Goal: Task Accomplishment & Management: Use online tool/utility

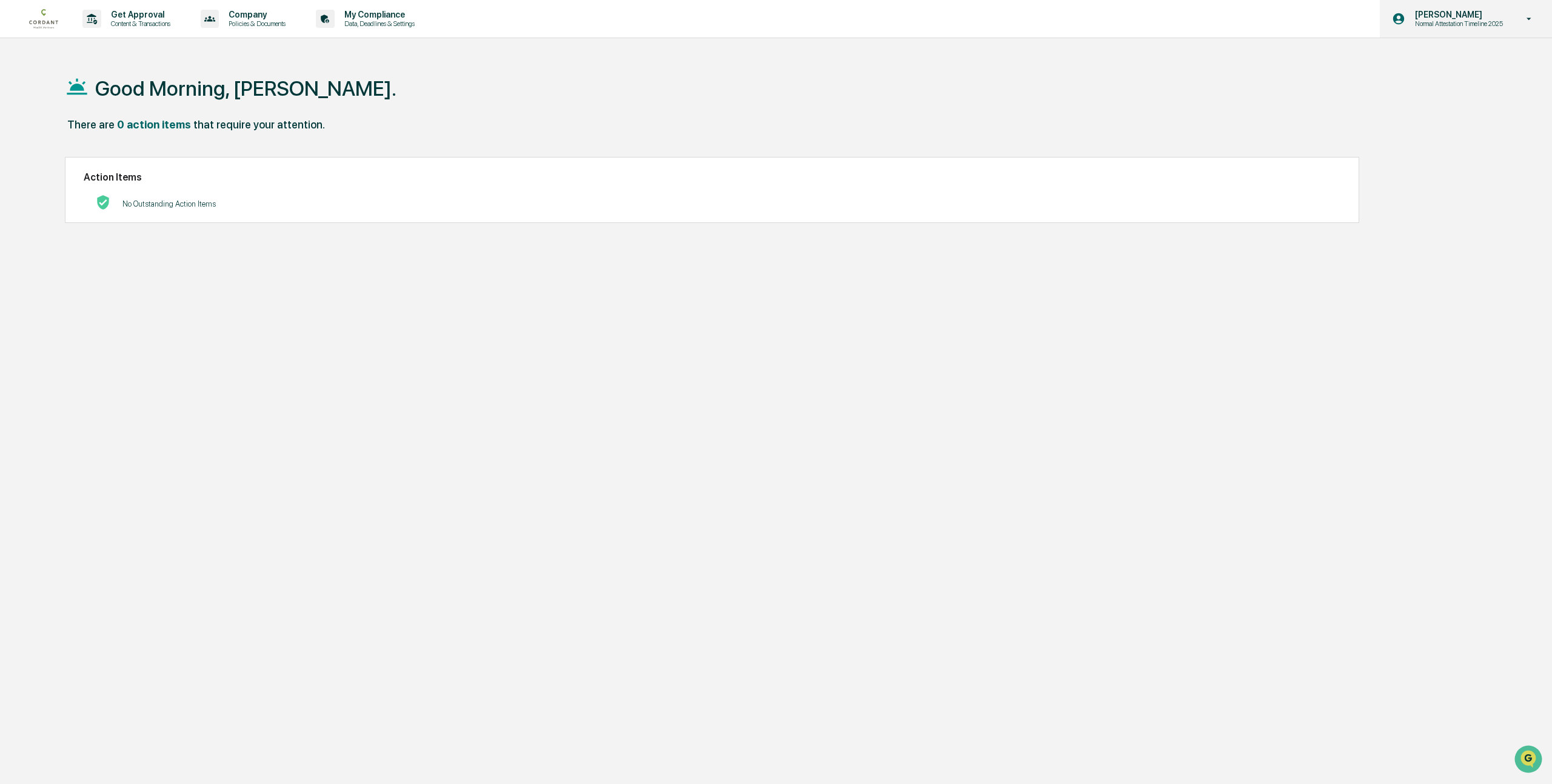
click at [1529, 20] on icon at bounding box center [1529, 19] width 21 height 12
click at [1436, 58] on li "Switch to Admin view..." at bounding box center [1449, 61] width 170 height 23
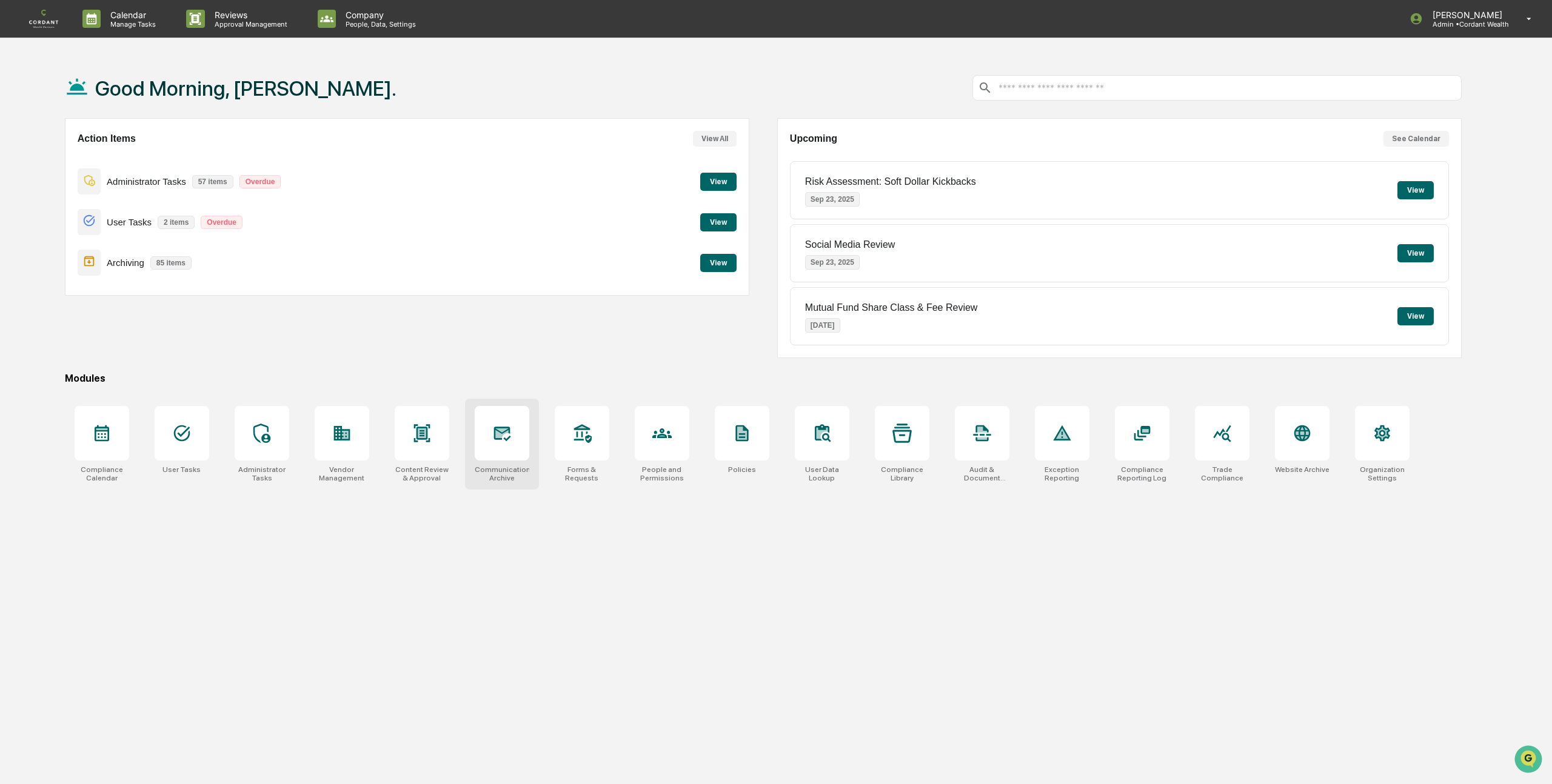
click at [502, 439] on icon at bounding box center [502, 433] width 20 height 20
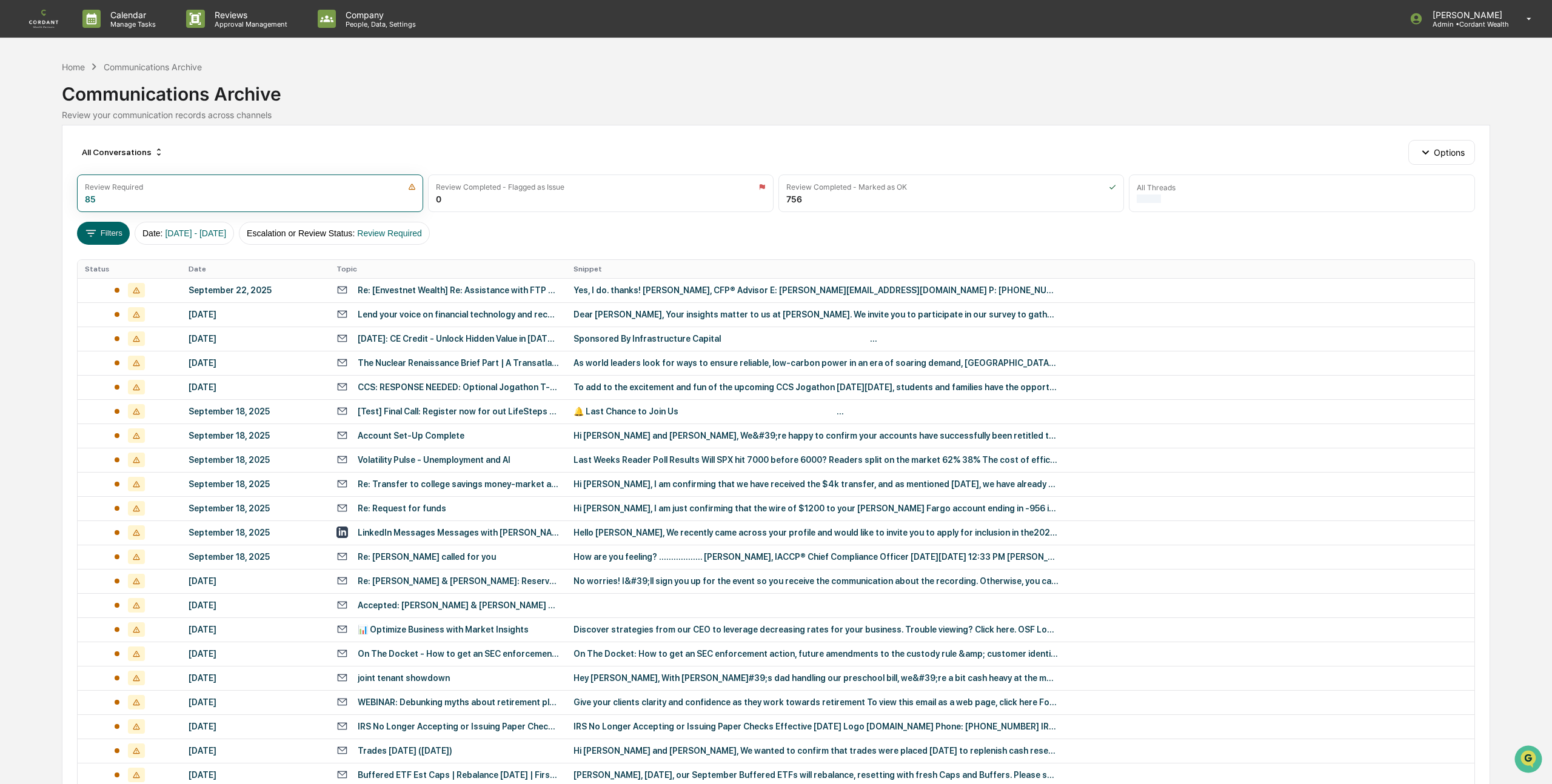
click at [415, 289] on div "Re: [Envestnet Wealth] Re: Assistance with FTP site upload" at bounding box center [459, 290] width 202 height 9
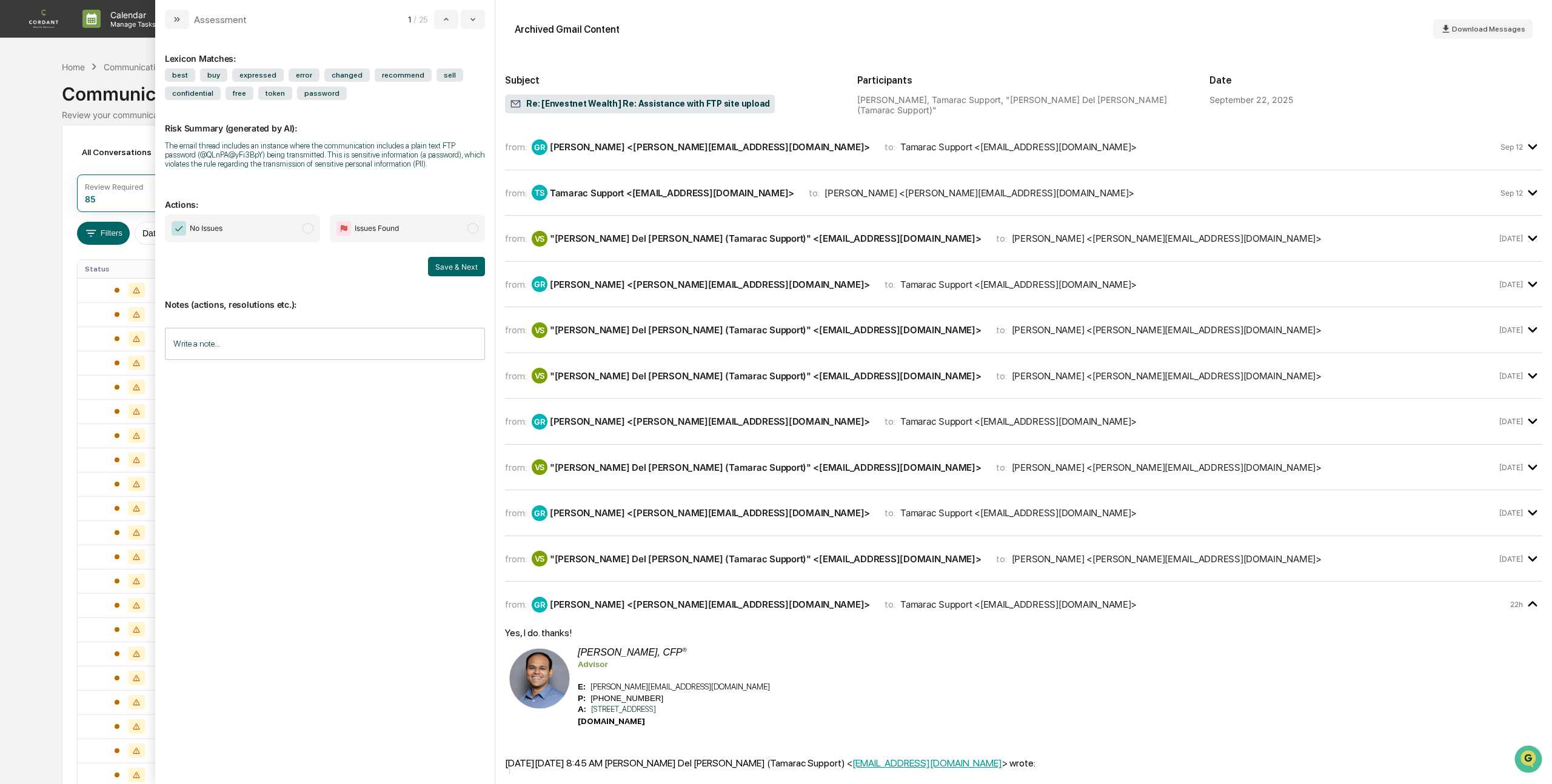
click at [309, 234] on span "modal" at bounding box center [308, 228] width 11 height 11
click at [465, 276] on button "Save & Next" at bounding box center [456, 266] width 57 height 20
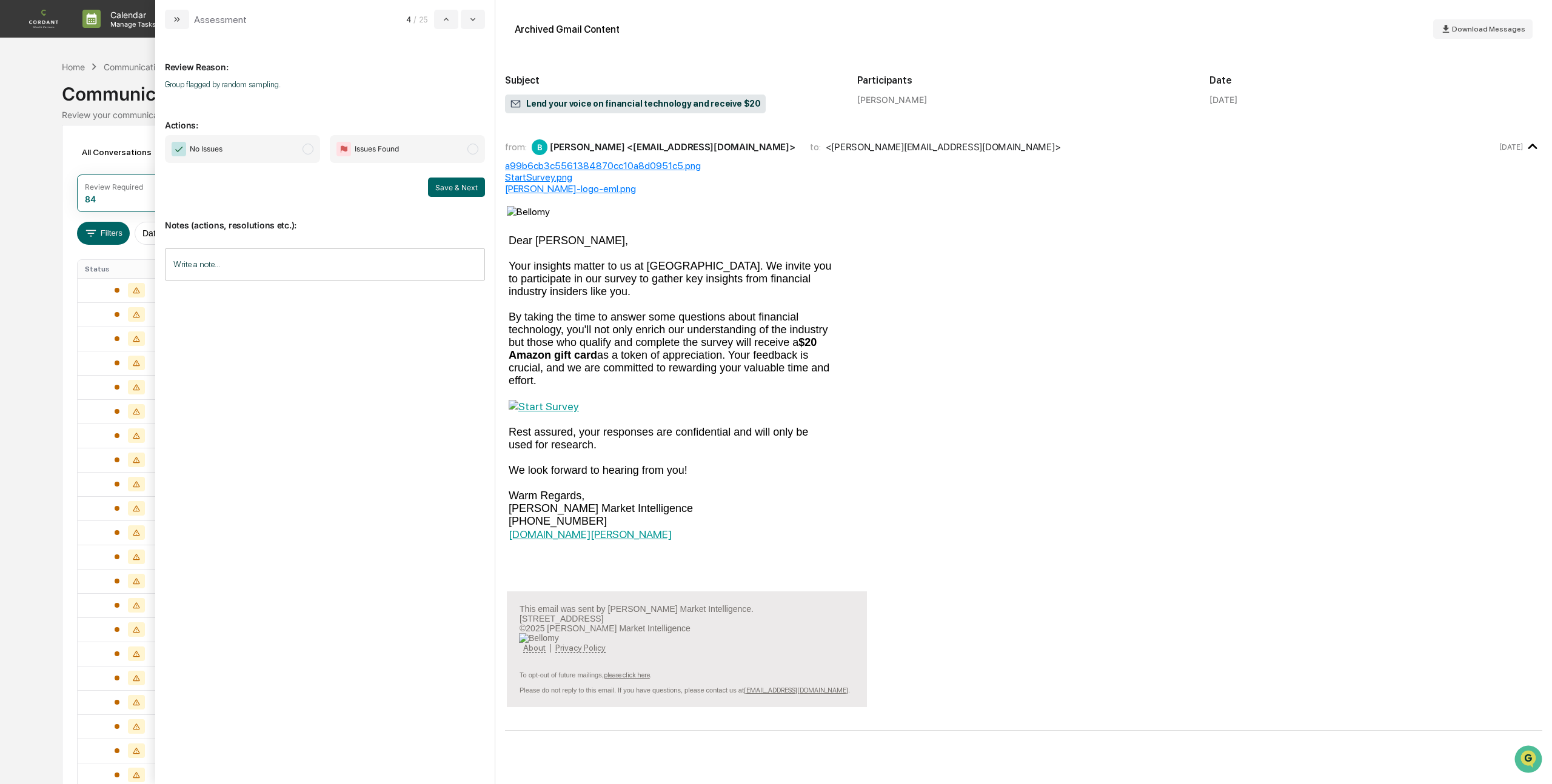
click at [311, 153] on span "modal" at bounding box center [308, 149] width 11 height 11
click at [460, 184] on button "Save & Next" at bounding box center [456, 187] width 57 height 20
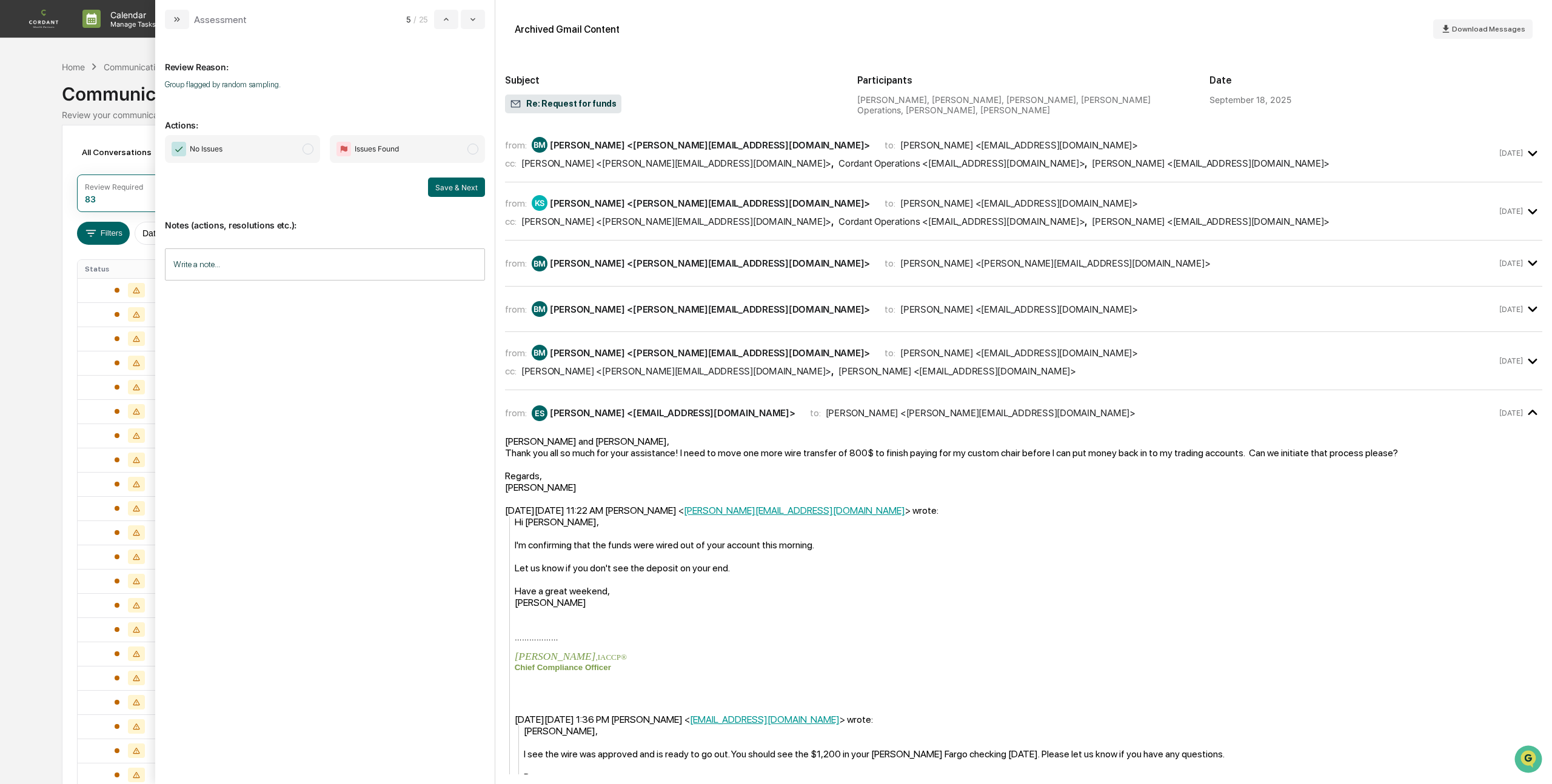
click at [314, 152] on span "No Issues" at bounding box center [243, 149] width 155 height 28
click at [461, 190] on button "Save & Next" at bounding box center [456, 187] width 57 height 20
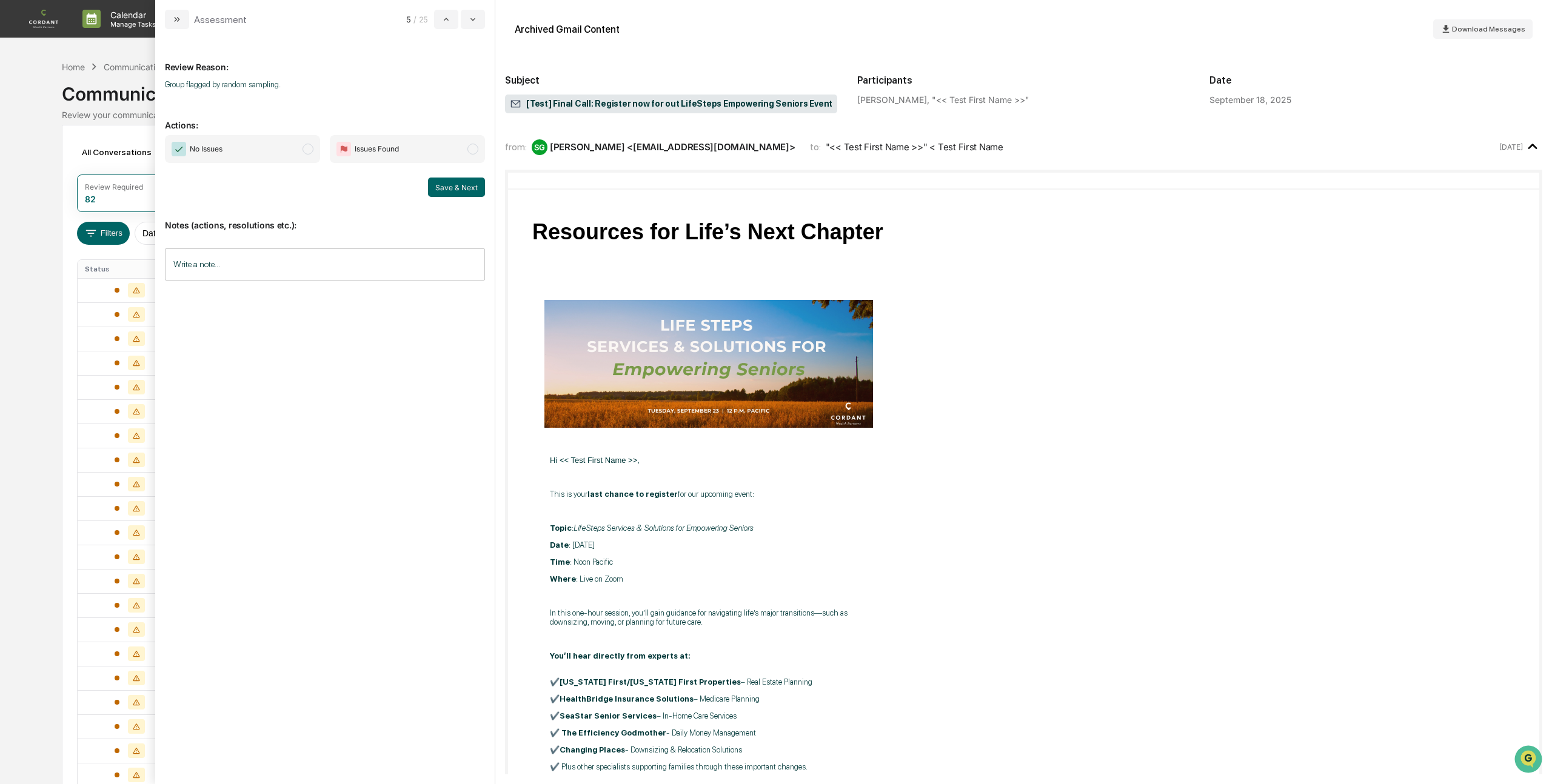
click at [305, 149] on span "modal" at bounding box center [308, 149] width 11 height 11
click at [455, 189] on button "Save & Next" at bounding box center [456, 187] width 57 height 20
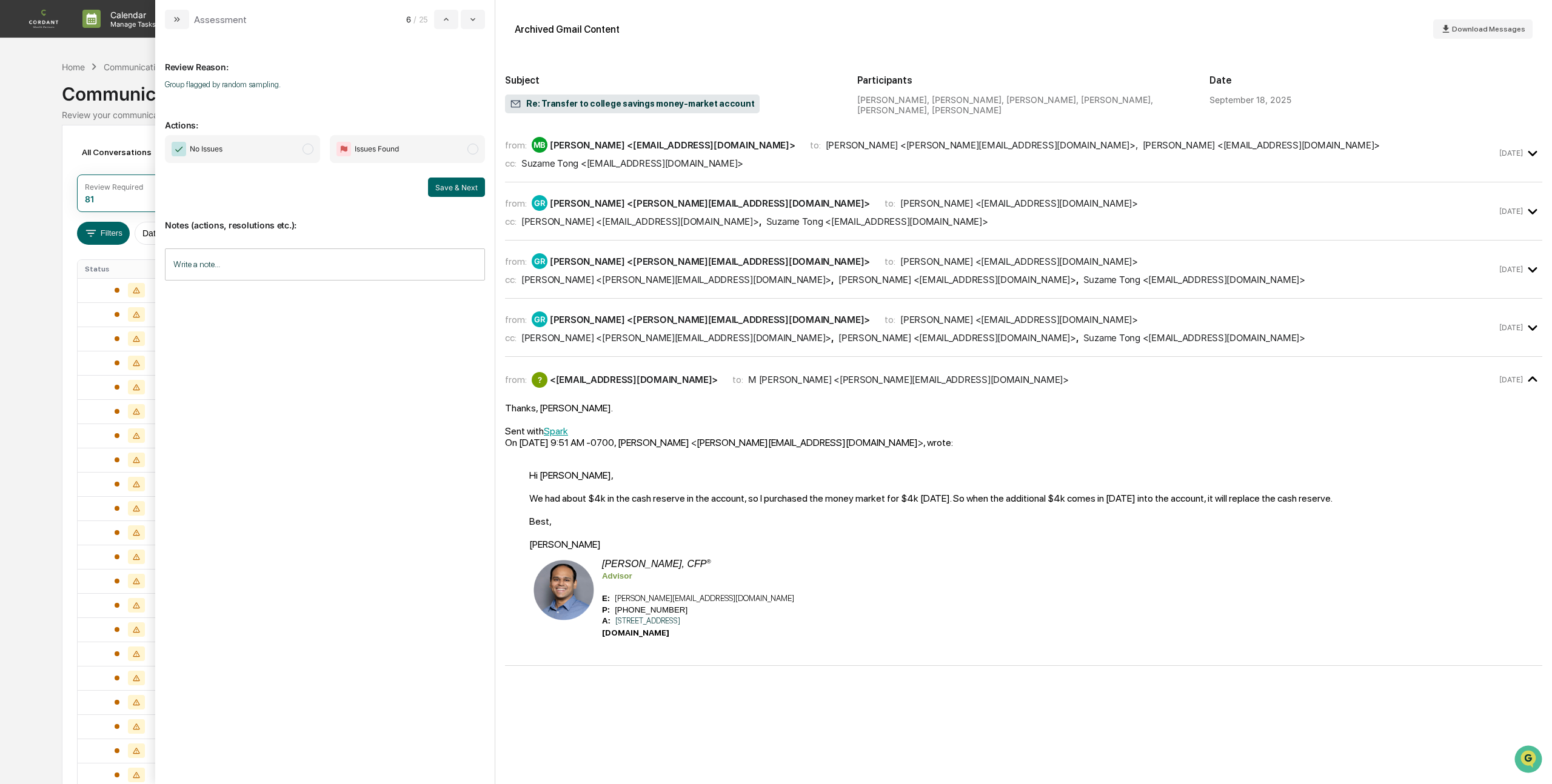
click at [311, 150] on span "modal" at bounding box center [308, 149] width 11 height 11
click at [458, 188] on button "Save & Next" at bounding box center [456, 187] width 57 height 20
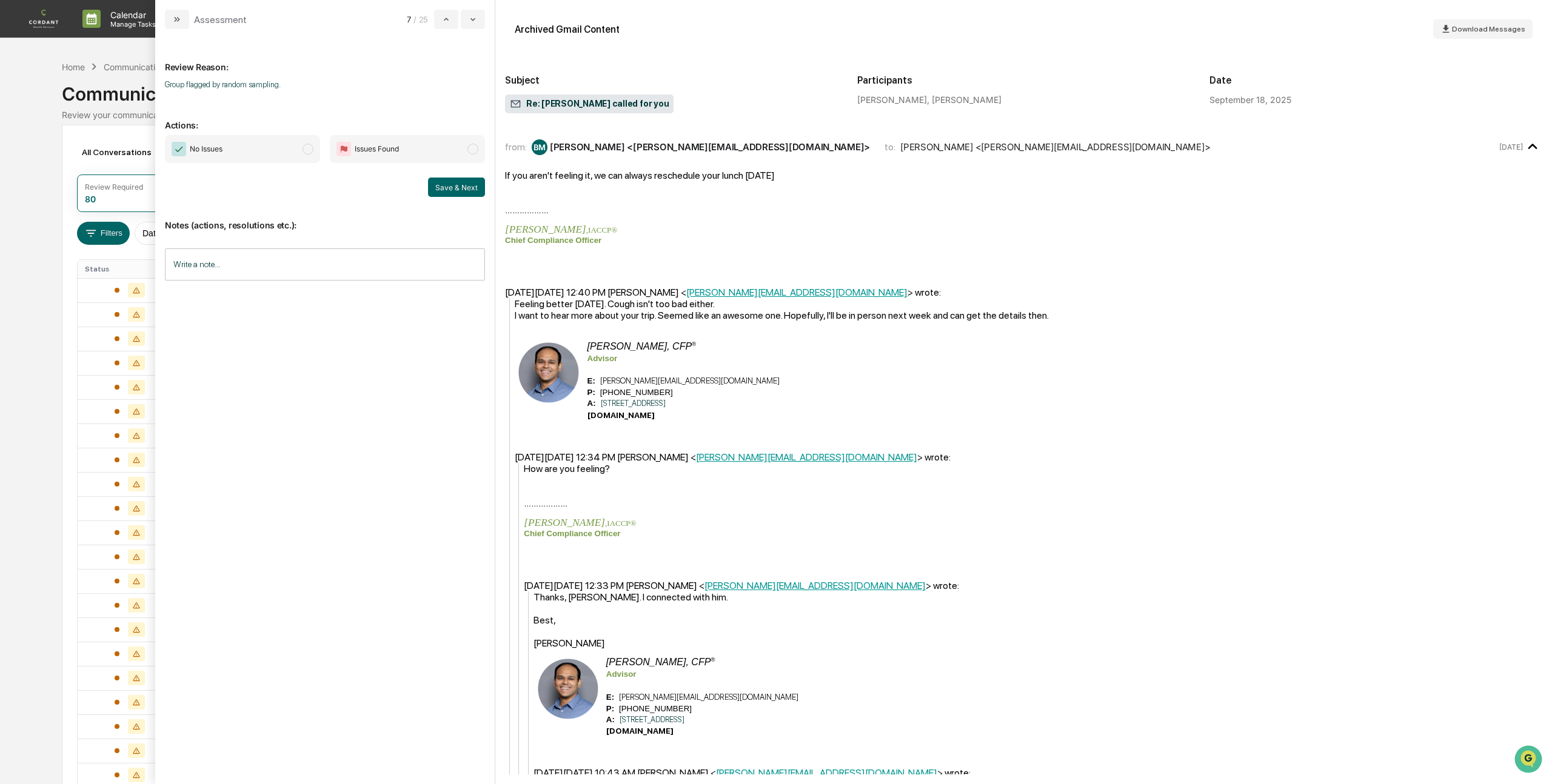
click at [313, 151] on span "No Issues" at bounding box center [243, 149] width 155 height 28
click at [472, 185] on button "Save & Next" at bounding box center [456, 187] width 57 height 20
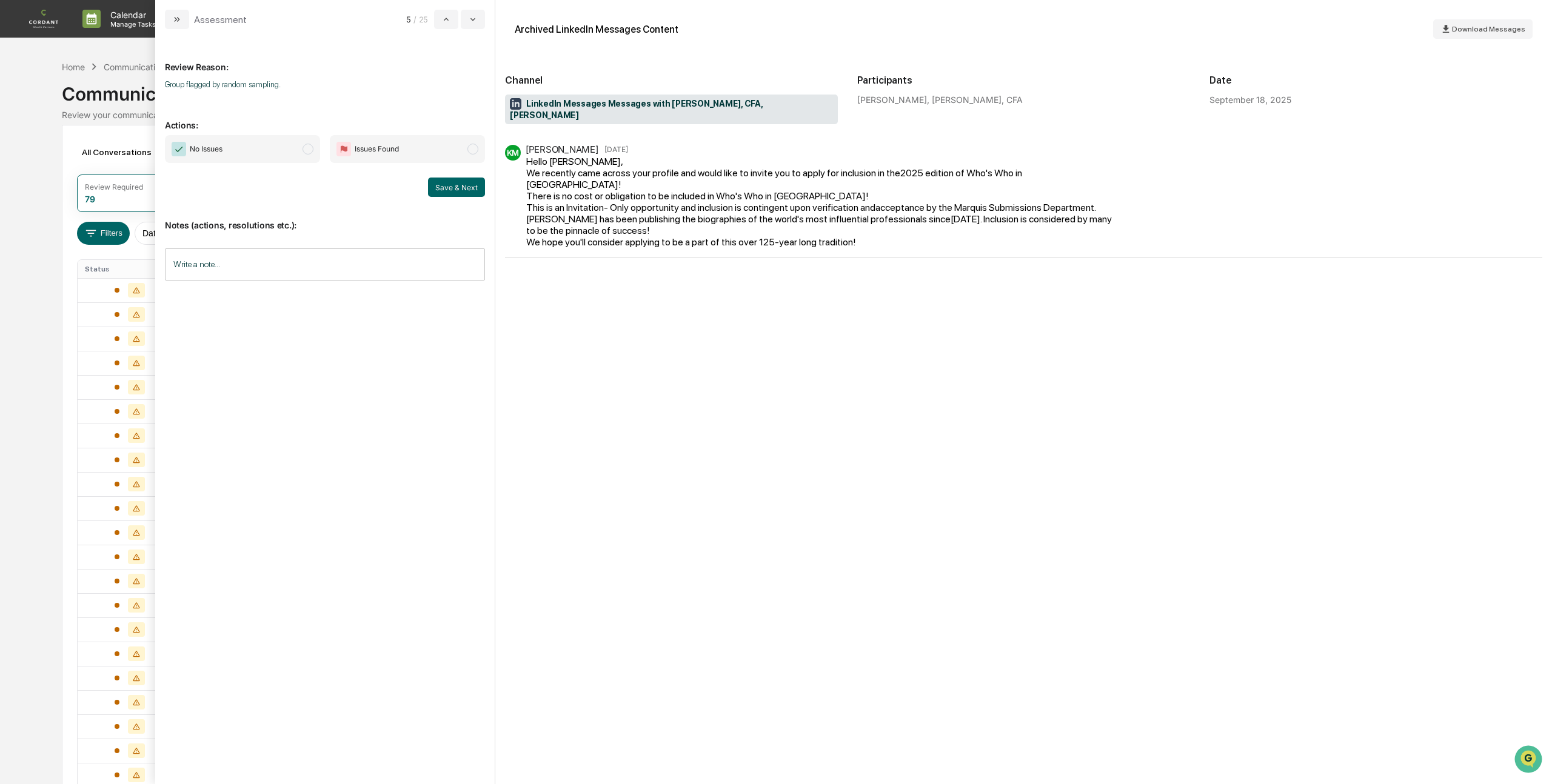
click at [306, 151] on span "modal" at bounding box center [308, 149] width 11 height 11
click at [452, 185] on button "Save & Next" at bounding box center [456, 187] width 57 height 20
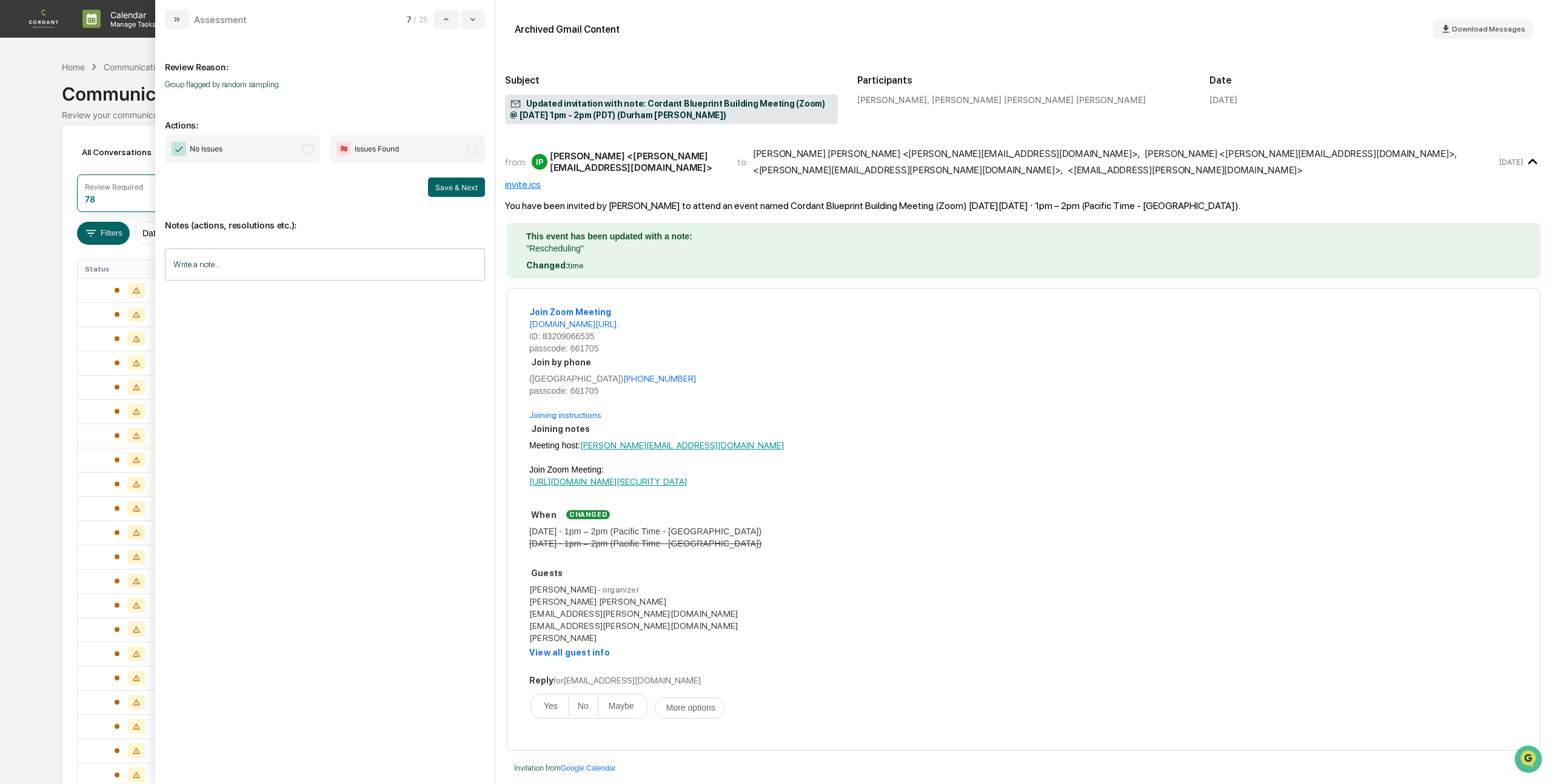
click at [311, 149] on span "modal" at bounding box center [308, 149] width 11 height 11
click at [473, 179] on button "Save & Next" at bounding box center [456, 187] width 57 height 20
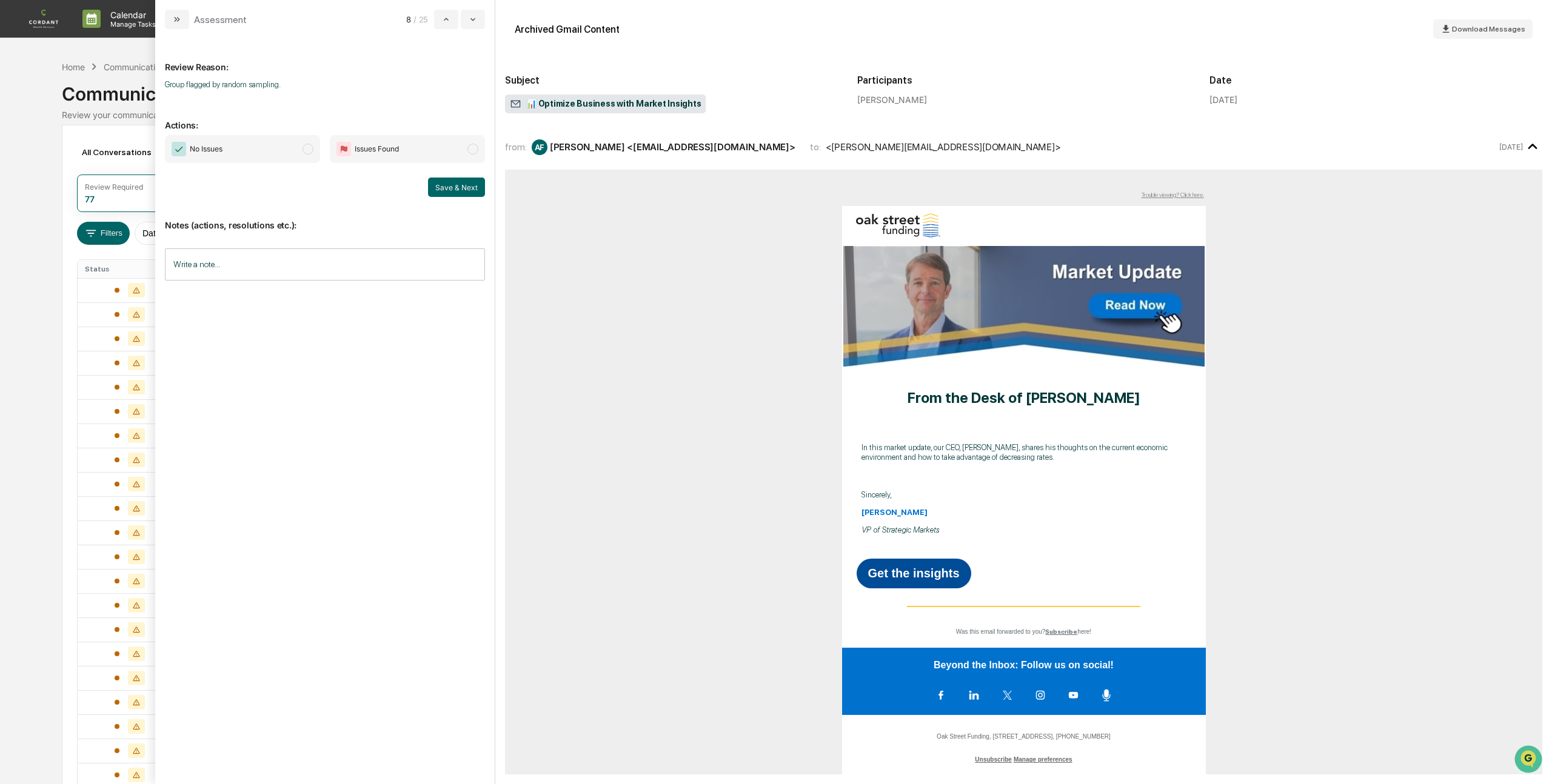
click at [310, 147] on span "modal" at bounding box center [308, 149] width 11 height 11
click at [462, 189] on button "Save & Next" at bounding box center [456, 187] width 57 height 20
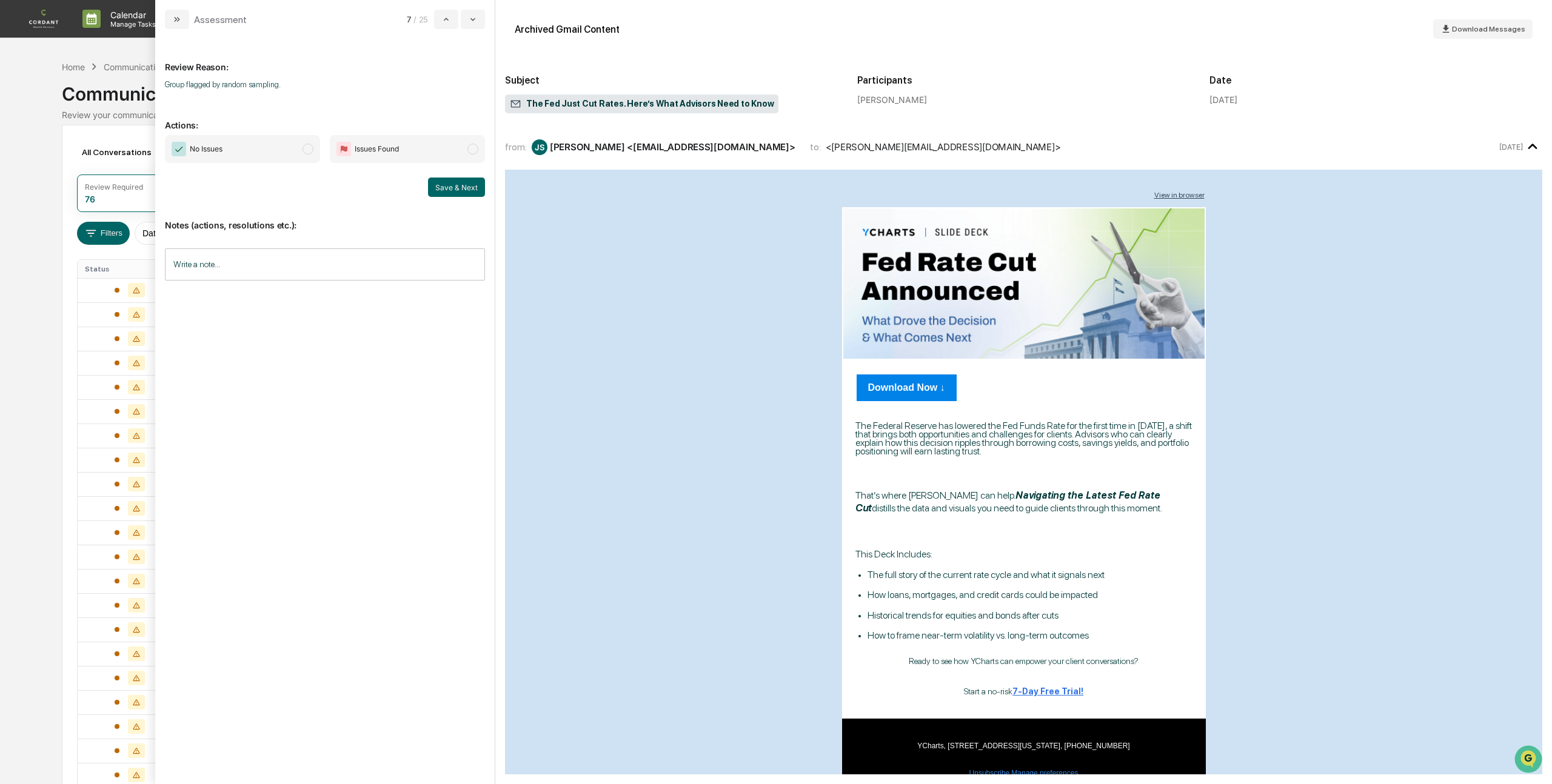
click at [307, 152] on span "modal" at bounding box center [308, 149] width 11 height 11
click at [448, 186] on button "Save & Next" at bounding box center [456, 187] width 57 height 20
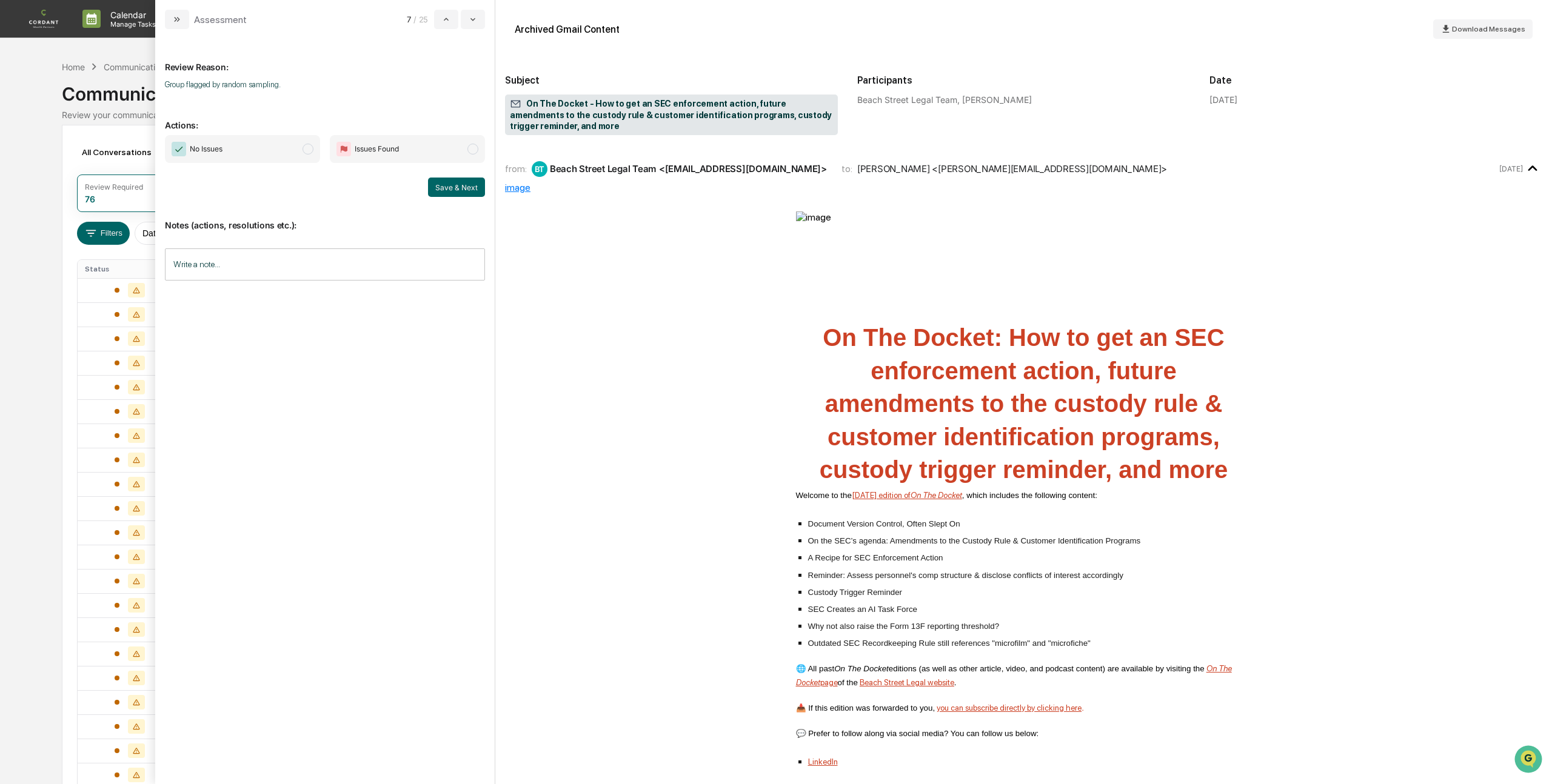
click at [302, 150] on span "modal" at bounding box center [308, 149] width 11 height 11
click at [450, 189] on button "Save & Next" at bounding box center [456, 187] width 57 height 20
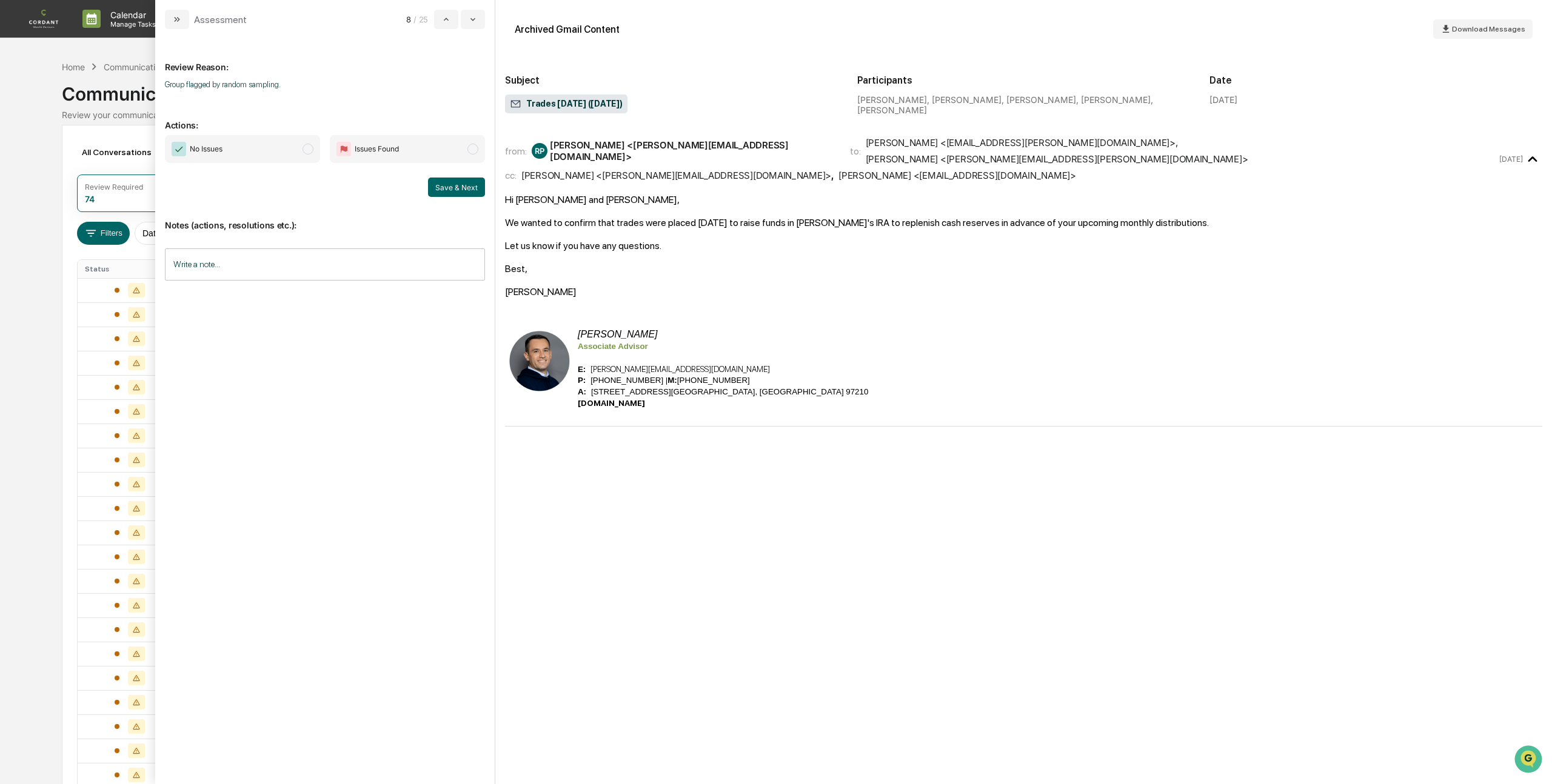
click at [305, 154] on span "modal" at bounding box center [308, 149] width 11 height 11
click at [435, 196] on button "Save & Next" at bounding box center [456, 187] width 57 height 20
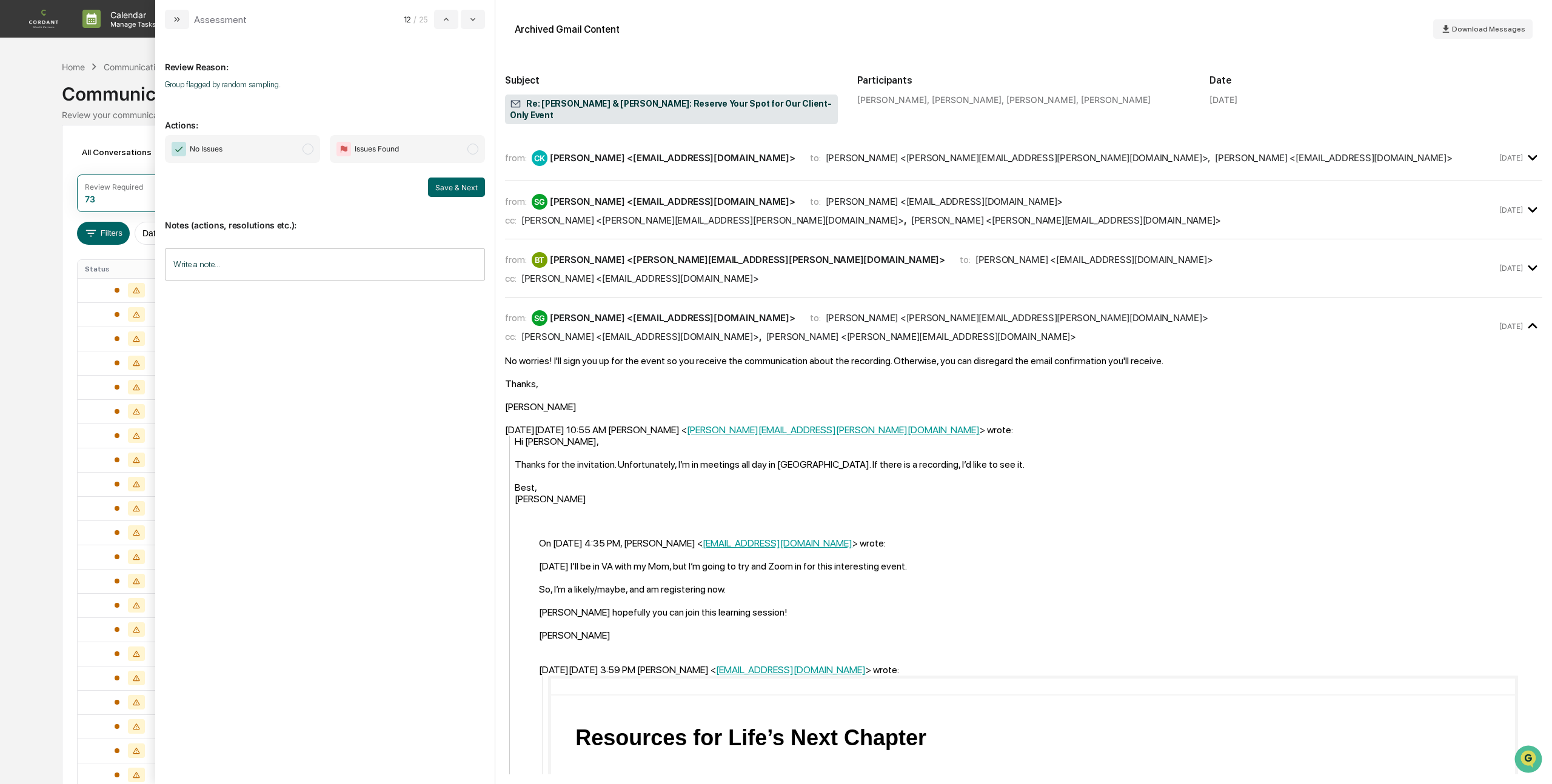
click at [308, 146] on span "modal" at bounding box center [308, 149] width 11 height 11
click at [448, 184] on button "Save & Next" at bounding box center [456, 187] width 57 height 20
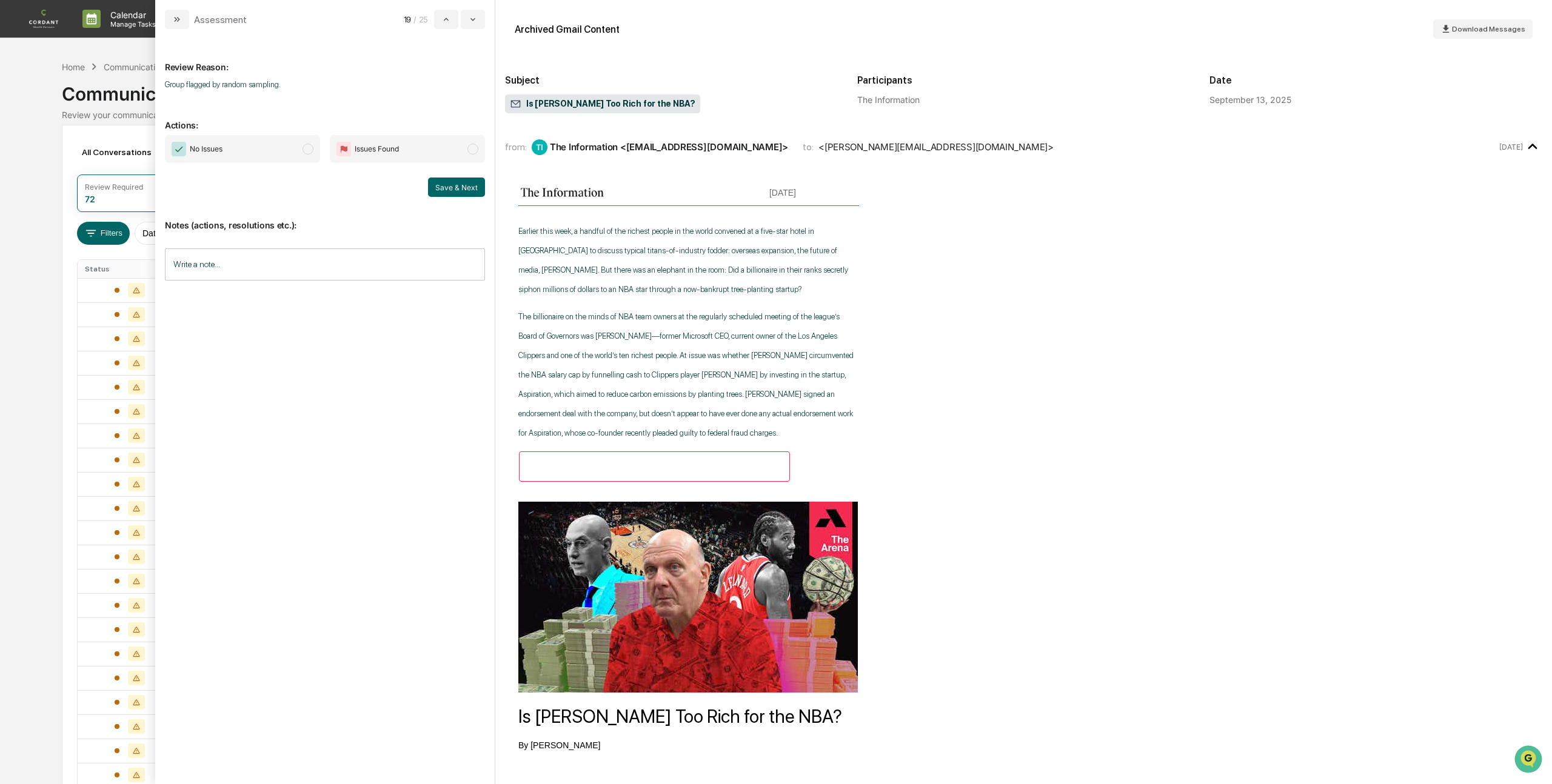
click at [314, 146] on span "No Issues" at bounding box center [243, 149] width 155 height 28
click at [454, 185] on button "Save & Next" at bounding box center [456, 187] width 57 height 20
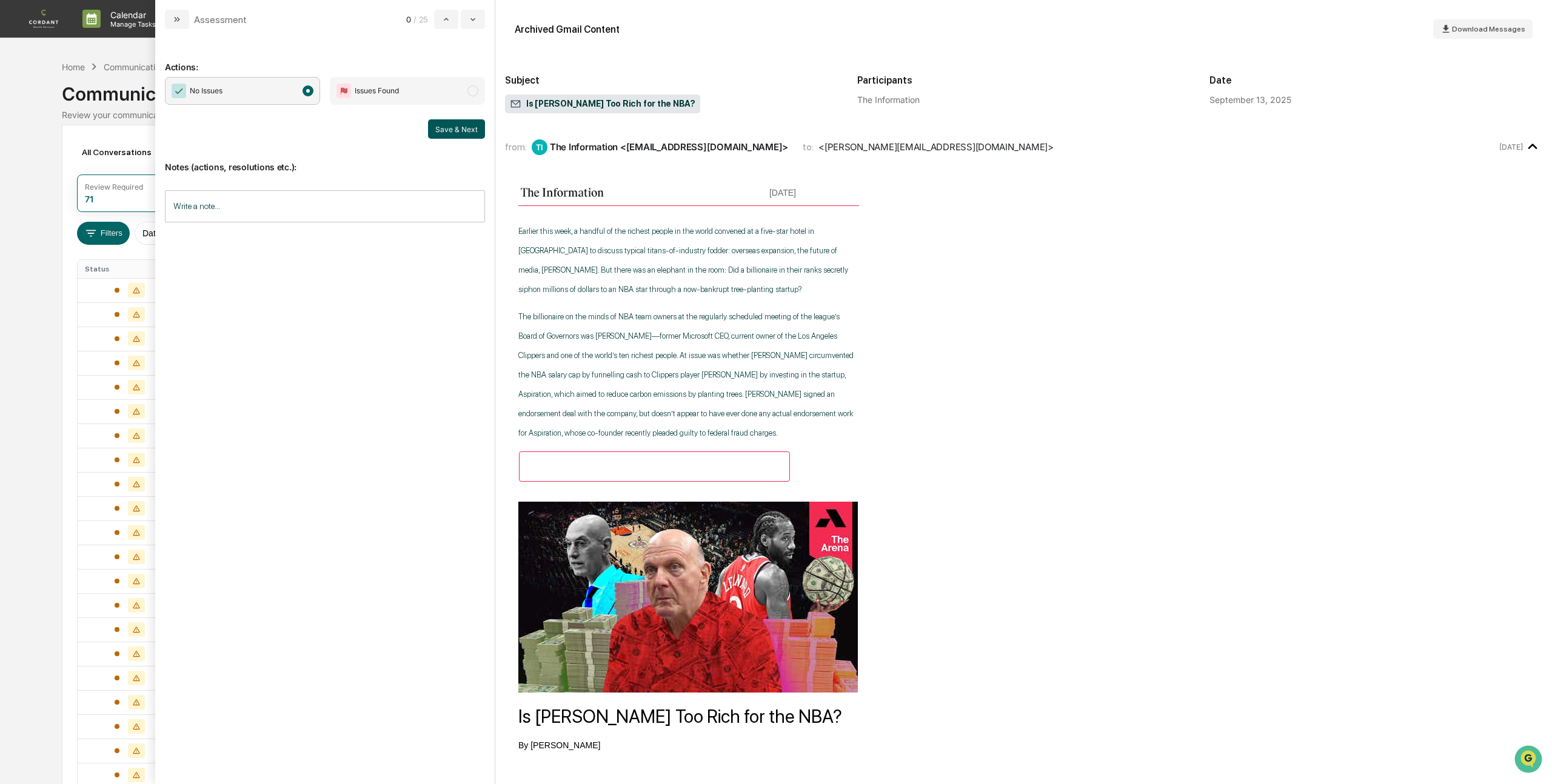
click at [451, 125] on button "Save & Next" at bounding box center [456, 129] width 57 height 20
click at [302, 92] on span "modal" at bounding box center [308, 91] width 11 height 11
click at [455, 121] on button "Save & Next" at bounding box center [456, 129] width 57 height 20
click at [303, 95] on span "No Issues" at bounding box center [243, 91] width 155 height 28
click at [450, 128] on button "Save & Next" at bounding box center [456, 129] width 57 height 20
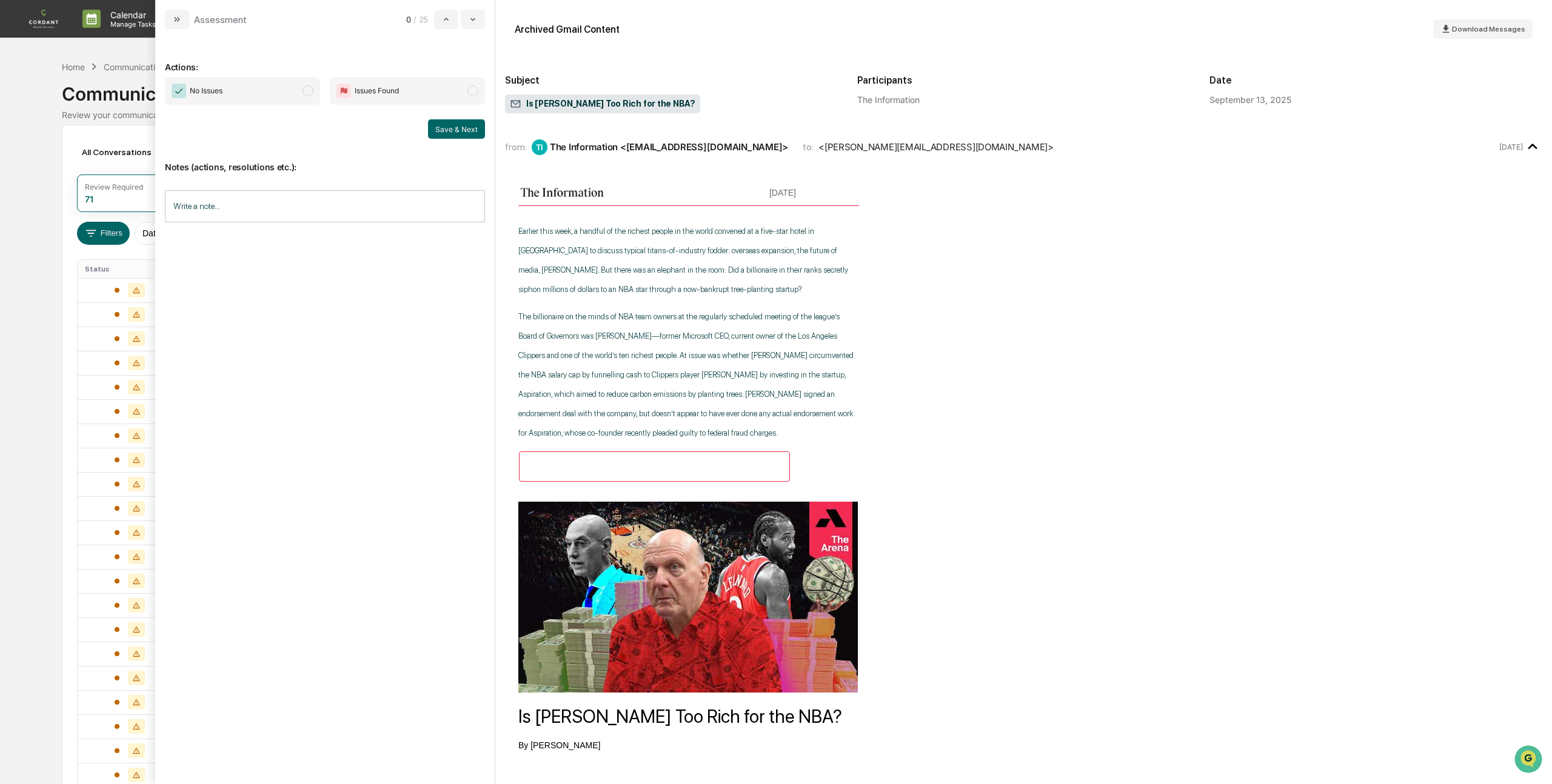
click at [369, 133] on div "Save & Next" at bounding box center [325, 129] width 320 height 20
click at [449, 127] on button "Save & Next" at bounding box center [456, 129] width 57 height 20
click at [176, 17] on icon "modal" at bounding box center [177, 20] width 9 height 9
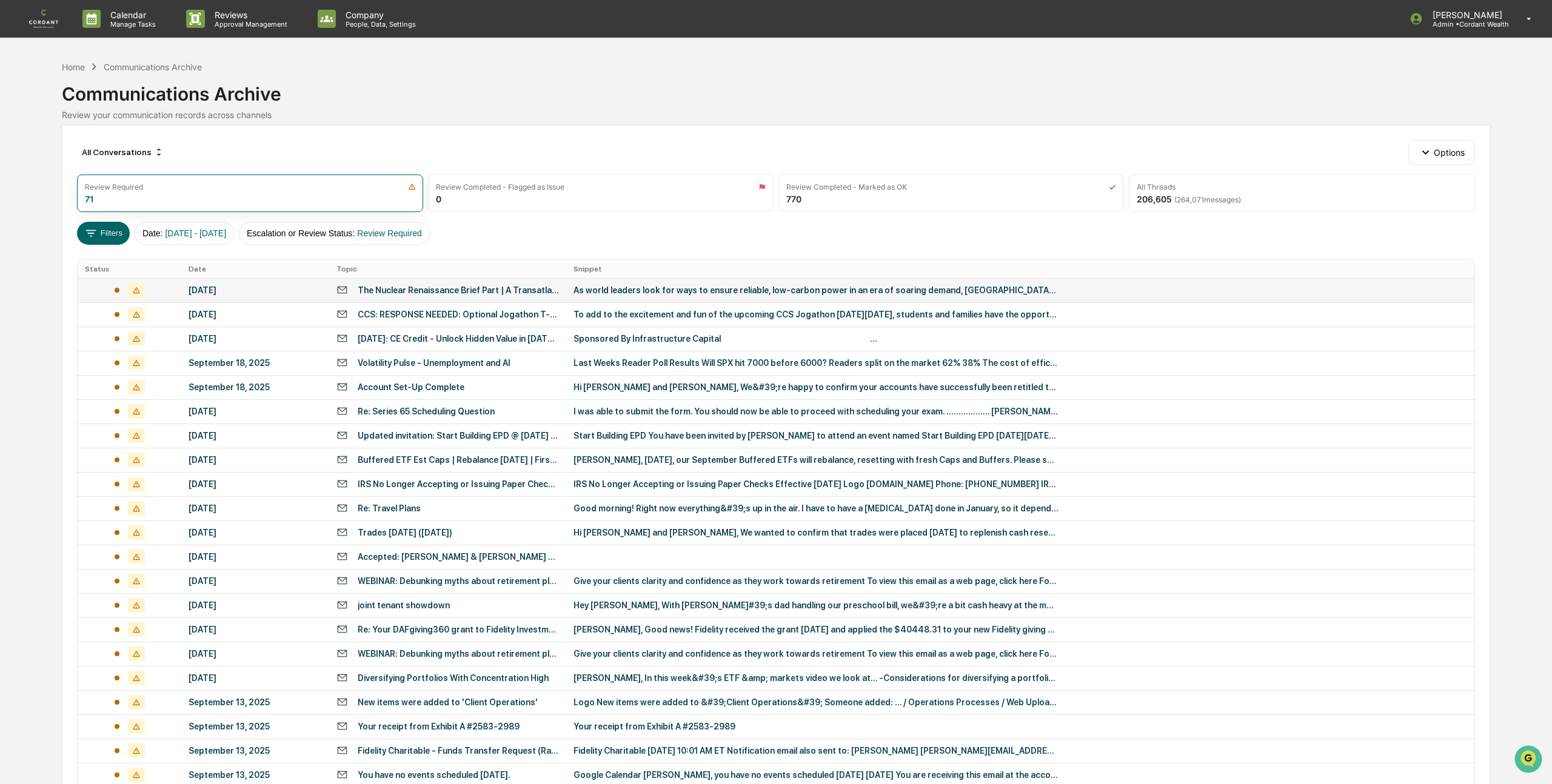
click at [264, 289] on div "September 21, 2025" at bounding box center [255, 290] width 133 height 9
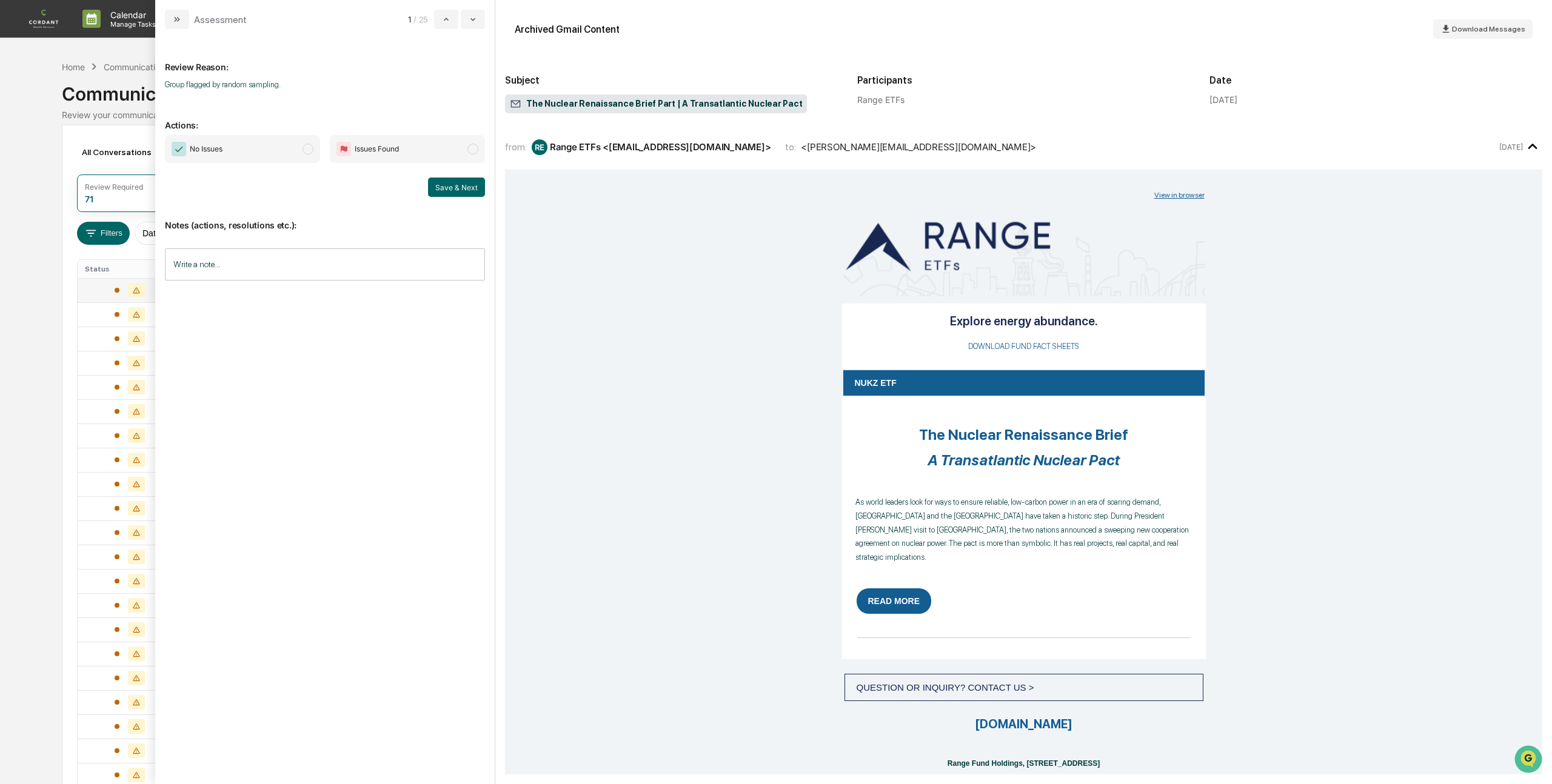
click at [308, 154] on span "modal" at bounding box center [308, 149] width 11 height 11
click at [449, 185] on button "Save & Next" at bounding box center [456, 187] width 57 height 20
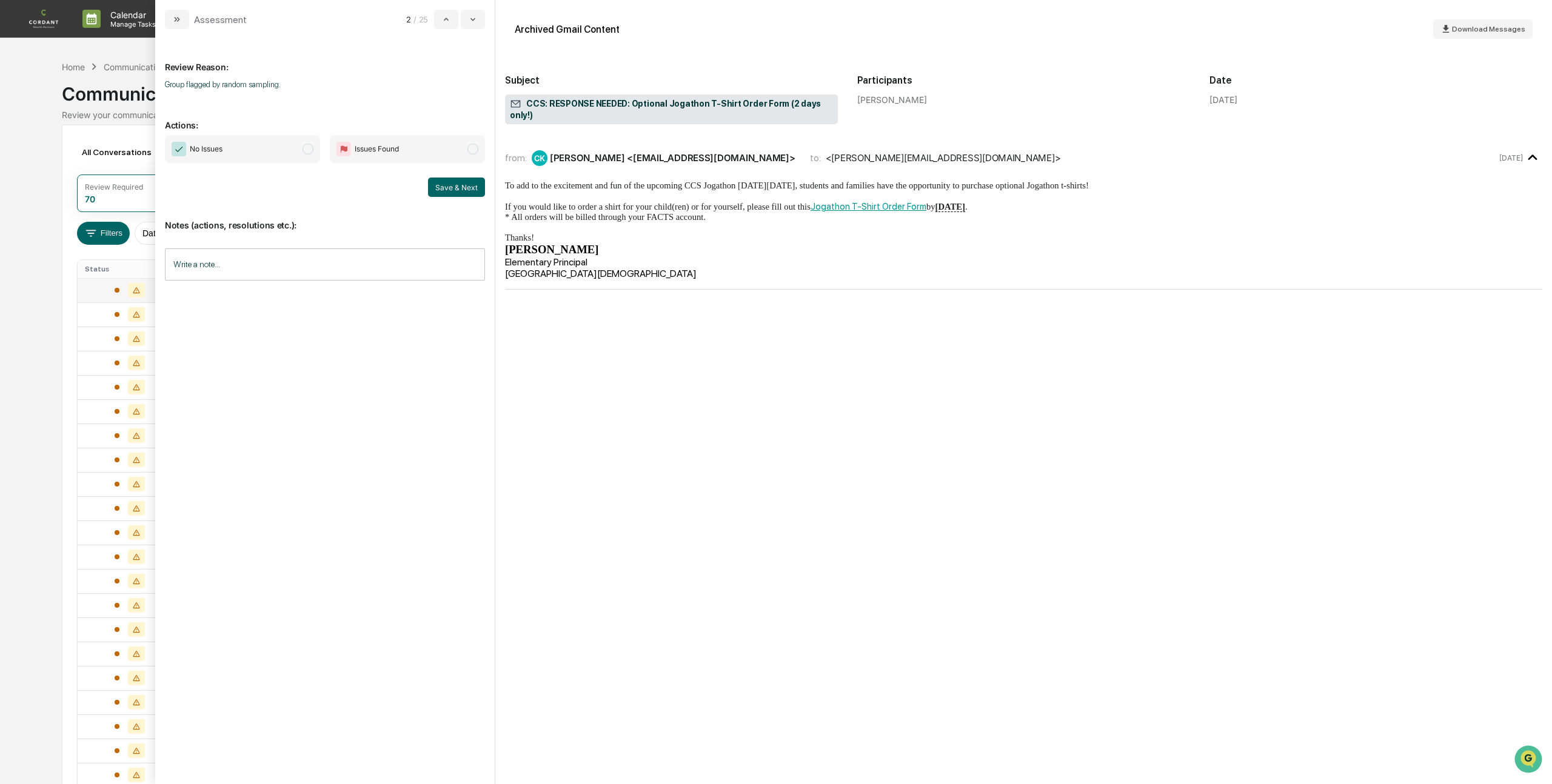
click at [304, 153] on span "modal" at bounding box center [308, 149] width 11 height 11
click at [457, 187] on button "Save & Next" at bounding box center [456, 187] width 57 height 20
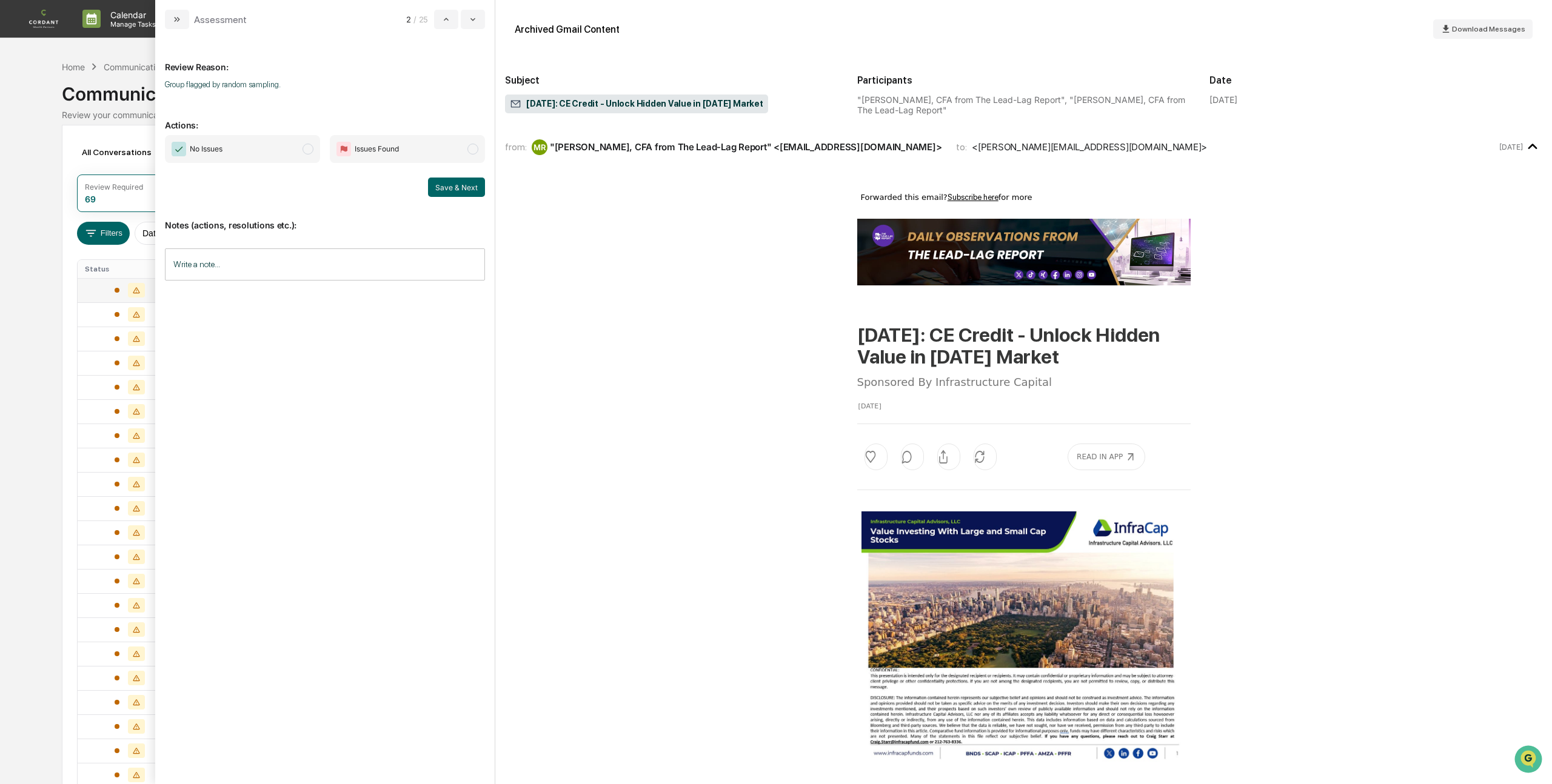
click at [311, 151] on span "modal" at bounding box center [308, 149] width 11 height 11
click at [450, 185] on button "Save & Next" at bounding box center [456, 187] width 57 height 20
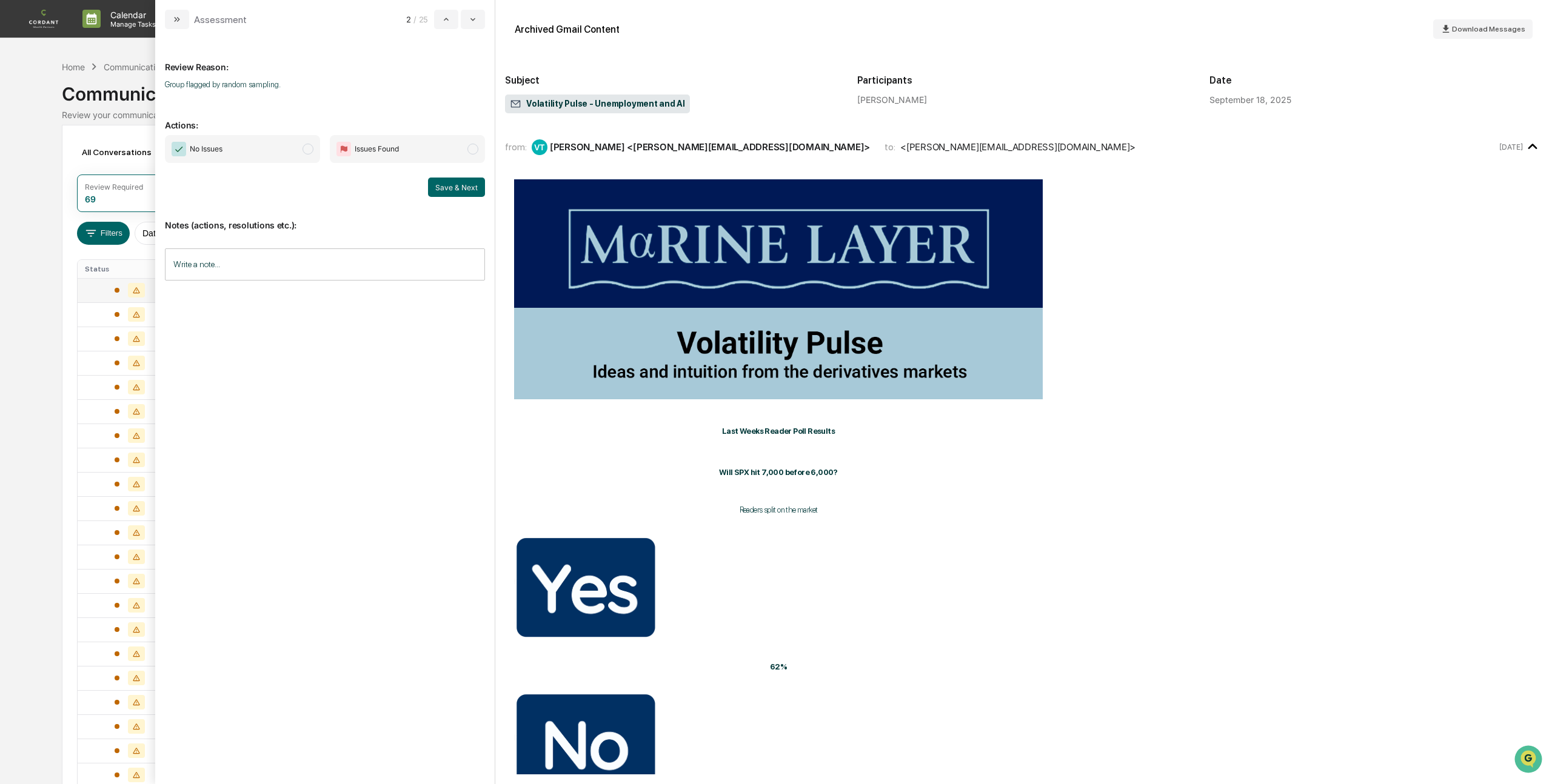
click at [308, 149] on span "modal" at bounding box center [308, 149] width 11 height 11
click at [447, 187] on button "Save & Next" at bounding box center [456, 187] width 57 height 20
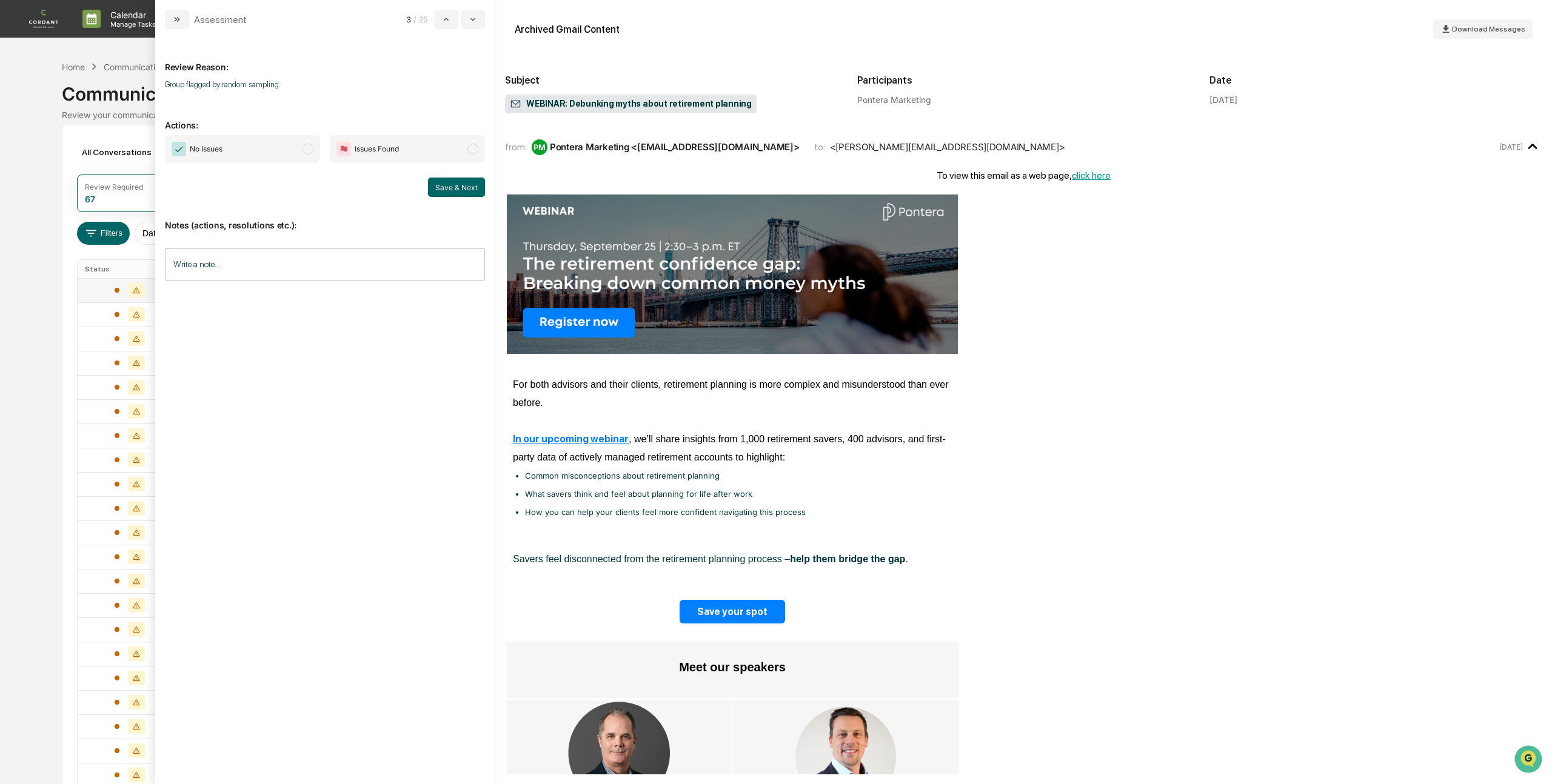
click at [308, 154] on span "modal" at bounding box center [308, 149] width 11 height 11
click at [463, 185] on button "Save & Next" at bounding box center [456, 187] width 57 height 20
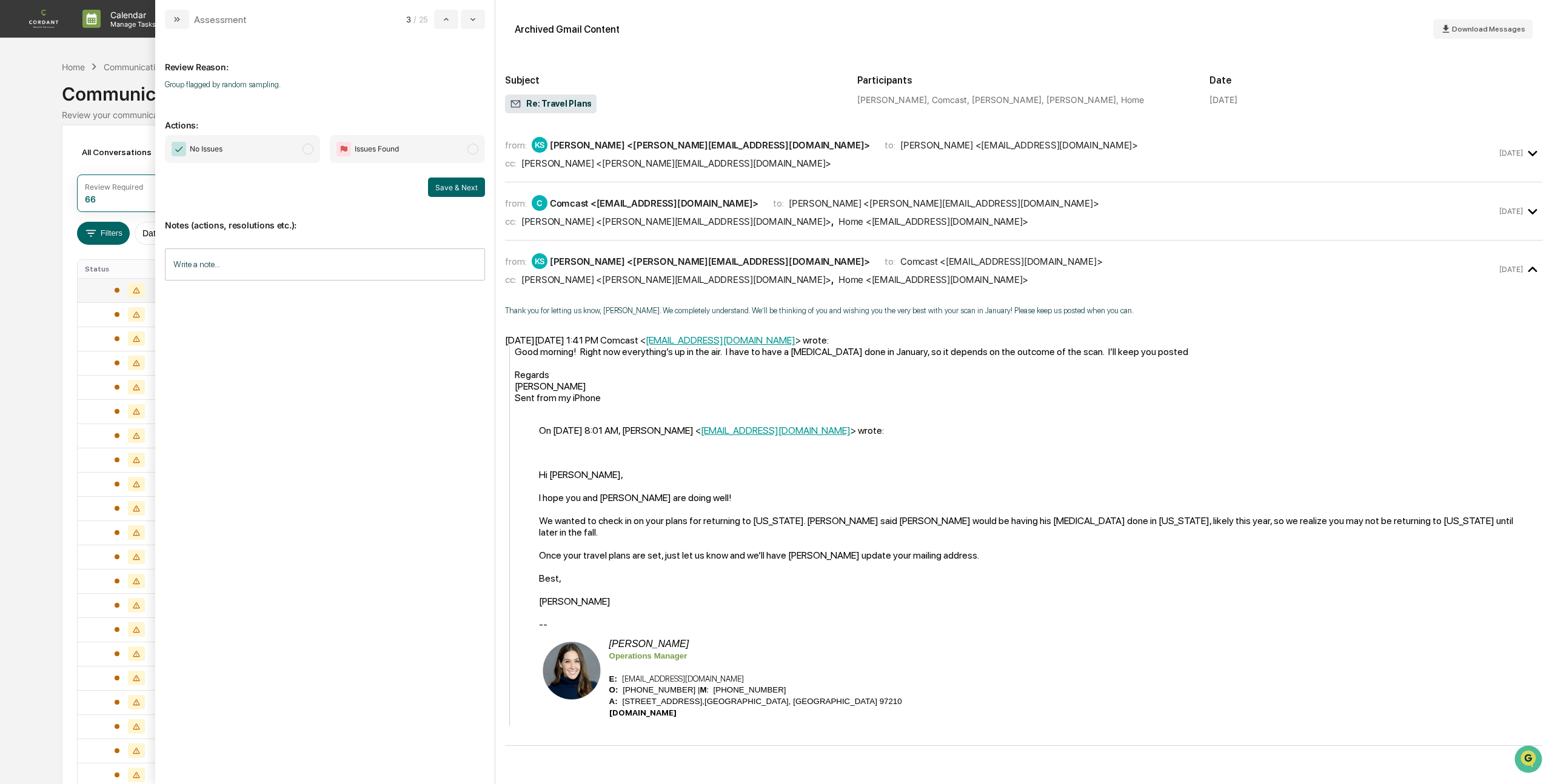
click at [308, 150] on span "modal" at bounding box center [308, 149] width 11 height 11
click at [463, 184] on button "Save & Next" at bounding box center [456, 187] width 57 height 20
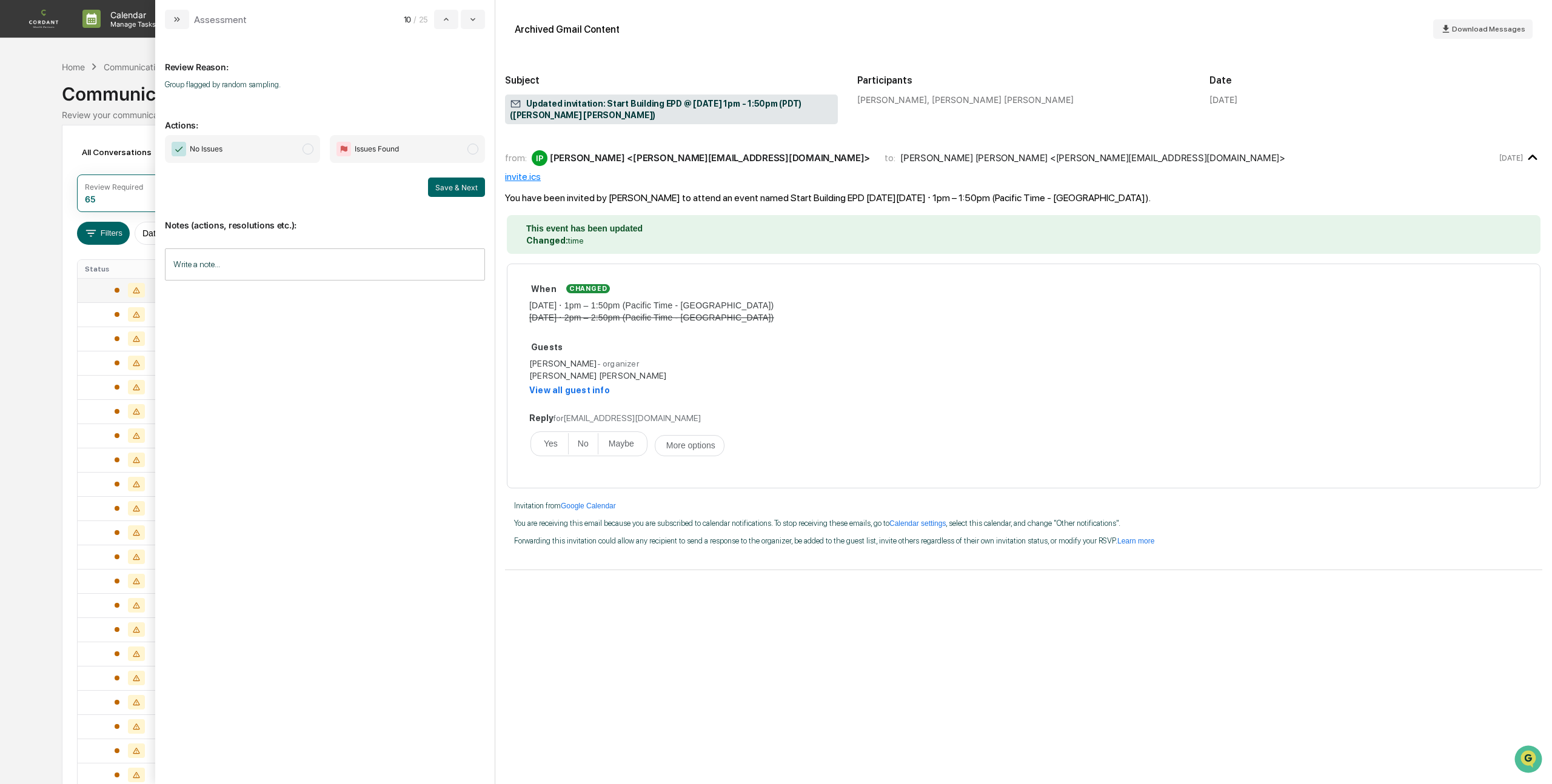
click at [308, 154] on span "modal" at bounding box center [308, 149] width 11 height 11
click at [455, 186] on button "Save & Next" at bounding box center [456, 187] width 57 height 20
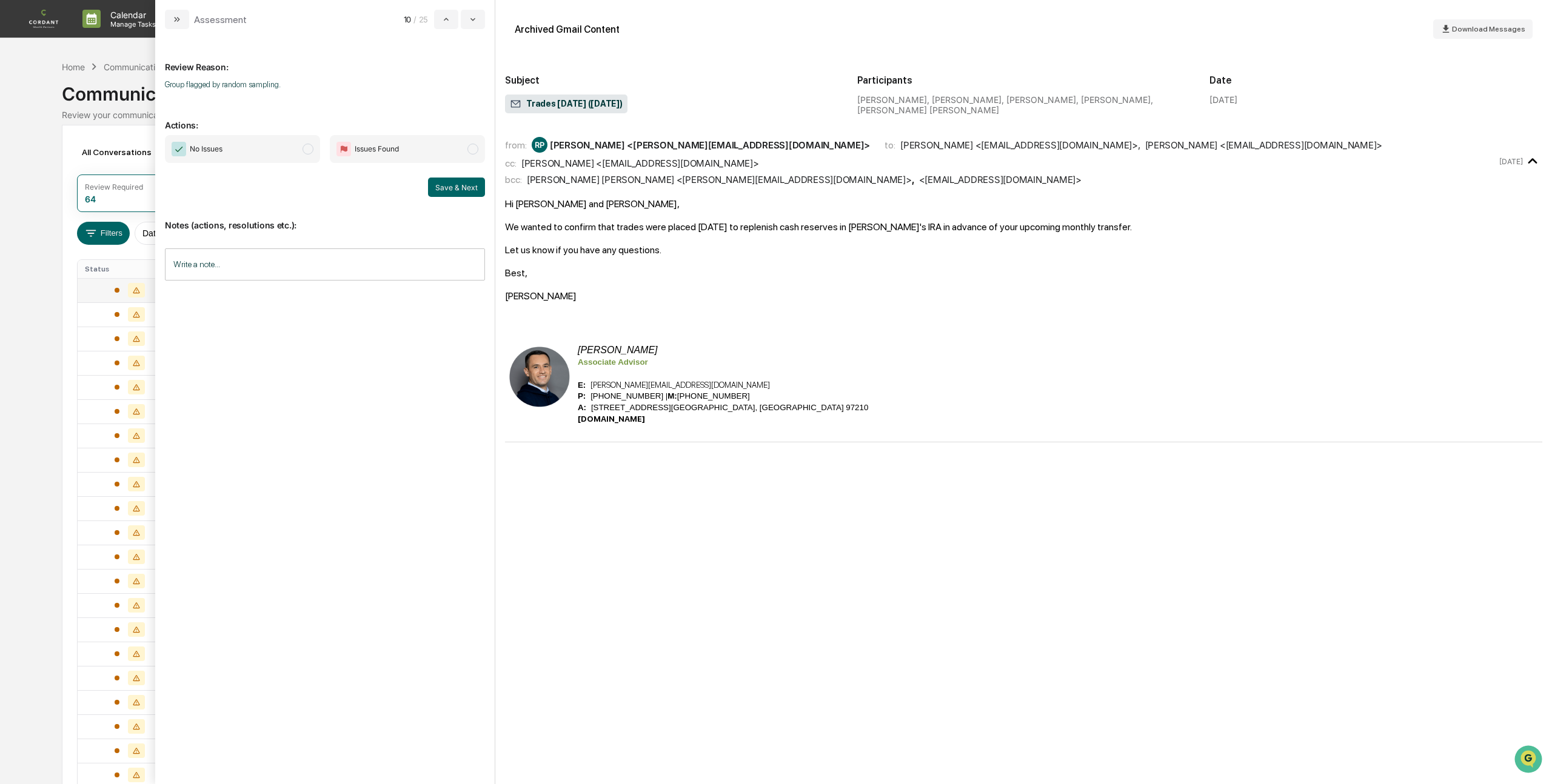
click at [304, 152] on span "modal" at bounding box center [308, 149] width 11 height 11
click at [460, 185] on button "Save & Next" at bounding box center [456, 187] width 57 height 20
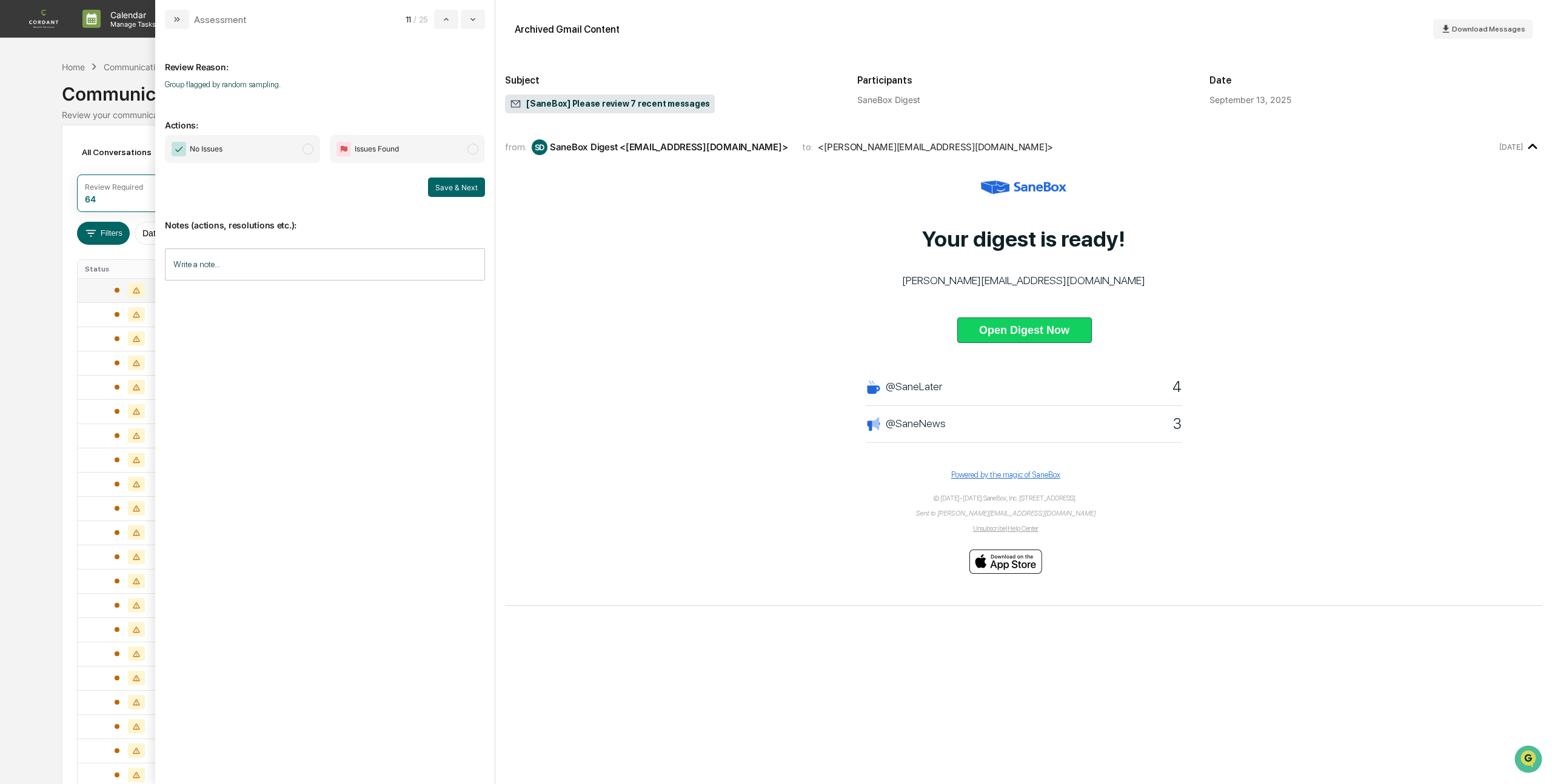
click at [305, 152] on span "modal" at bounding box center [308, 149] width 11 height 11
click at [460, 189] on button "Save & Next" at bounding box center [456, 187] width 57 height 20
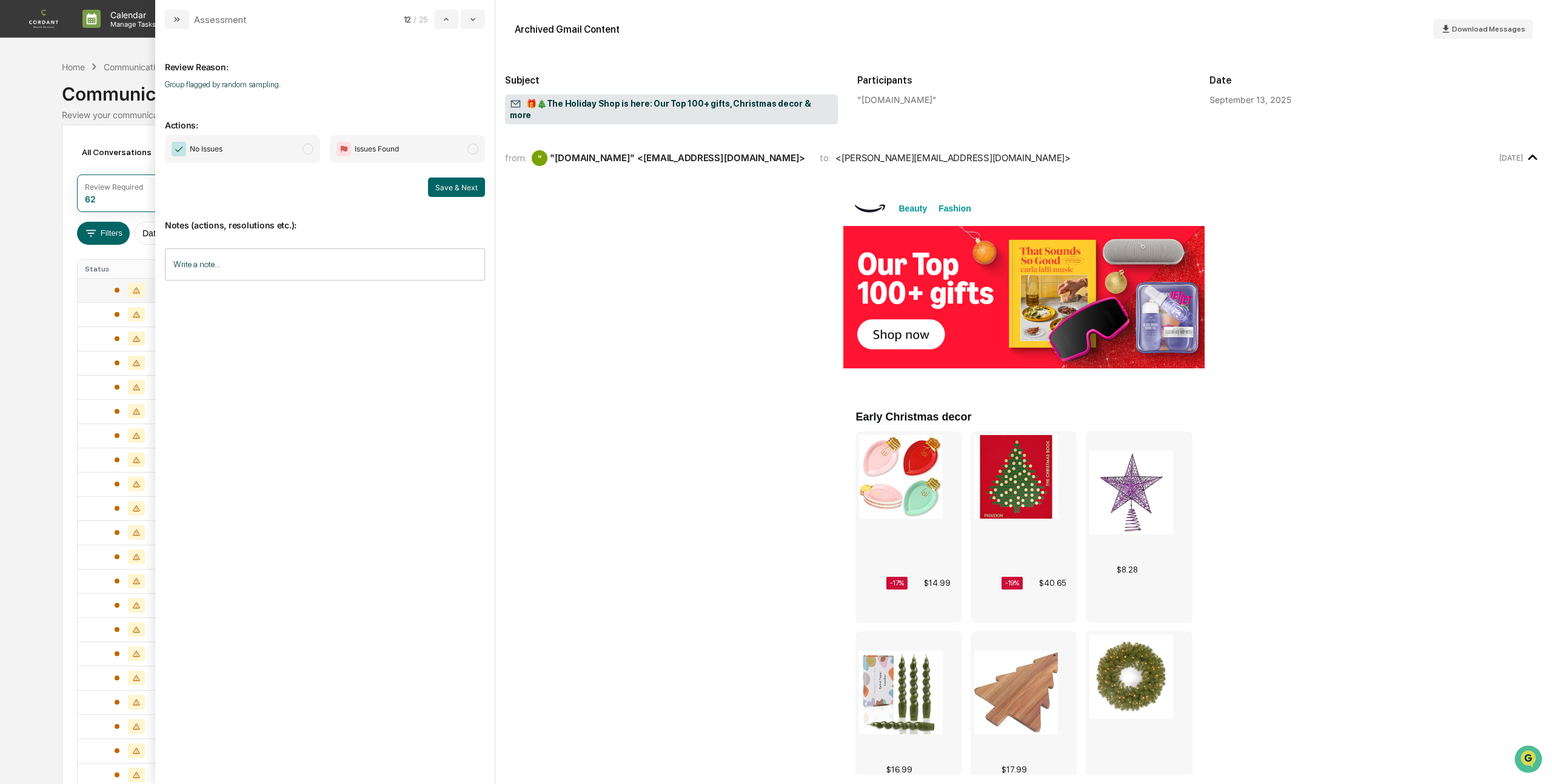
click at [302, 149] on span "modal" at bounding box center [308, 149] width 11 height 11
click at [461, 186] on button "Save & Next" at bounding box center [456, 187] width 57 height 20
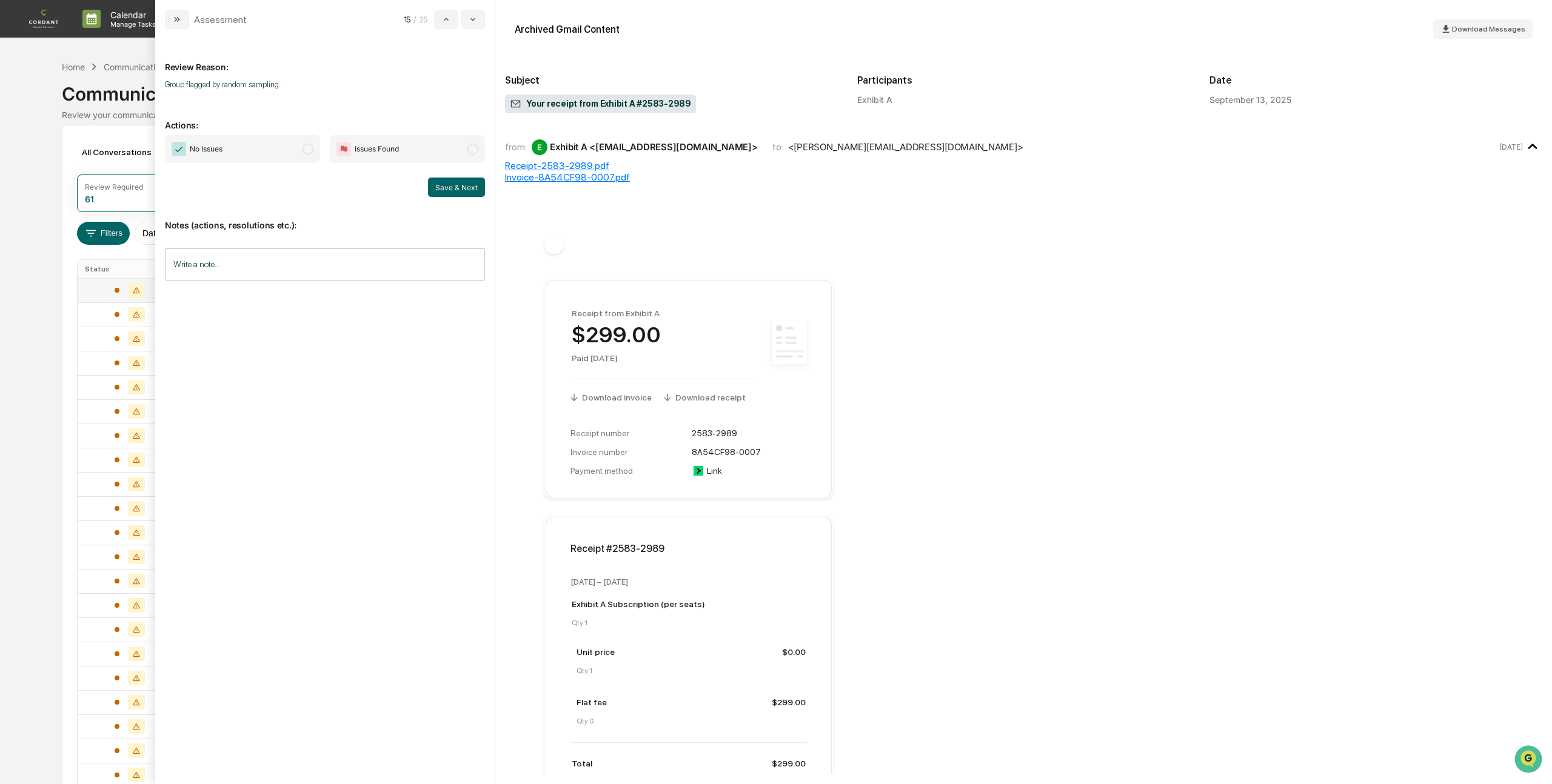
click at [309, 149] on span "modal" at bounding box center [308, 149] width 11 height 11
click at [463, 191] on button "Save & Next" at bounding box center [456, 187] width 57 height 20
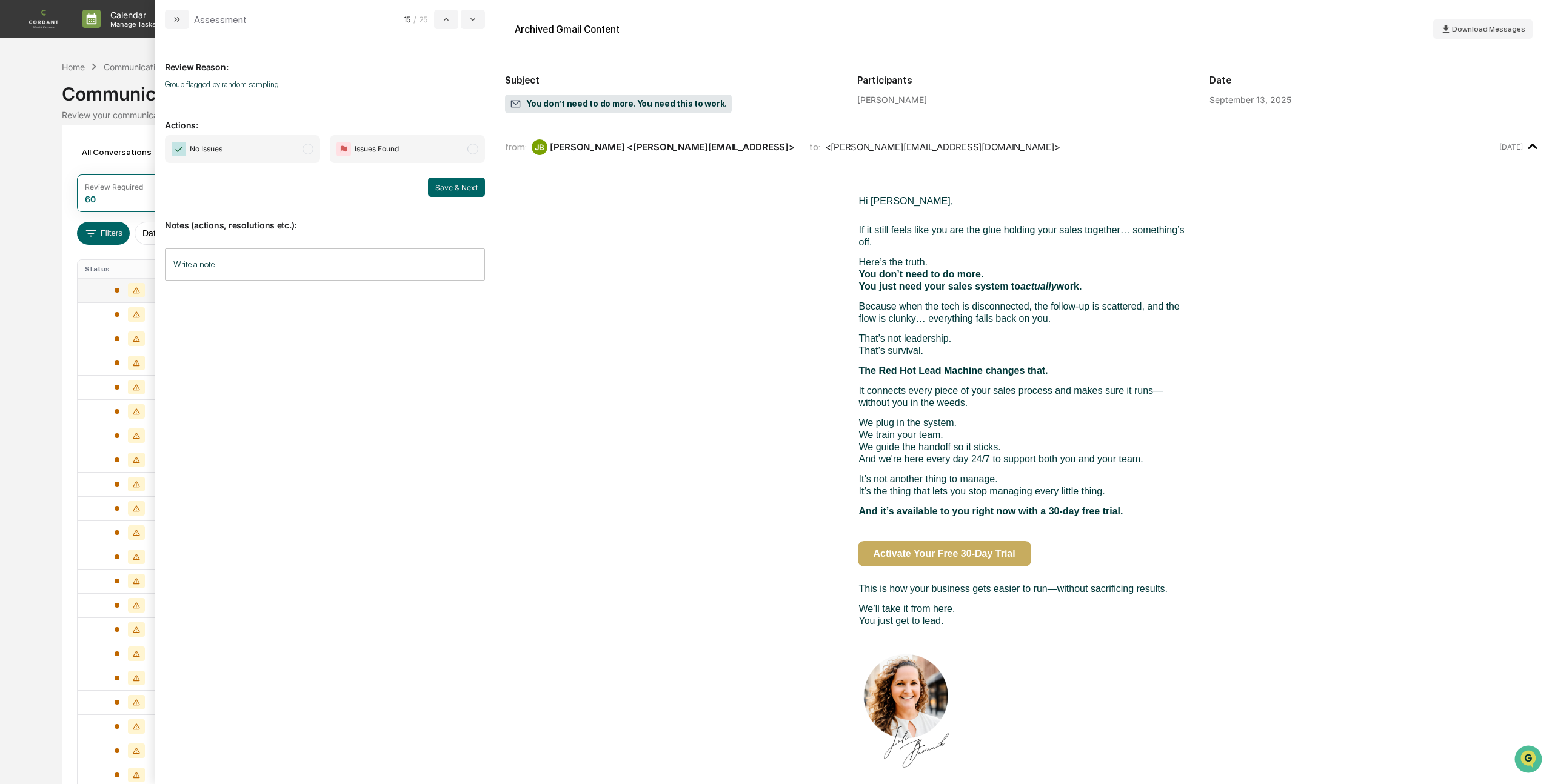
click at [314, 149] on span "No Issues" at bounding box center [243, 149] width 155 height 28
click at [456, 183] on button "Save & Next" at bounding box center [456, 187] width 57 height 20
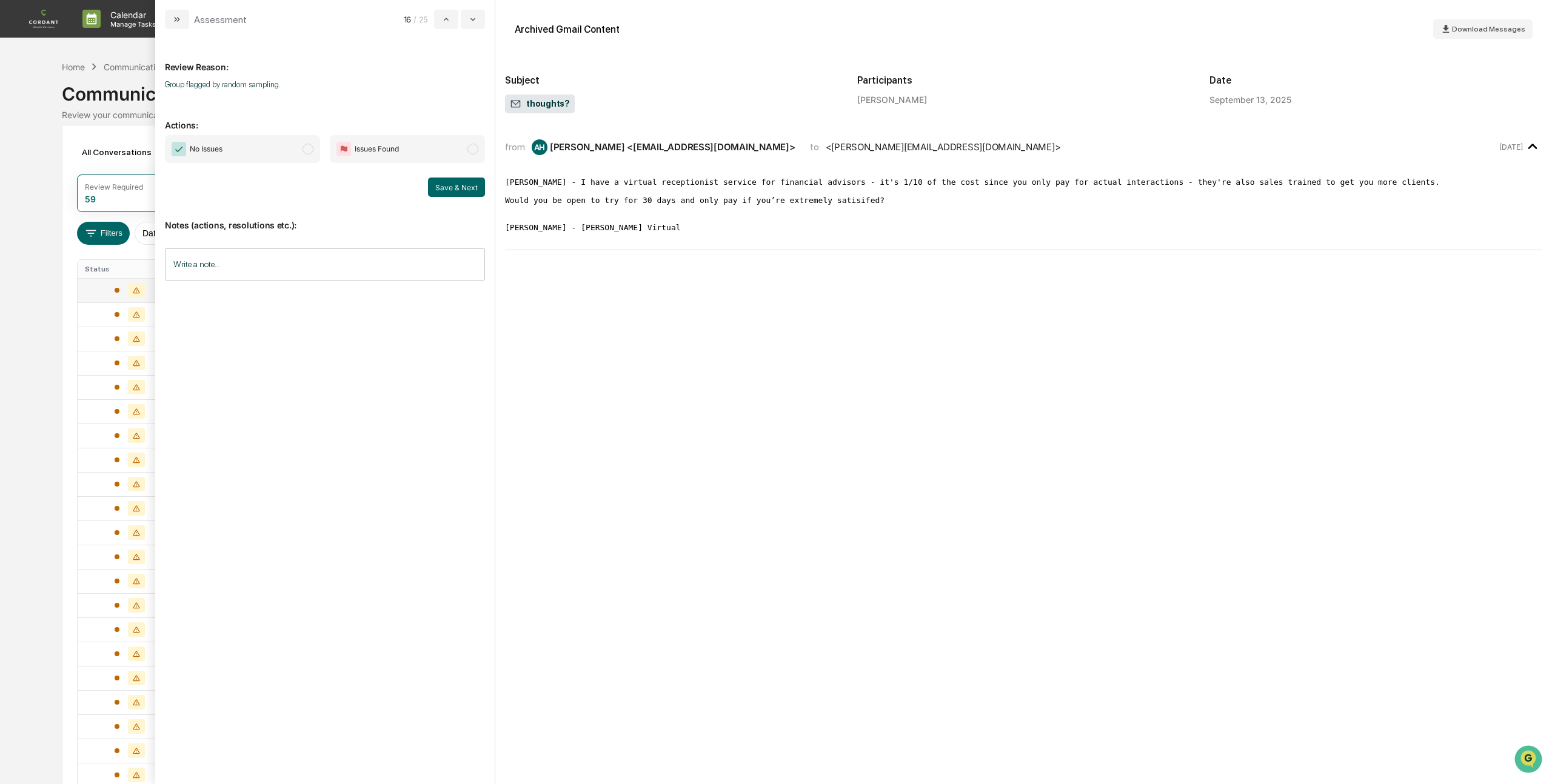
click at [311, 153] on span "modal" at bounding box center [308, 149] width 11 height 11
click at [476, 187] on button "Save & Next" at bounding box center [456, 187] width 57 height 20
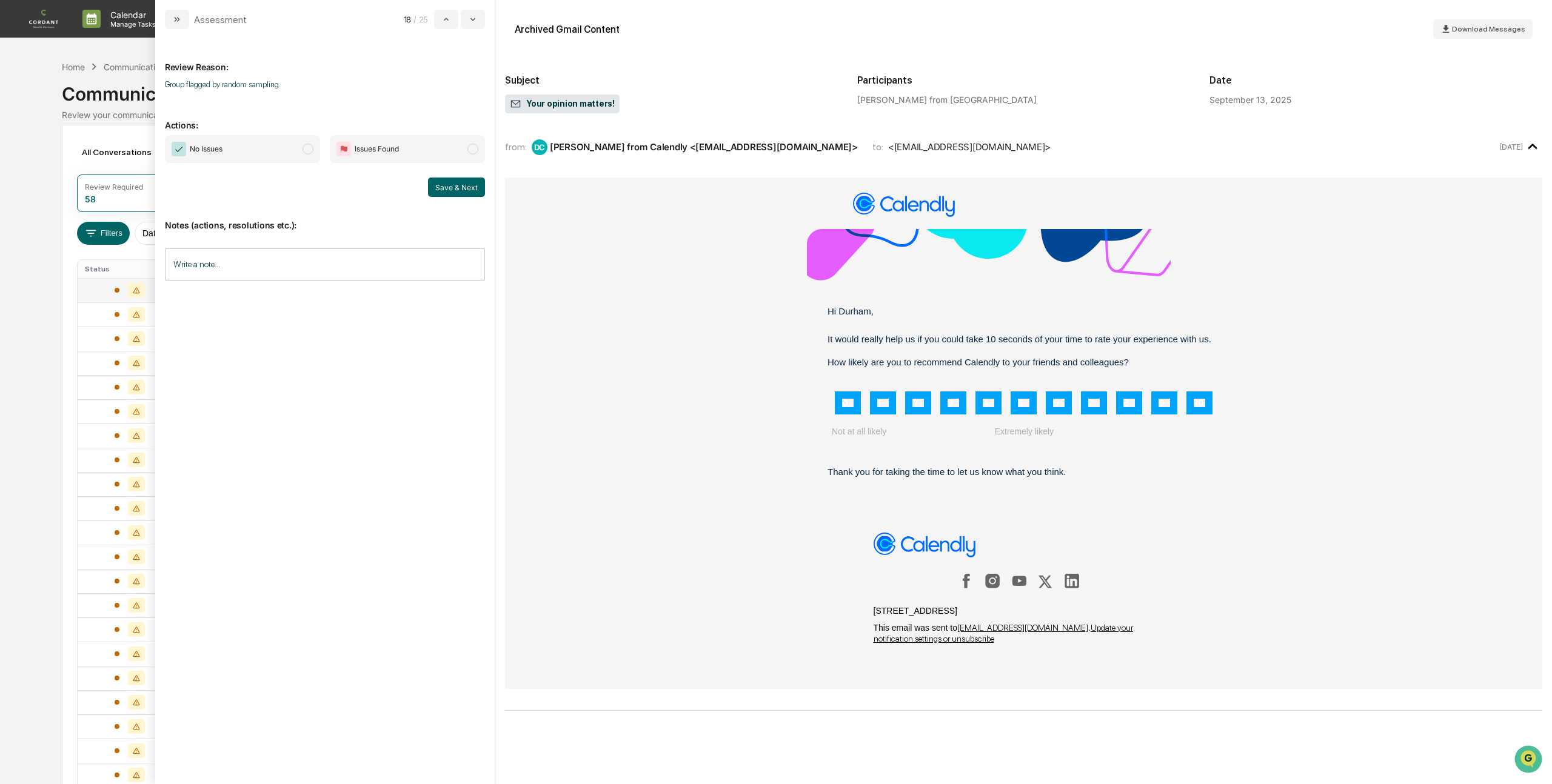
click at [302, 152] on span "No Issues" at bounding box center [243, 149] width 155 height 28
click at [453, 185] on button "Save & Next" at bounding box center [456, 187] width 57 height 20
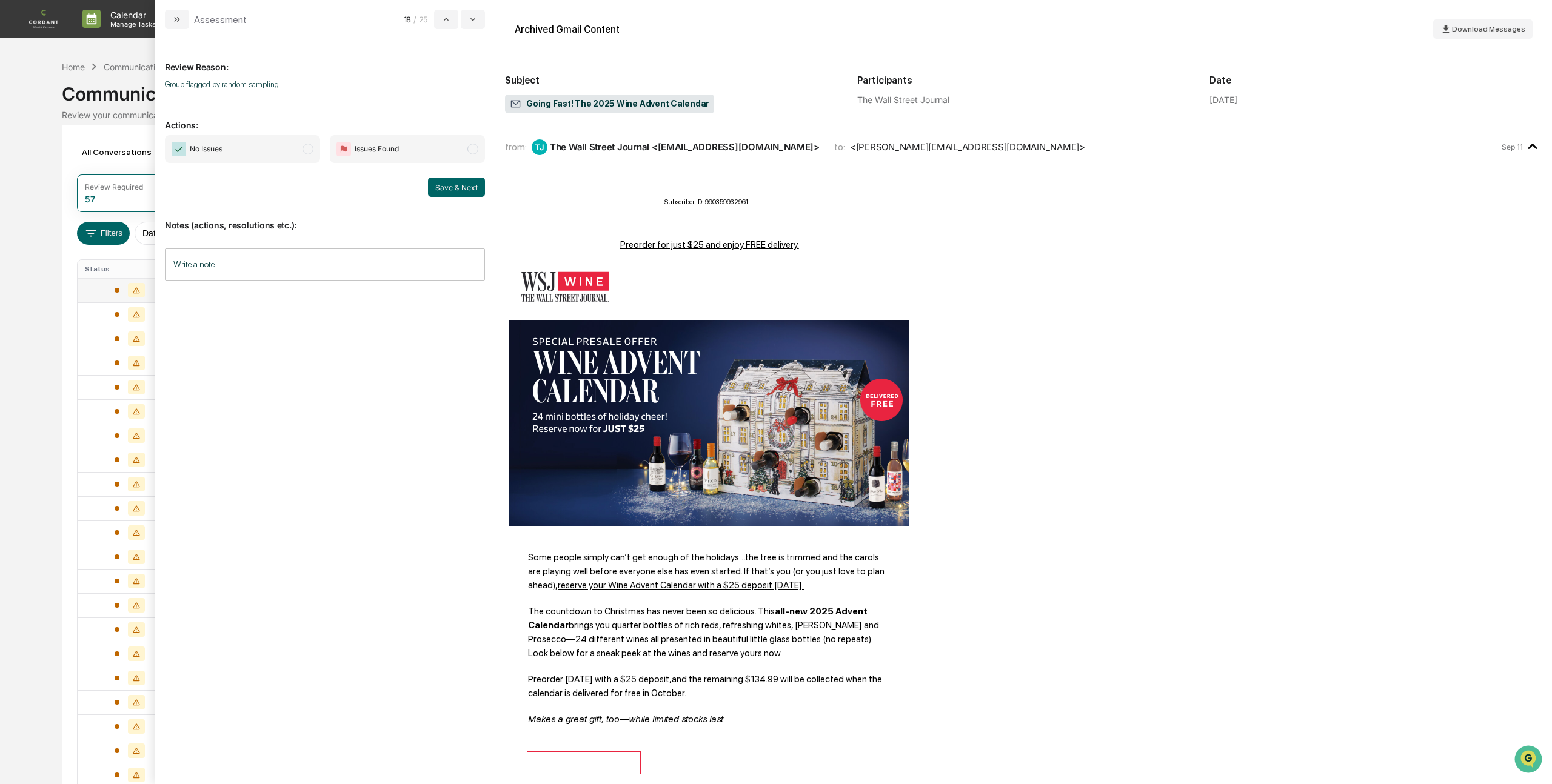
click at [307, 154] on span "modal" at bounding box center [308, 149] width 11 height 11
click at [452, 182] on button "Save & Next" at bounding box center [456, 187] width 57 height 20
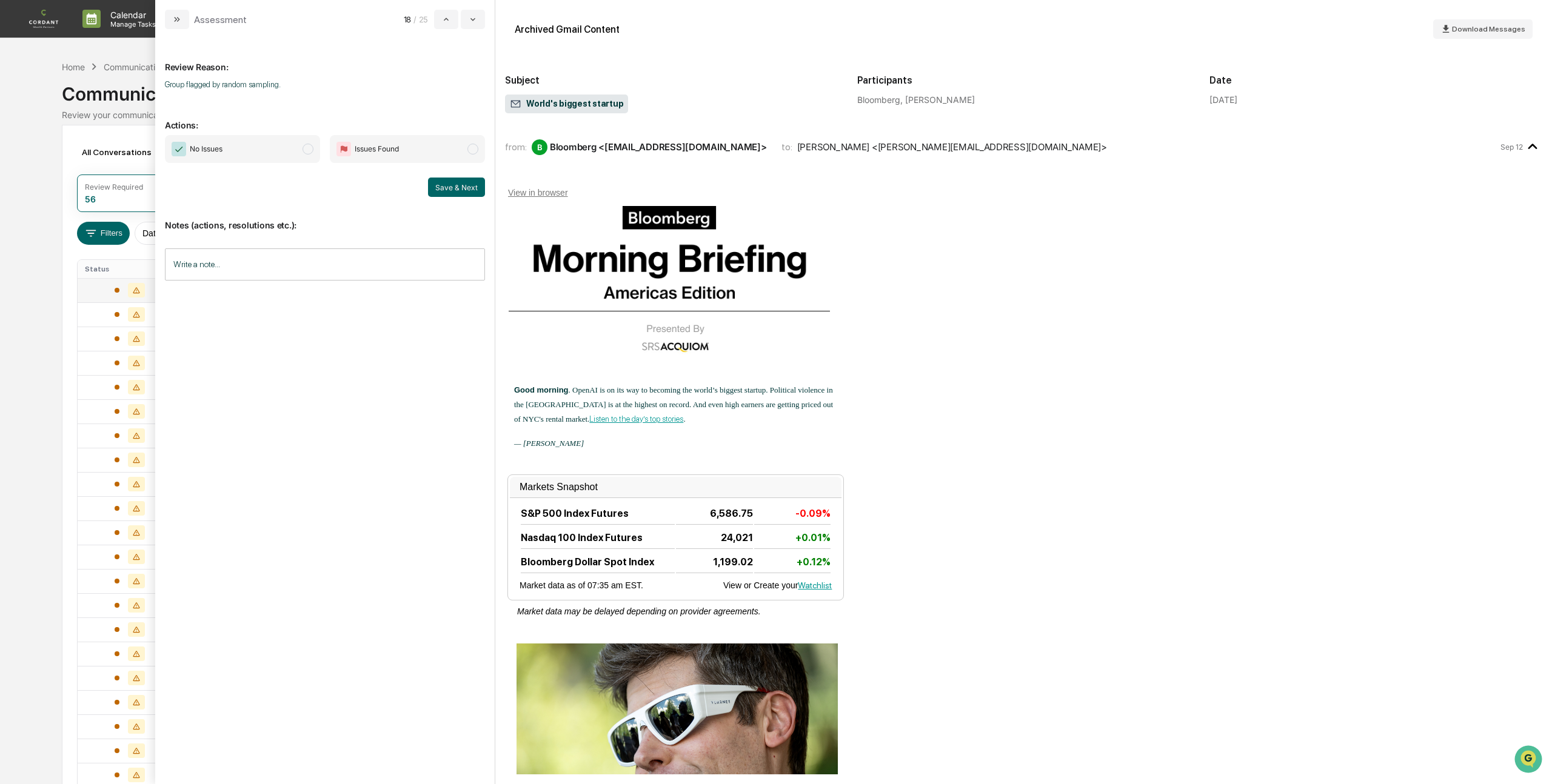
click at [308, 150] on span "modal" at bounding box center [308, 149] width 11 height 11
click at [457, 182] on button "Save & Next" at bounding box center [456, 187] width 57 height 20
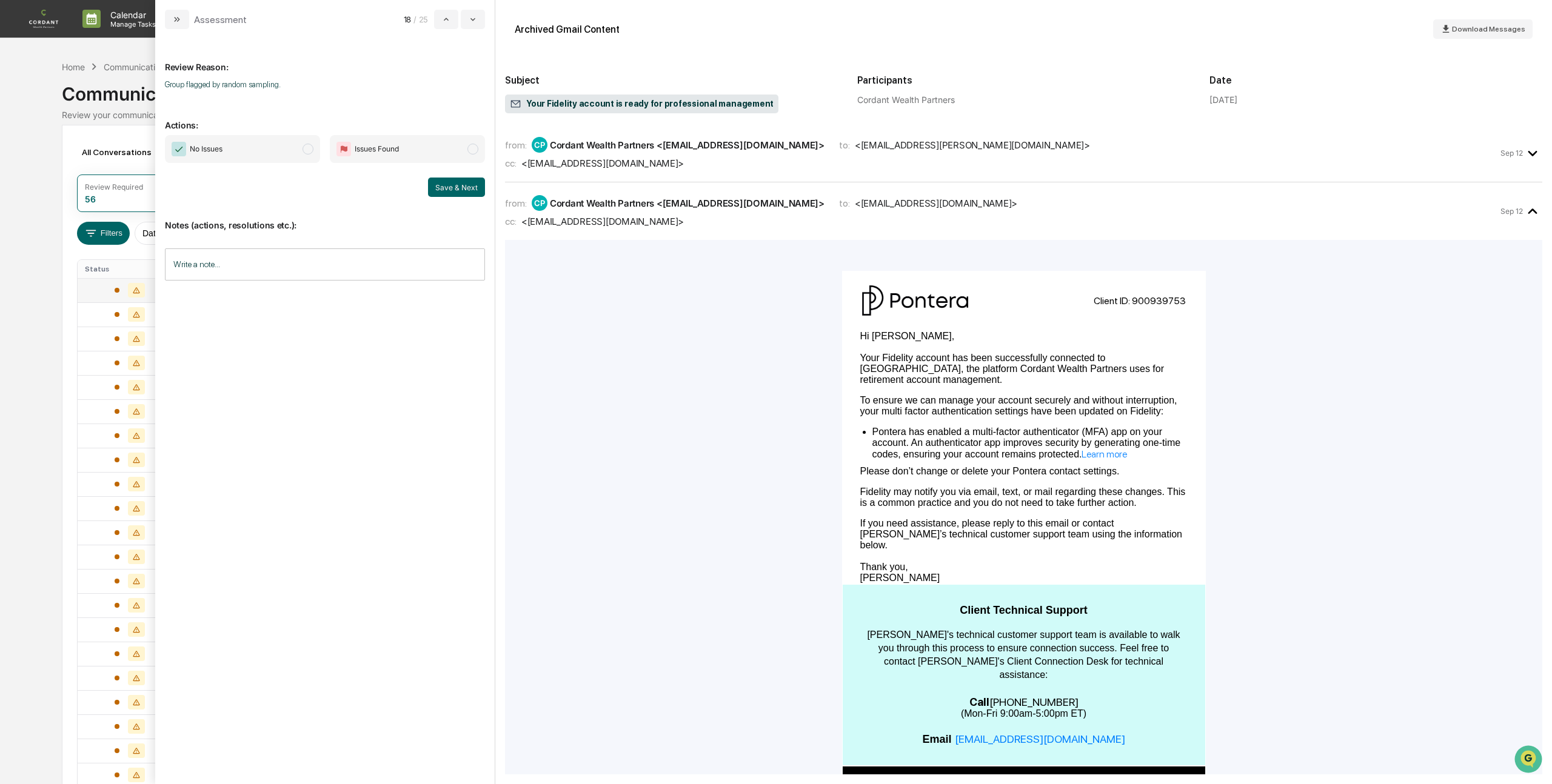
click at [310, 152] on span "modal" at bounding box center [308, 149] width 11 height 11
click at [459, 189] on button "Save & Next" at bounding box center [456, 187] width 57 height 20
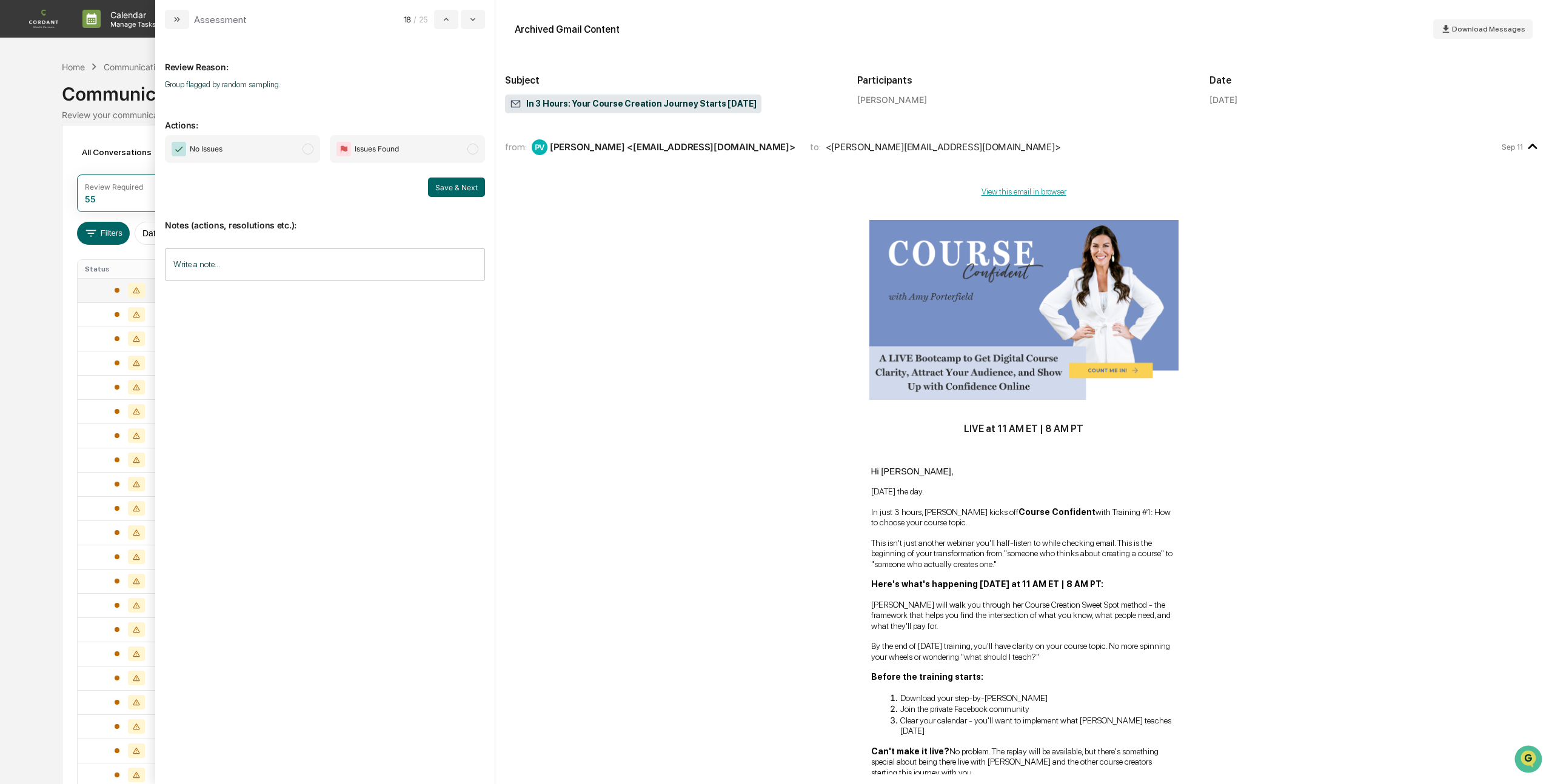
click at [309, 154] on span "modal" at bounding box center [308, 149] width 11 height 11
click at [452, 184] on button "Save & Next" at bounding box center [456, 187] width 57 height 20
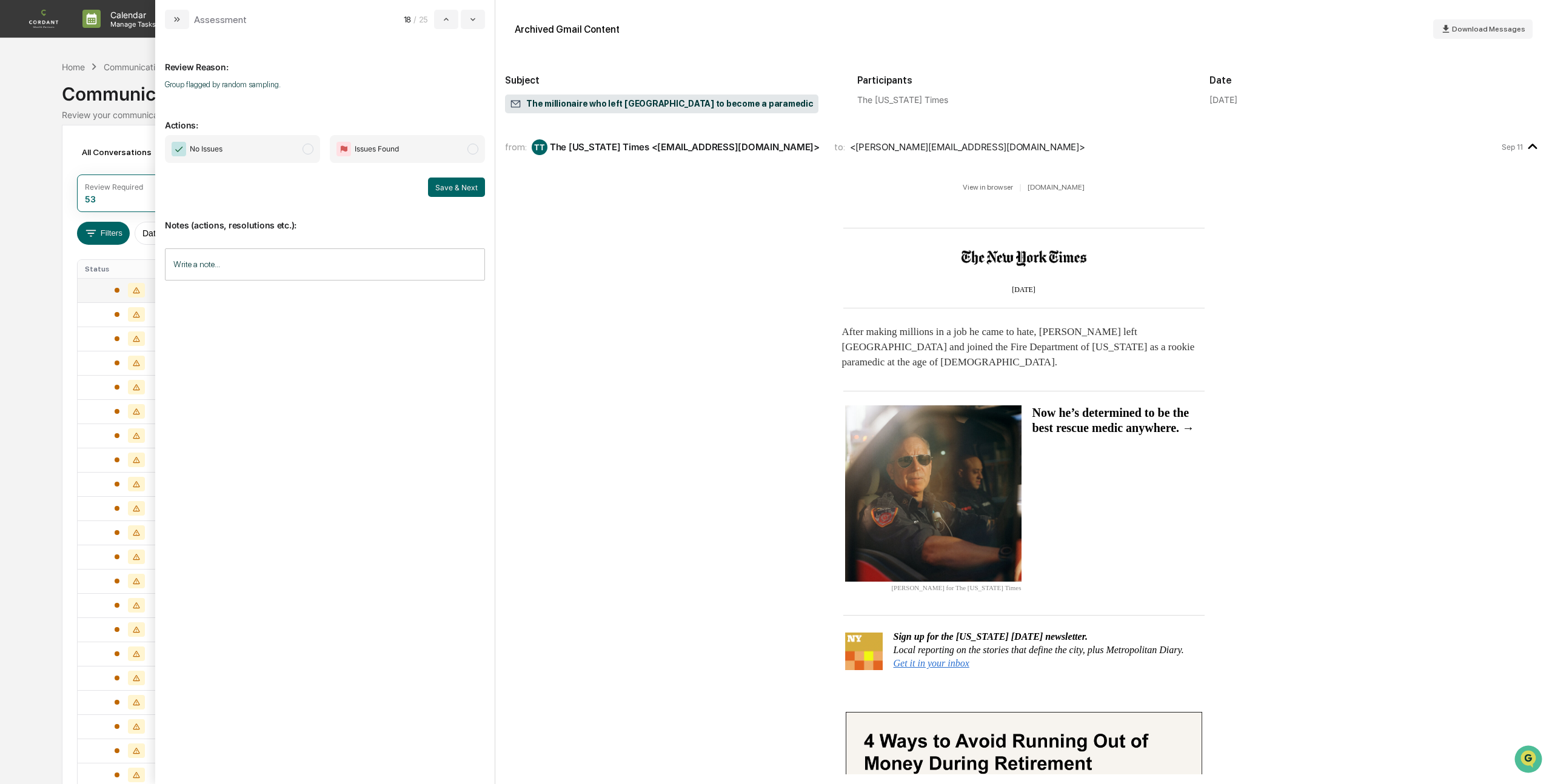
click at [308, 152] on span "modal" at bounding box center [308, 149] width 11 height 11
click at [463, 191] on button "Save & Next" at bounding box center [456, 187] width 57 height 20
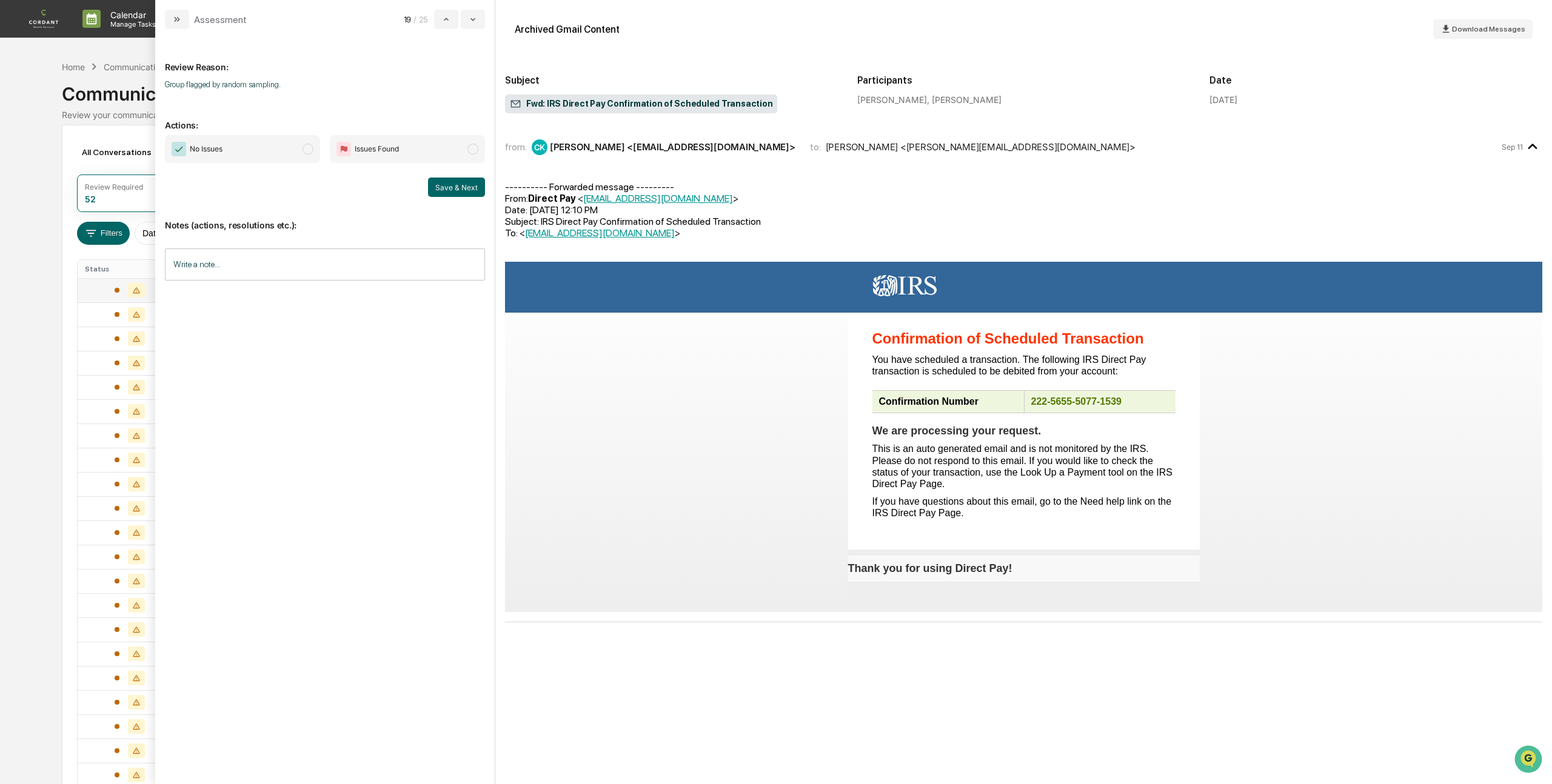
click at [310, 149] on span "modal" at bounding box center [308, 149] width 11 height 11
click at [444, 184] on button "Save & Next" at bounding box center [456, 187] width 57 height 20
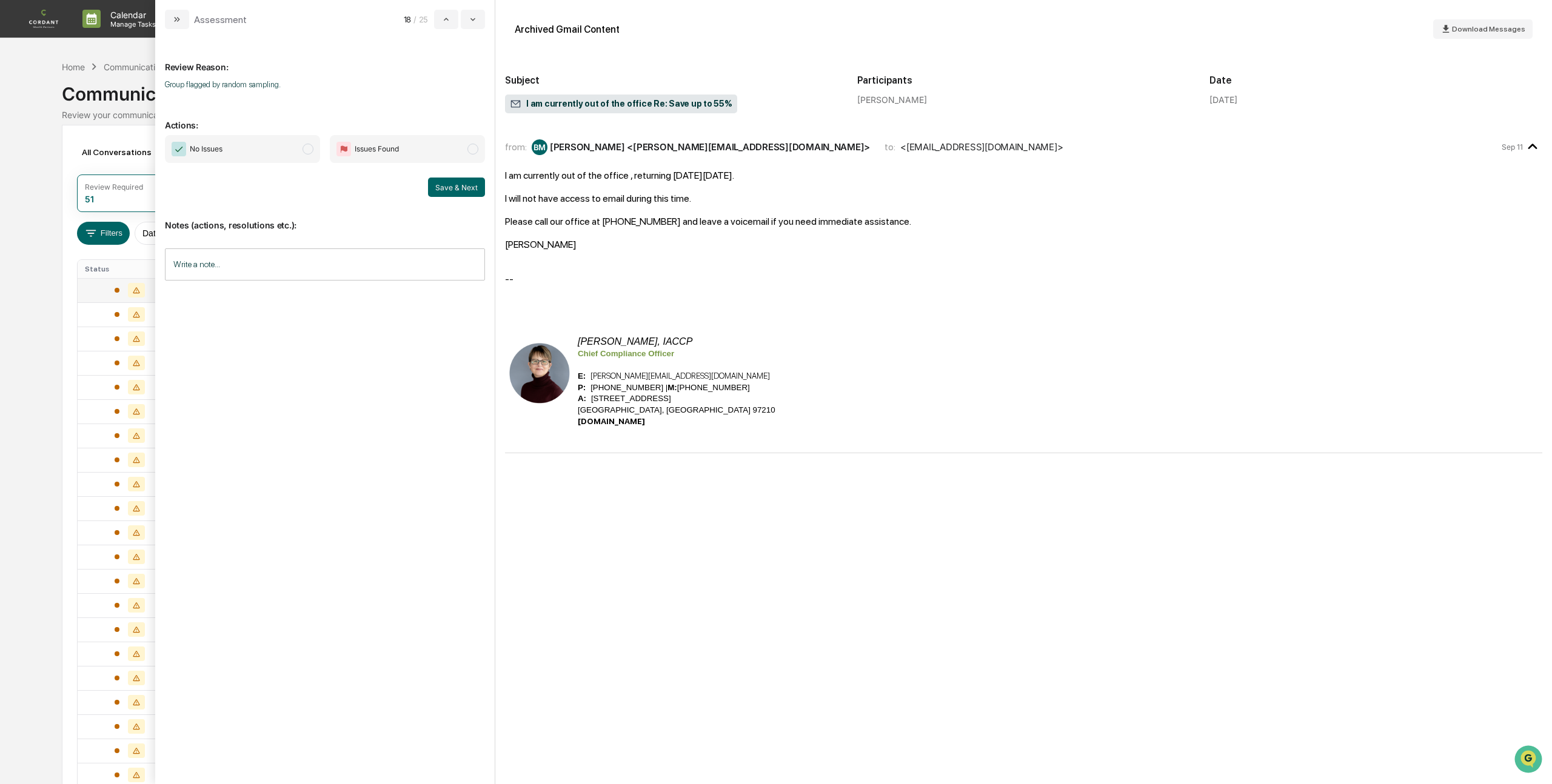
click at [313, 149] on span "No Issues" at bounding box center [243, 149] width 155 height 28
click at [434, 177] on div "No Issues Issues Found Save & Next" at bounding box center [325, 166] width 320 height 62
click at [468, 192] on button "Save & Next" at bounding box center [456, 187] width 57 height 20
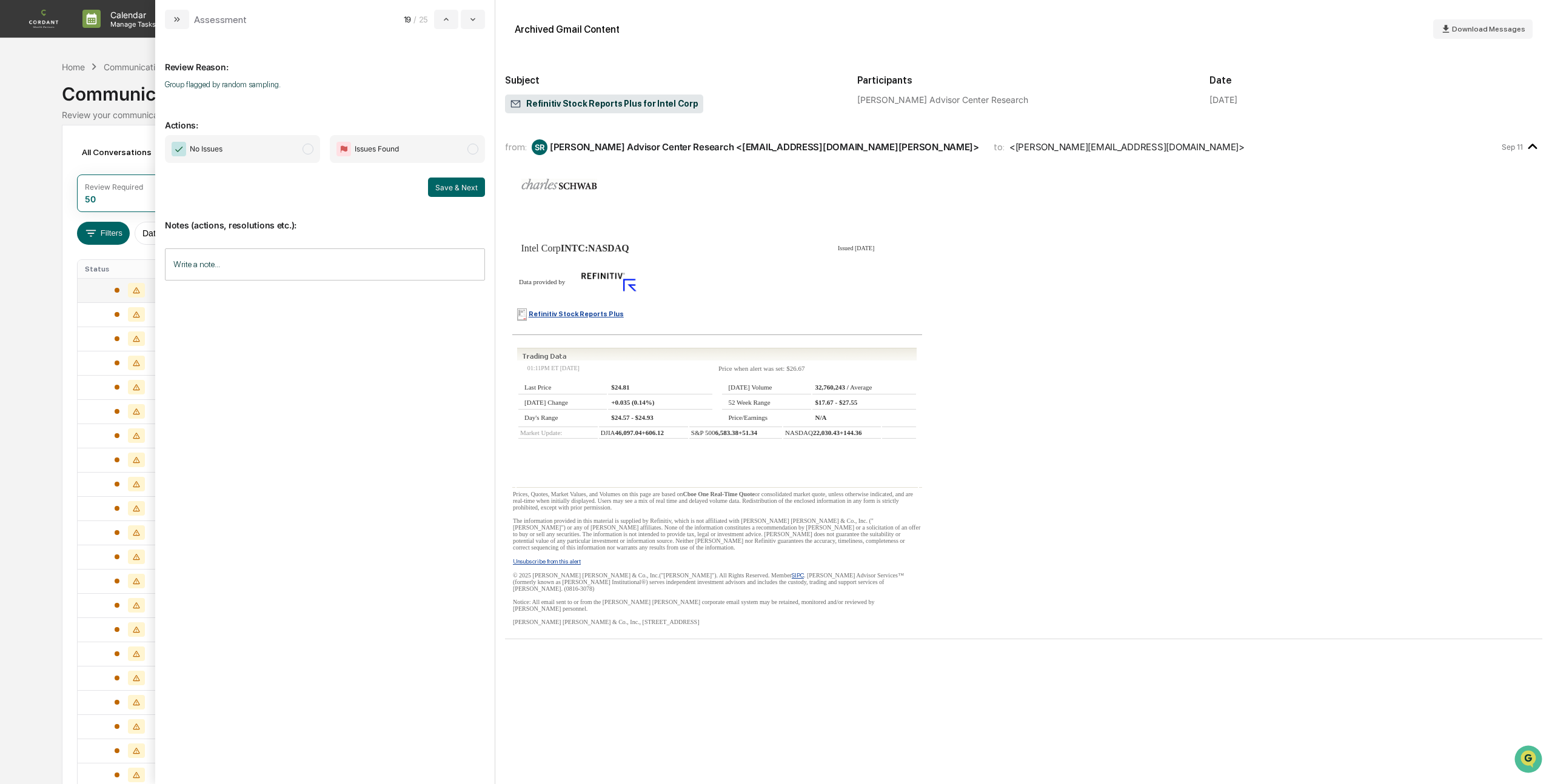
click at [311, 151] on span "modal" at bounding box center [308, 149] width 11 height 11
click at [454, 185] on button "Save & Next" at bounding box center [456, 187] width 57 height 20
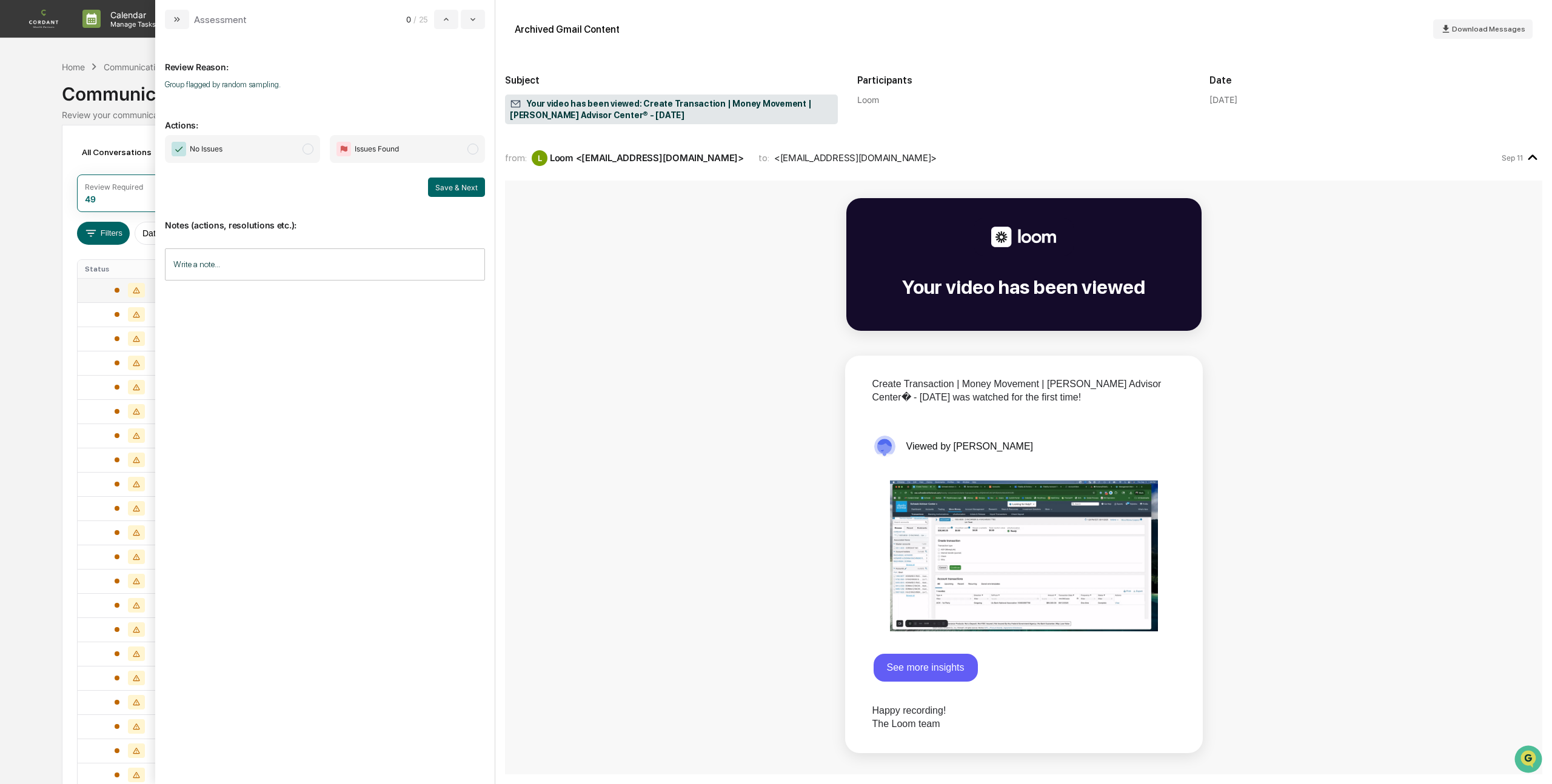
click at [306, 149] on span "modal" at bounding box center [308, 149] width 11 height 11
click at [461, 185] on button "Save & Next" at bounding box center [456, 187] width 57 height 20
click at [311, 154] on span "No Issues" at bounding box center [243, 149] width 155 height 28
click at [450, 187] on button "Save & Next" at bounding box center [456, 187] width 57 height 20
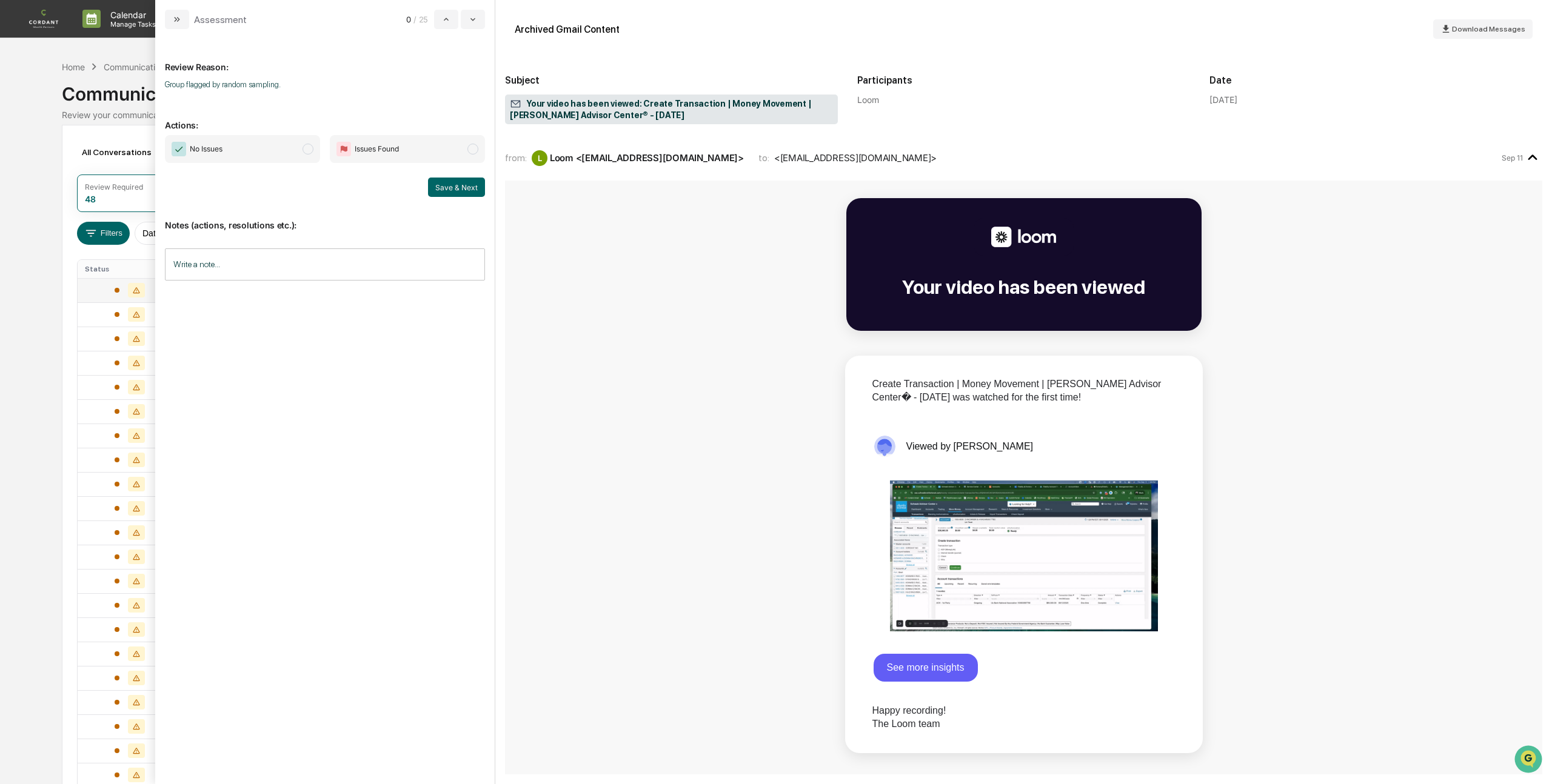
click at [307, 152] on span "modal" at bounding box center [308, 149] width 11 height 11
click at [479, 189] on button "Save & Next" at bounding box center [456, 187] width 57 height 20
click at [177, 20] on icon "modal" at bounding box center [177, 20] width 9 height 9
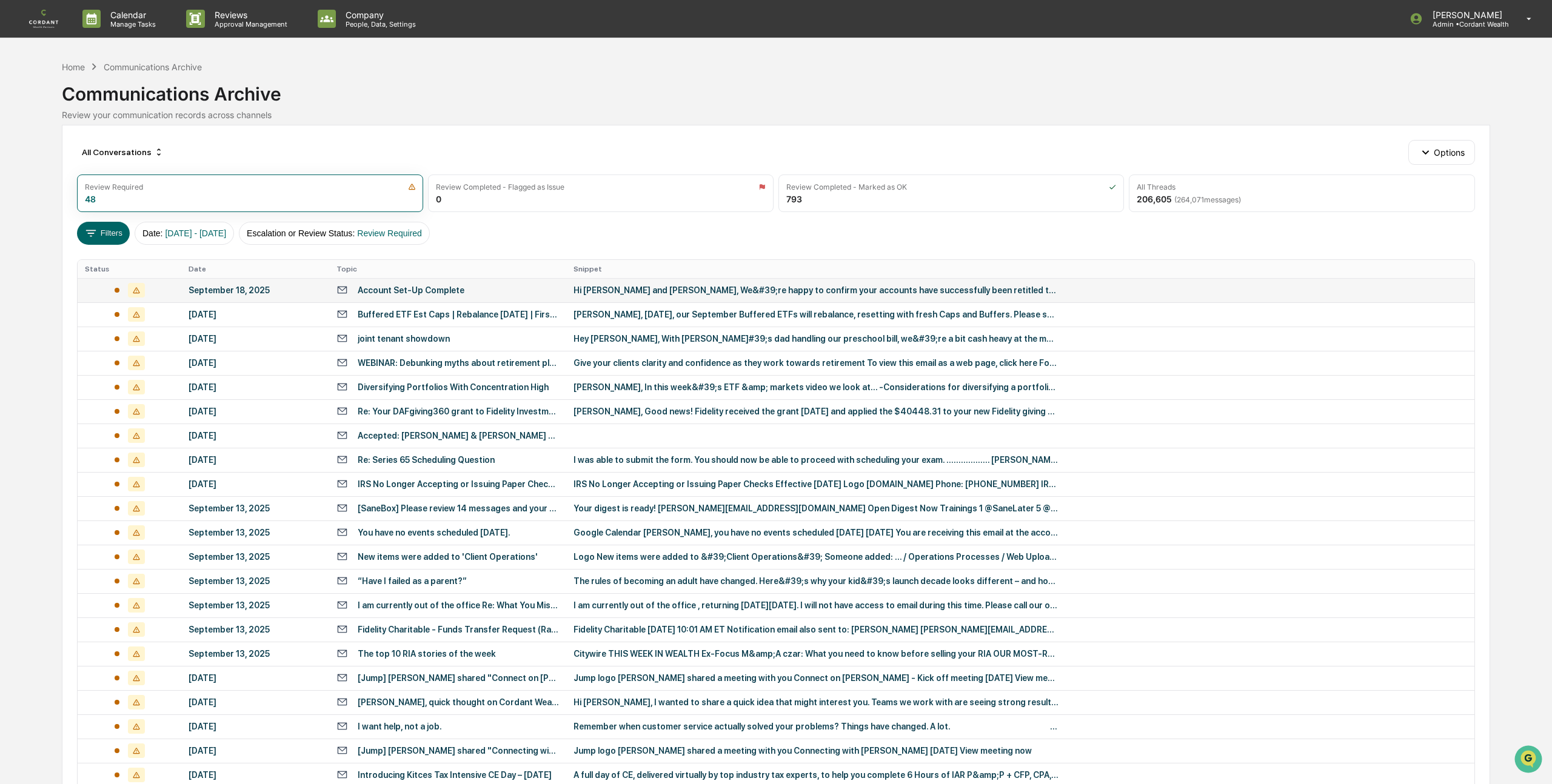
click at [247, 292] on div "September 18, 2025" at bounding box center [255, 290] width 133 height 9
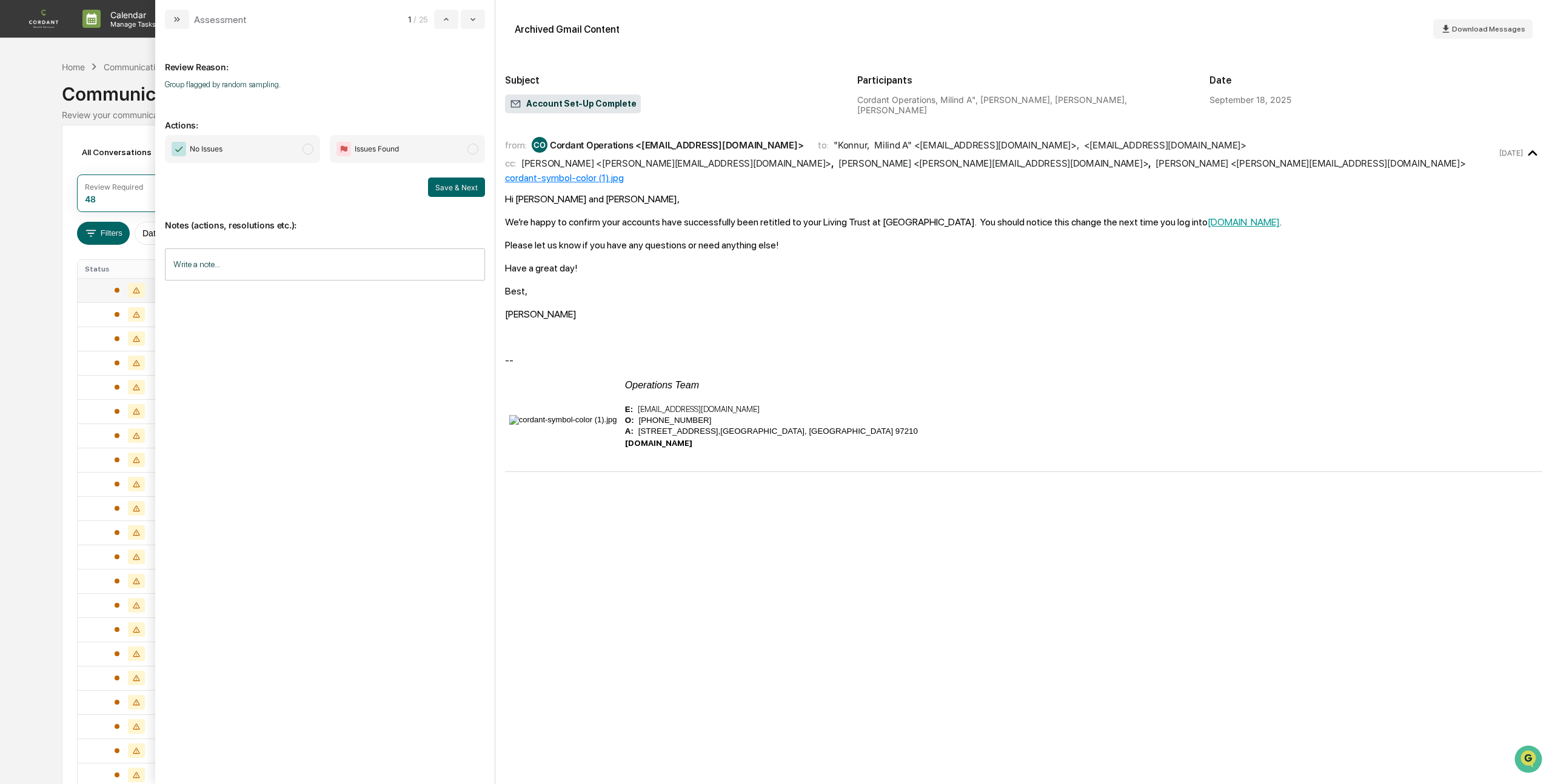
click at [301, 148] on span "No Issues" at bounding box center [243, 149] width 155 height 28
click at [453, 187] on button "Save & Next" at bounding box center [456, 187] width 57 height 20
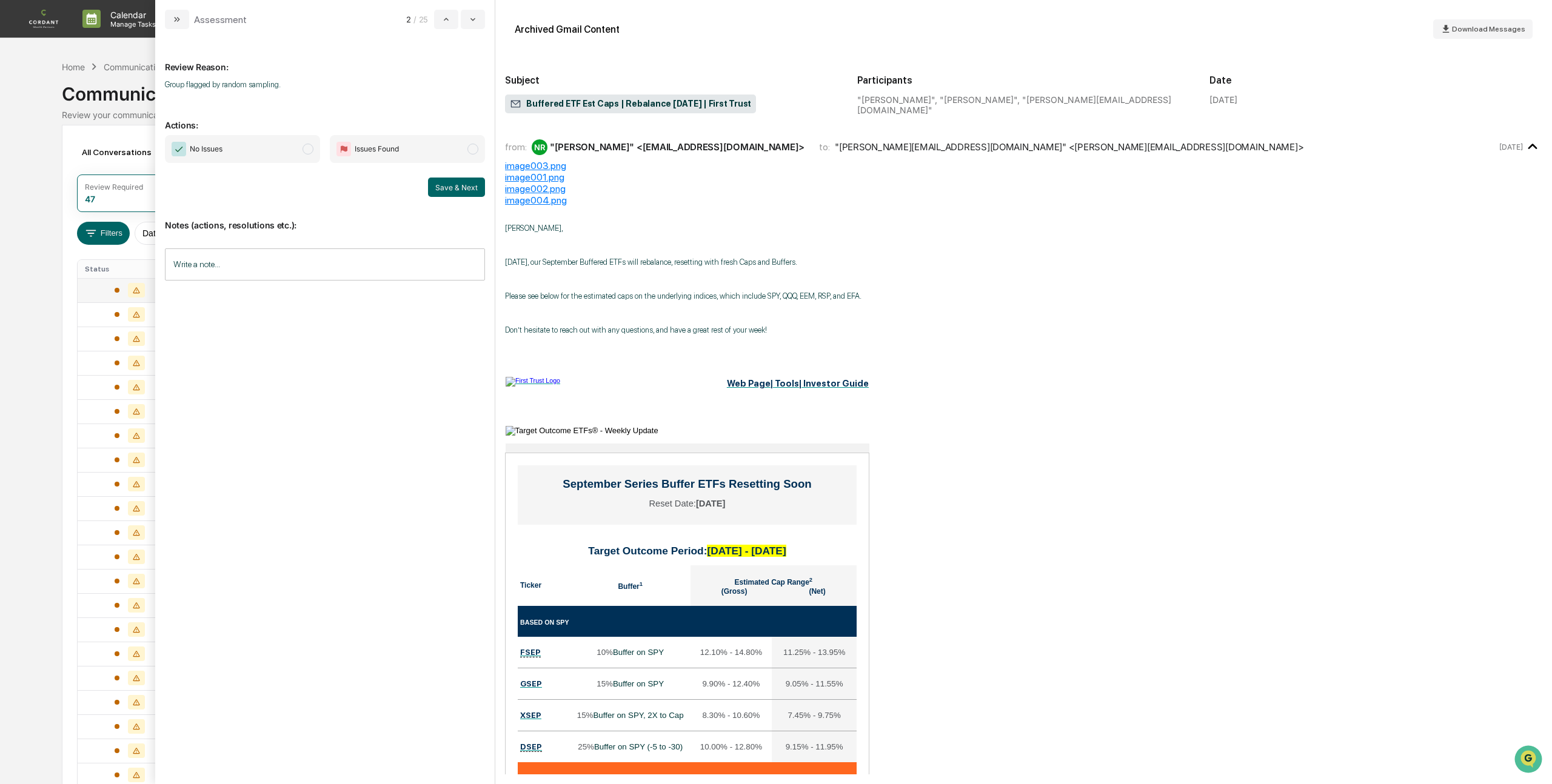
click at [308, 153] on span "modal" at bounding box center [308, 149] width 11 height 11
click at [474, 184] on button "Save & Next" at bounding box center [456, 187] width 57 height 20
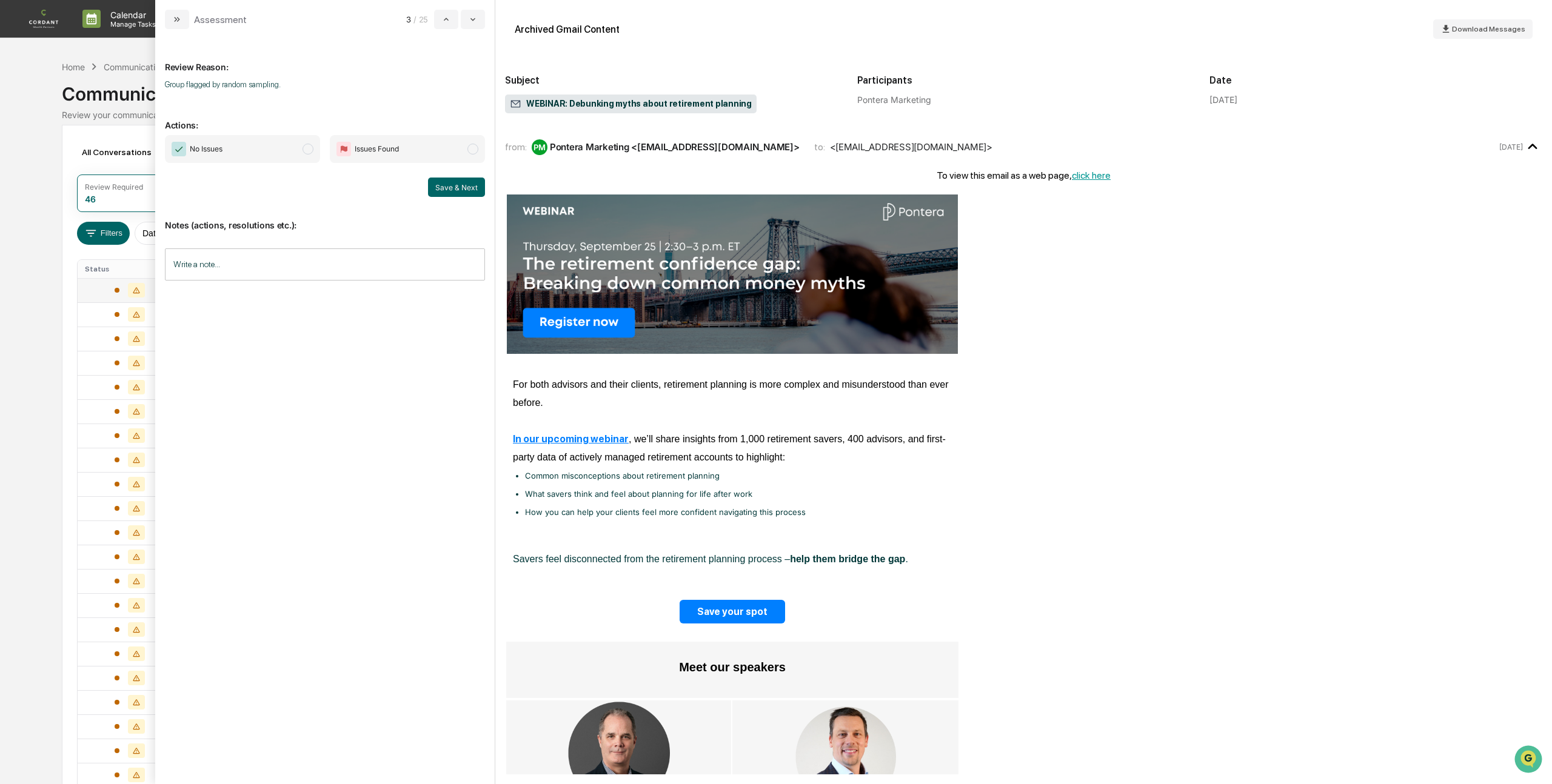
click at [314, 156] on span "No Issues" at bounding box center [243, 149] width 155 height 28
click at [453, 189] on button "Save & Next" at bounding box center [456, 187] width 57 height 20
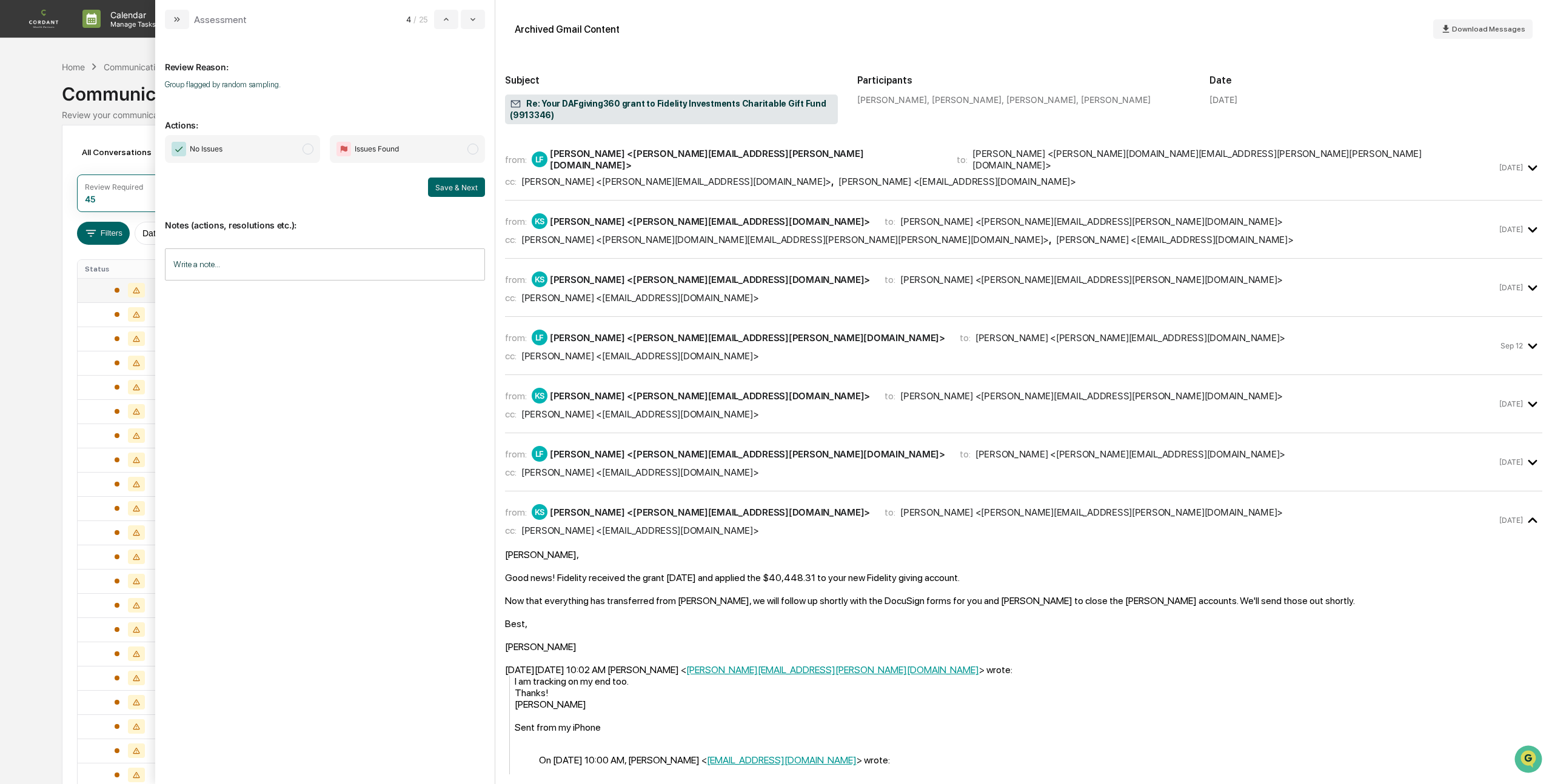
click at [307, 151] on span "modal" at bounding box center [308, 149] width 11 height 11
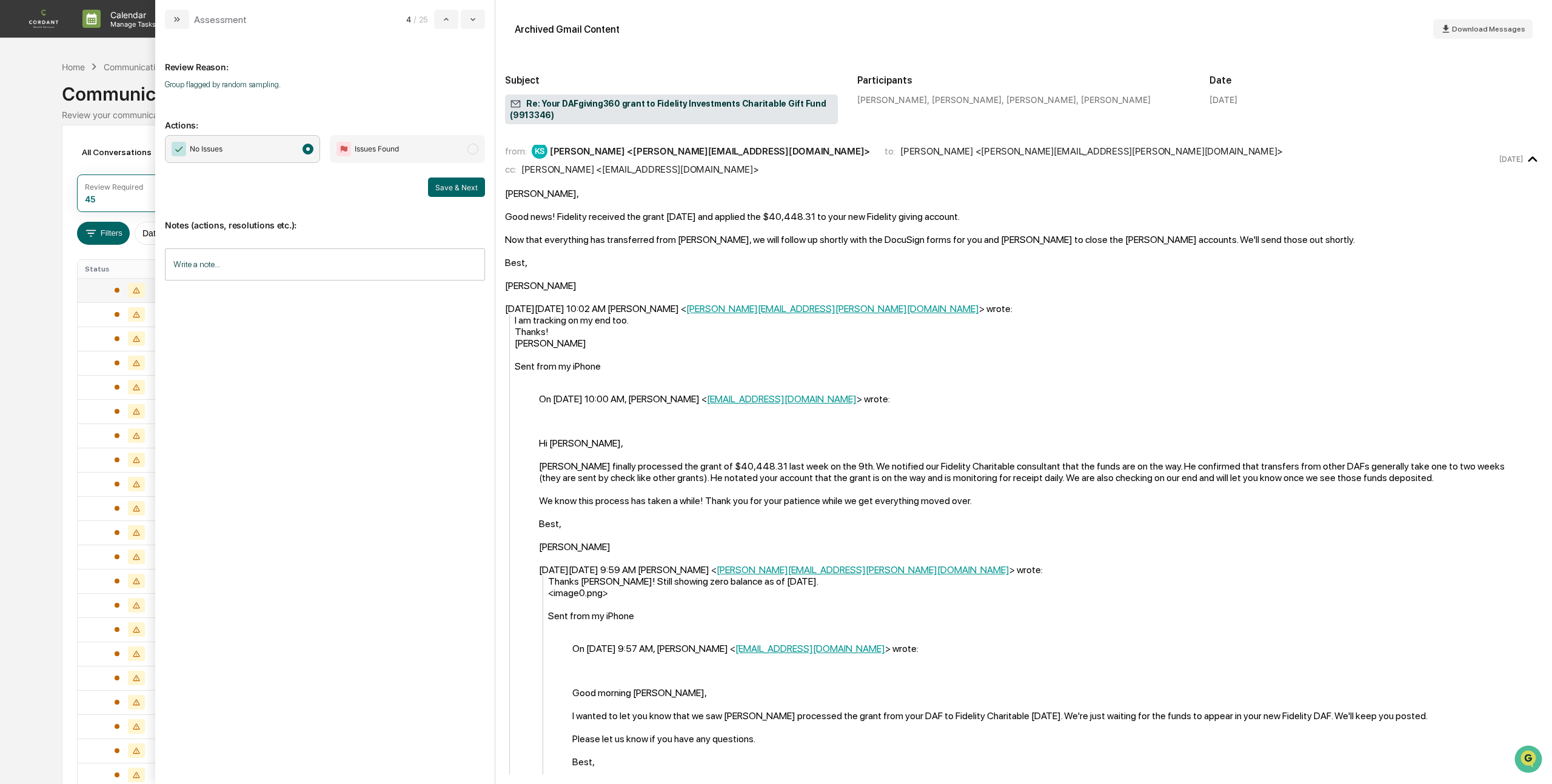
scroll to position [376, 0]
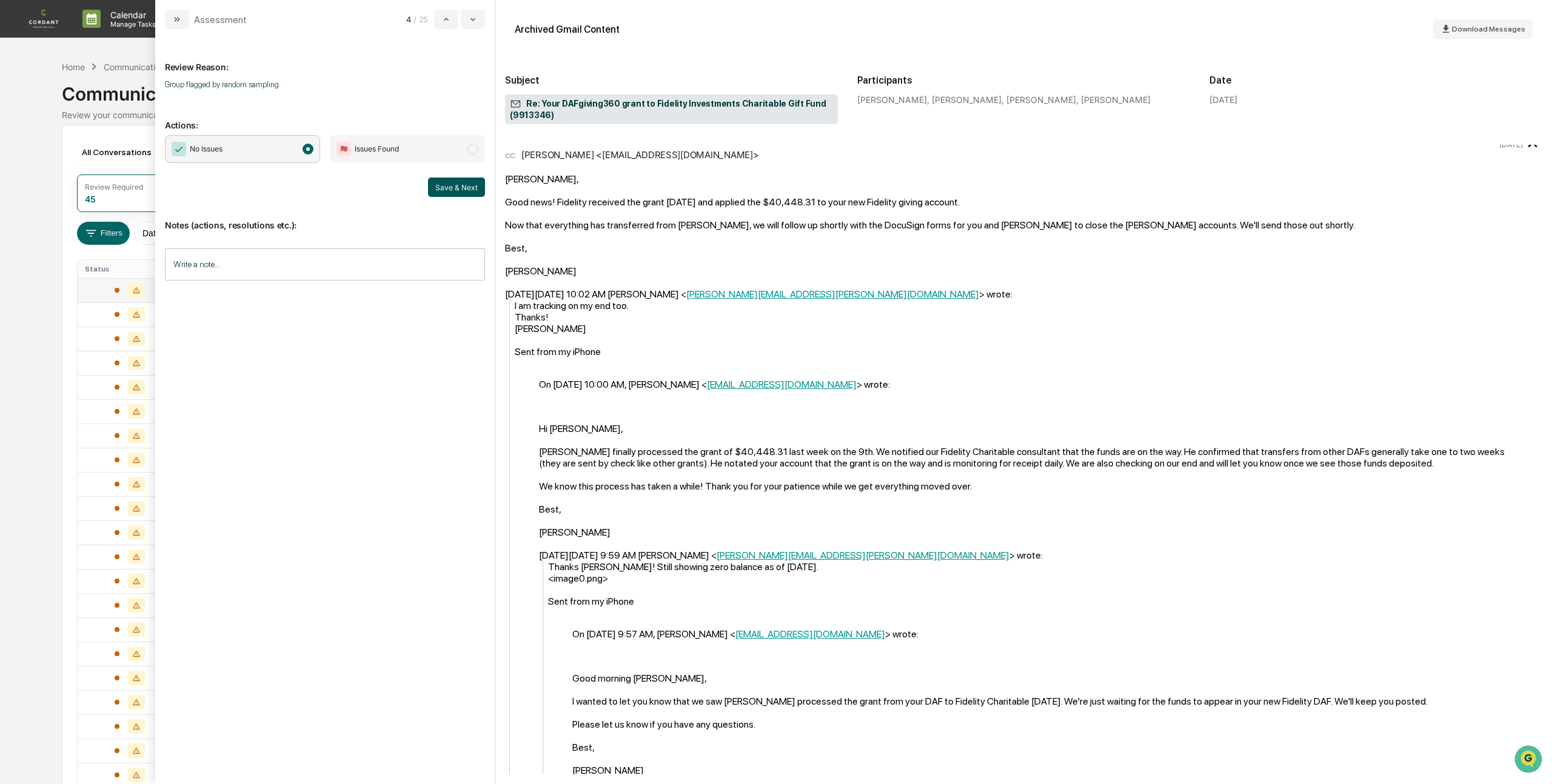
click at [452, 187] on button "Save & Next" at bounding box center [456, 187] width 57 height 20
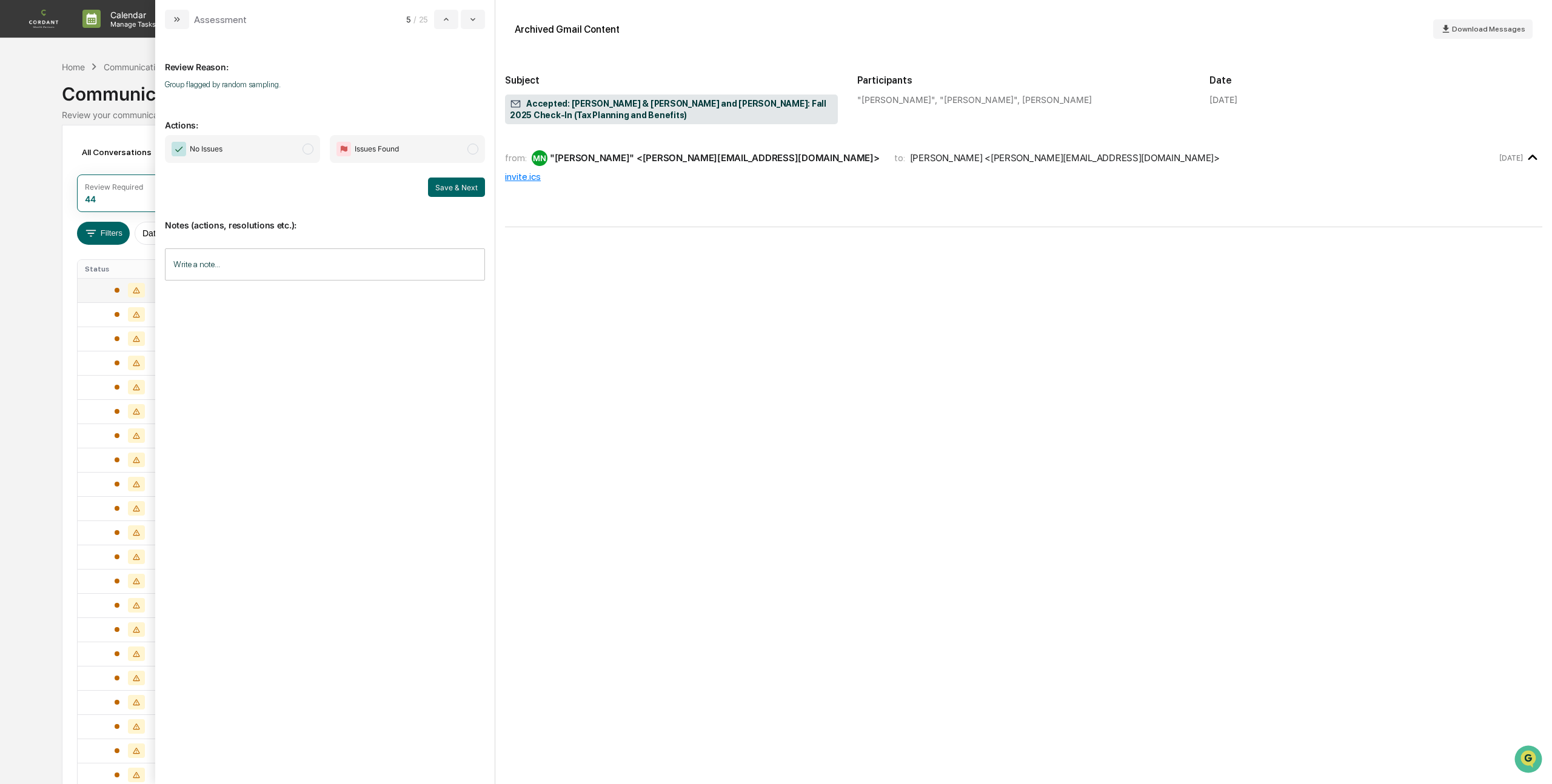
click at [310, 152] on span "modal" at bounding box center [308, 149] width 11 height 11
click at [452, 187] on button "Save & Next" at bounding box center [456, 187] width 57 height 20
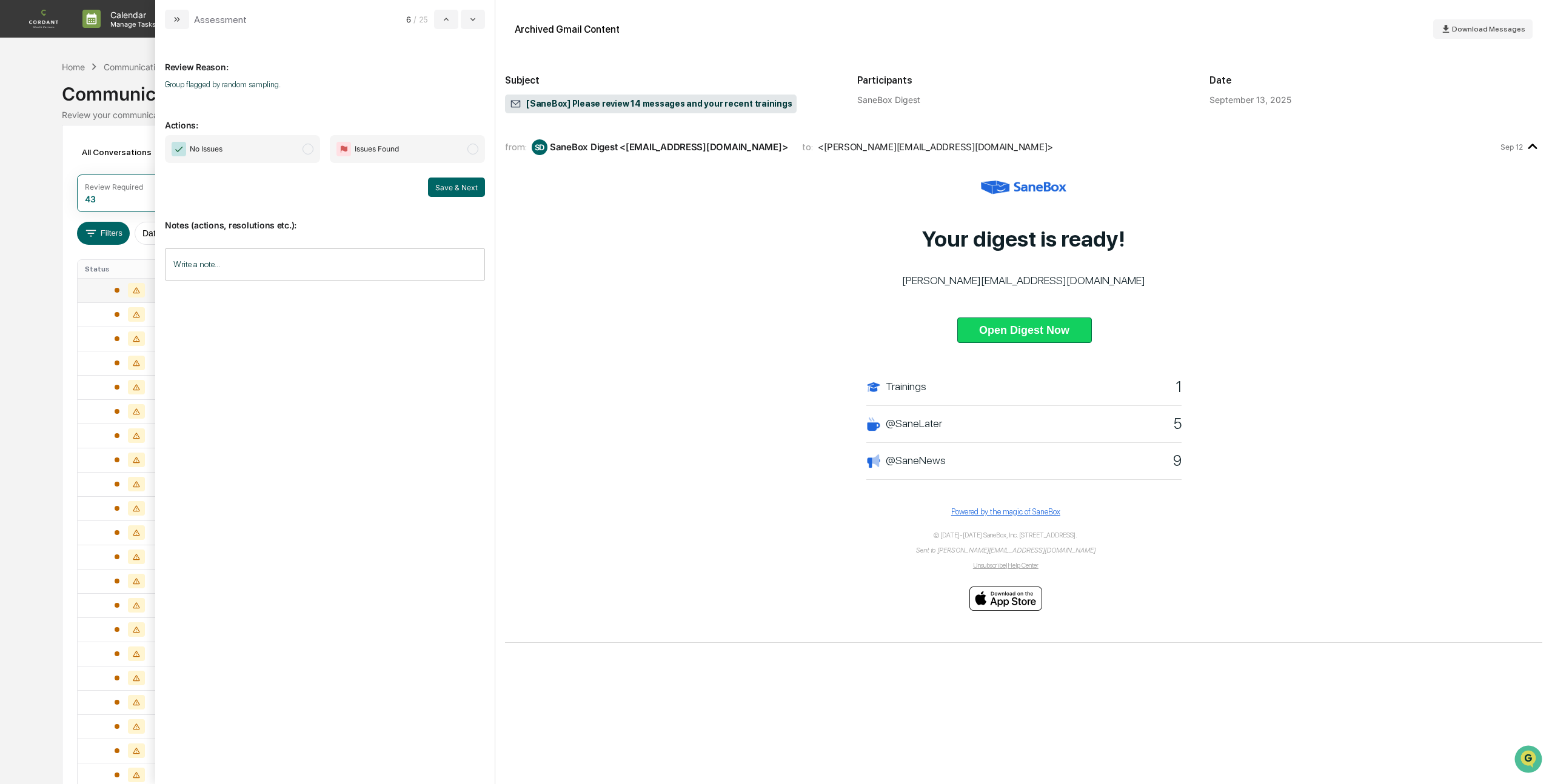
click at [306, 152] on span "modal" at bounding box center [308, 149] width 11 height 11
click at [456, 193] on button "Save & Next" at bounding box center [456, 187] width 57 height 20
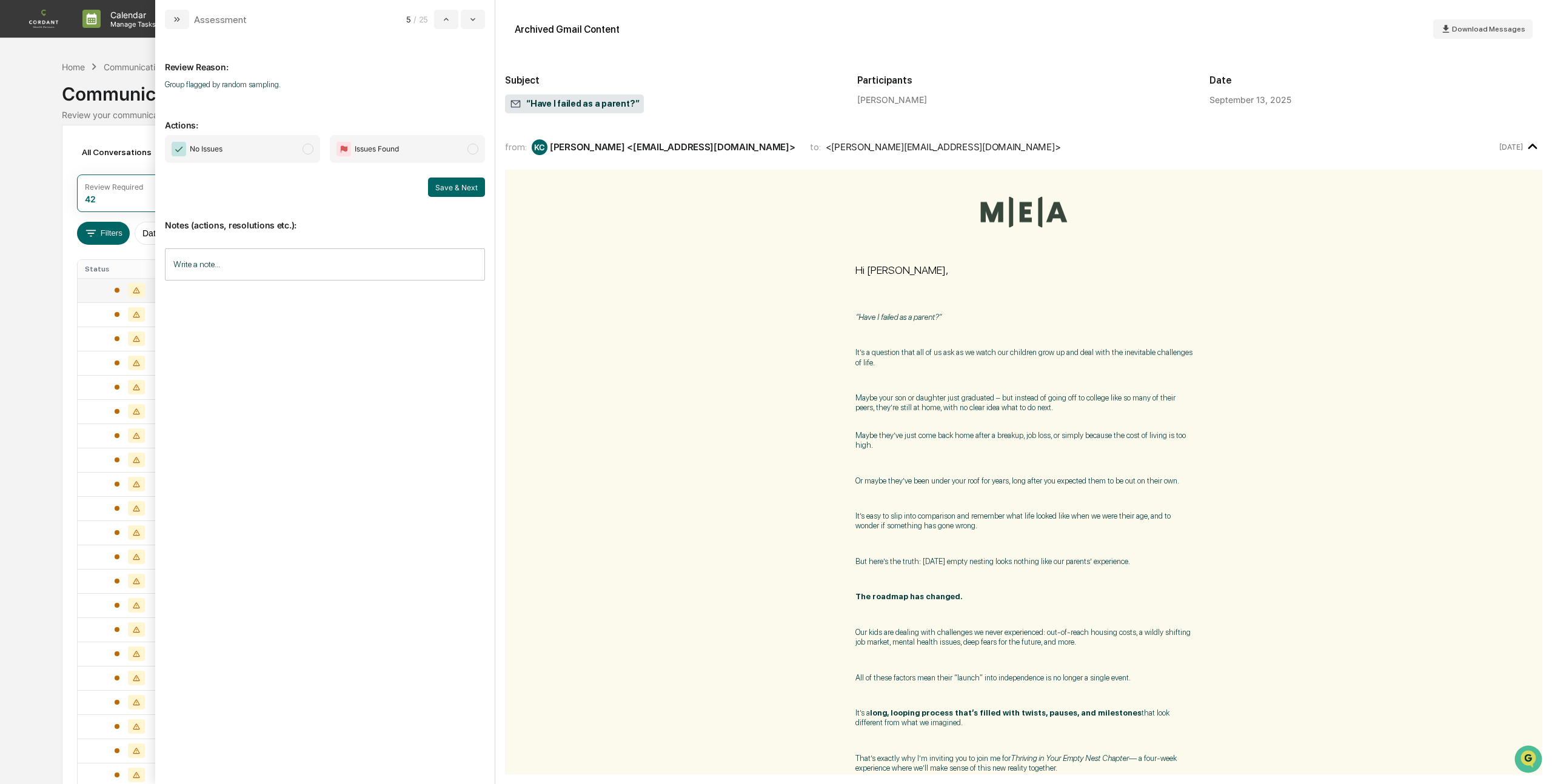
click at [456, 193] on button "Save & Next" at bounding box center [456, 187] width 57 height 20
click at [311, 149] on span "modal" at bounding box center [308, 149] width 11 height 11
click at [453, 185] on button "Save & Next" at bounding box center [456, 187] width 57 height 20
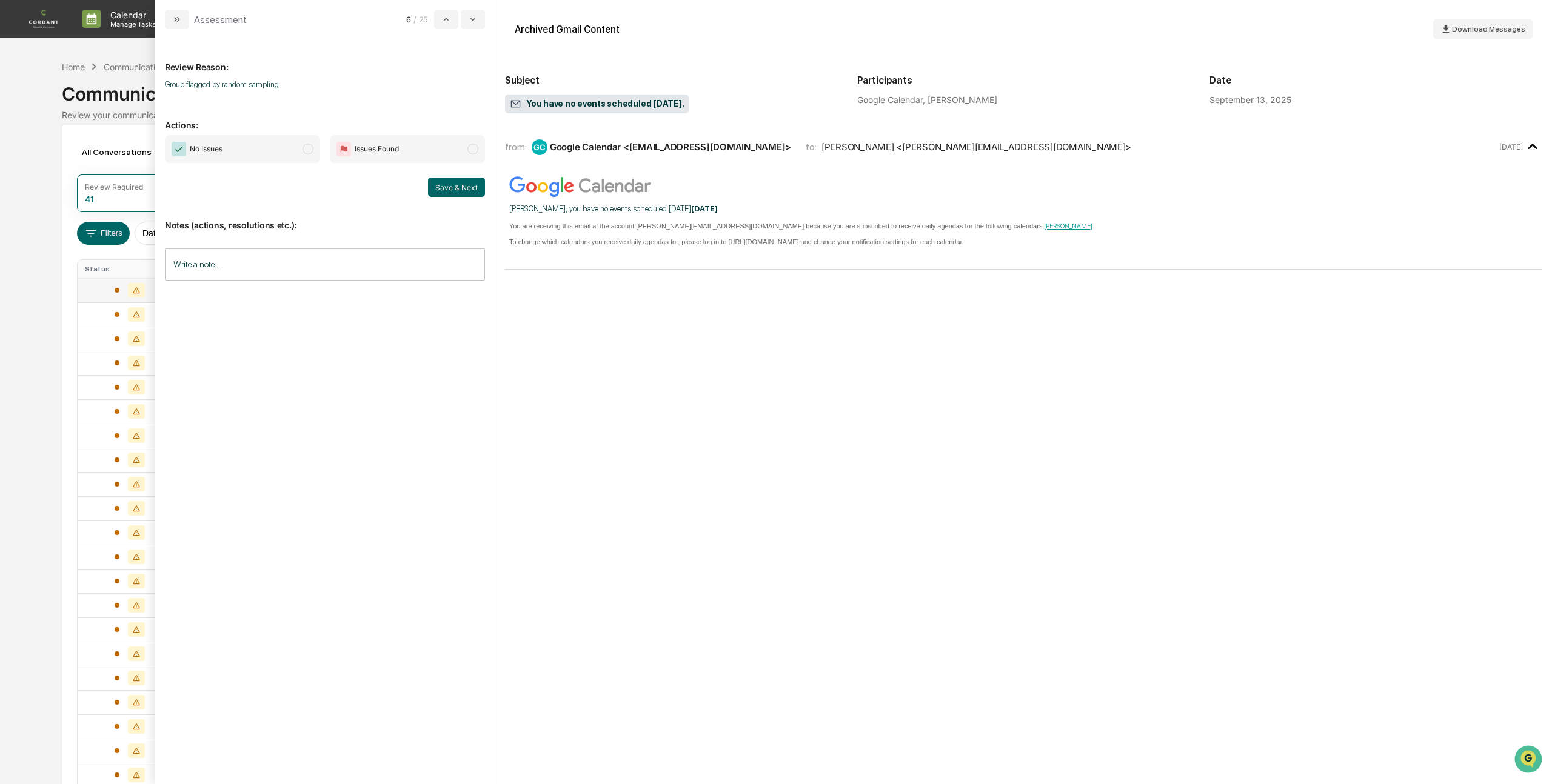
click at [311, 150] on span "modal" at bounding box center [308, 149] width 11 height 11
click at [452, 185] on button "Save & Next" at bounding box center [456, 187] width 57 height 20
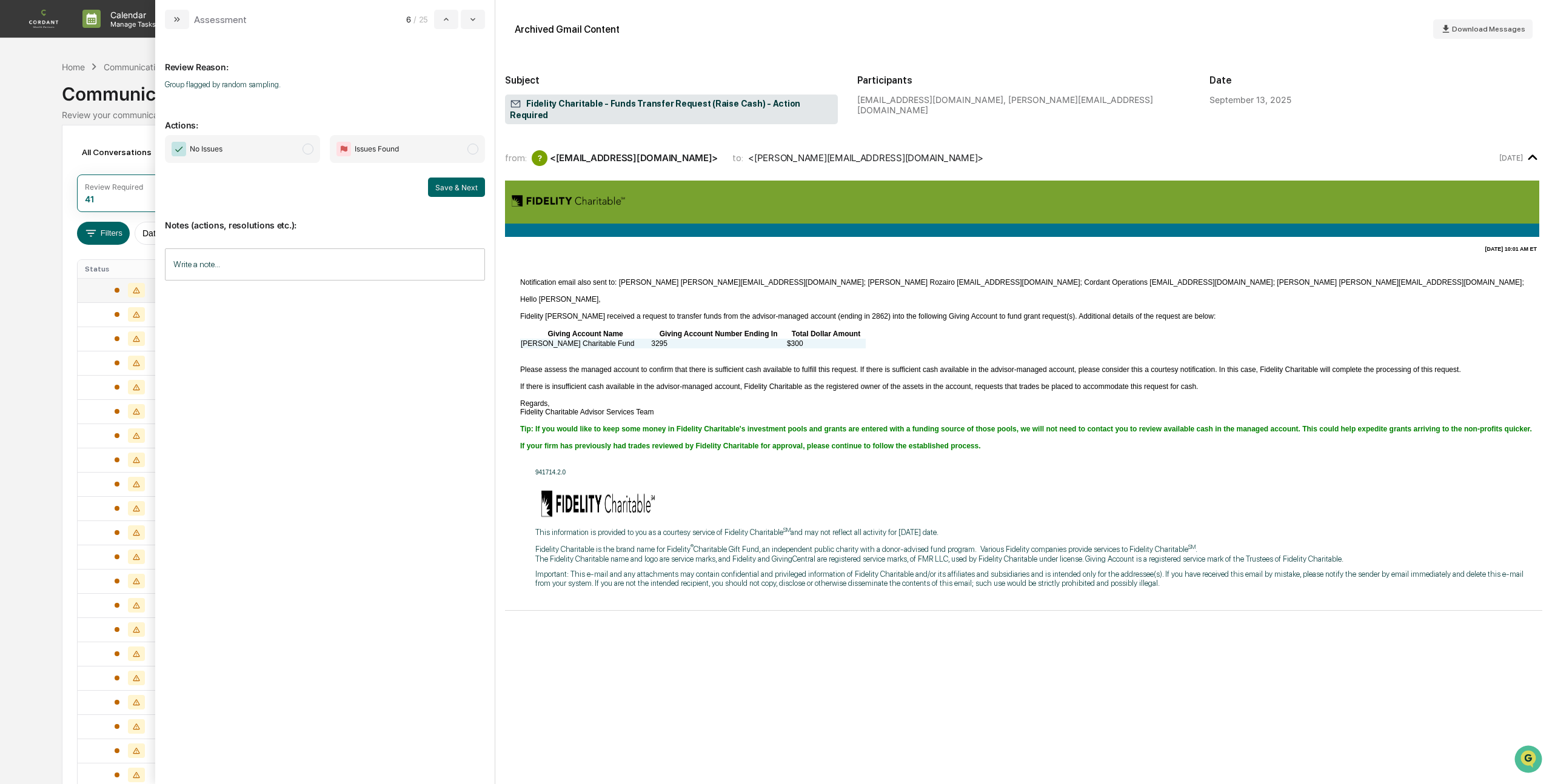
click at [309, 149] on span "modal" at bounding box center [308, 149] width 11 height 11
click at [445, 185] on button "Save & Next" at bounding box center [456, 187] width 57 height 20
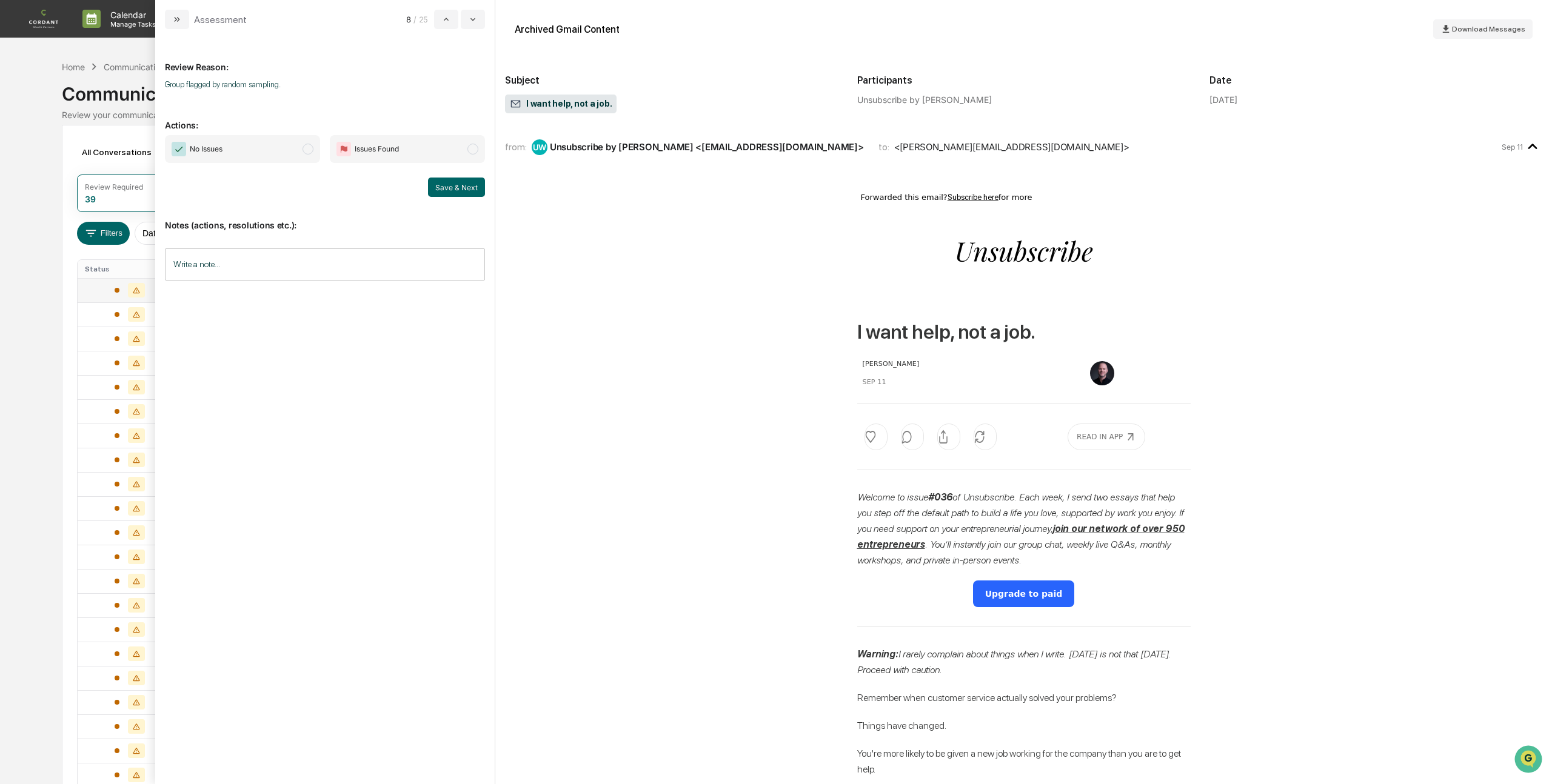
click at [308, 152] on span "modal" at bounding box center [308, 149] width 11 height 11
click at [449, 185] on button "Save & Next" at bounding box center [456, 187] width 57 height 20
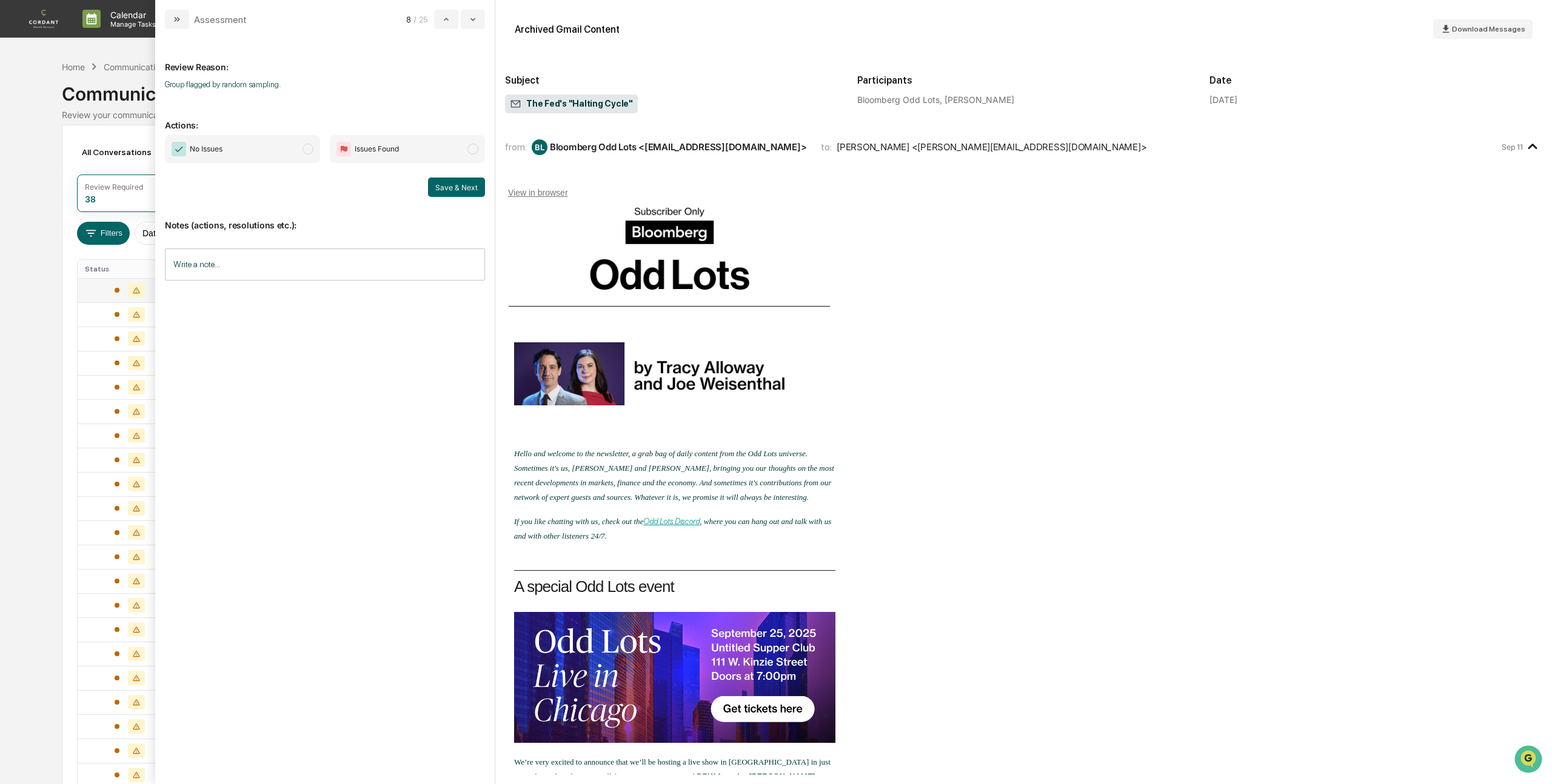
click at [309, 145] on span "modal" at bounding box center [308, 149] width 11 height 11
click at [456, 196] on button "Save & Next" at bounding box center [456, 187] width 57 height 20
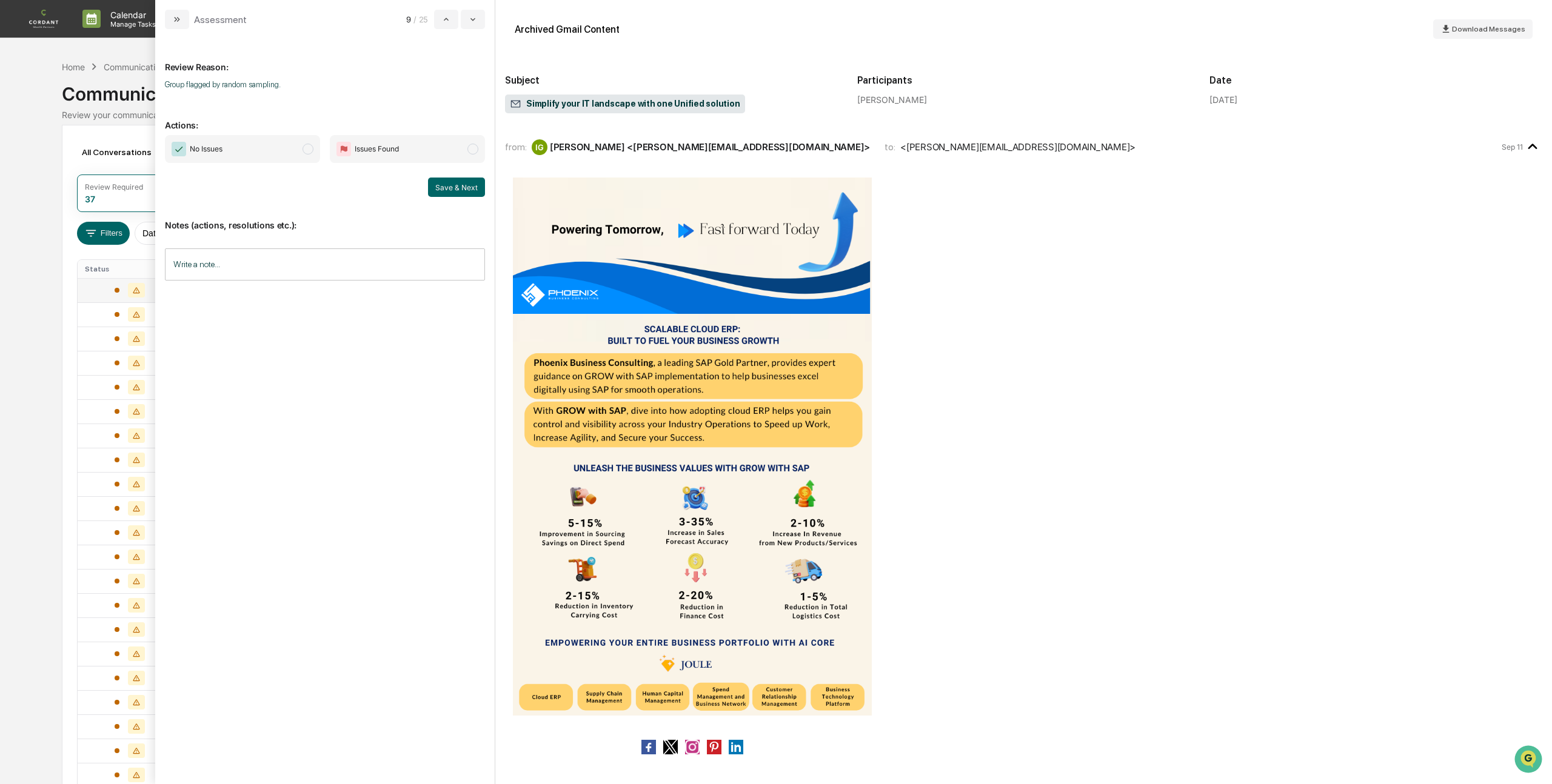
click at [304, 150] on span "modal" at bounding box center [308, 149] width 11 height 11
click at [455, 182] on button "Save & Next" at bounding box center [456, 187] width 57 height 20
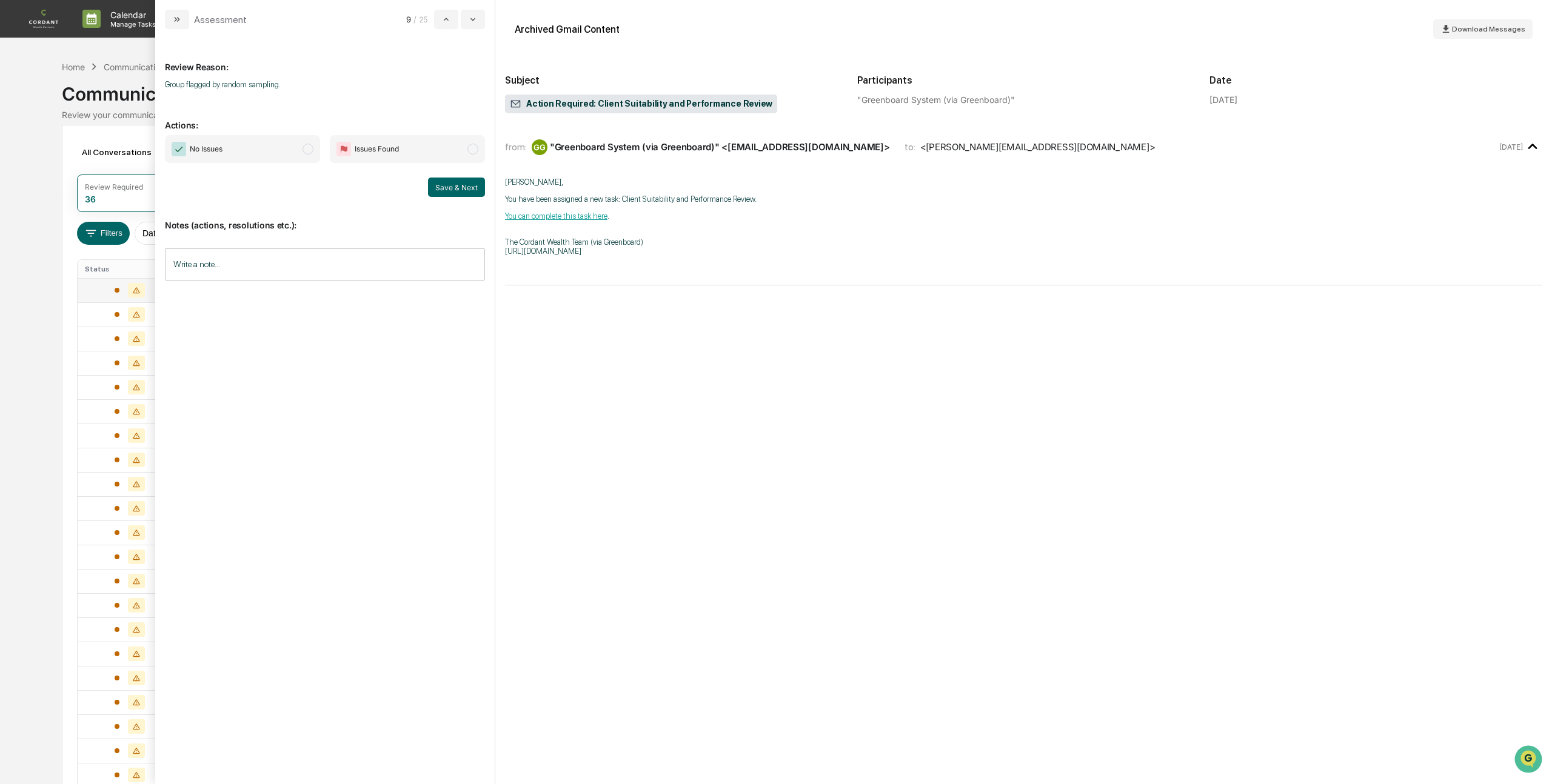
click at [306, 149] on span "modal" at bounding box center [308, 149] width 11 height 11
click at [436, 188] on button "Save & Next" at bounding box center [456, 187] width 57 height 20
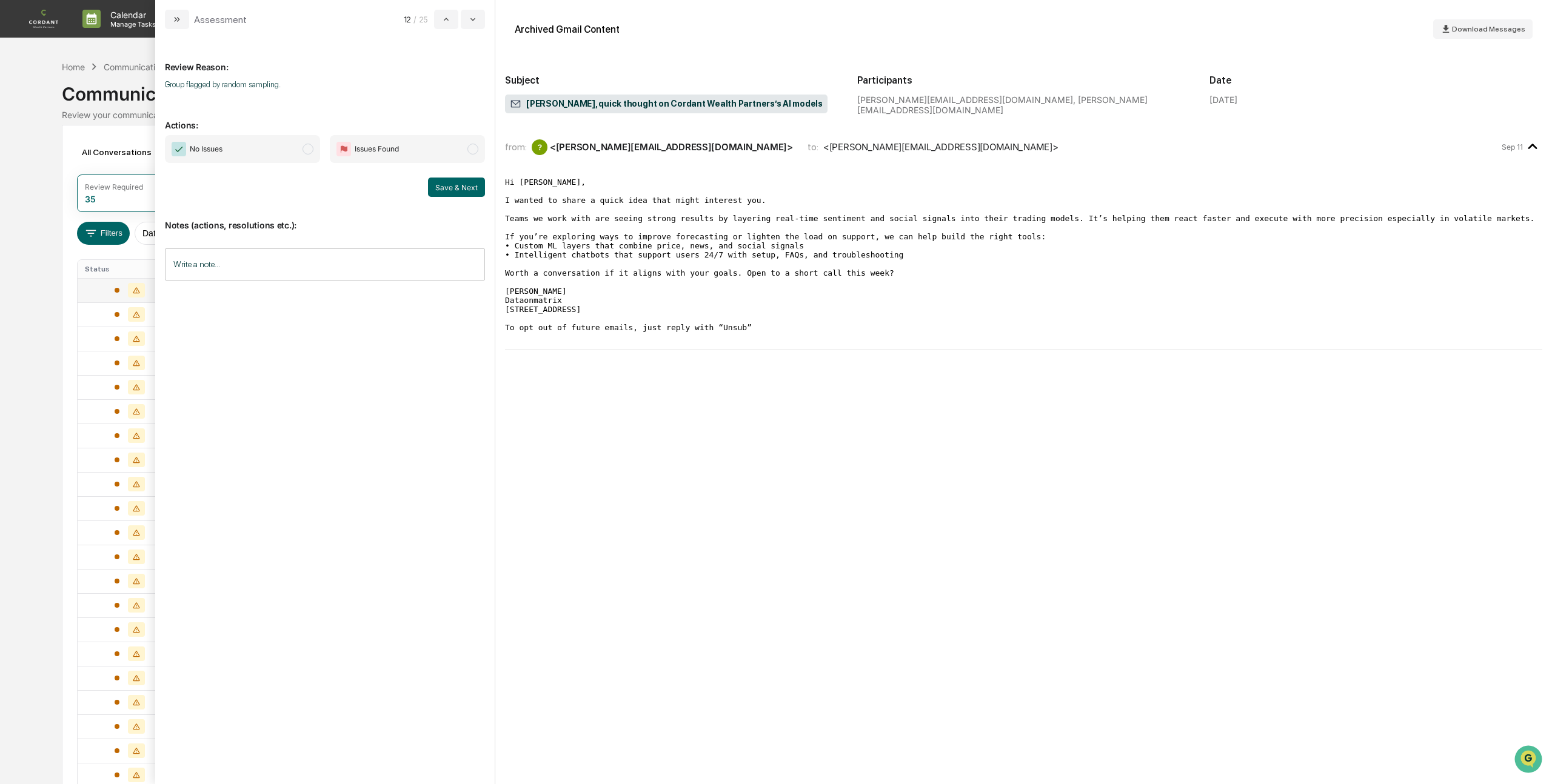
click at [311, 149] on span "modal" at bounding box center [308, 149] width 11 height 11
click at [463, 184] on button "Save & Next" at bounding box center [456, 187] width 57 height 20
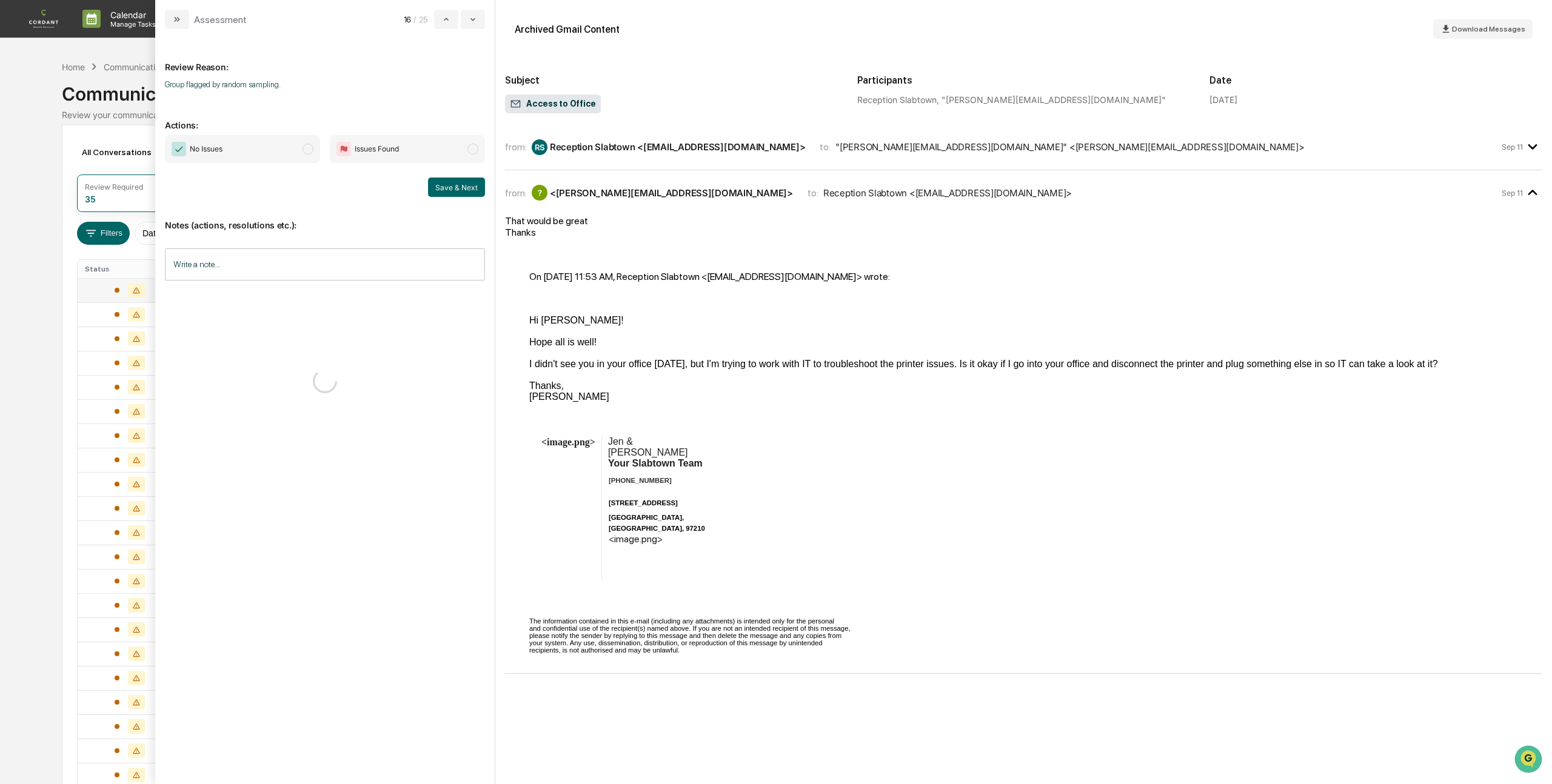
click at [311, 150] on span "modal" at bounding box center [308, 149] width 11 height 11
click at [456, 193] on button "Save & Next" at bounding box center [456, 187] width 57 height 20
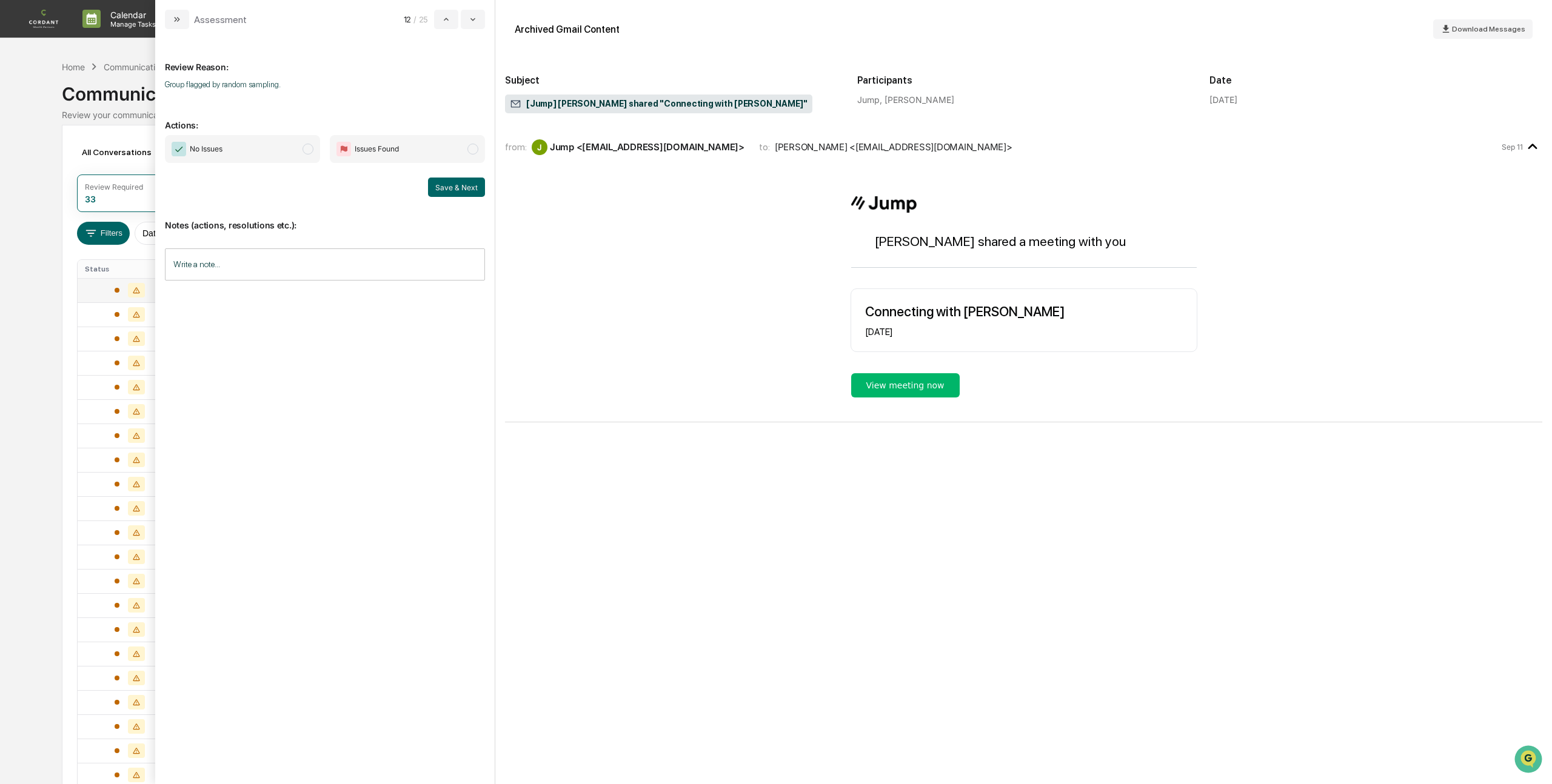
click at [305, 149] on span "modal" at bounding box center [308, 149] width 11 height 11
click at [466, 186] on button "Save & Next" at bounding box center [456, 187] width 57 height 20
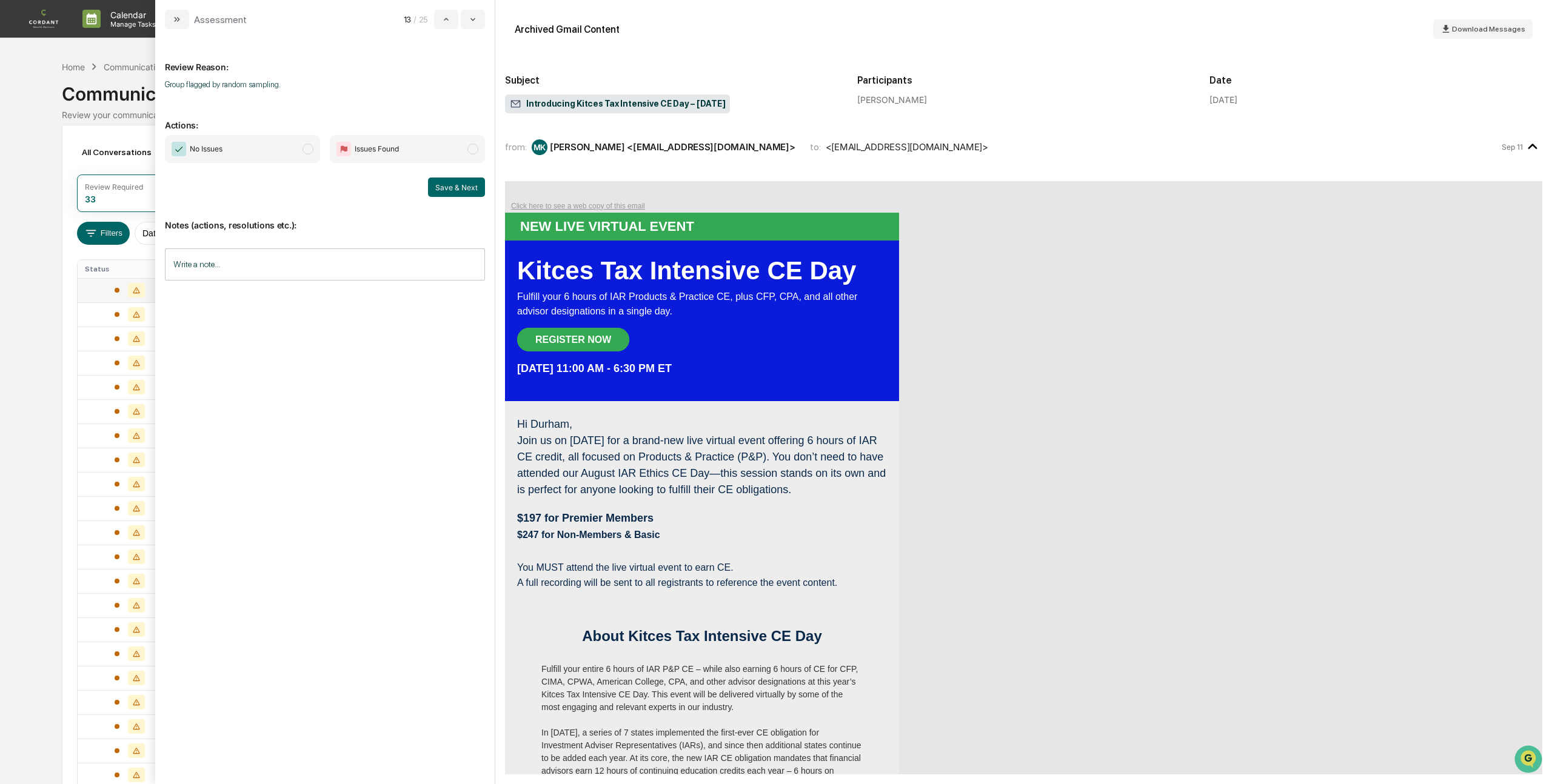
click at [307, 146] on span "modal" at bounding box center [308, 149] width 11 height 11
click at [457, 181] on button "Save & Next" at bounding box center [456, 187] width 57 height 20
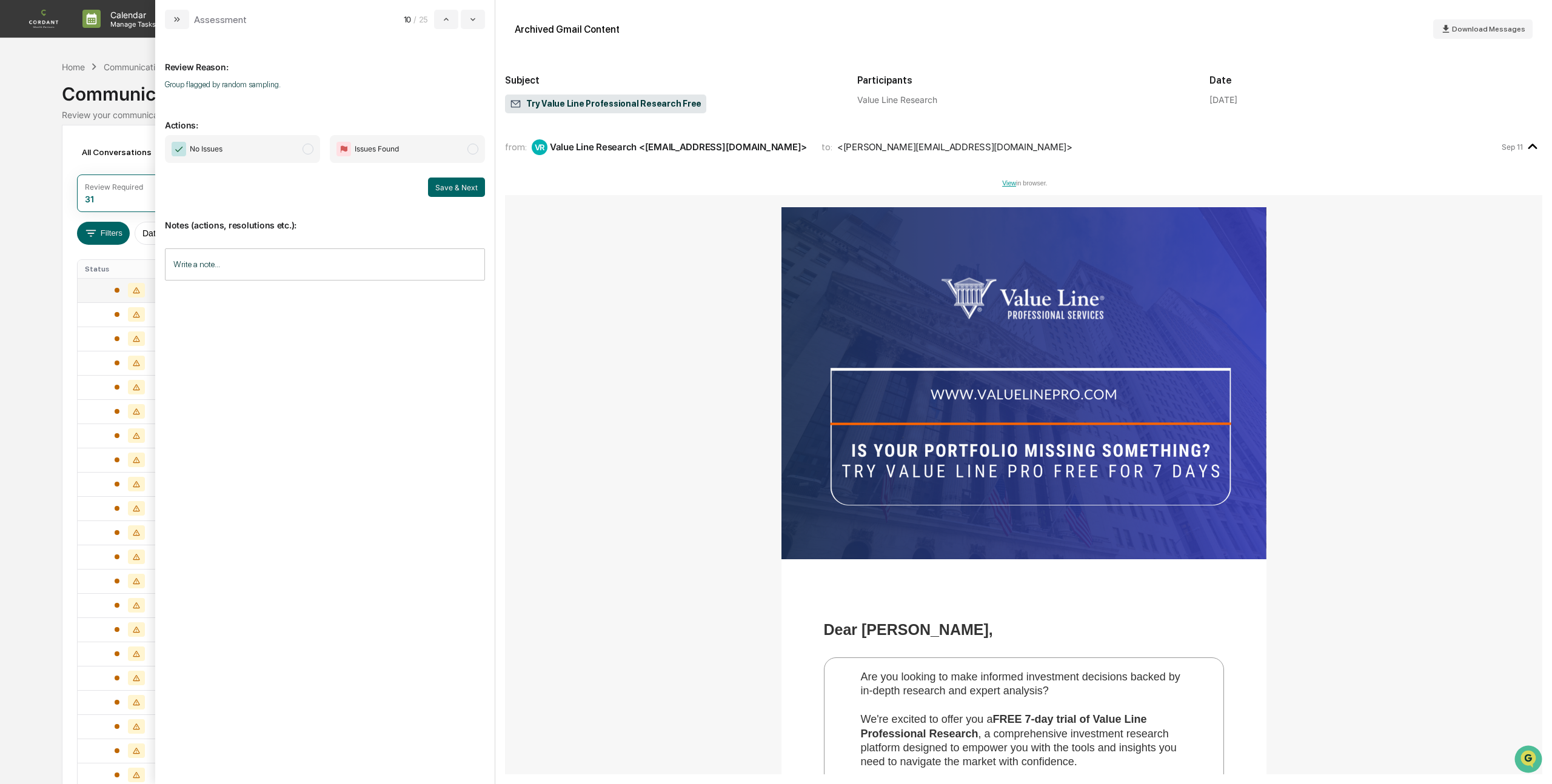
click at [304, 151] on span "modal" at bounding box center [308, 149] width 11 height 11
click at [463, 195] on button "Save & Next" at bounding box center [456, 187] width 57 height 20
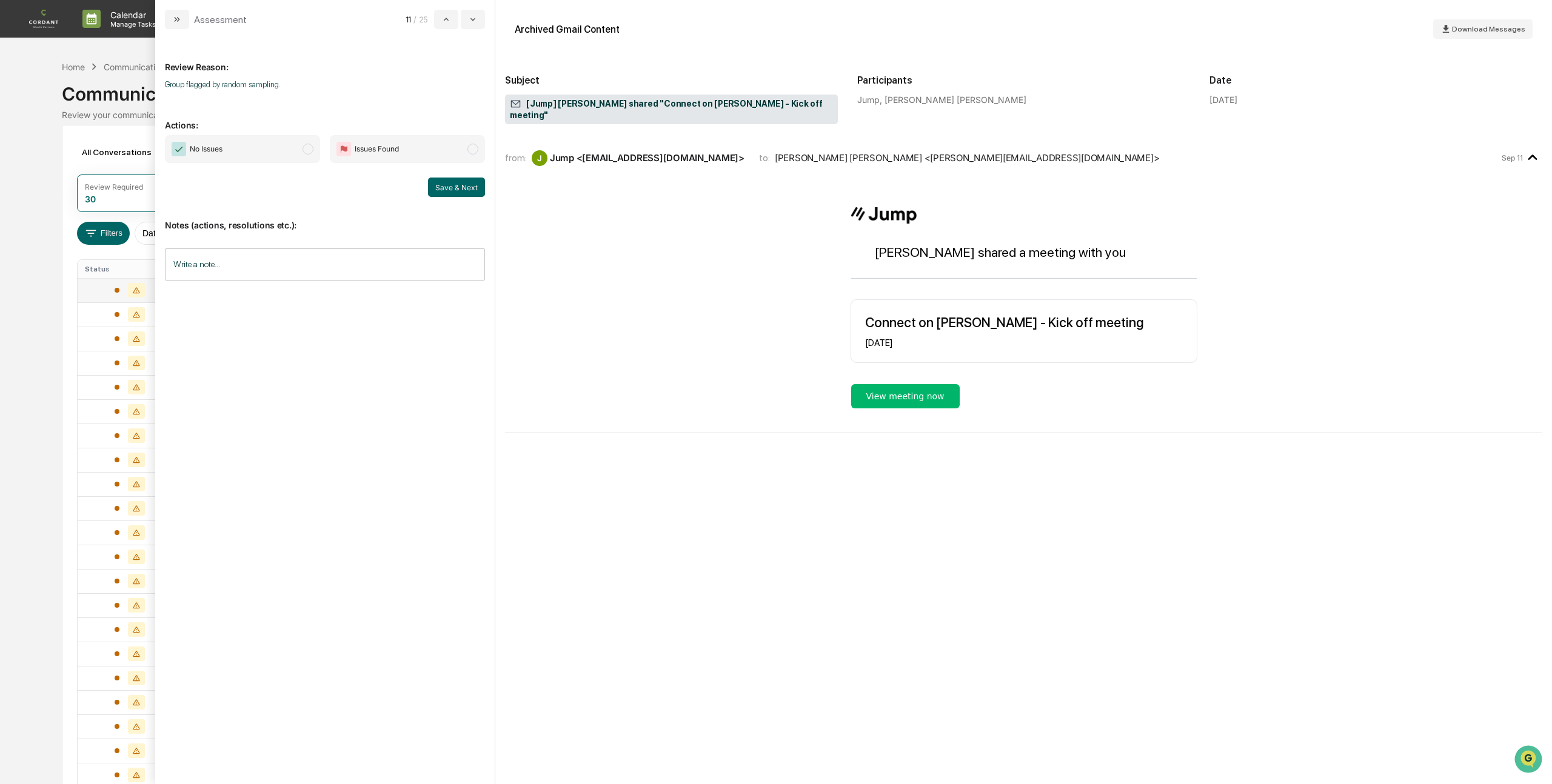
click at [297, 152] on span "No Issues" at bounding box center [243, 149] width 155 height 28
click at [448, 183] on button "Save & Next" at bounding box center [456, 187] width 57 height 20
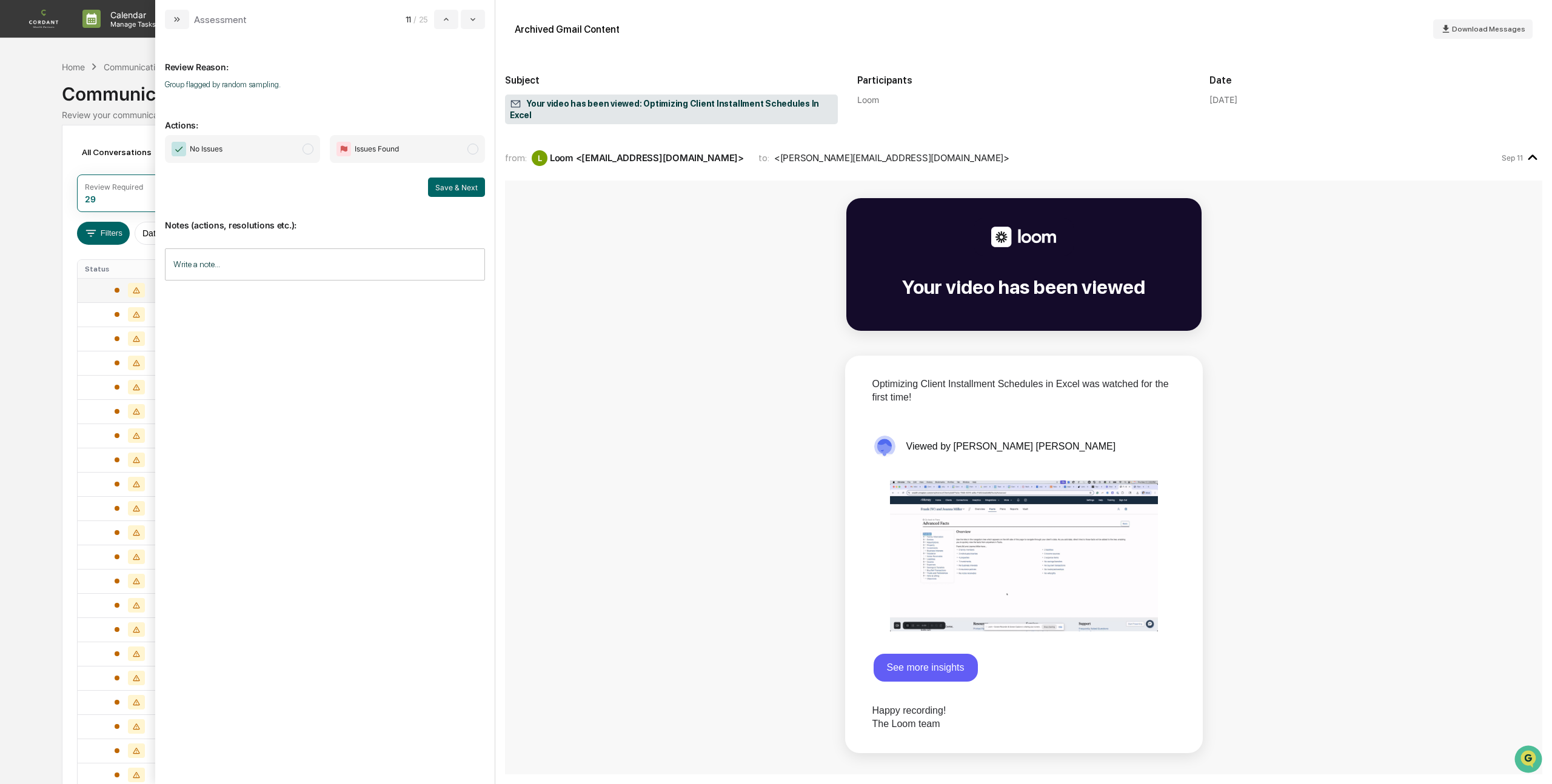
click at [313, 145] on span "No Issues" at bounding box center [243, 149] width 155 height 28
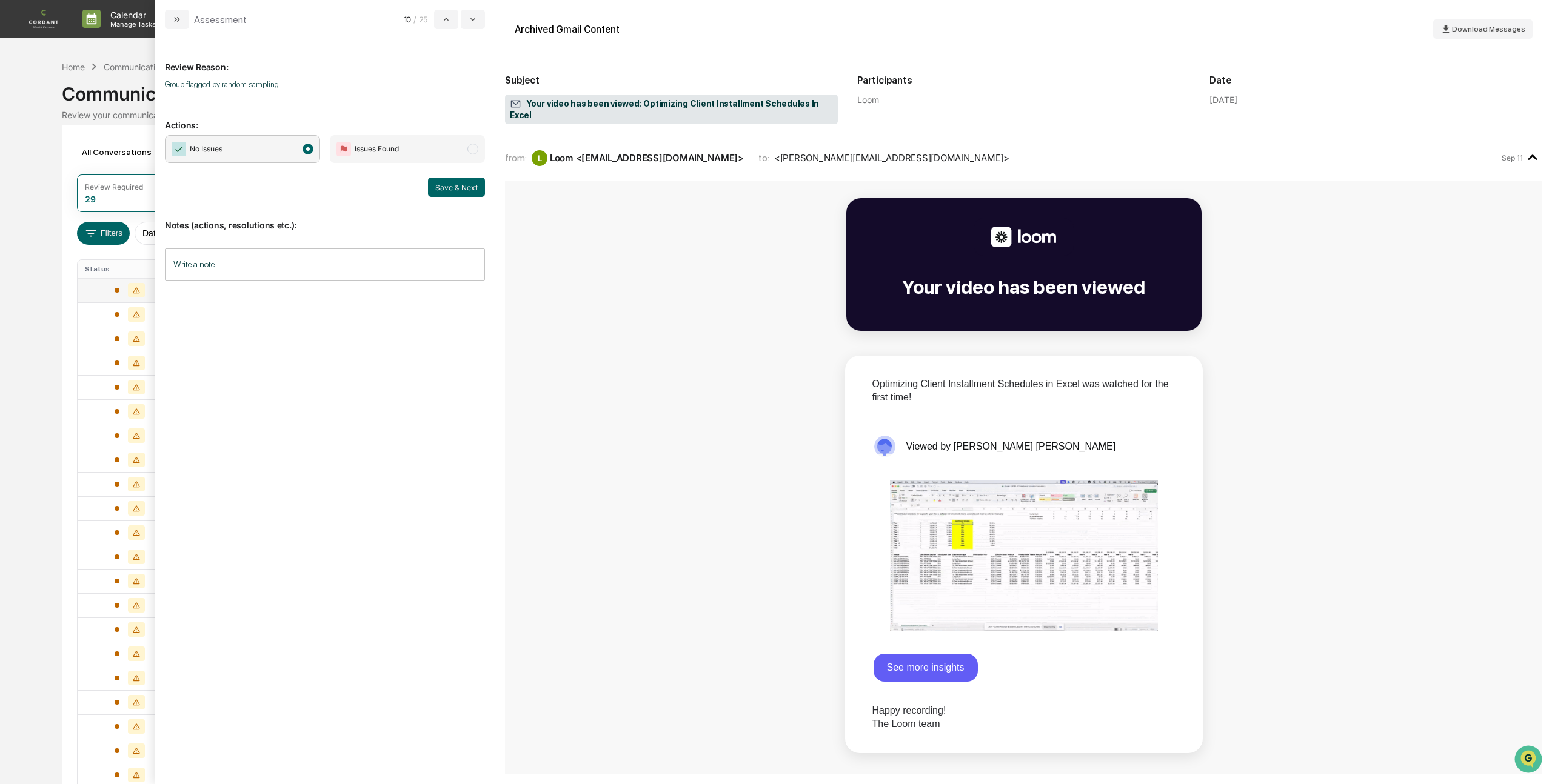
click at [459, 200] on div "Notes (actions, resolutions etc.): Write a note... Write a note..." at bounding box center [325, 246] width 320 height 98
click at [460, 188] on button "Save & Next" at bounding box center [456, 187] width 57 height 20
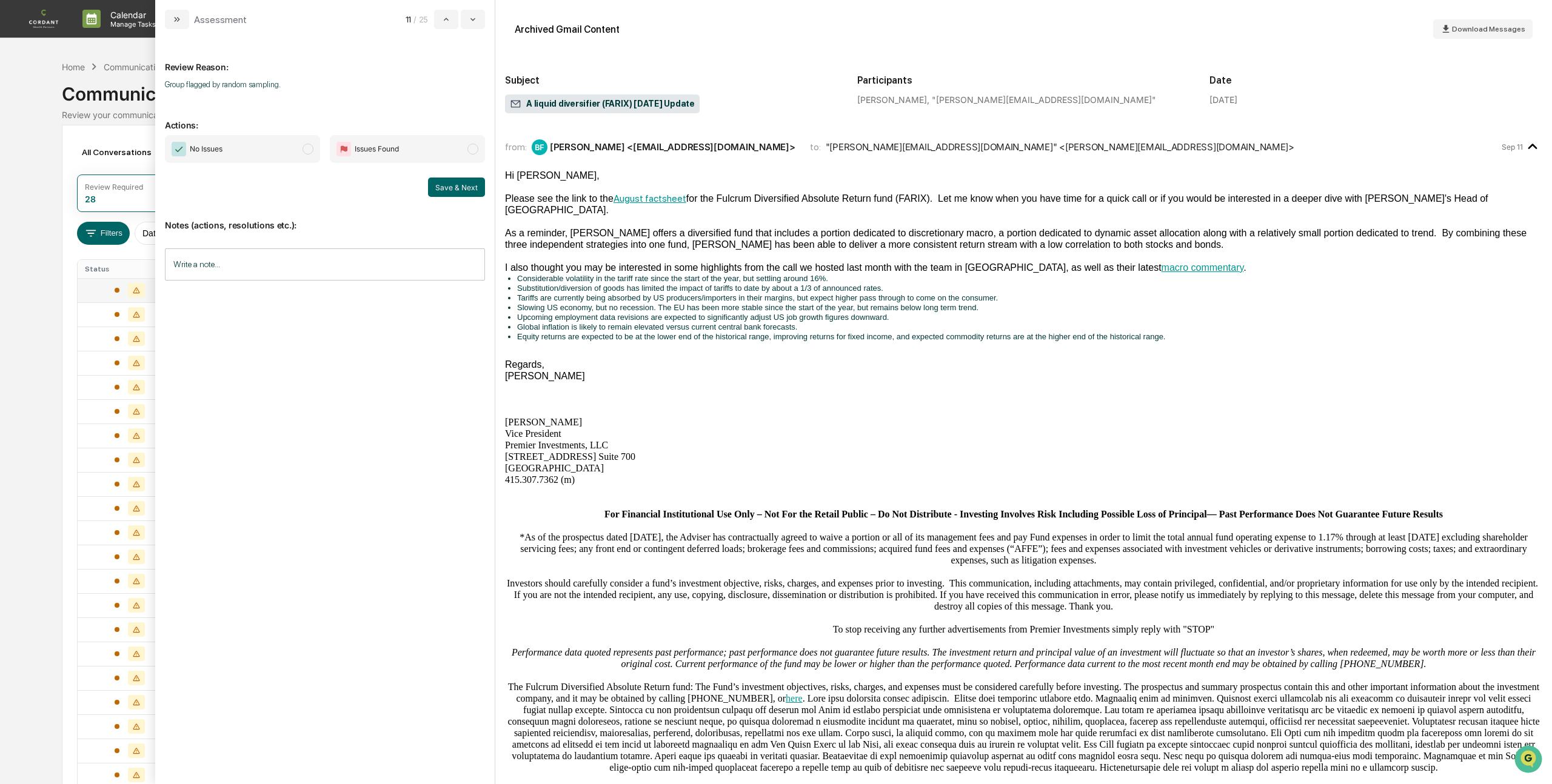
click at [308, 149] on span "modal" at bounding box center [308, 149] width 11 height 11
click at [462, 187] on button "Save & Next" at bounding box center [456, 187] width 57 height 20
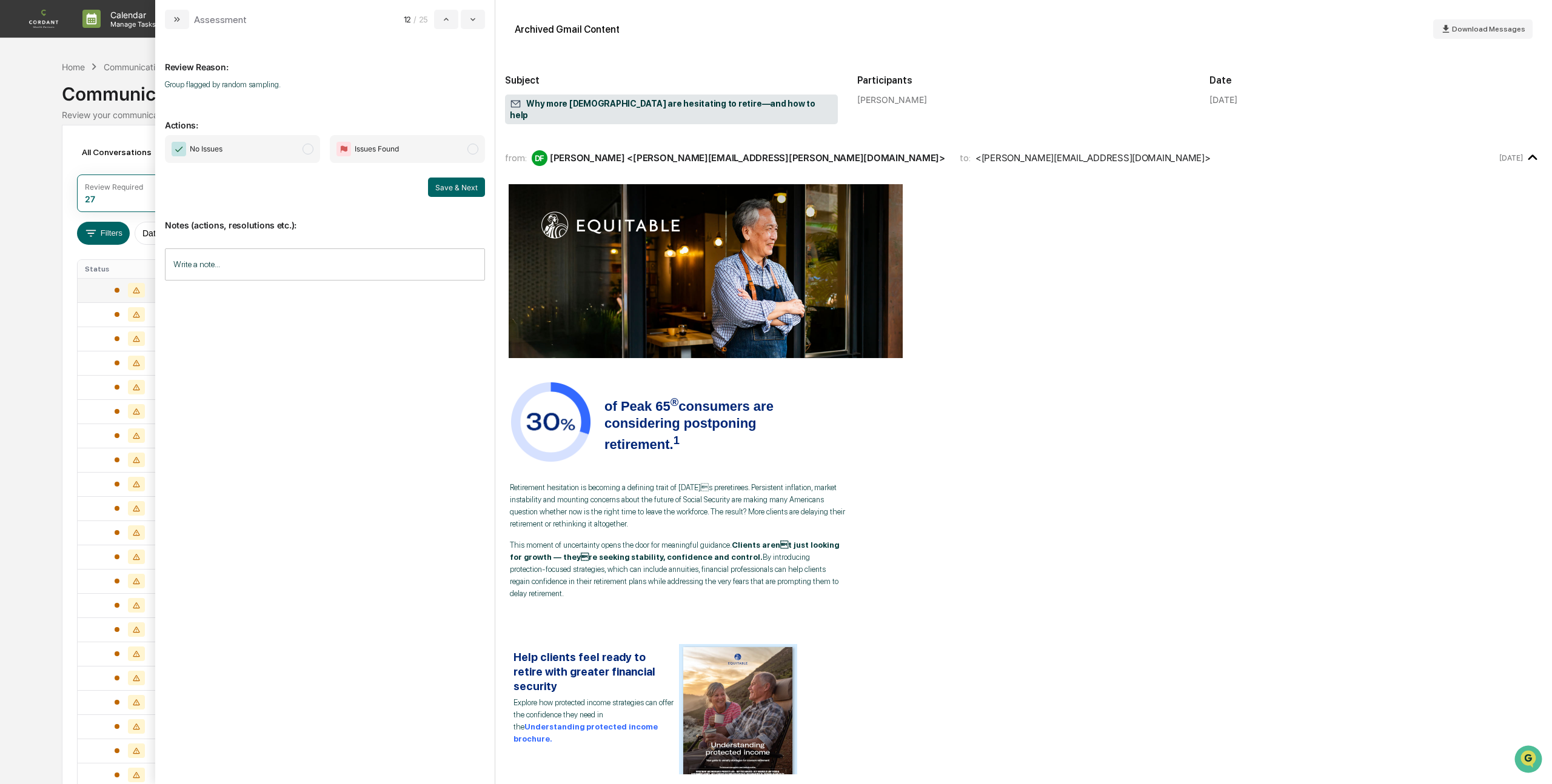
click at [305, 152] on span "modal" at bounding box center [308, 149] width 11 height 11
click at [450, 189] on button "Save & Next" at bounding box center [456, 187] width 57 height 20
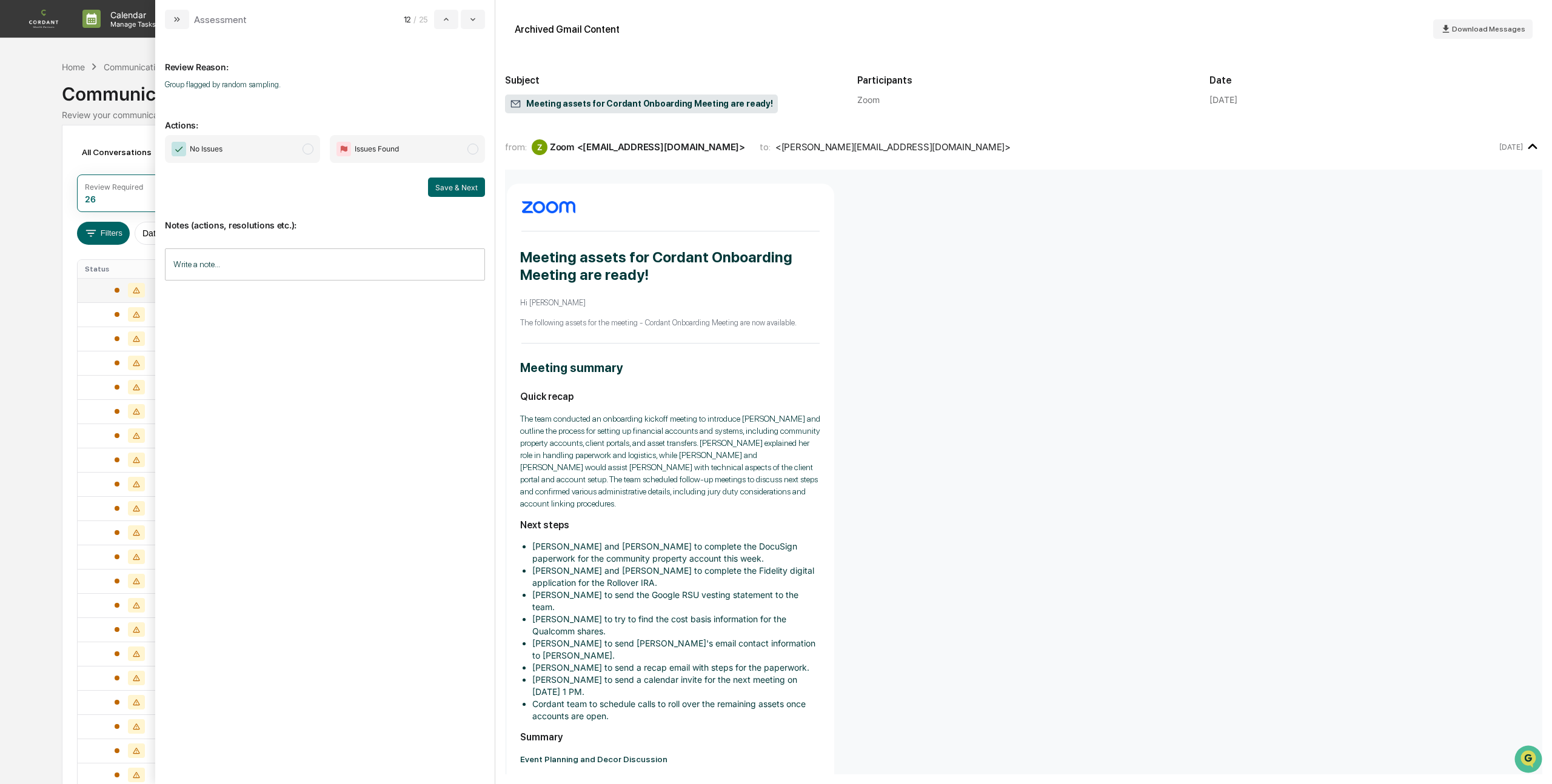
click at [304, 150] on span "modal" at bounding box center [308, 149] width 11 height 11
click at [456, 186] on button "Save & Next" at bounding box center [456, 187] width 57 height 20
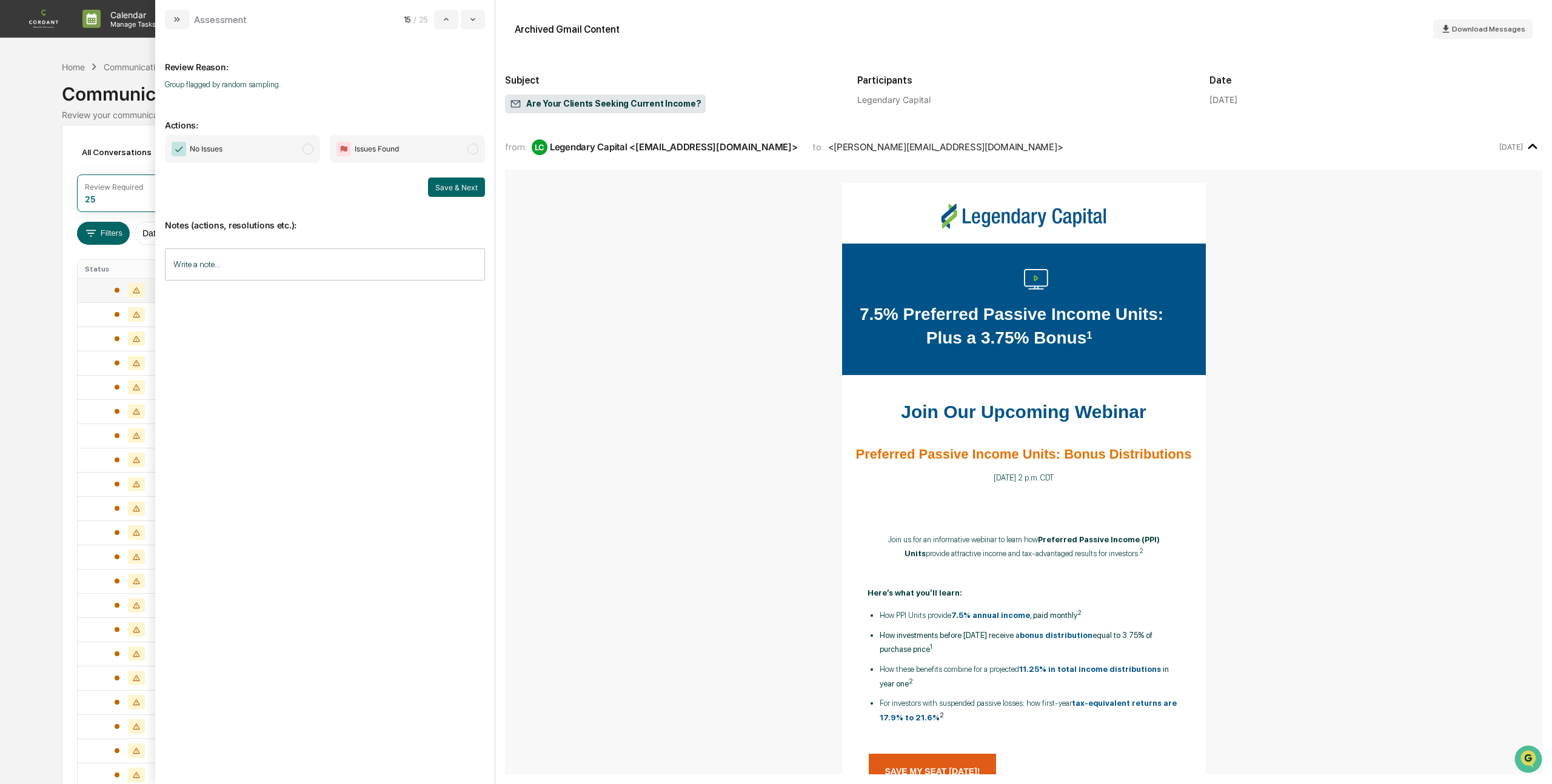
click at [315, 154] on span "No Issues" at bounding box center [243, 149] width 155 height 28
click at [451, 192] on button "Save & Next" at bounding box center [456, 187] width 57 height 20
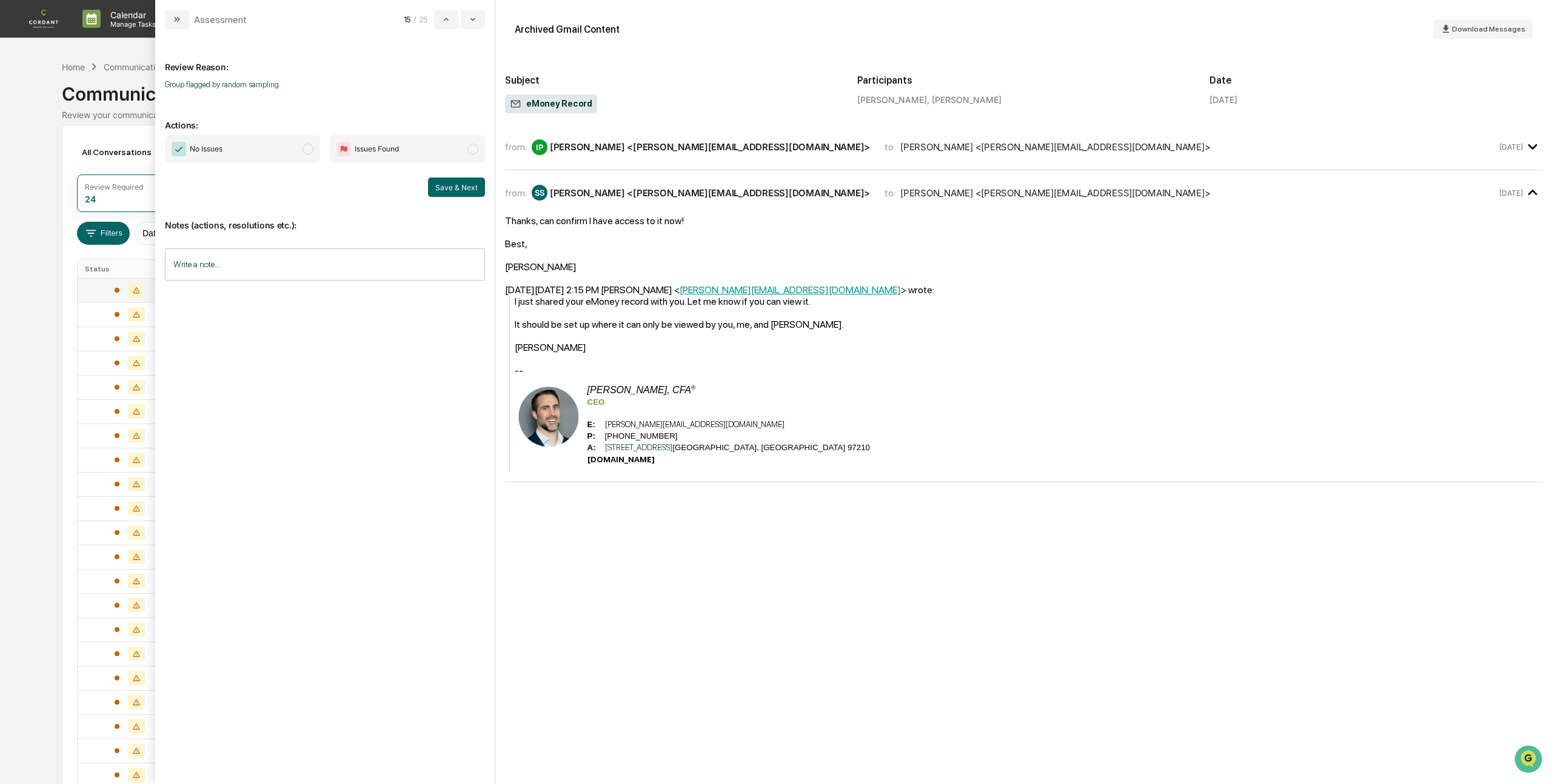
click at [297, 152] on span "No Issues" at bounding box center [243, 149] width 155 height 28
click at [457, 182] on button "Save & Next" at bounding box center [456, 187] width 57 height 20
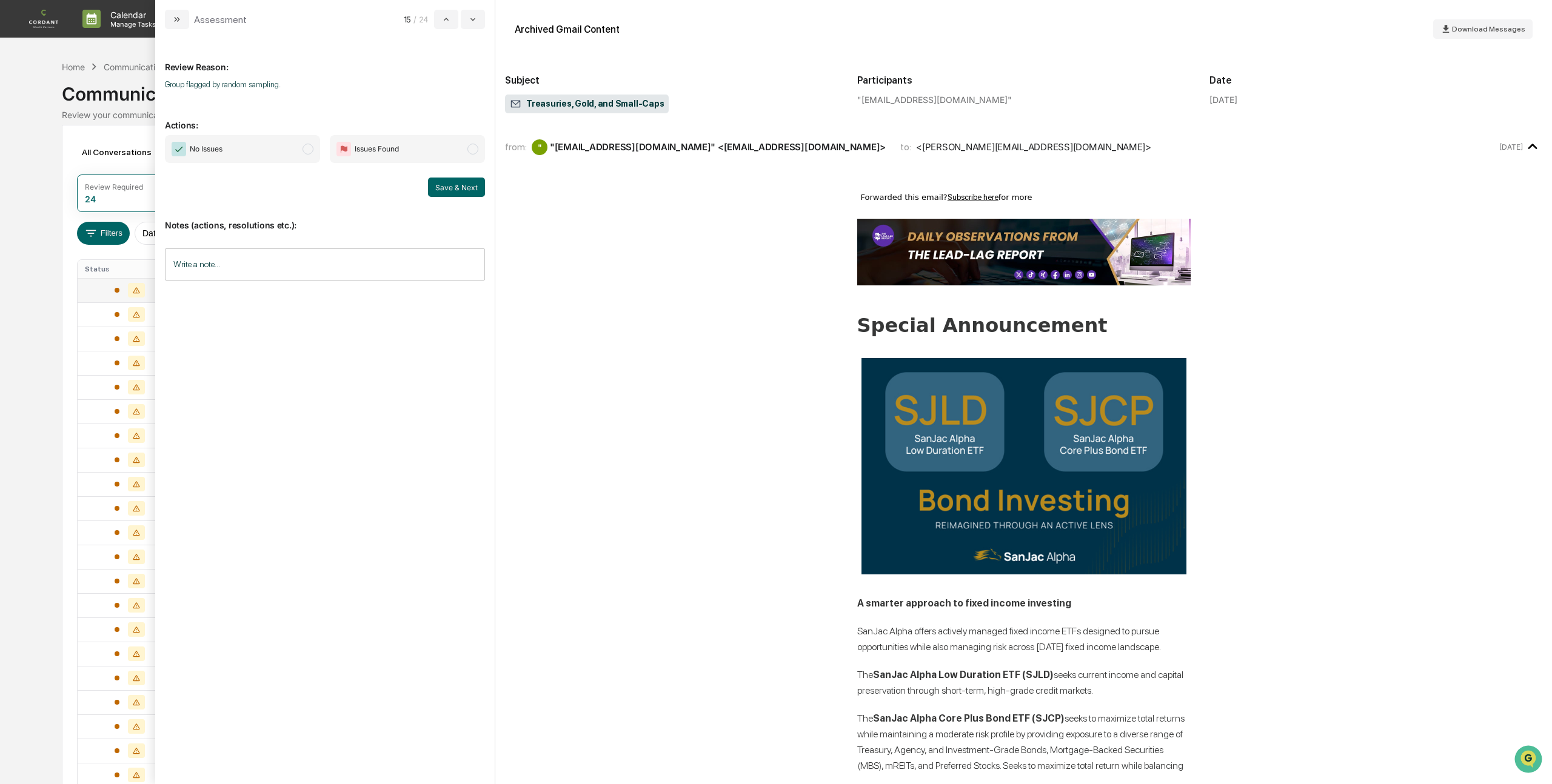
click at [308, 146] on span "modal" at bounding box center [308, 149] width 11 height 11
click at [466, 184] on button "Save & Next" at bounding box center [456, 187] width 57 height 20
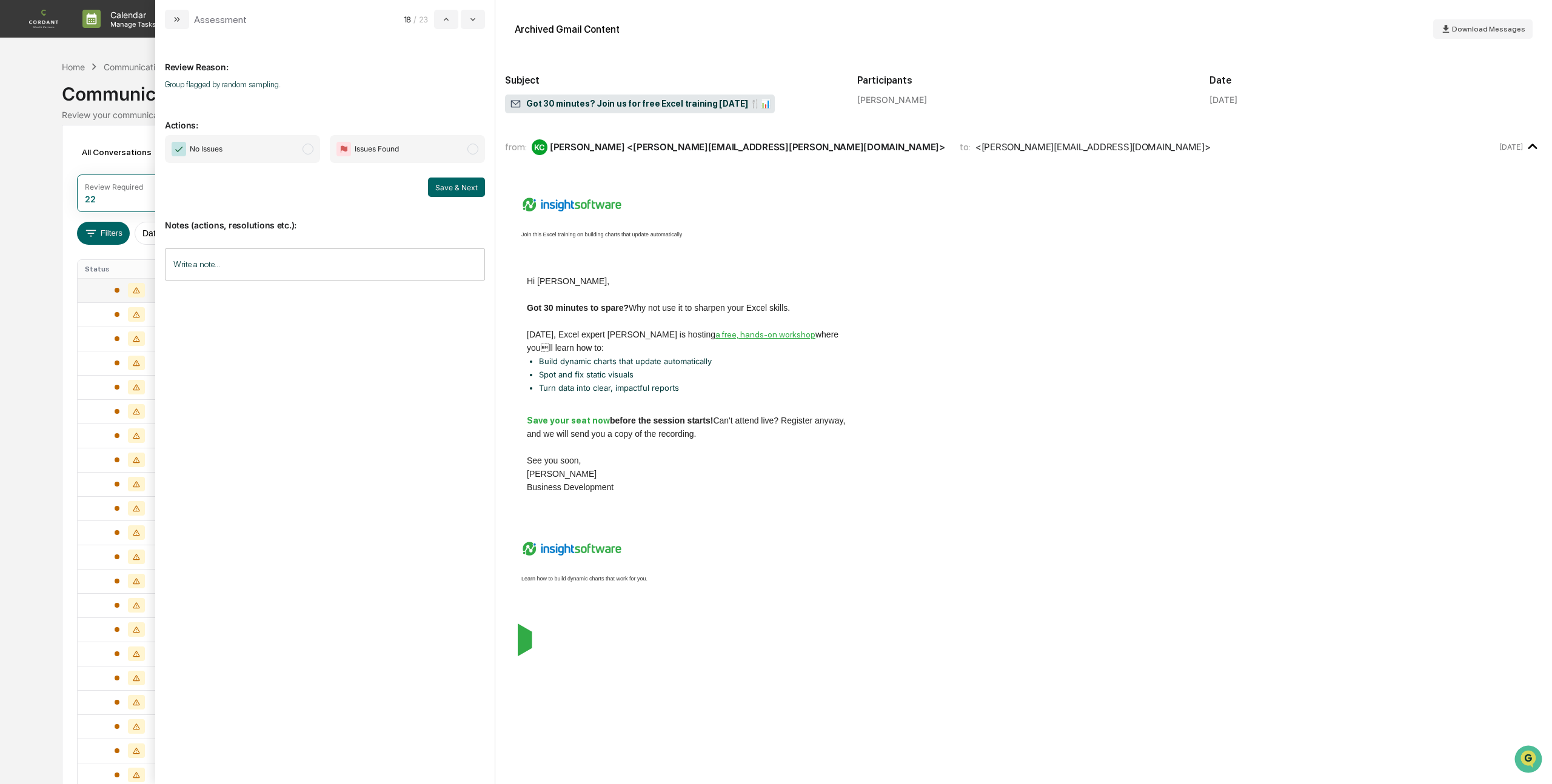
click at [308, 151] on span "modal" at bounding box center [308, 149] width 11 height 11
click at [450, 186] on button "Save & Next" at bounding box center [456, 187] width 57 height 20
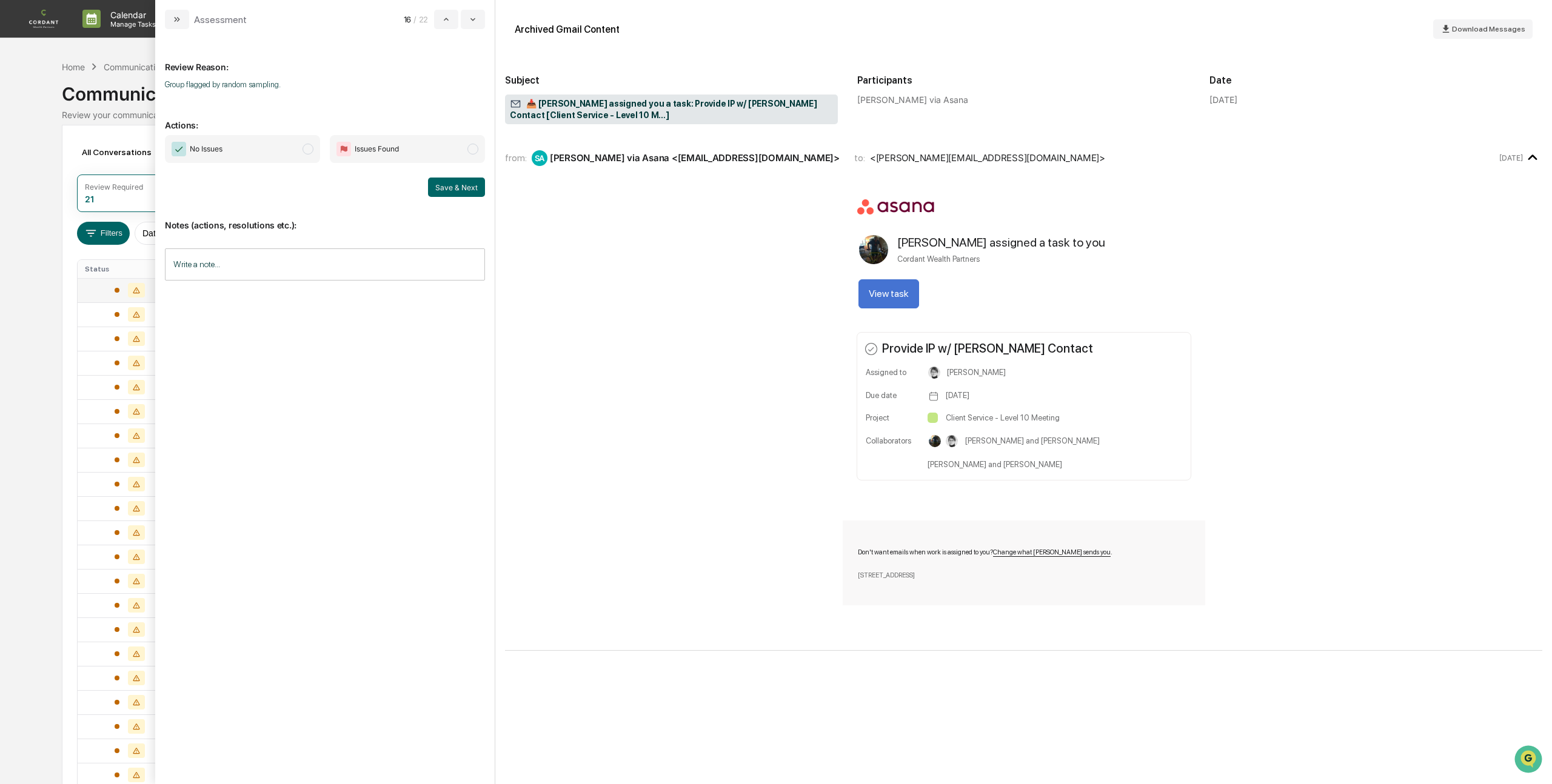
click at [306, 152] on span "modal" at bounding box center [308, 149] width 11 height 11
click at [469, 189] on button "Save & Next" at bounding box center [456, 187] width 57 height 20
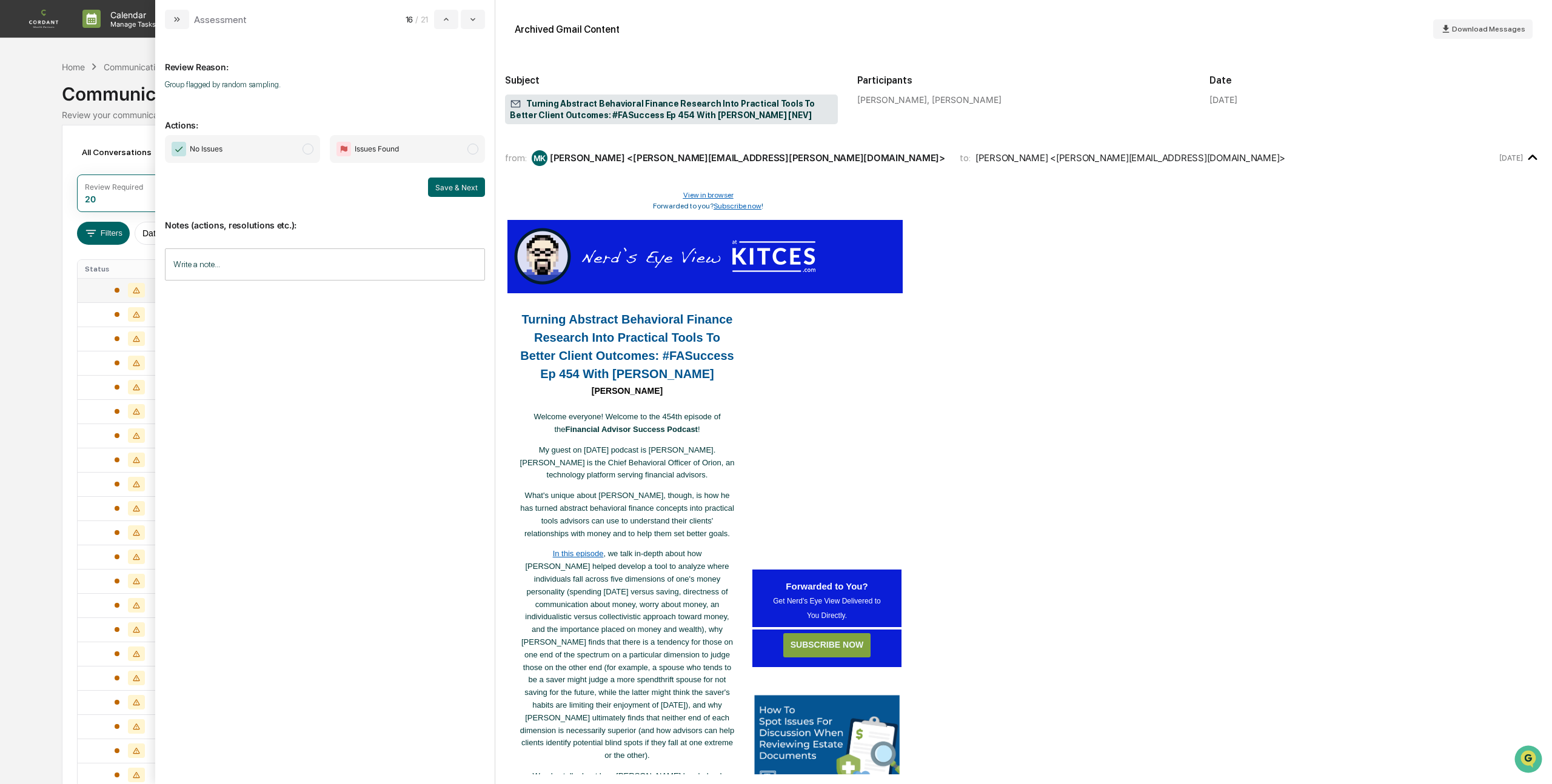
click at [308, 149] on span "modal" at bounding box center [308, 149] width 11 height 11
click at [464, 185] on button "Save & Next" at bounding box center [456, 187] width 57 height 20
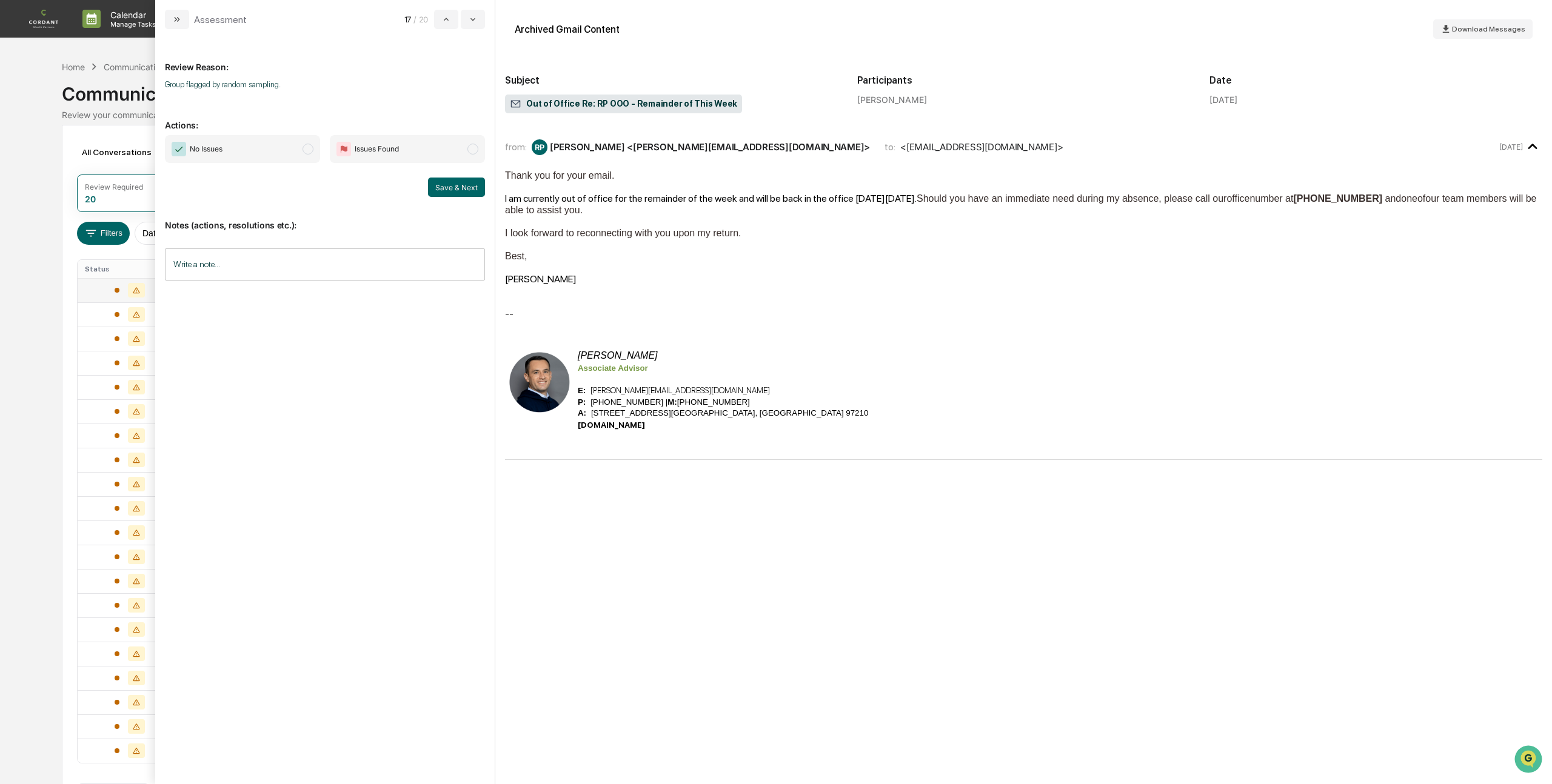
click at [309, 152] on span "modal" at bounding box center [308, 149] width 11 height 11
click at [454, 187] on button "Save & Next" at bounding box center [456, 187] width 57 height 20
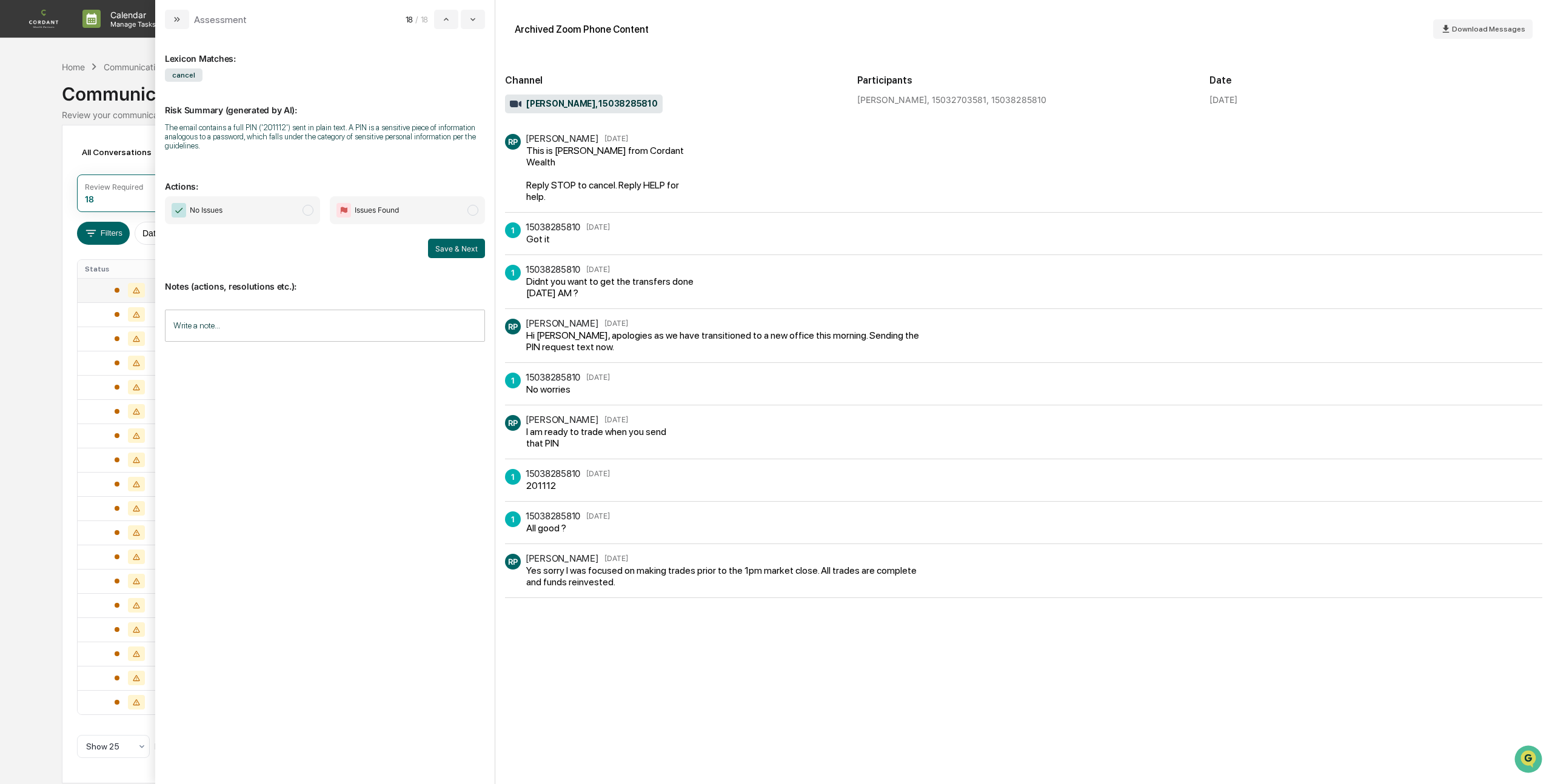
click at [306, 215] on span "modal" at bounding box center [308, 210] width 11 height 11
click at [474, 251] on button "Save & Next" at bounding box center [456, 248] width 57 height 20
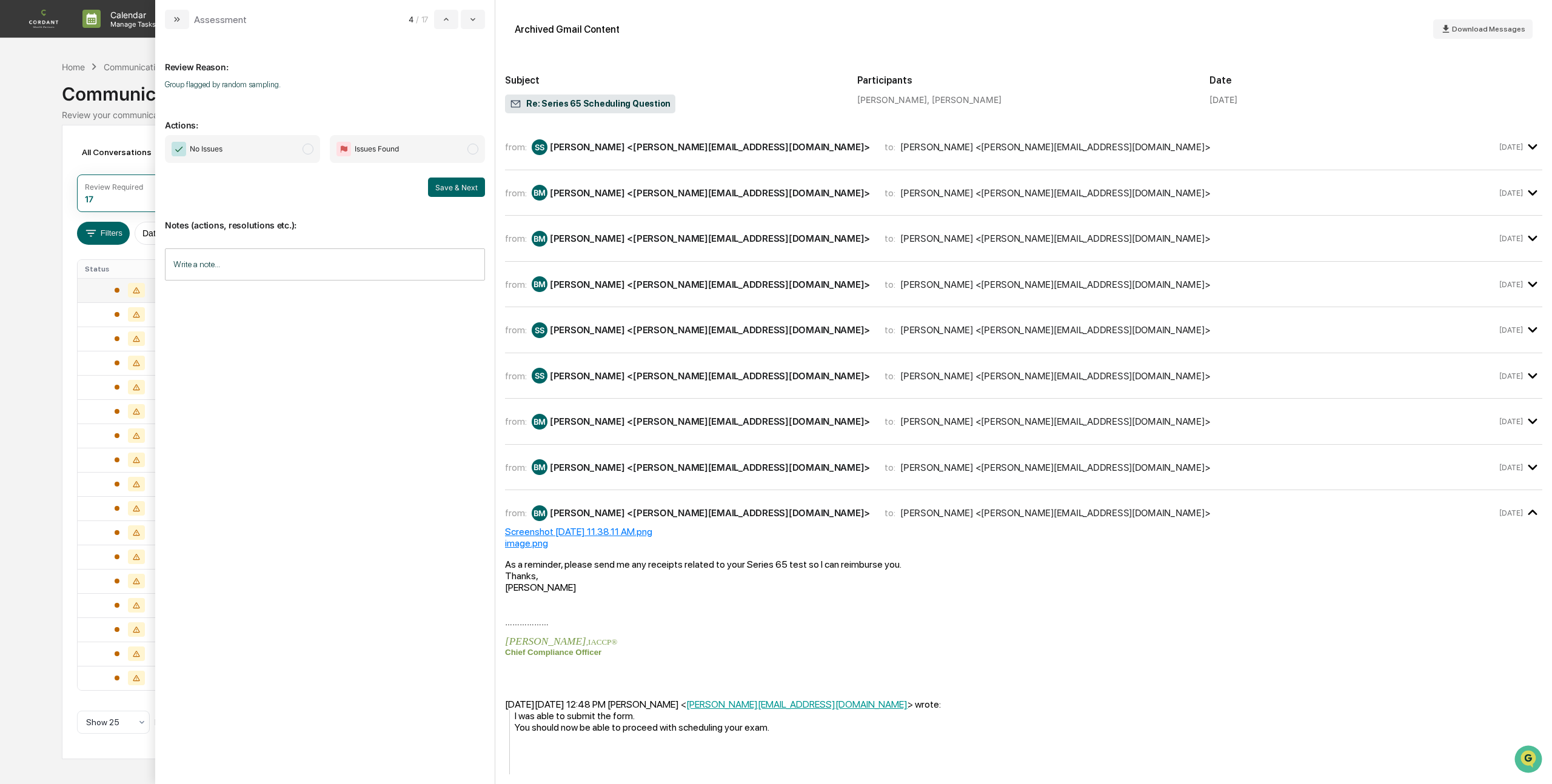
click at [312, 151] on span "modal" at bounding box center [308, 149] width 11 height 11
click at [456, 185] on button "Save & Next" at bounding box center [456, 187] width 57 height 20
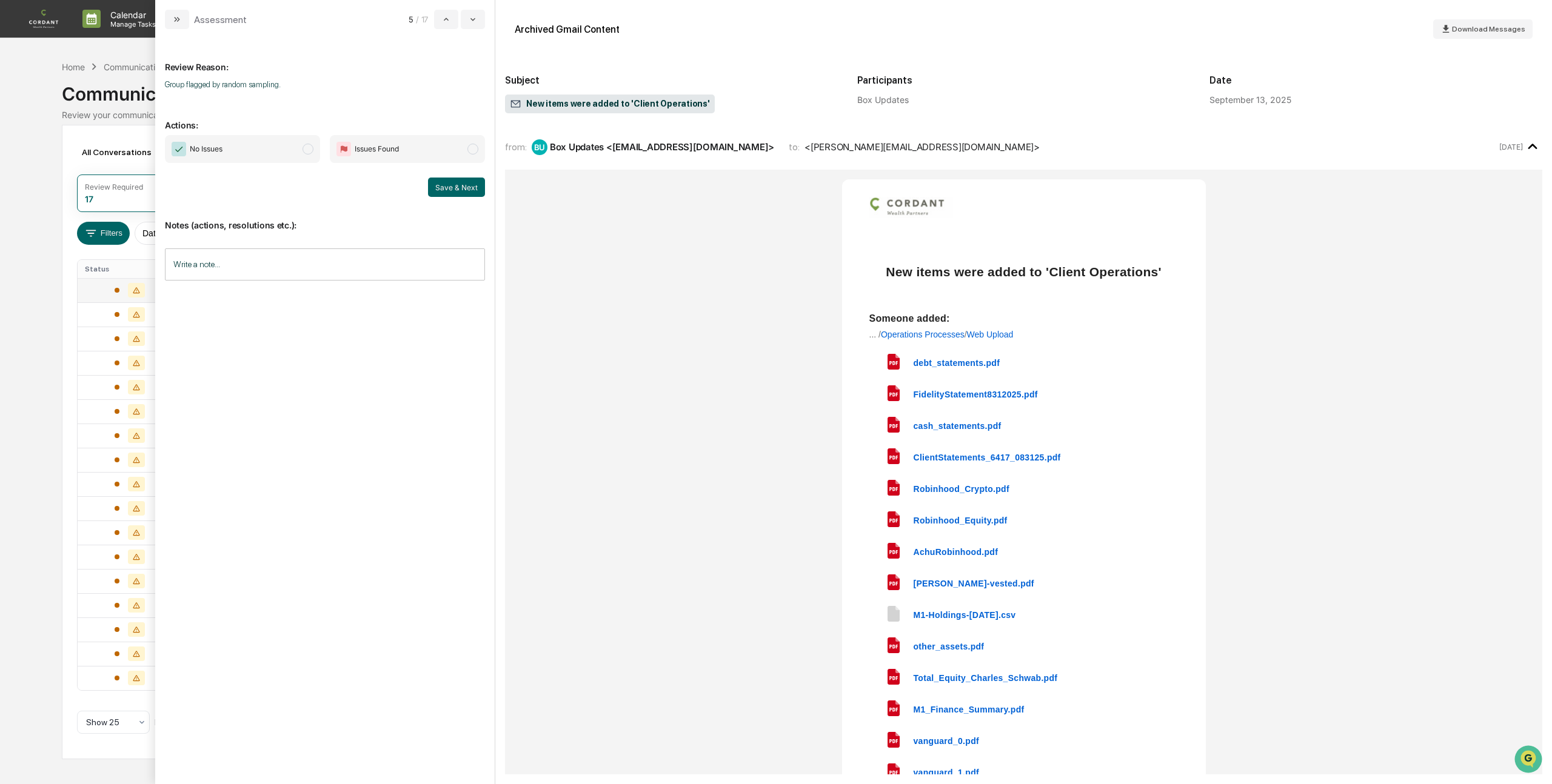
click at [310, 153] on span "modal" at bounding box center [308, 149] width 11 height 11
click at [444, 192] on button "Save & Next" at bounding box center [456, 187] width 57 height 20
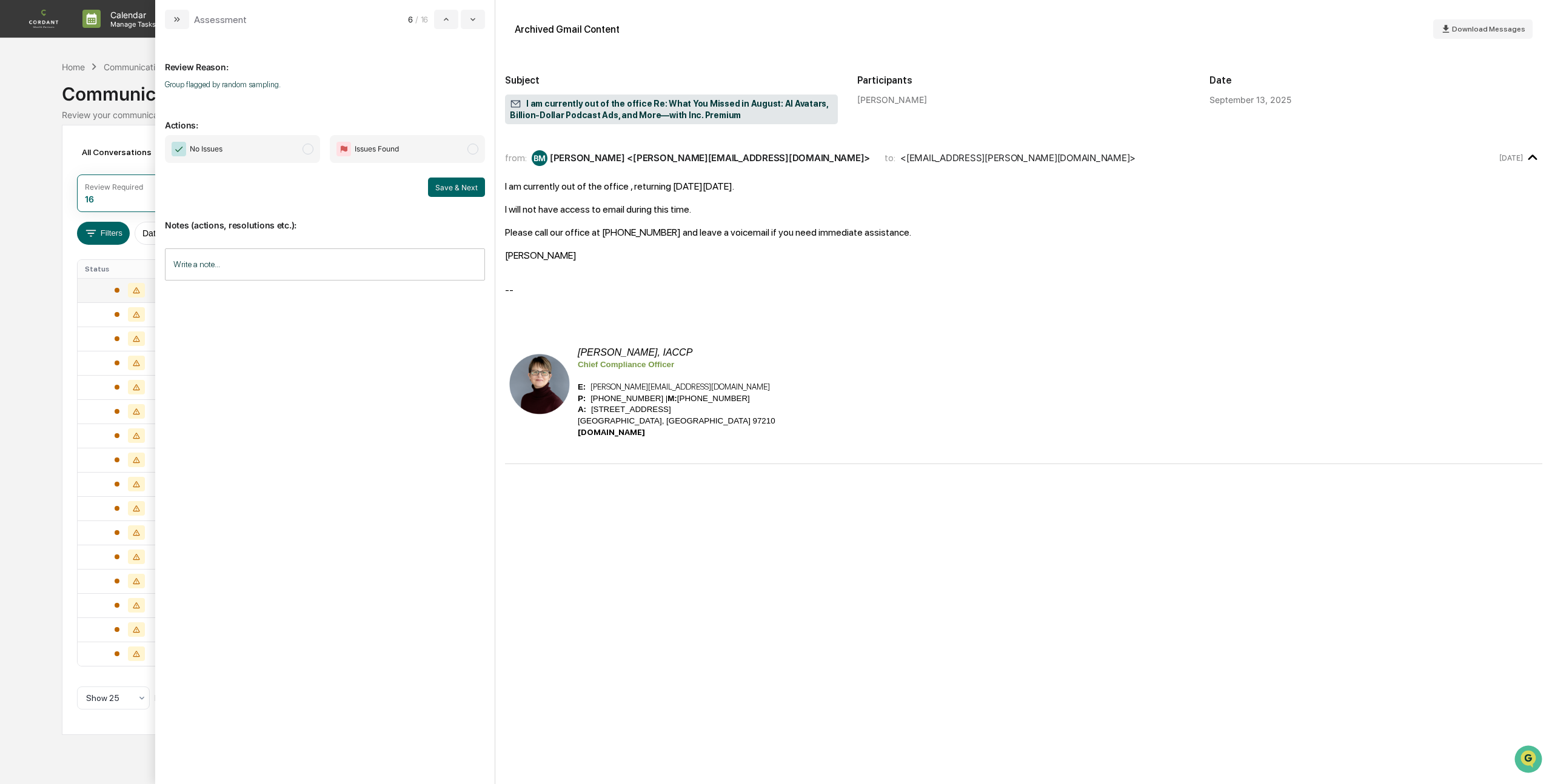
click at [305, 151] on span "modal" at bounding box center [308, 149] width 11 height 11
click at [452, 185] on button "Save & Next" at bounding box center [456, 187] width 57 height 20
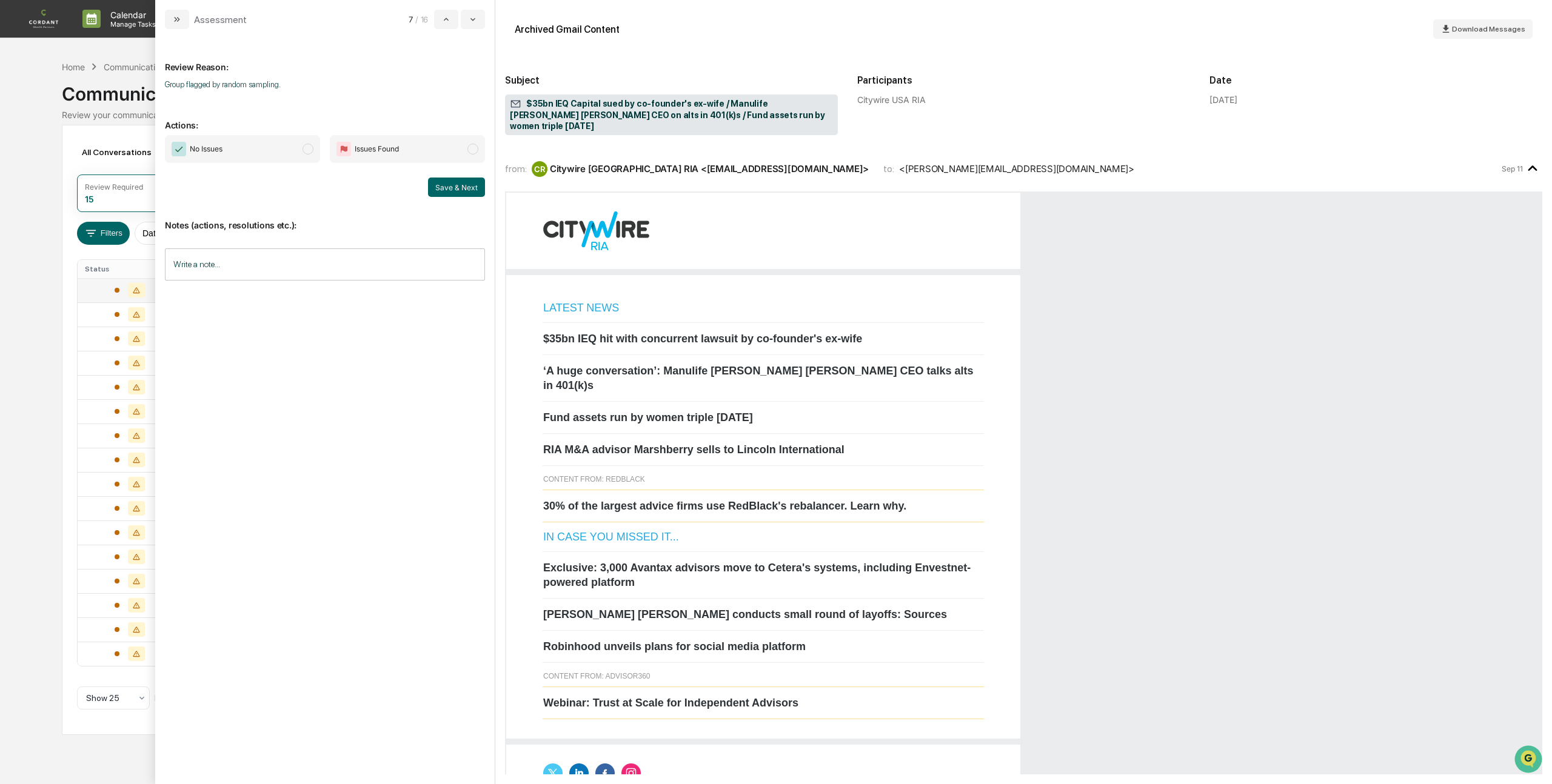
click at [308, 155] on span "No Issues" at bounding box center [243, 149] width 155 height 28
click at [461, 188] on button "Save & Next" at bounding box center [456, 187] width 57 height 20
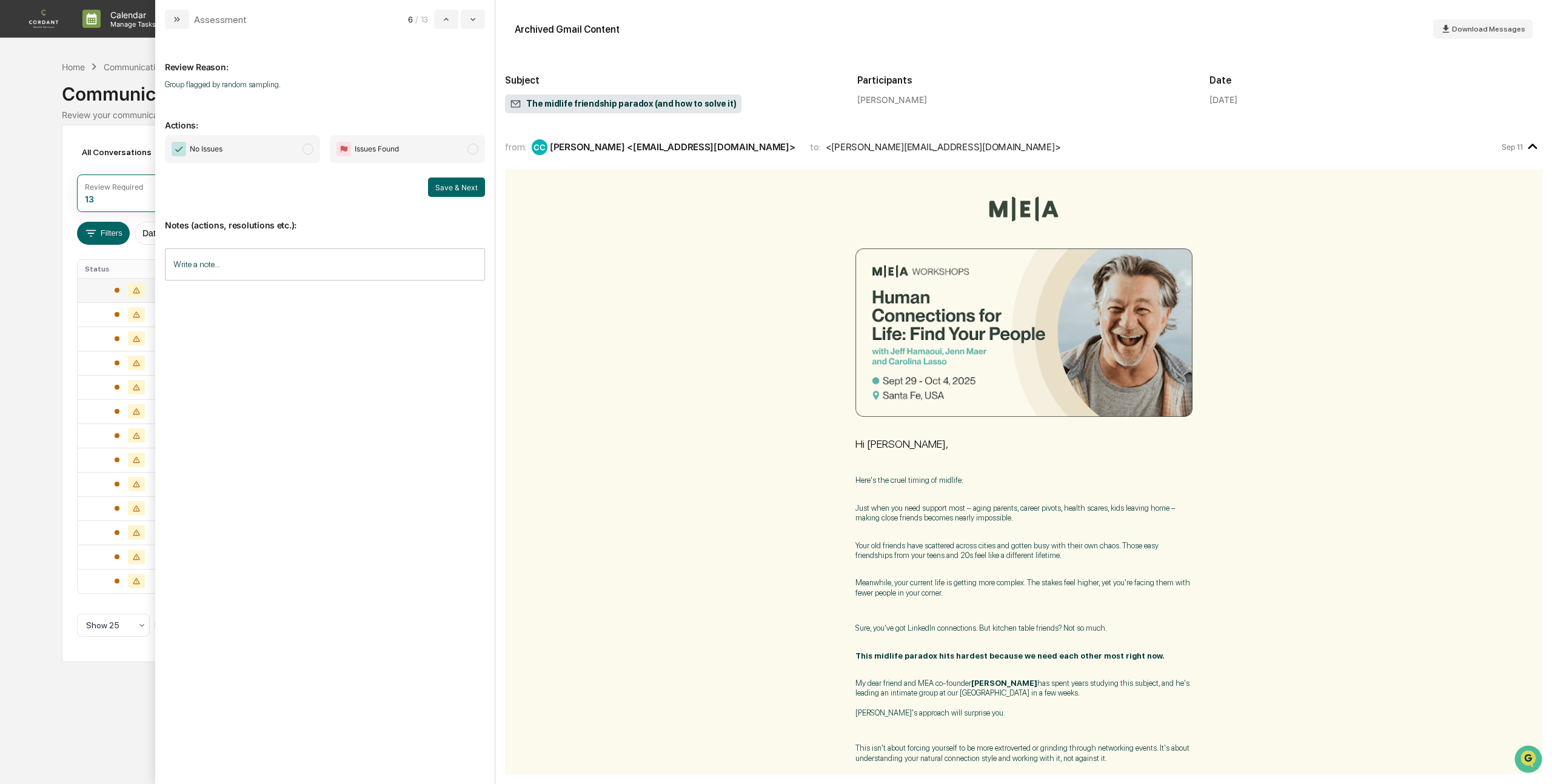
click at [302, 150] on span "modal" at bounding box center [308, 149] width 11 height 11
click at [447, 186] on button "Save & Next" at bounding box center [456, 187] width 57 height 20
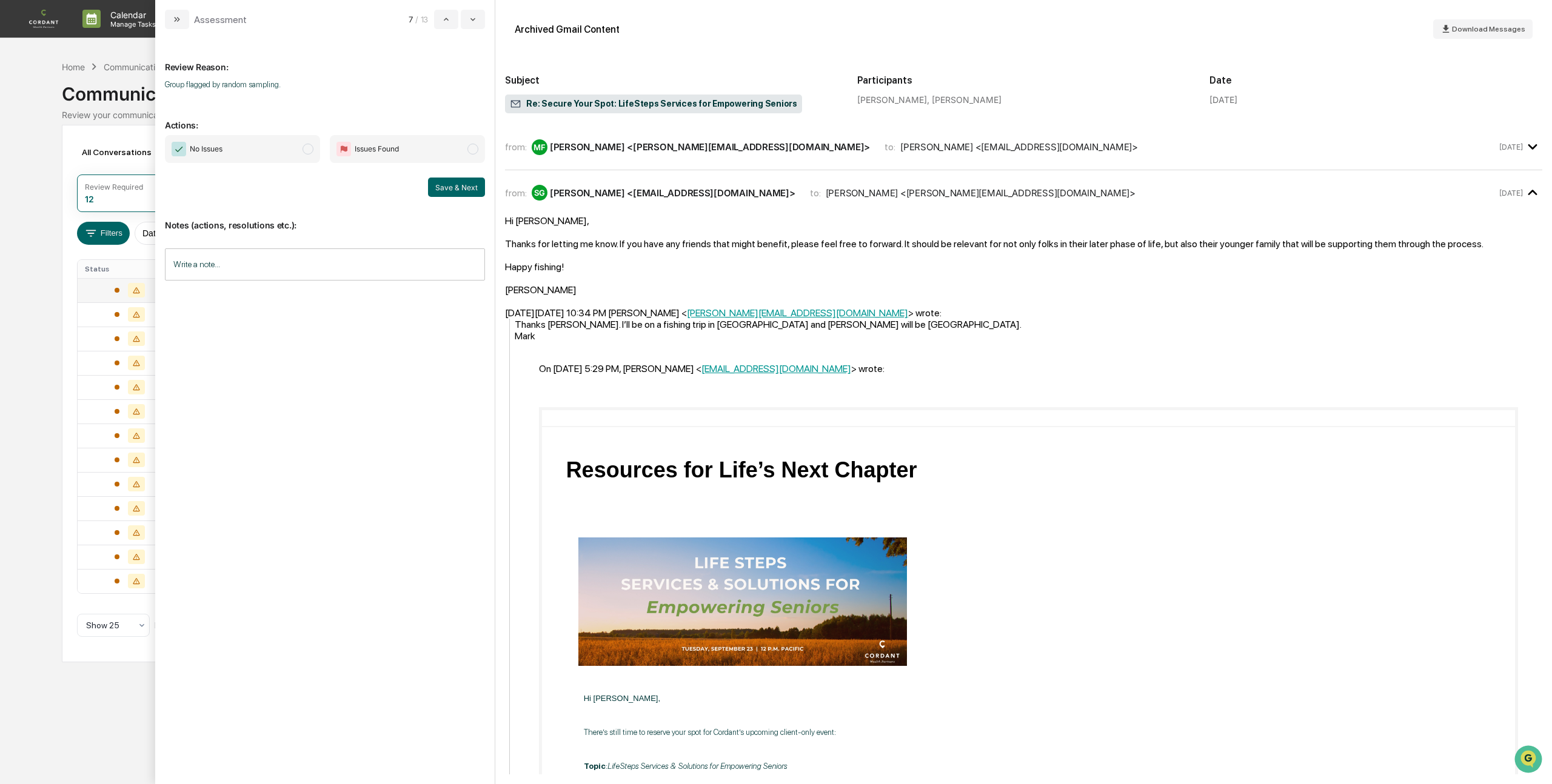
click at [311, 149] on span "modal" at bounding box center [308, 149] width 11 height 11
click at [457, 187] on button "Save & Next" at bounding box center [456, 187] width 57 height 20
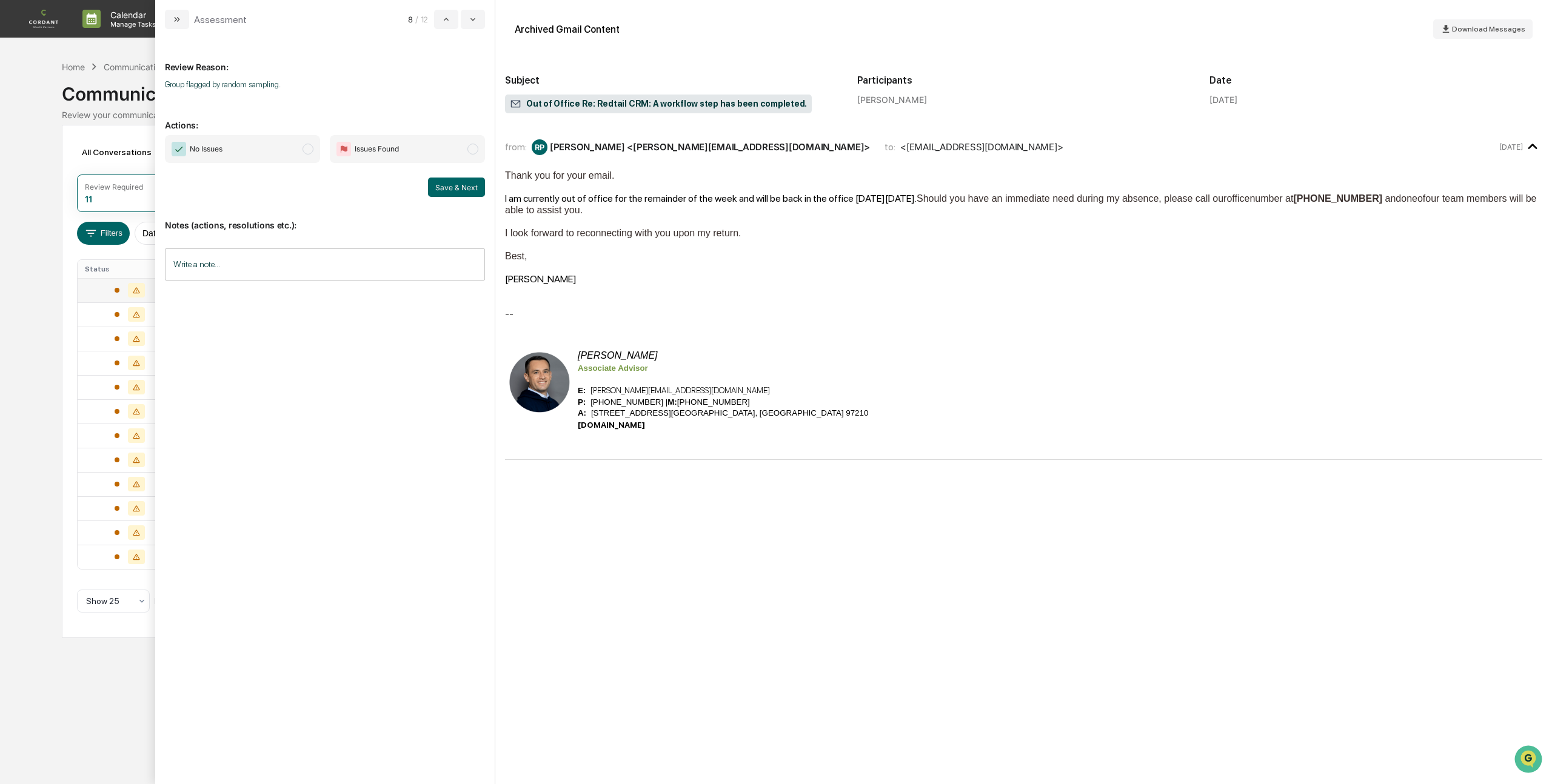
click at [309, 148] on span "modal" at bounding box center [308, 149] width 11 height 11
click at [456, 192] on button "Save & Next" at bounding box center [456, 187] width 57 height 20
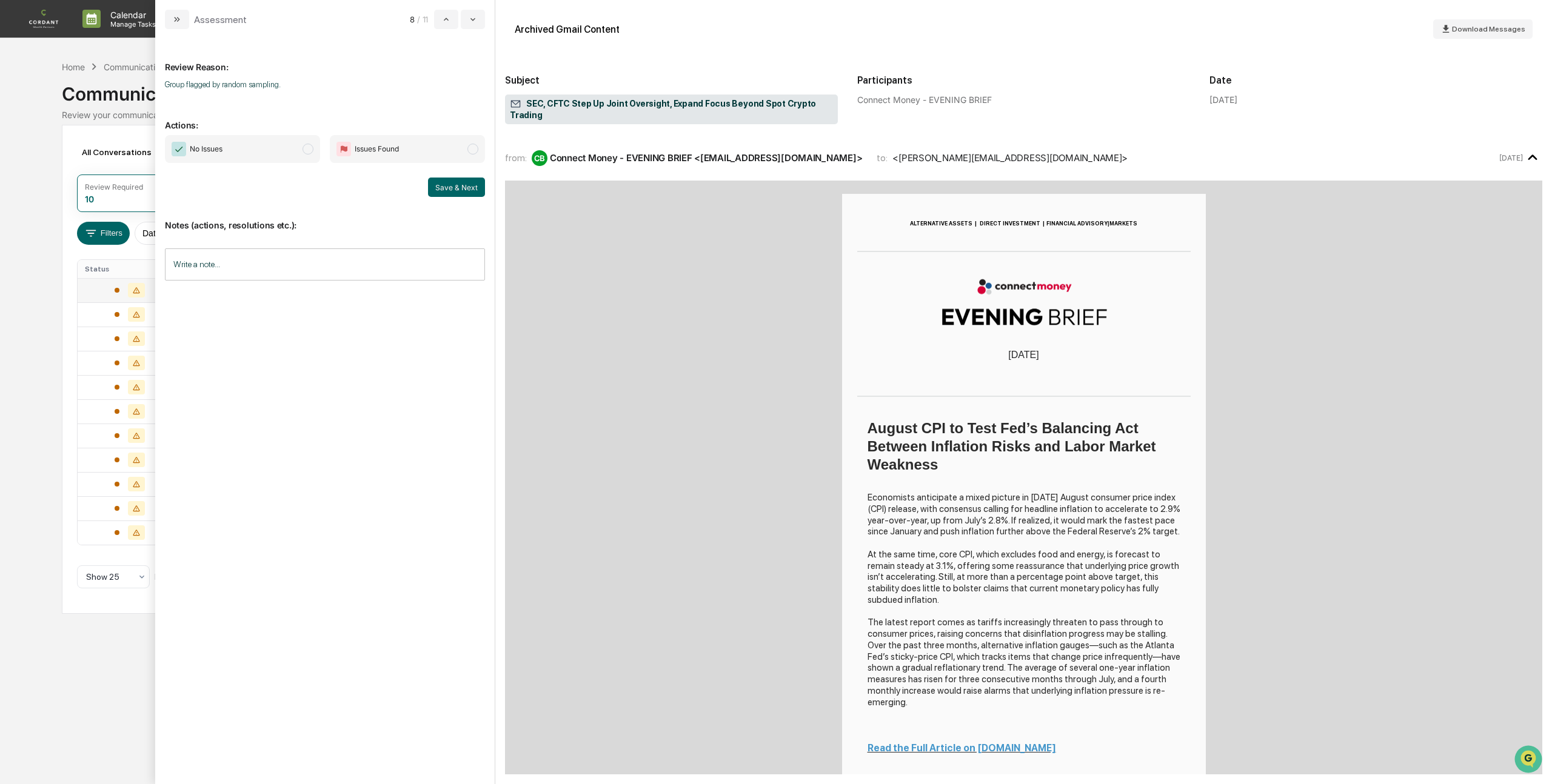
click at [303, 155] on span "No Issues" at bounding box center [243, 149] width 155 height 28
click at [454, 193] on button "Save & Next" at bounding box center [456, 187] width 57 height 20
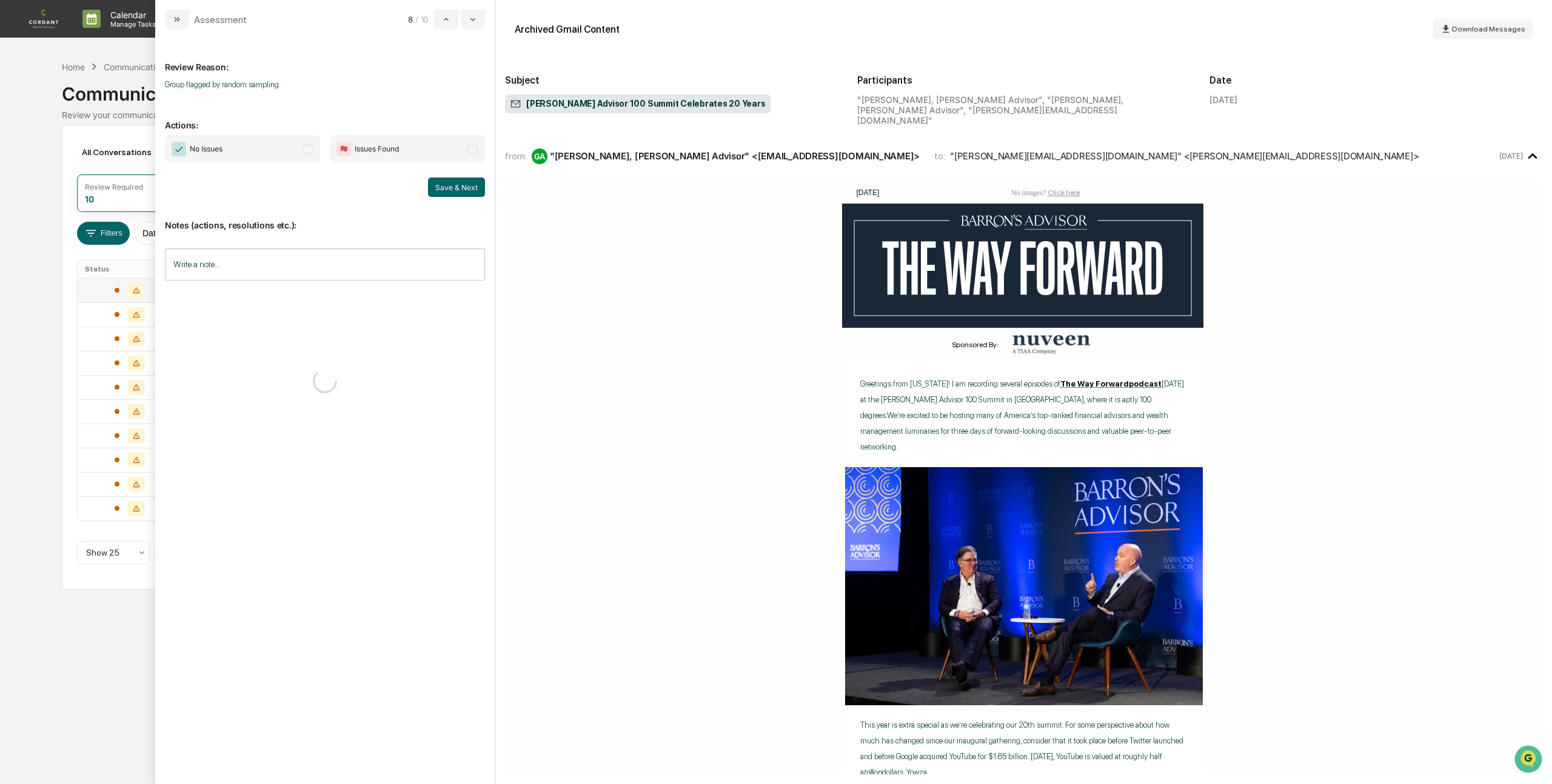
click at [309, 149] on span "modal" at bounding box center [308, 149] width 11 height 11
click at [462, 185] on button "Save & Next" at bounding box center [456, 187] width 57 height 20
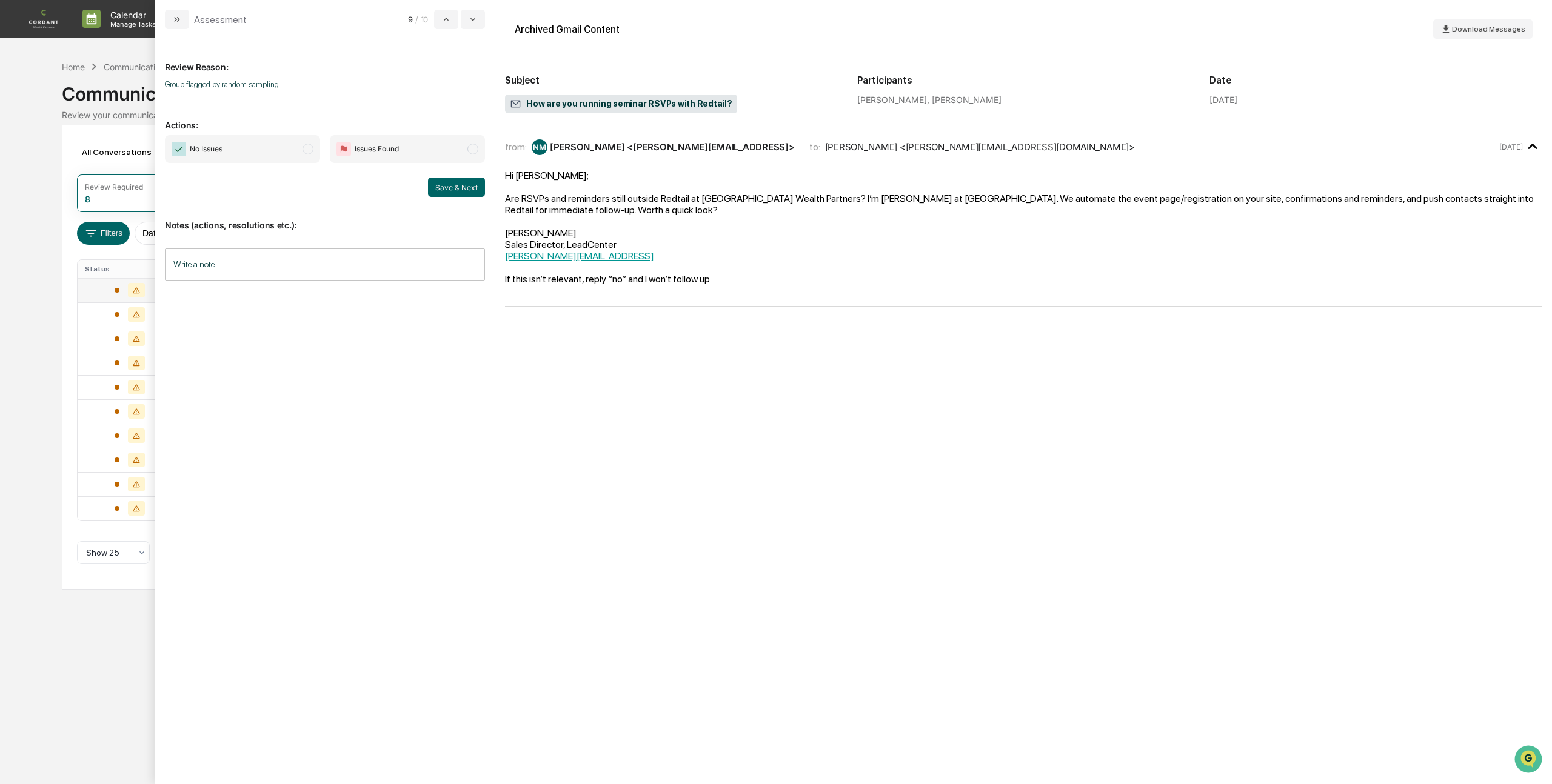
click at [307, 149] on span "modal" at bounding box center [308, 149] width 11 height 11
click at [458, 194] on button "Save & Next" at bounding box center [456, 187] width 57 height 20
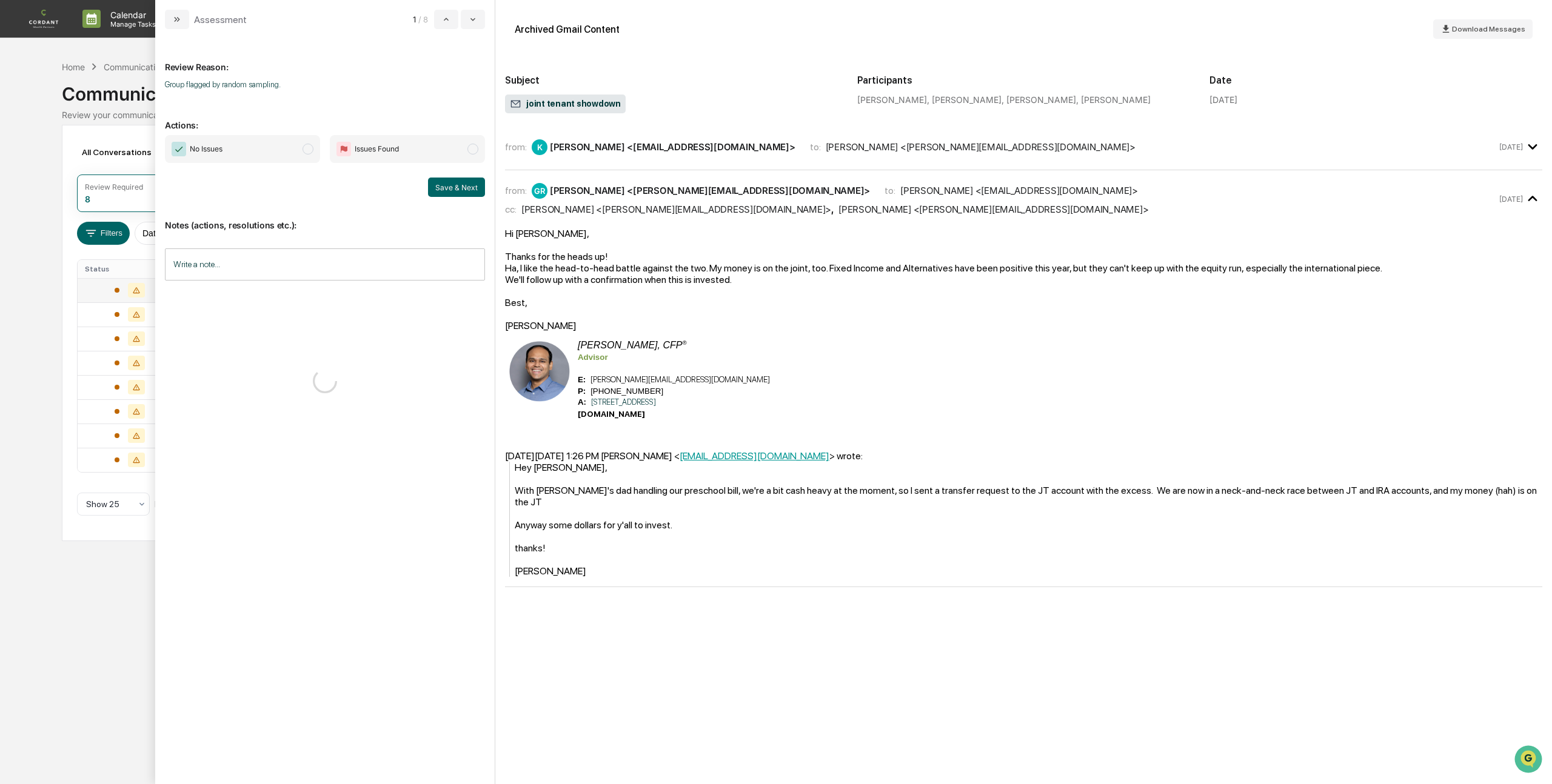
click at [305, 149] on span "modal" at bounding box center [308, 149] width 11 height 11
click at [461, 185] on button "Save & Next" at bounding box center [456, 187] width 57 height 20
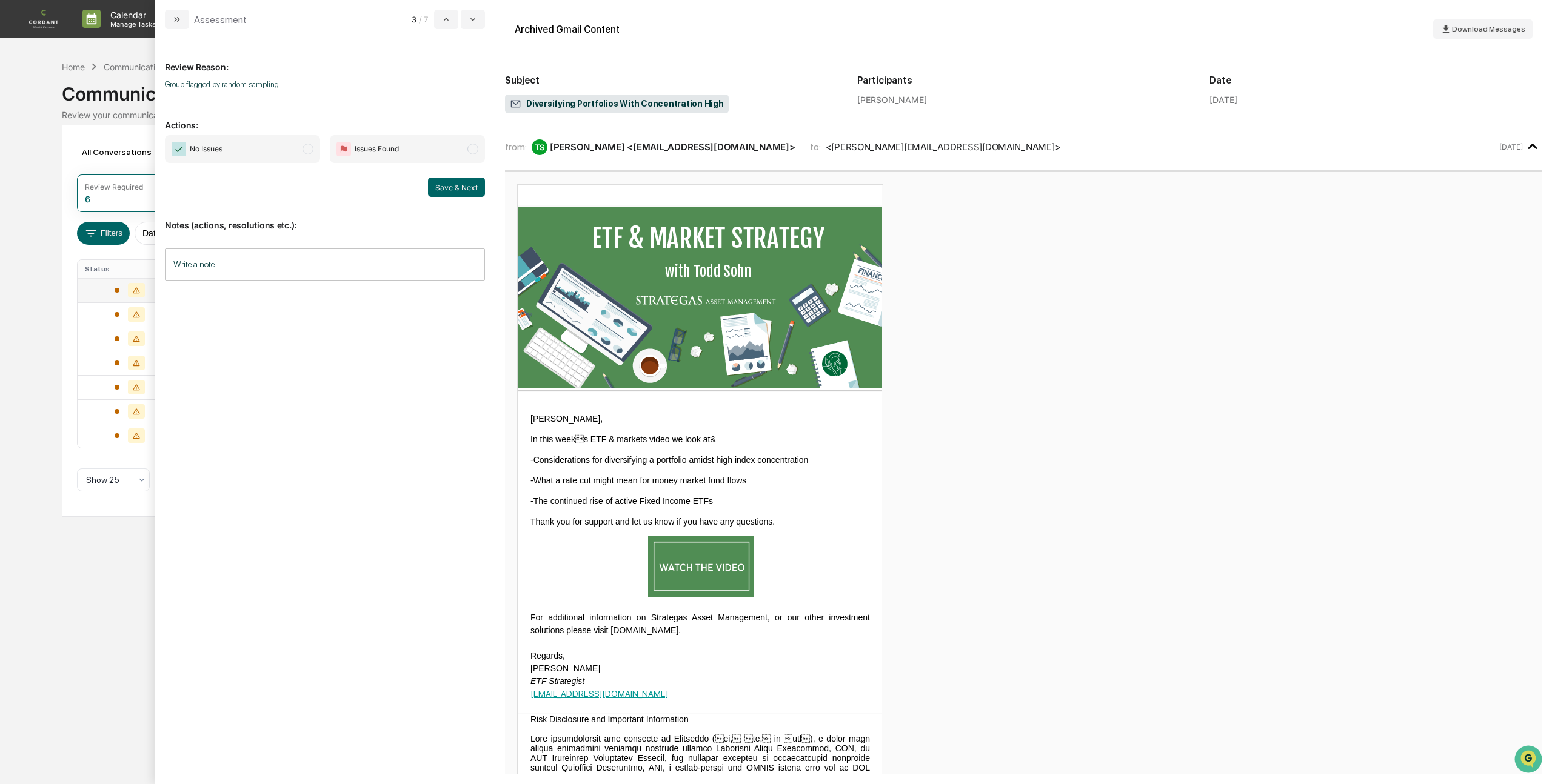
click at [308, 147] on span "modal" at bounding box center [308, 149] width 11 height 11
click at [456, 189] on button "Save & Next" at bounding box center [456, 187] width 57 height 20
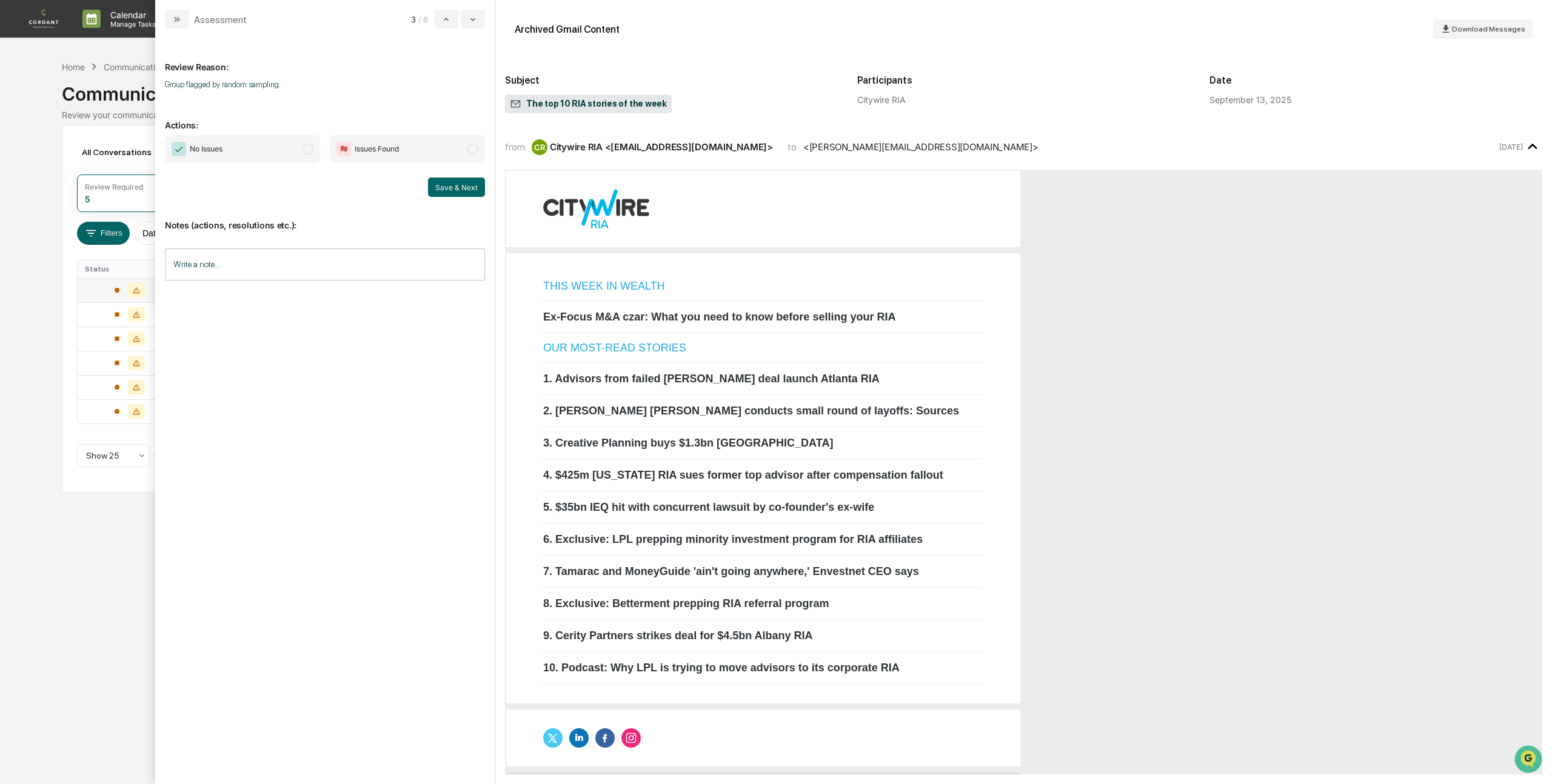
click at [307, 150] on span "modal" at bounding box center [308, 149] width 11 height 11
click at [455, 184] on button "Save & Next" at bounding box center [456, 187] width 57 height 20
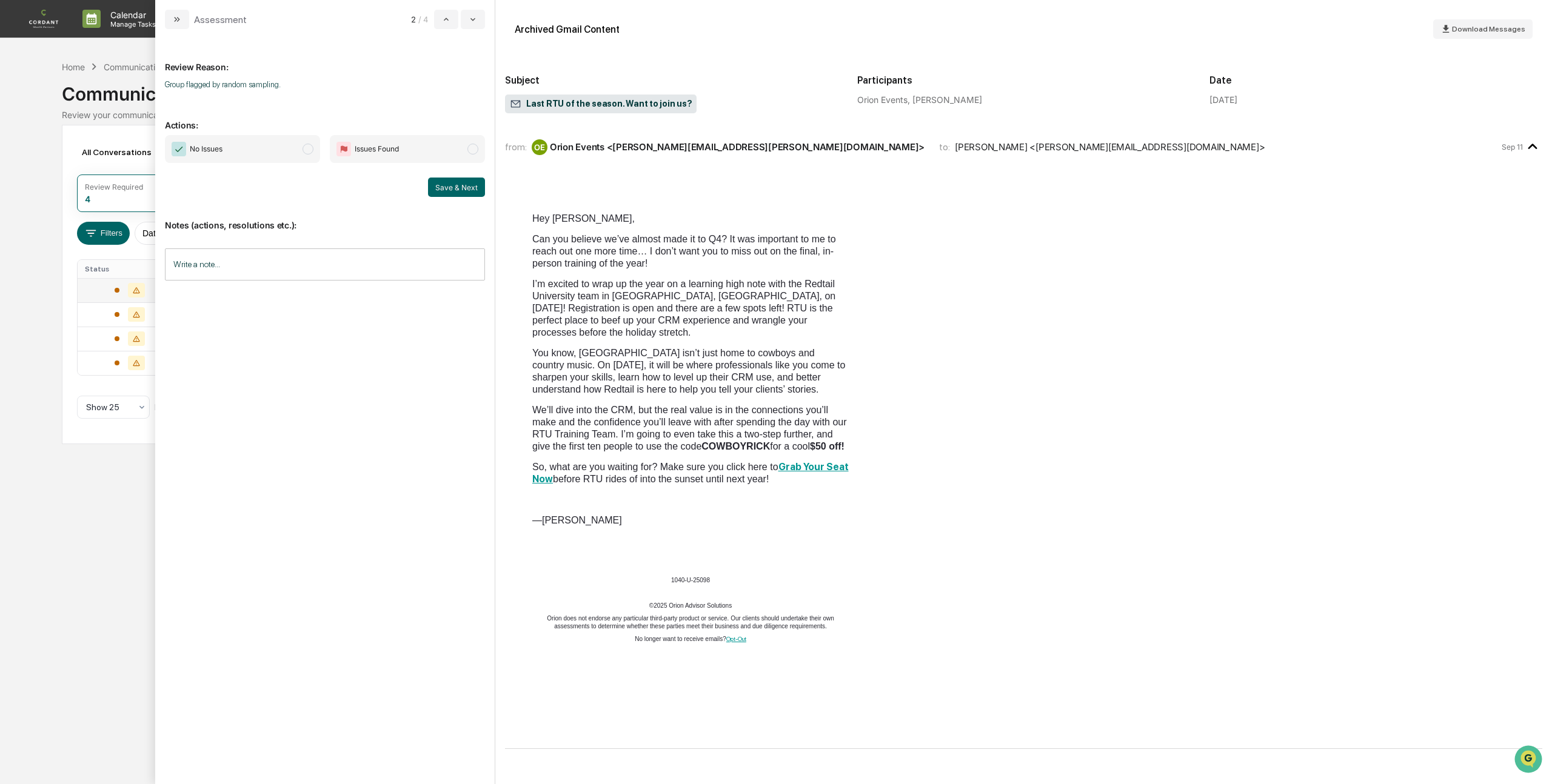
click at [306, 149] on span "modal" at bounding box center [308, 149] width 11 height 11
click at [445, 190] on button "Save & Next" at bounding box center [456, 187] width 57 height 20
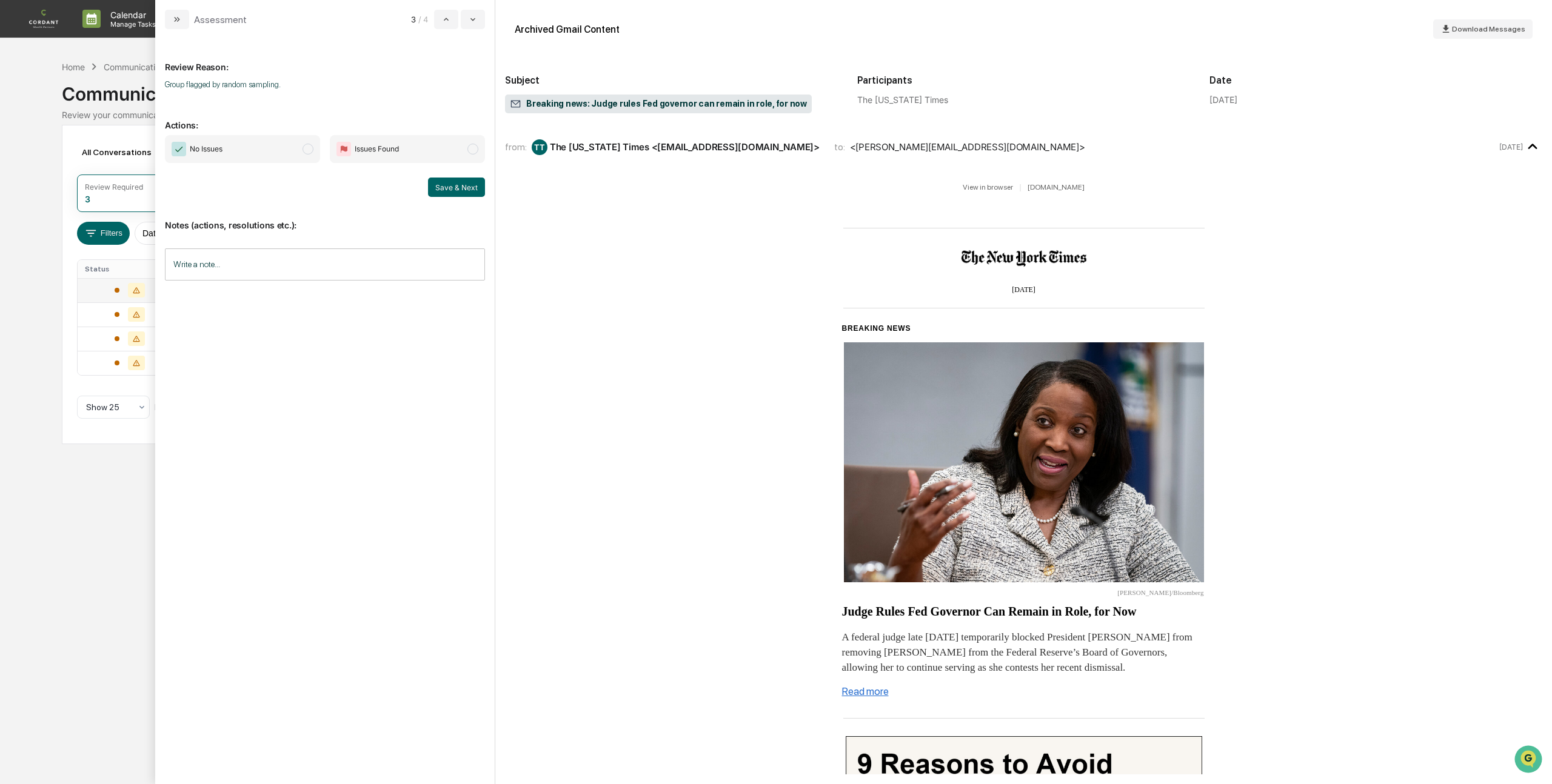
click at [310, 153] on span "modal" at bounding box center [308, 149] width 11 height 11
click at [454, 189] on button "Save & Next" at bounding box center [456, 187] width 57 height 20
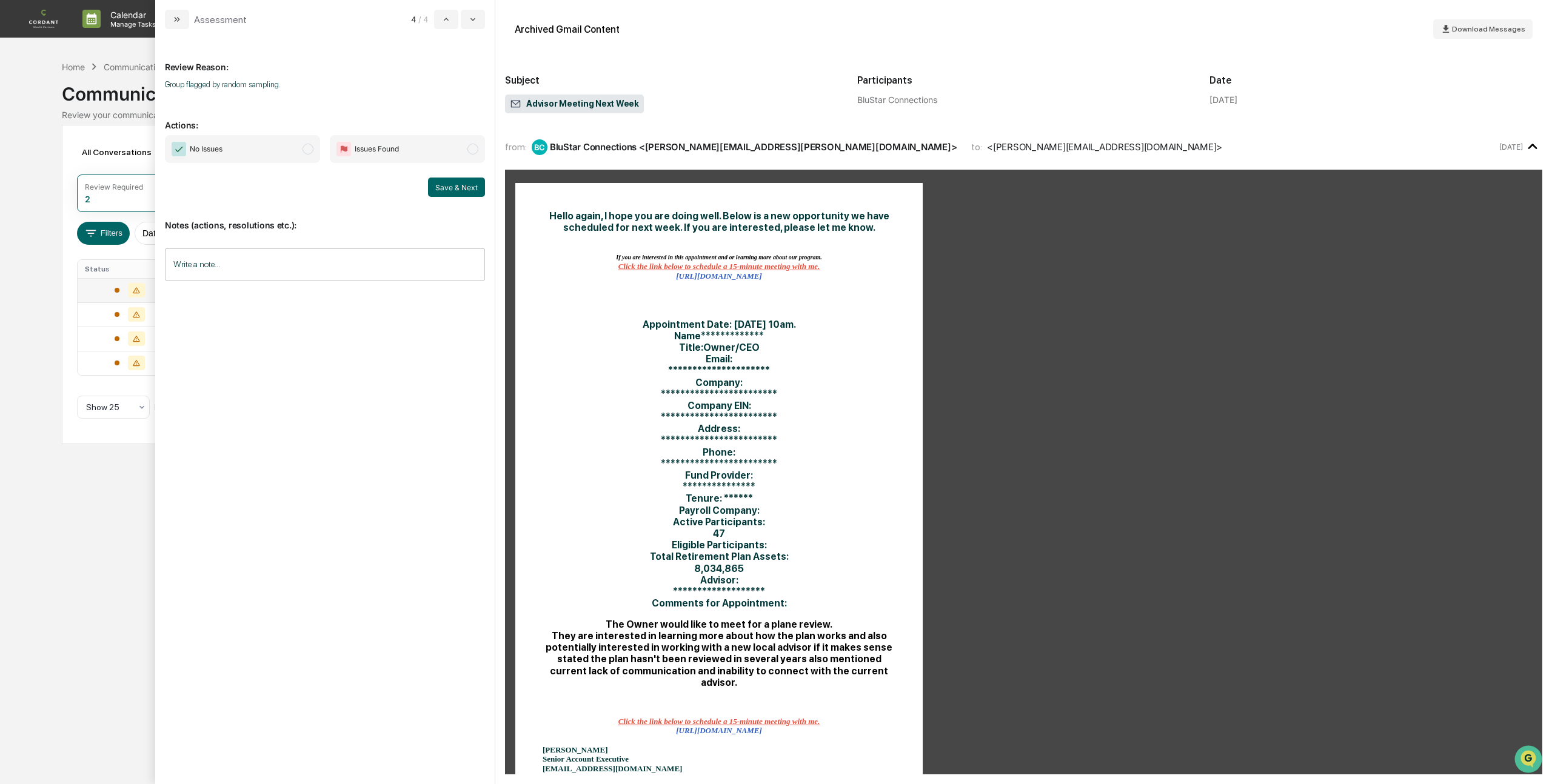
click at [306, 149] on span "modal" at bounding box center [308, 149] width 11 height 11
click at [463, 189] on button "Save & Next" at bounding box center [456, 187] width 57 height 20
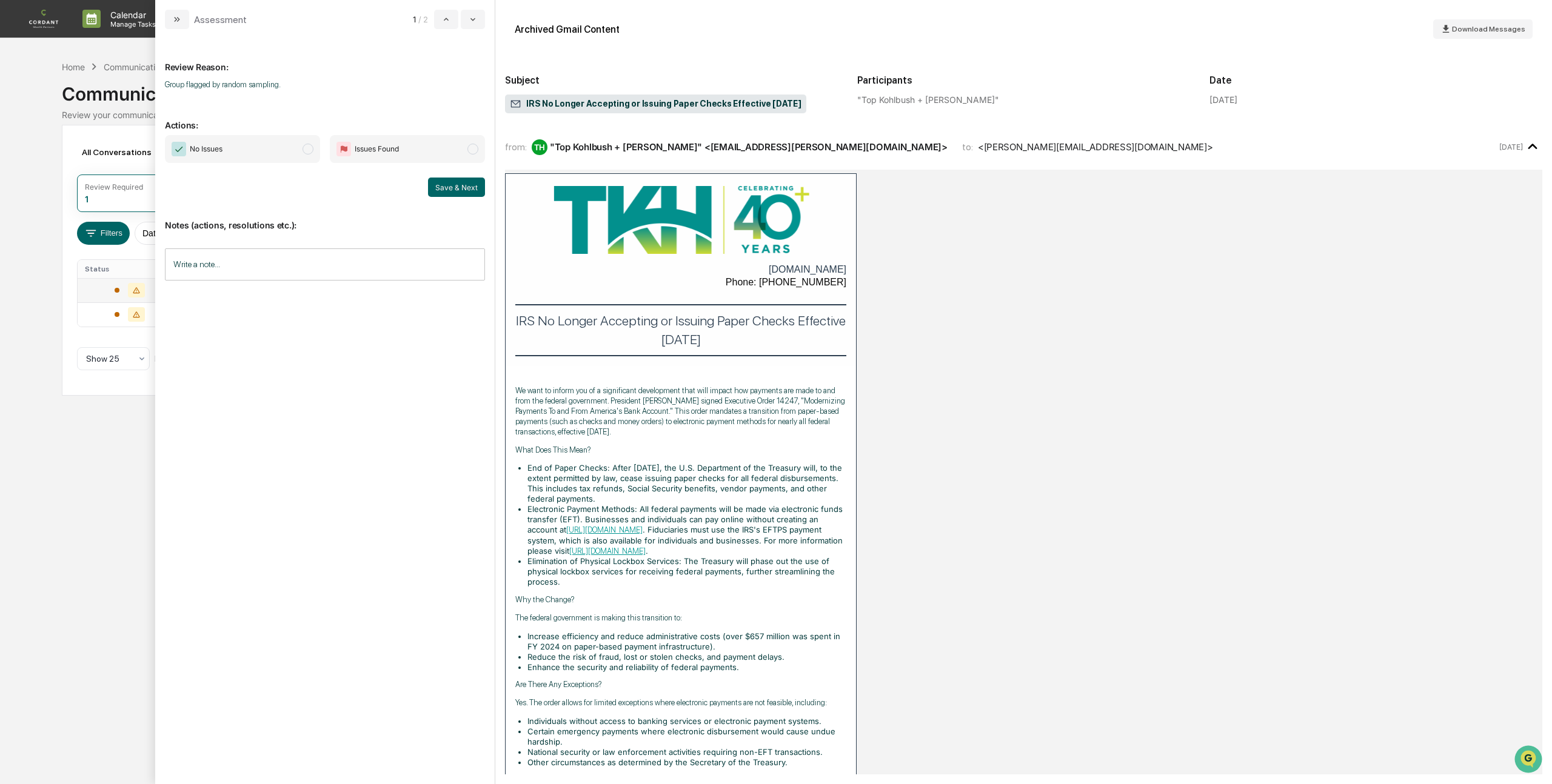
click at [310, 152] on span "modal" at bounding box center [308, 149] width 11 height 11
click at [454, 187] on button "Save & Next" at bounding box center [456, 187] width 57 height 20
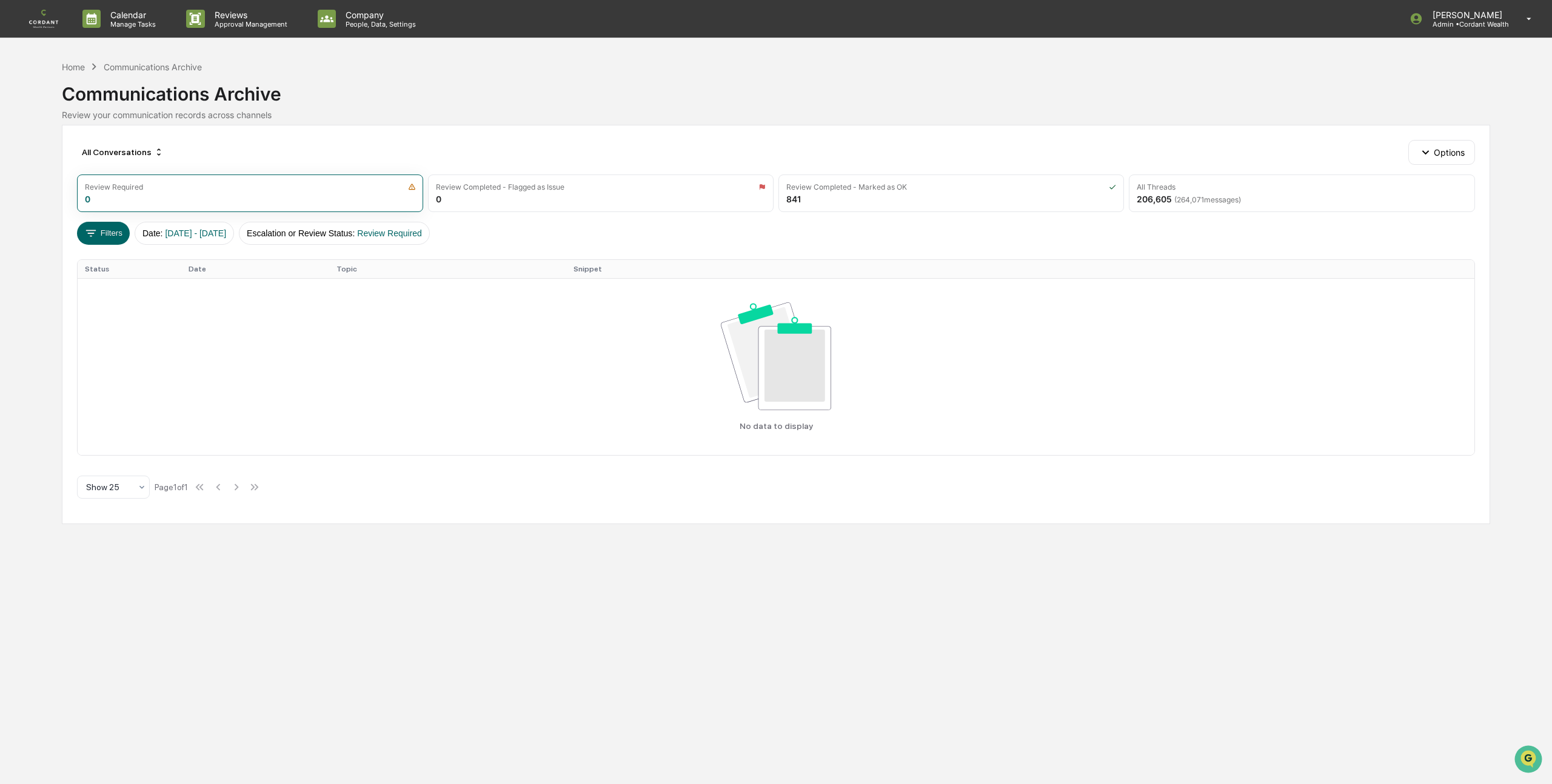
click at [146, 67] on div "Communications Archive" at bounding box center [152, 67] width 98 height 10
click at [76, 66] on div "Home" at bounding box center [73, 67] width 23 height 10
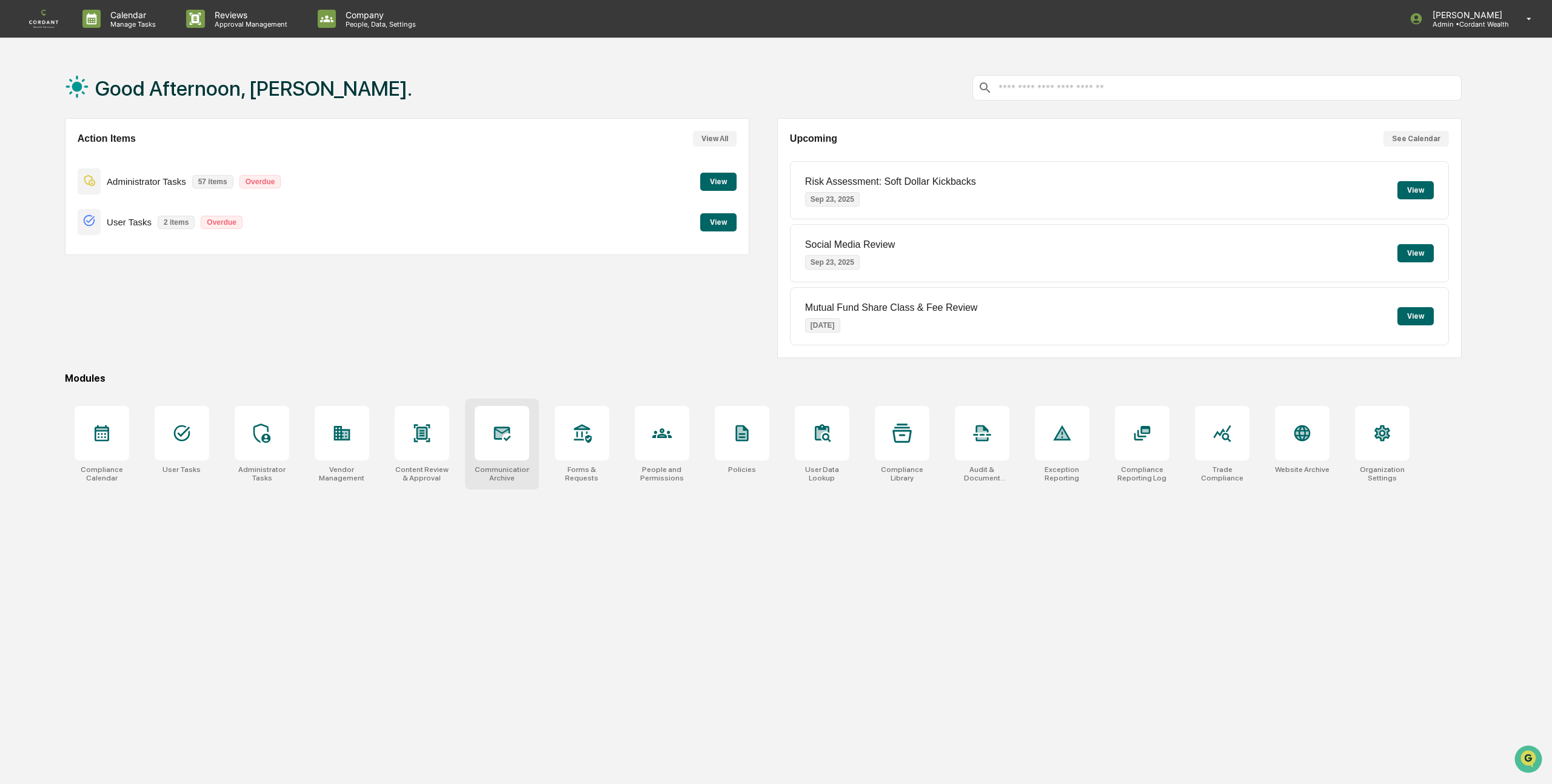
click at [498, 437] on icon at bounding box center [502, 433] width 13 height 9
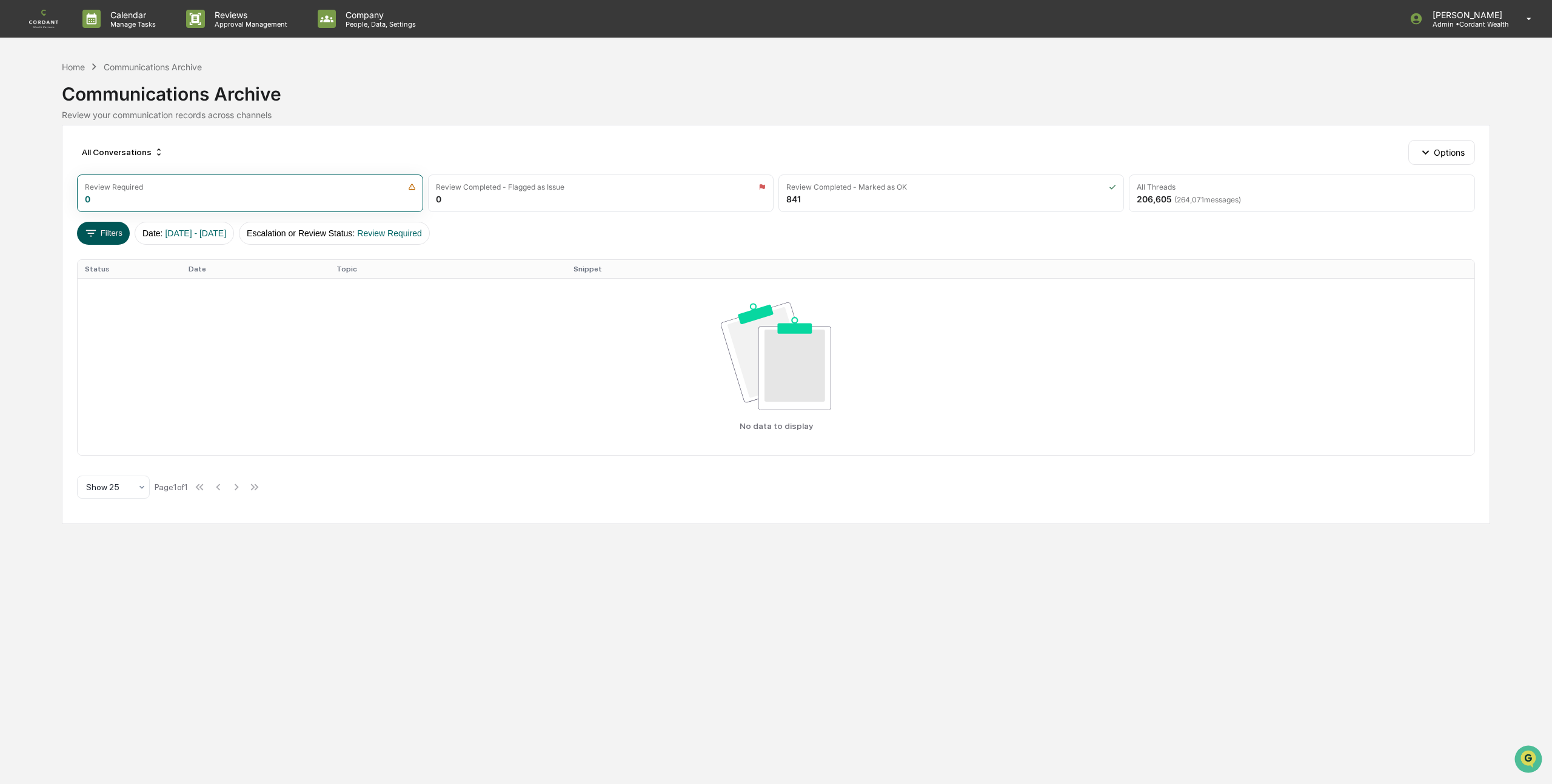
click at [106, 231] on button "Filters" at bounding box center [103, 232] width 52 height 23
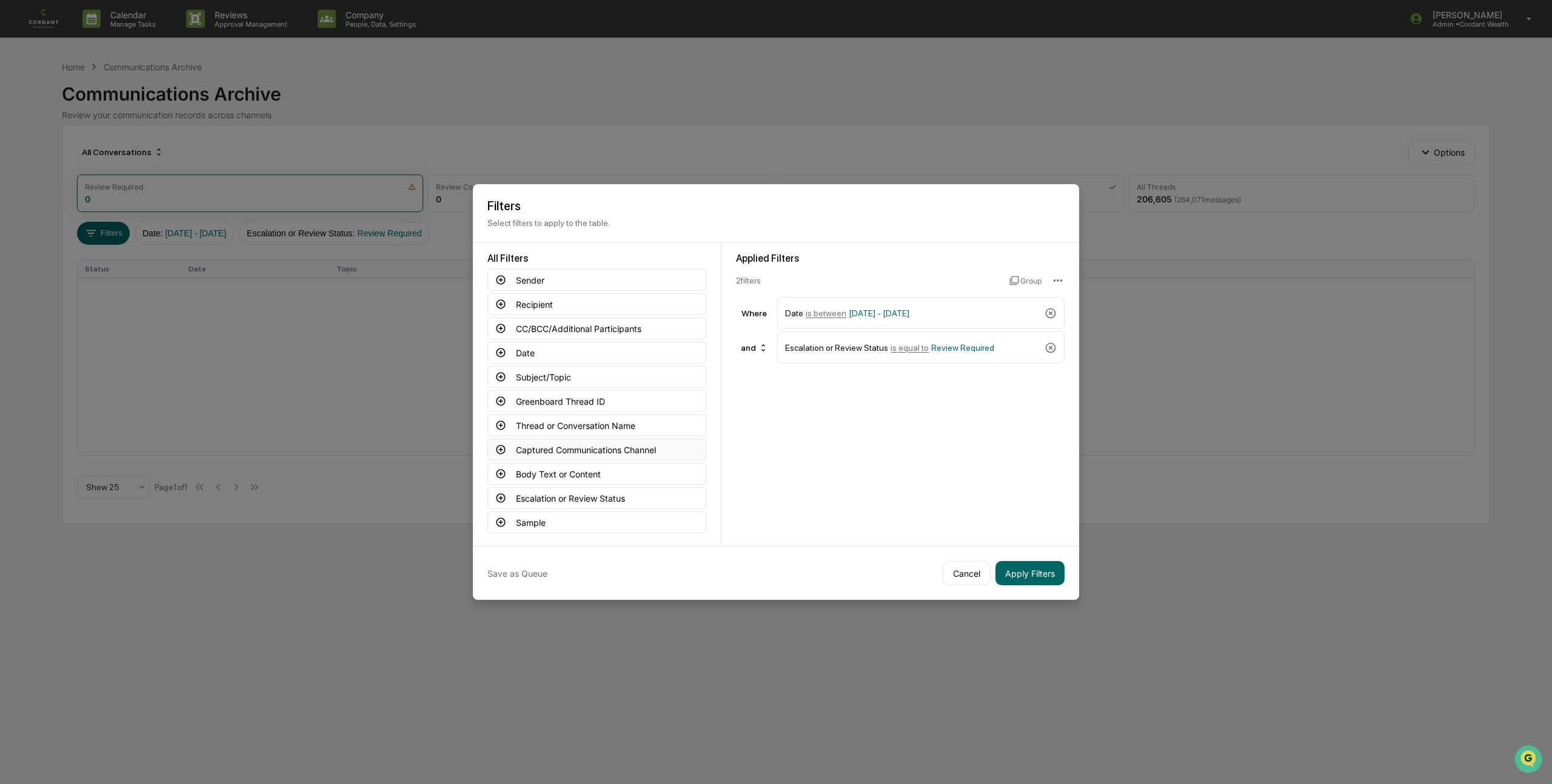
click at [500, 447] on icon at bounding box center [501, 450] width 11 height 11
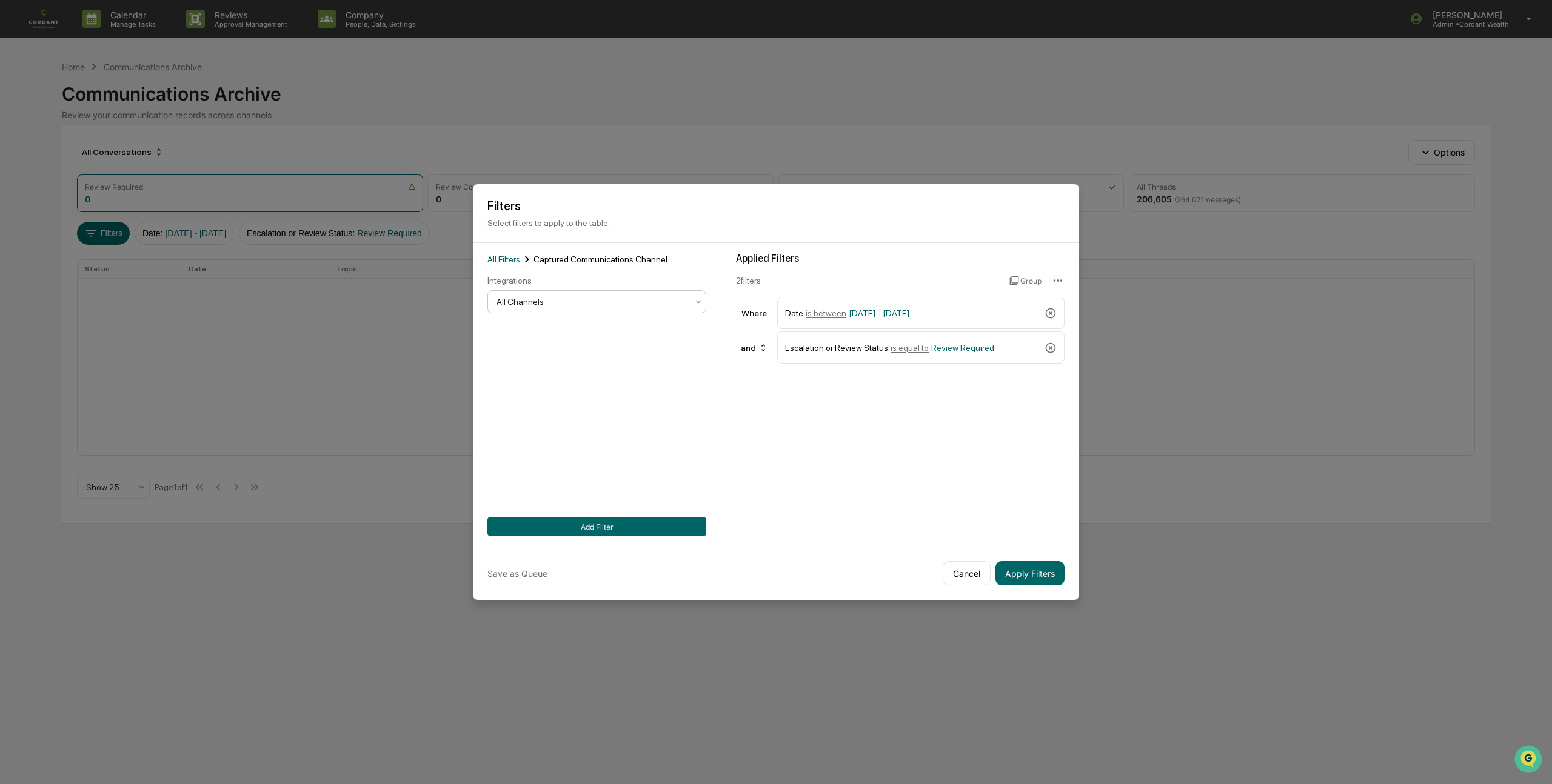
click at [697, 300] on icon at bounding box center [698, 301] width 9 height 9
click at [576, 403] on div "LinkedIn Messages" at bounding box center [596, 404] width 218 height 24
click at [596, 523] on button "Add Filter" at bounding box center [597, 527] width 219 height 20
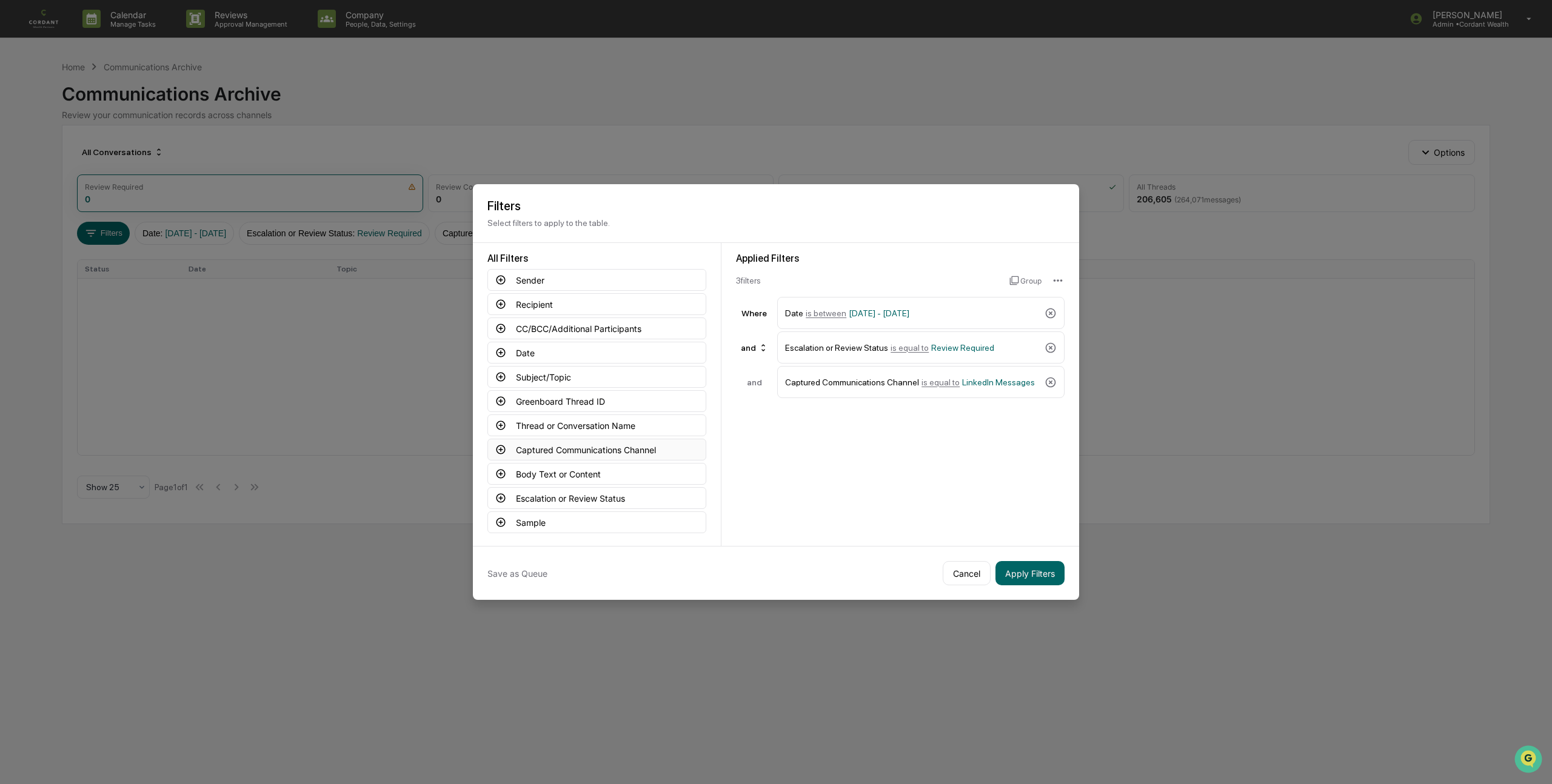
click at [500, 448] on icon at bounding box center [501, 450] width 11 height 11
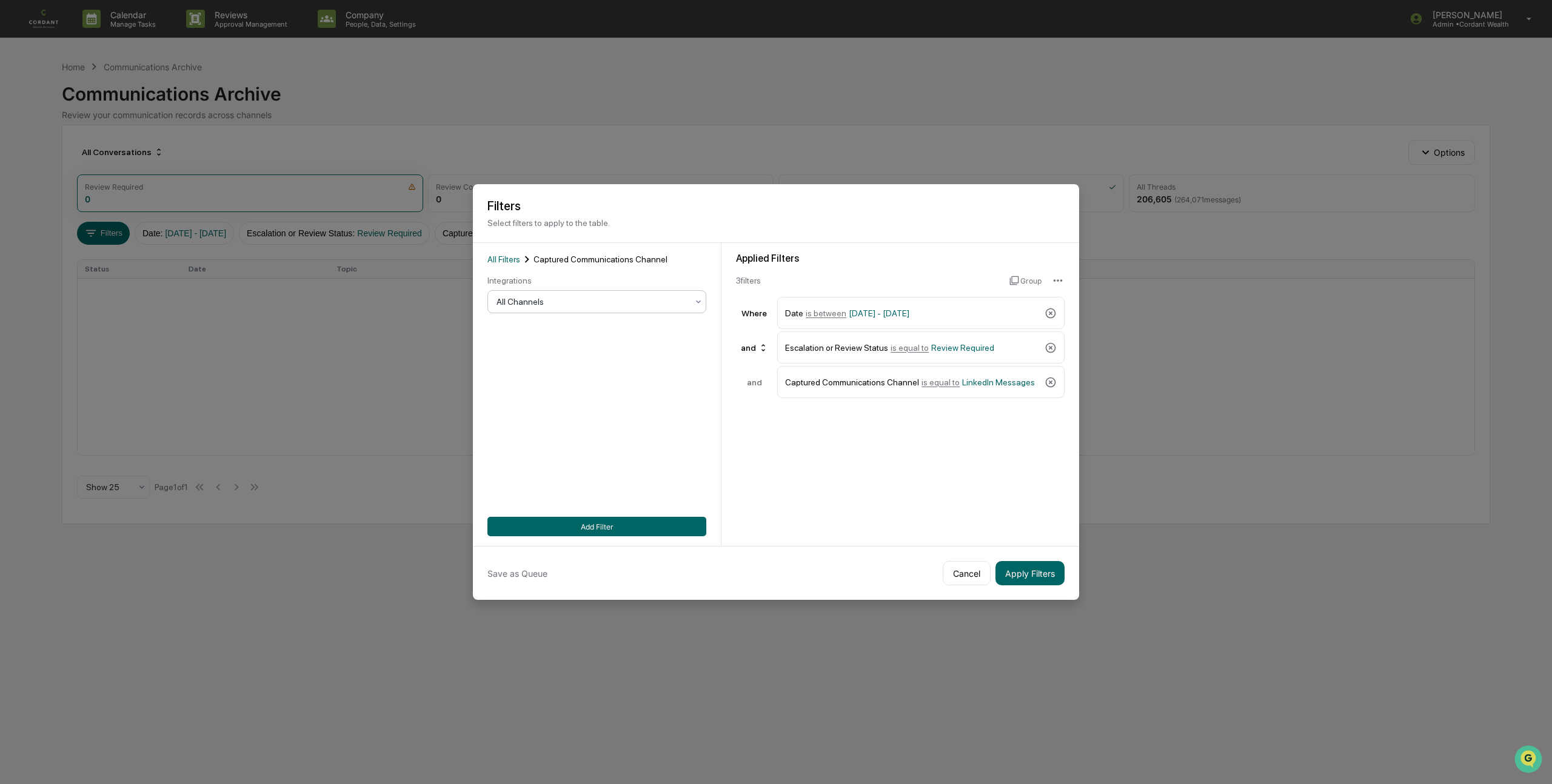
click at [649, 302] on div at bounding box center [592, 301] width 191 height 12
click at [589, 424] on div "LinkedIn Posts" at bounding box center [596, 428] width 218 height 24
click at [598, 525] on button "Add Filter" at bounding box center [597, 527] width 219 height 20
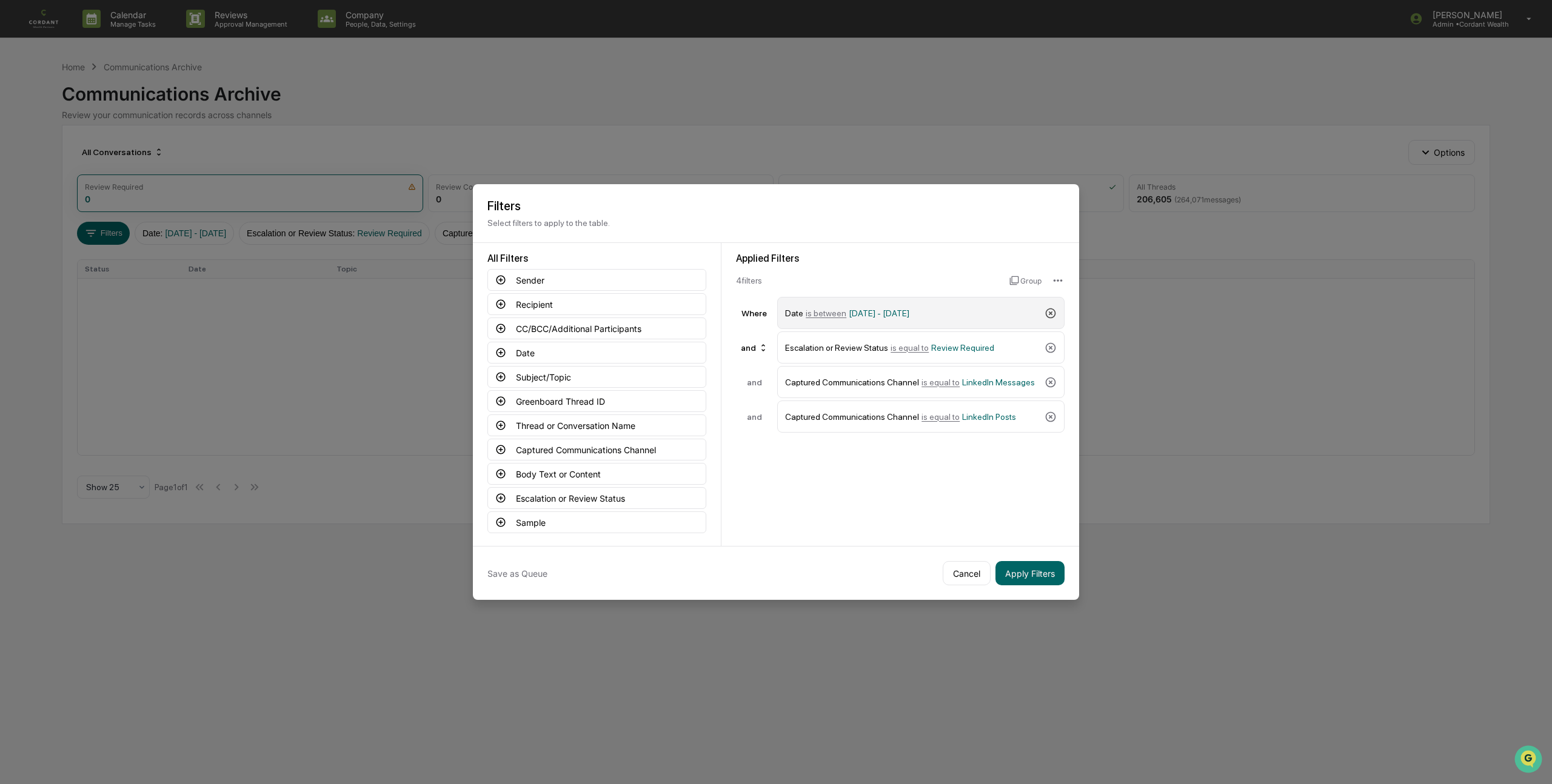
click at [1047, 310] on icon at bounding box center [1050, 313] width 12 height 12
click at [520, 349] on button "Date" at bounding box center [597, 353] width 219 height 22
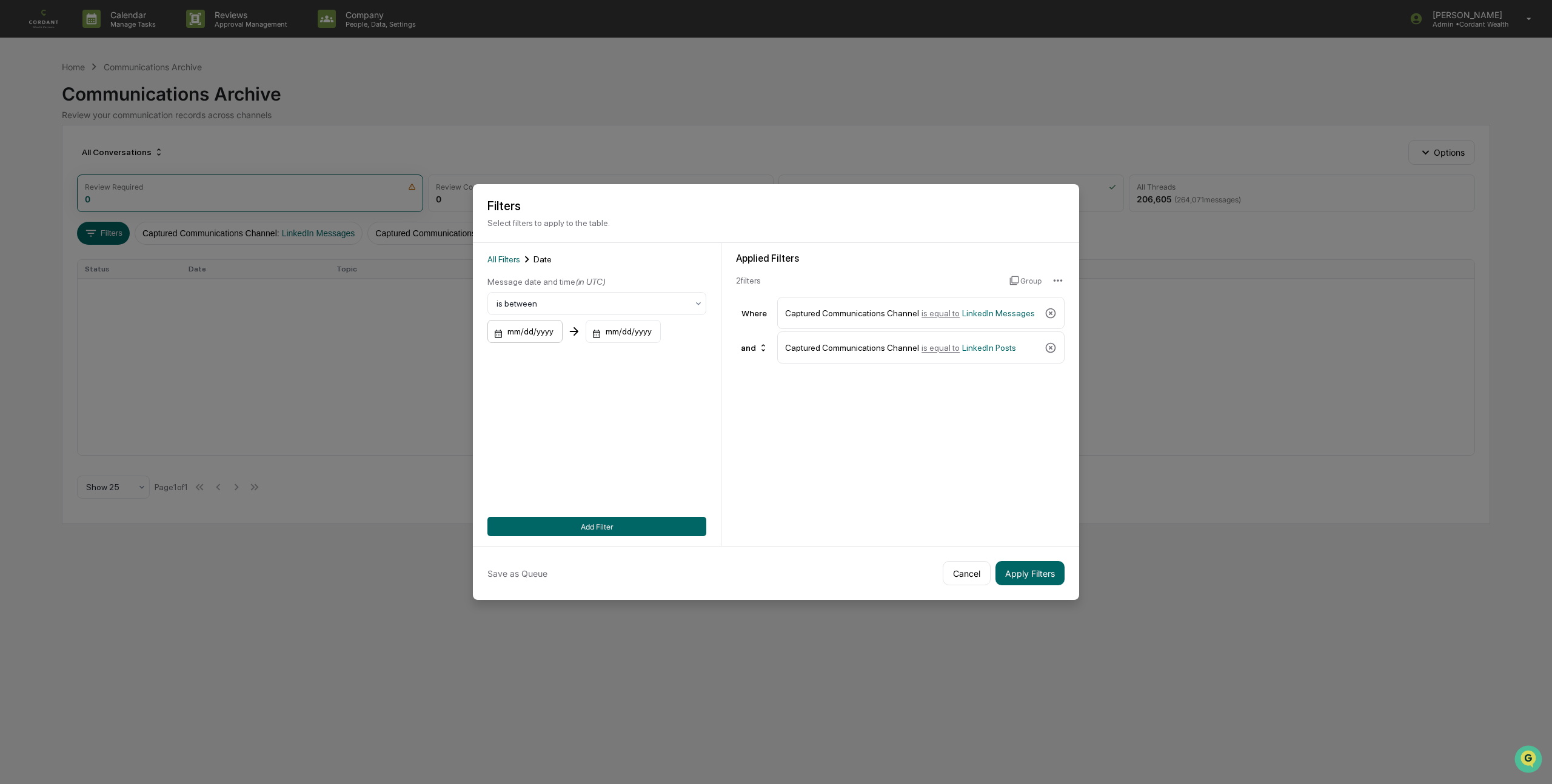
click at [514, 333] on div "mm/dd/yyyy" at bounding box center [525, 331] width 75 height 23
click at [638, 365] on icon "Previous month" at bounding box center [639, 361] width 13 height 13
click at [629, 406] on button "1" at bounding box center [633, 412] width 22 height 22
click at [626, 330] on div "mm/dd/yyyy" at bounding box center [603, 331] width 75 height 23
click at [733, 359] on icon "Previous month" at bounding box center [736, 361] width 13 height 13
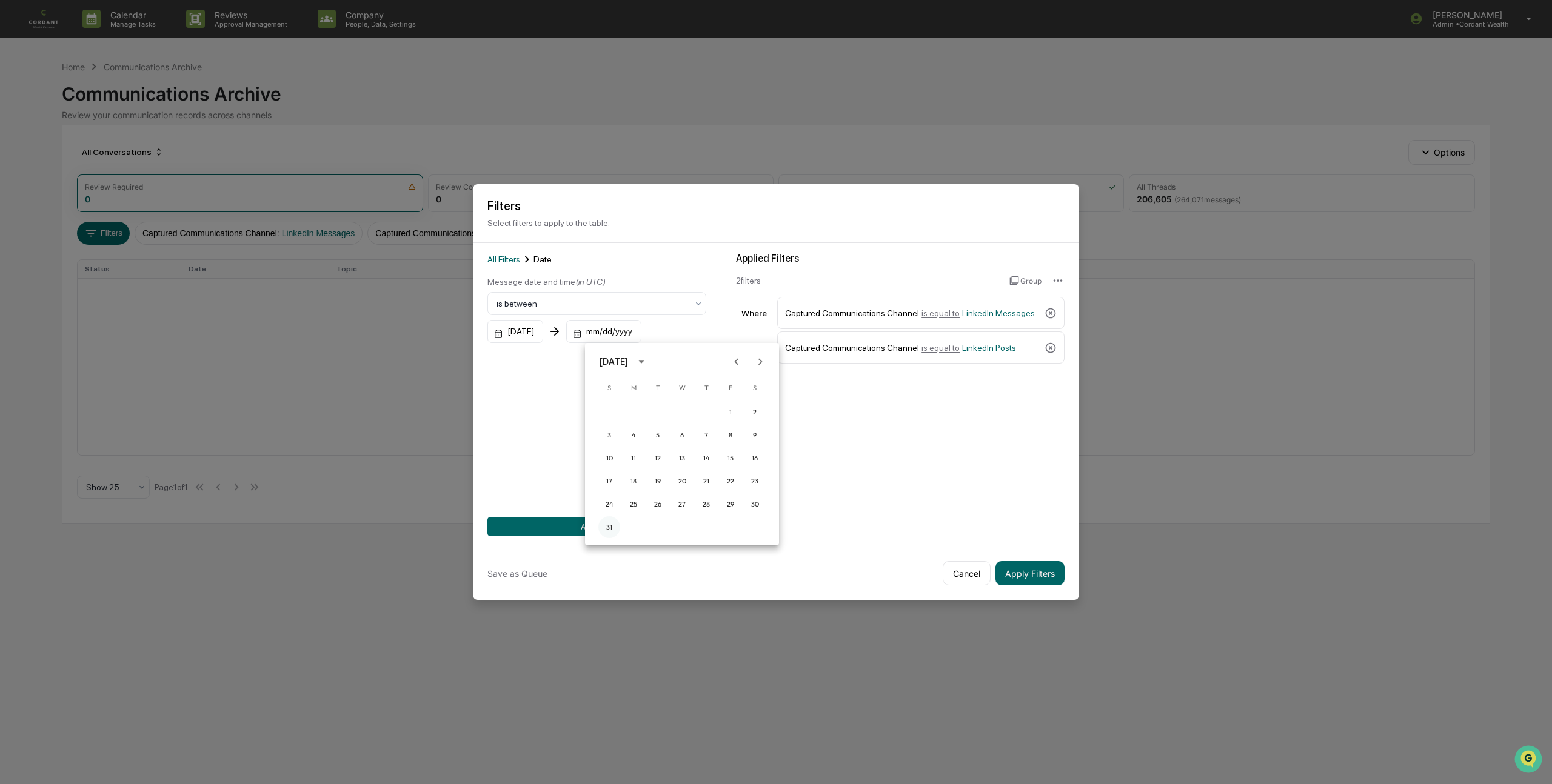
click at [611, 524] on button "31" at bounding box center [609, 527] width 22 height 22
click at [592, 523] on button "Add Filter" at bounding box center [597, 527] width 219 height 20
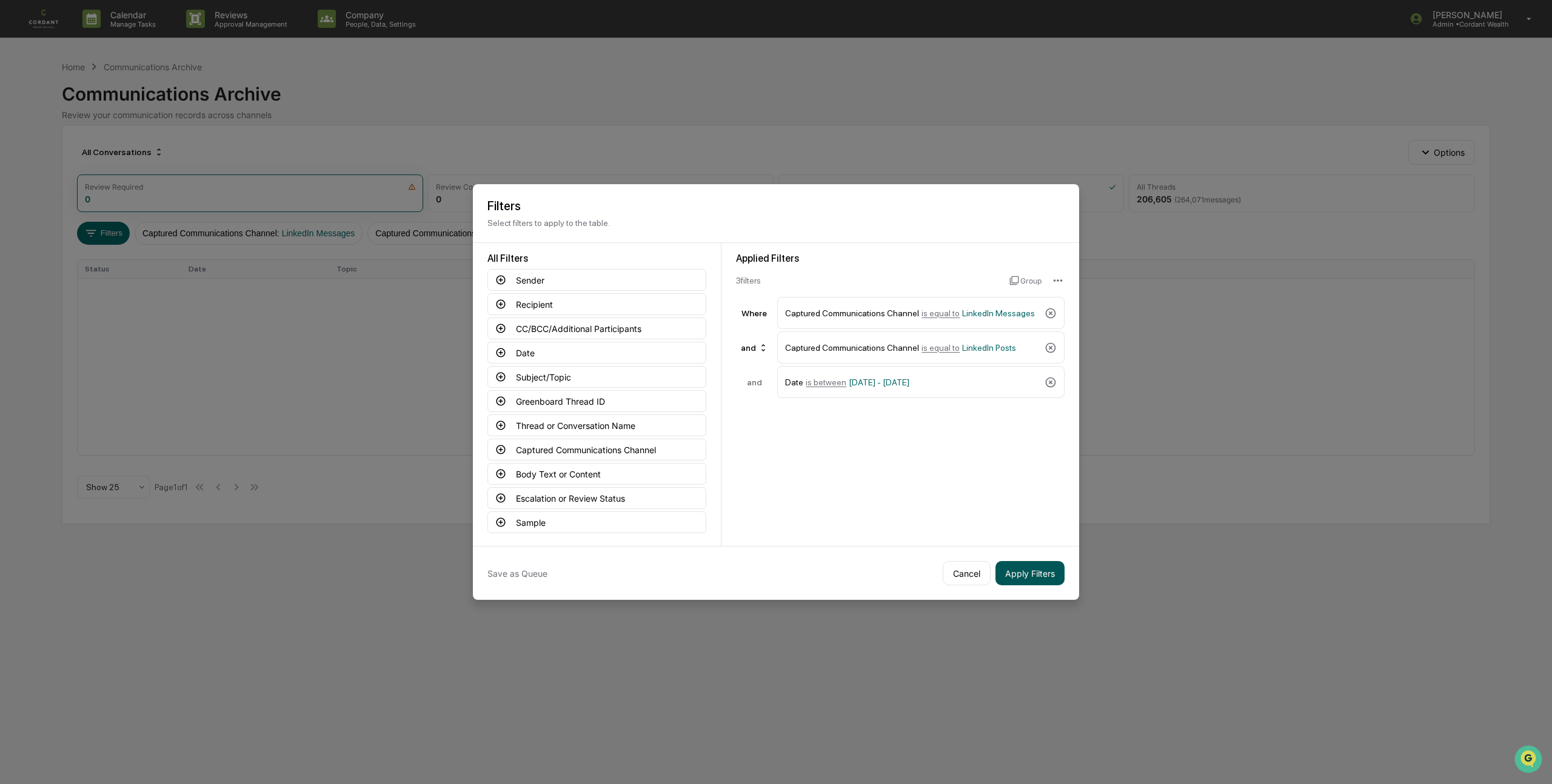
click at [1035, 570] on button "Apply Filters" at bounding box center [1030, 573] width 69 height 24
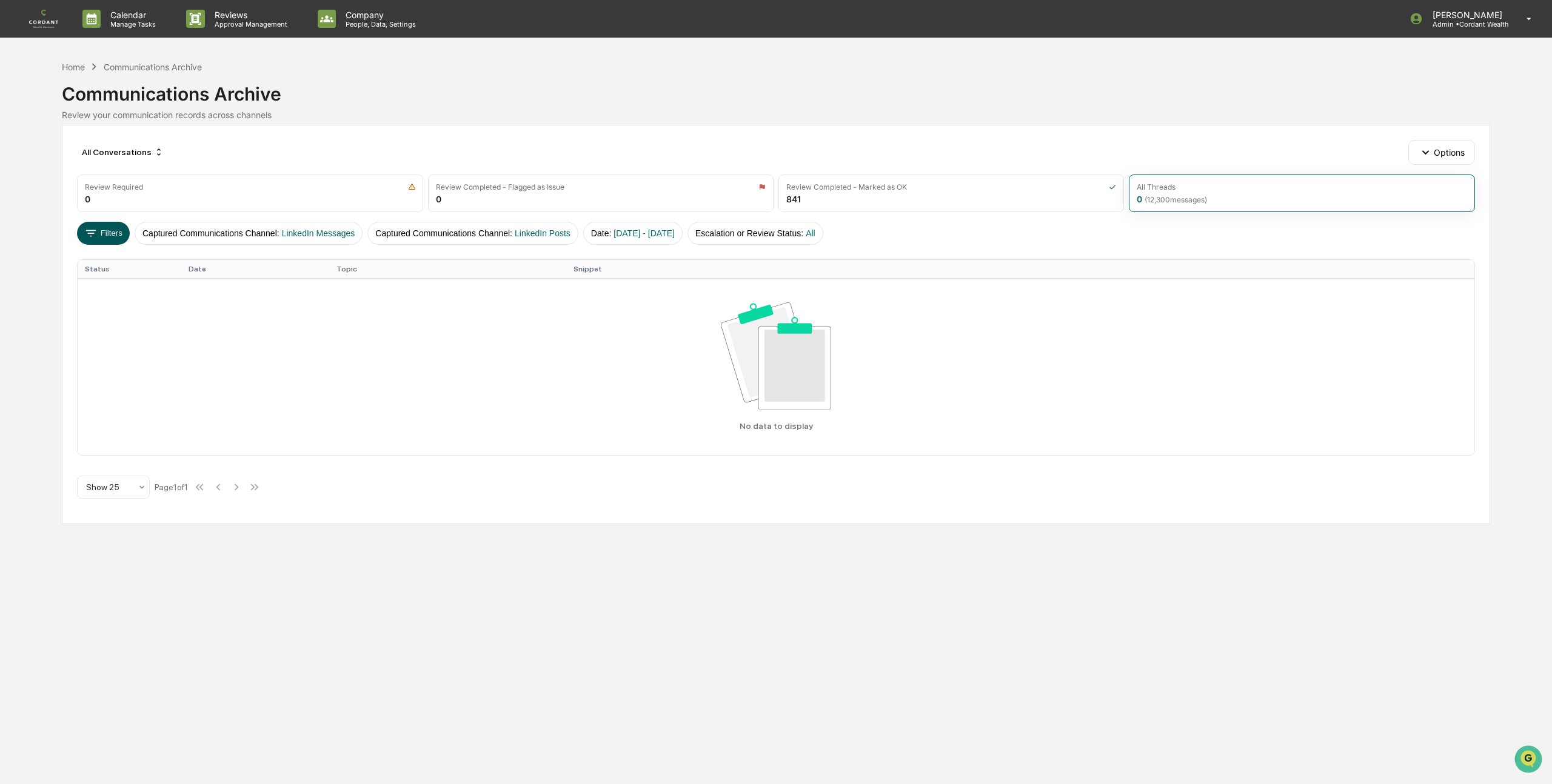
click at [111, 232] on button "Filters" at bounding box center [103, 232] width 52 height 23
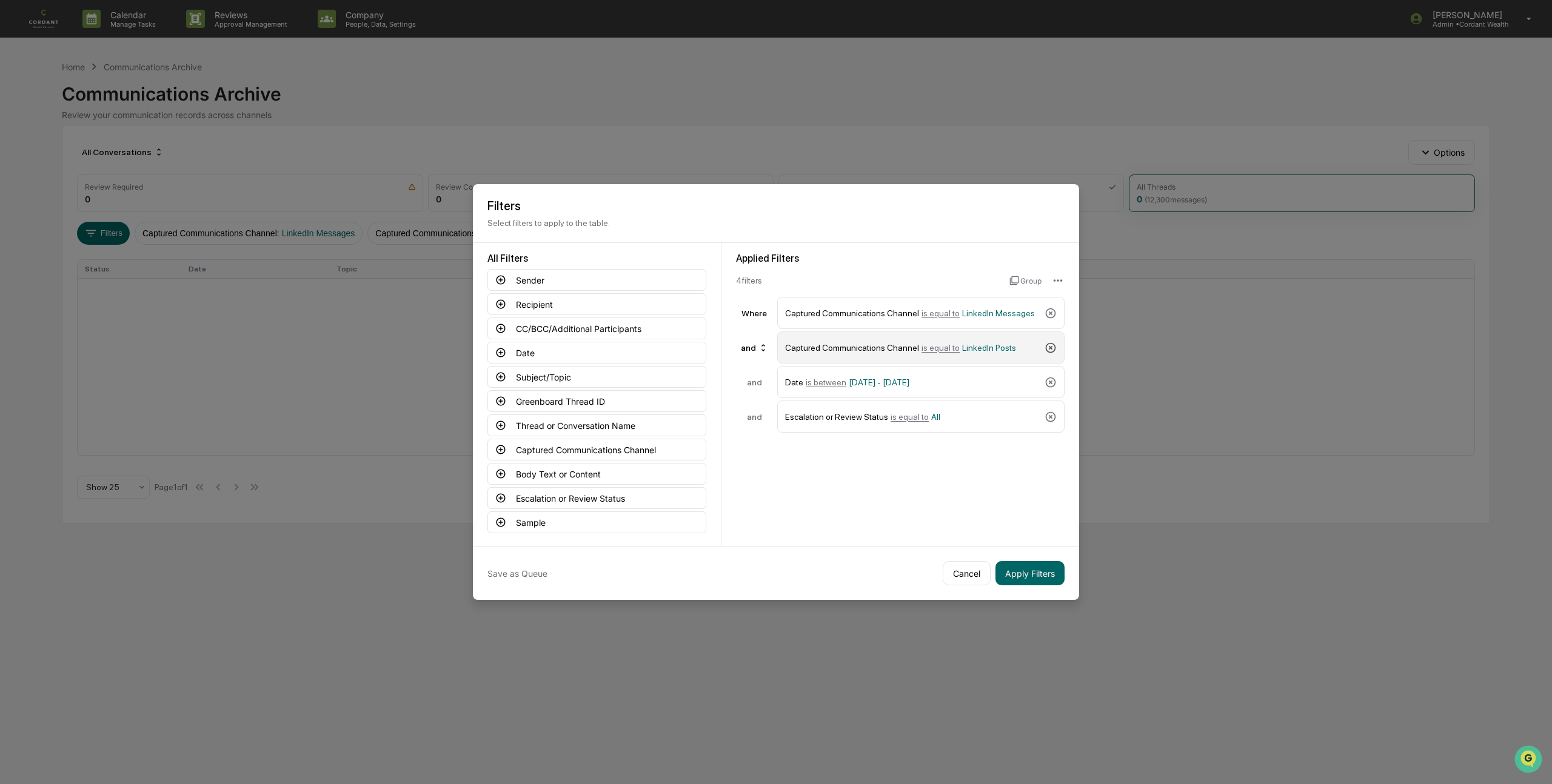
click at [1054, 347] on icon at bounding box center [1050, 347] width 10 height 10
click at [1025, 573] on button "Apply Filters" at bounding box center [1030, 573] width 69 height 24
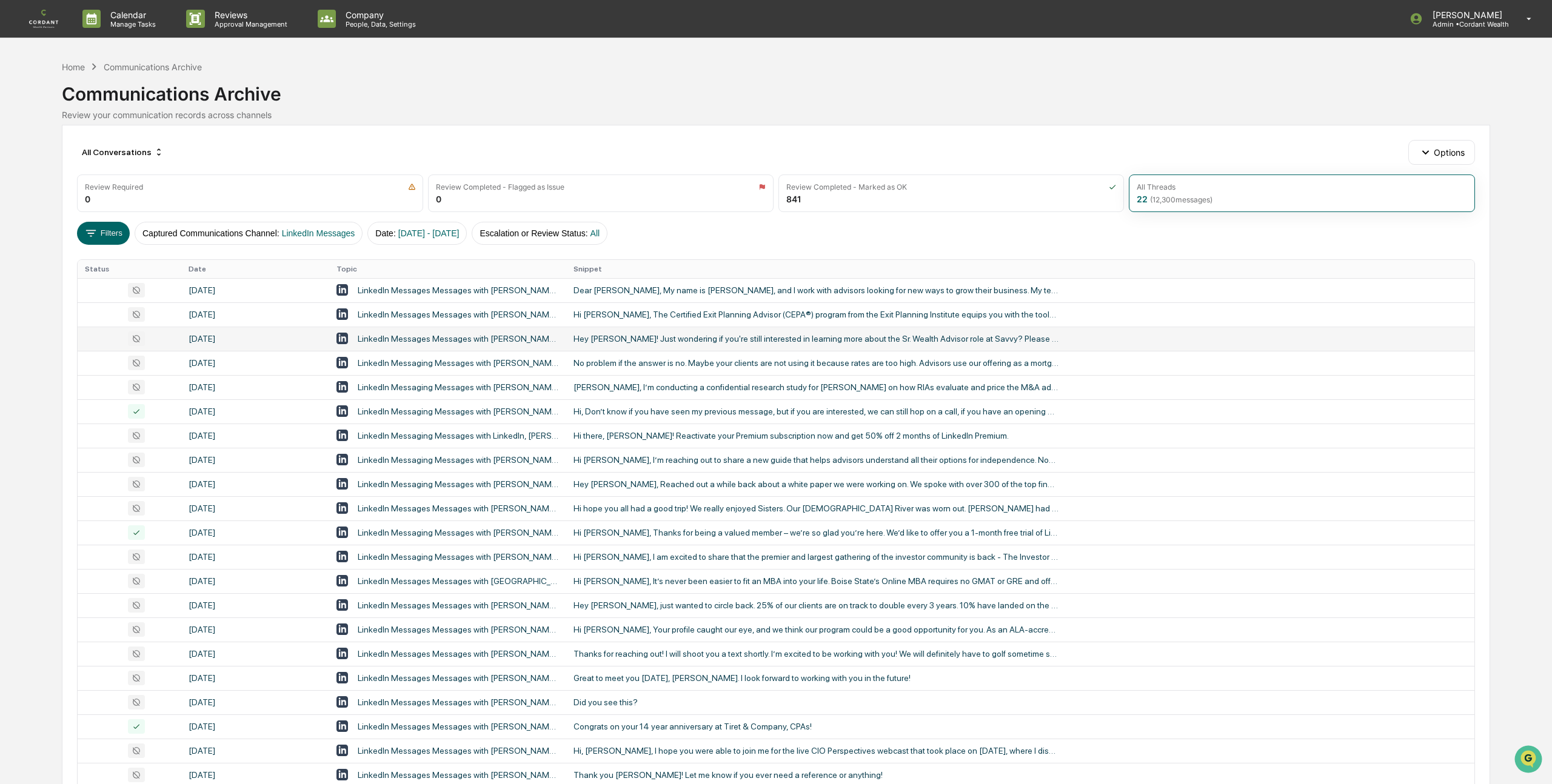
click at [464, 335] on div "LinkedIn Messages Messages with [PERSON_NAME], [PERSON_NAME], CFP®" at bounding box center [459, 339] width 202 height 9
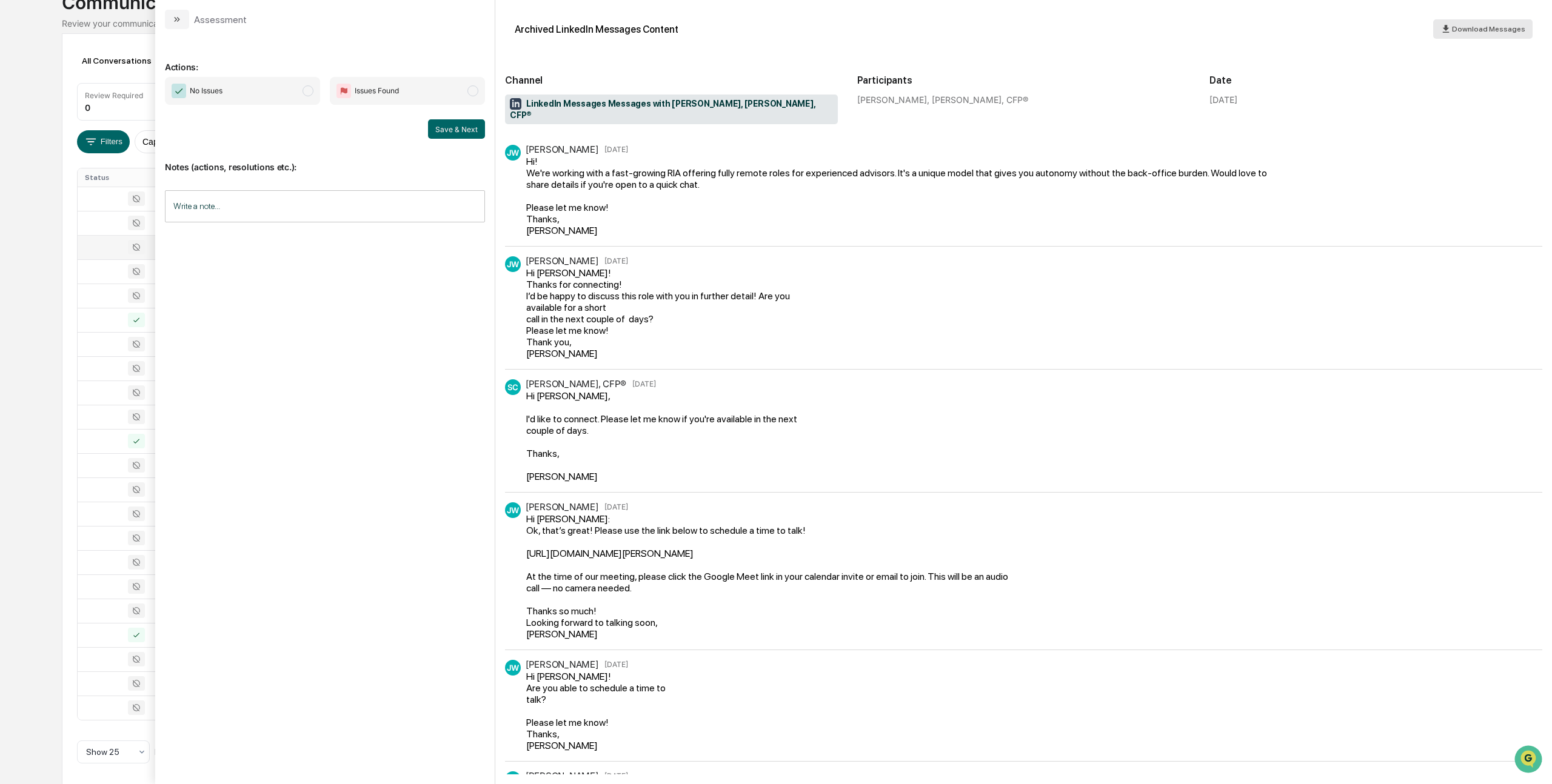
click at [1453, 27] on span "Download Messages" at bounding box center [1489, 29] width 74 height 9
click at [306, 95] on span "modal" at bounding box center [308, 91] width 11 height 11
click at [454, 135] on button "Save & Next" at bounding box center [456, 129] width 57 height 20
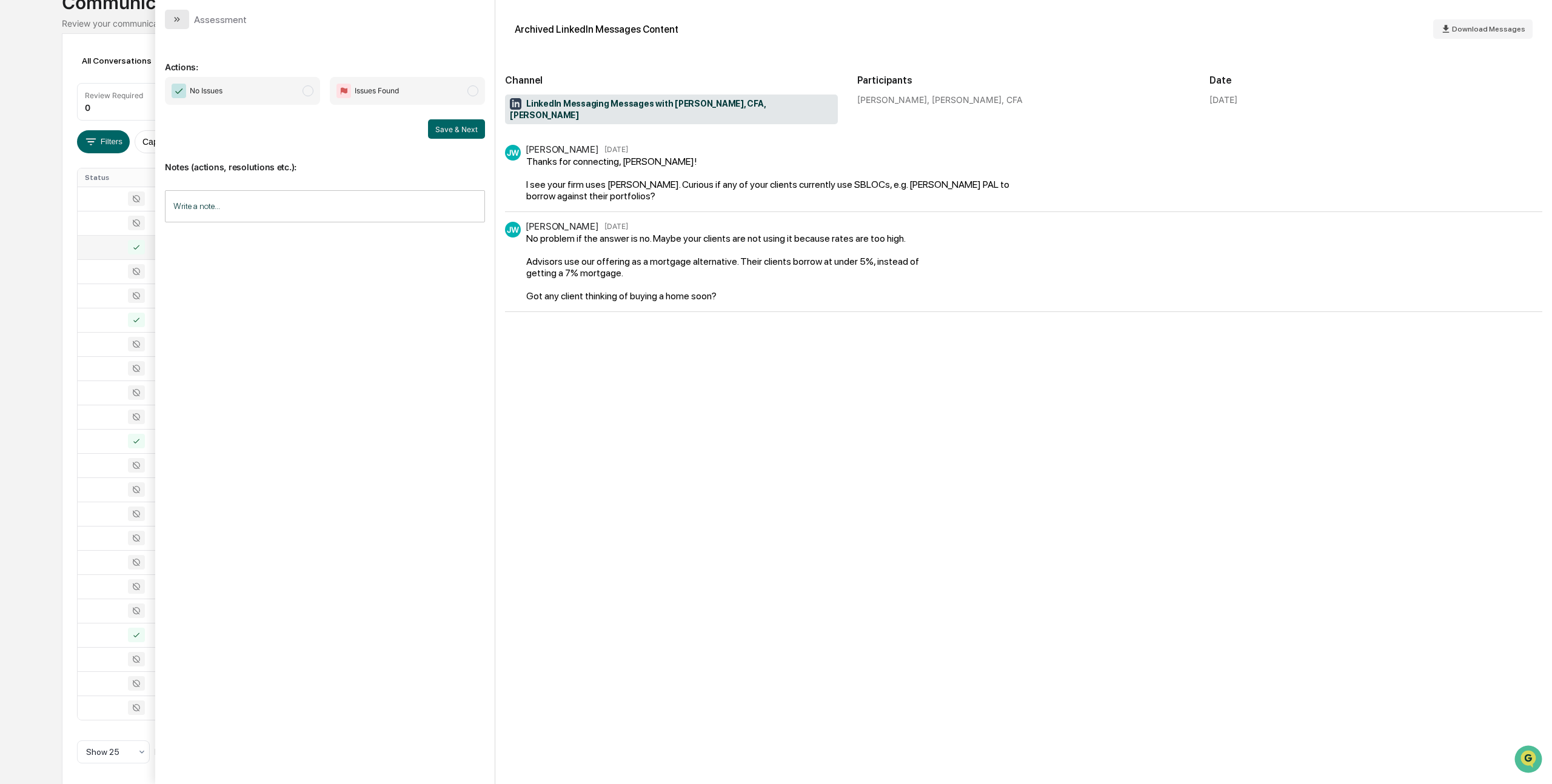
click at [181, 19] on icon "modal" at bounding box center [177, 20] width 9 height 9
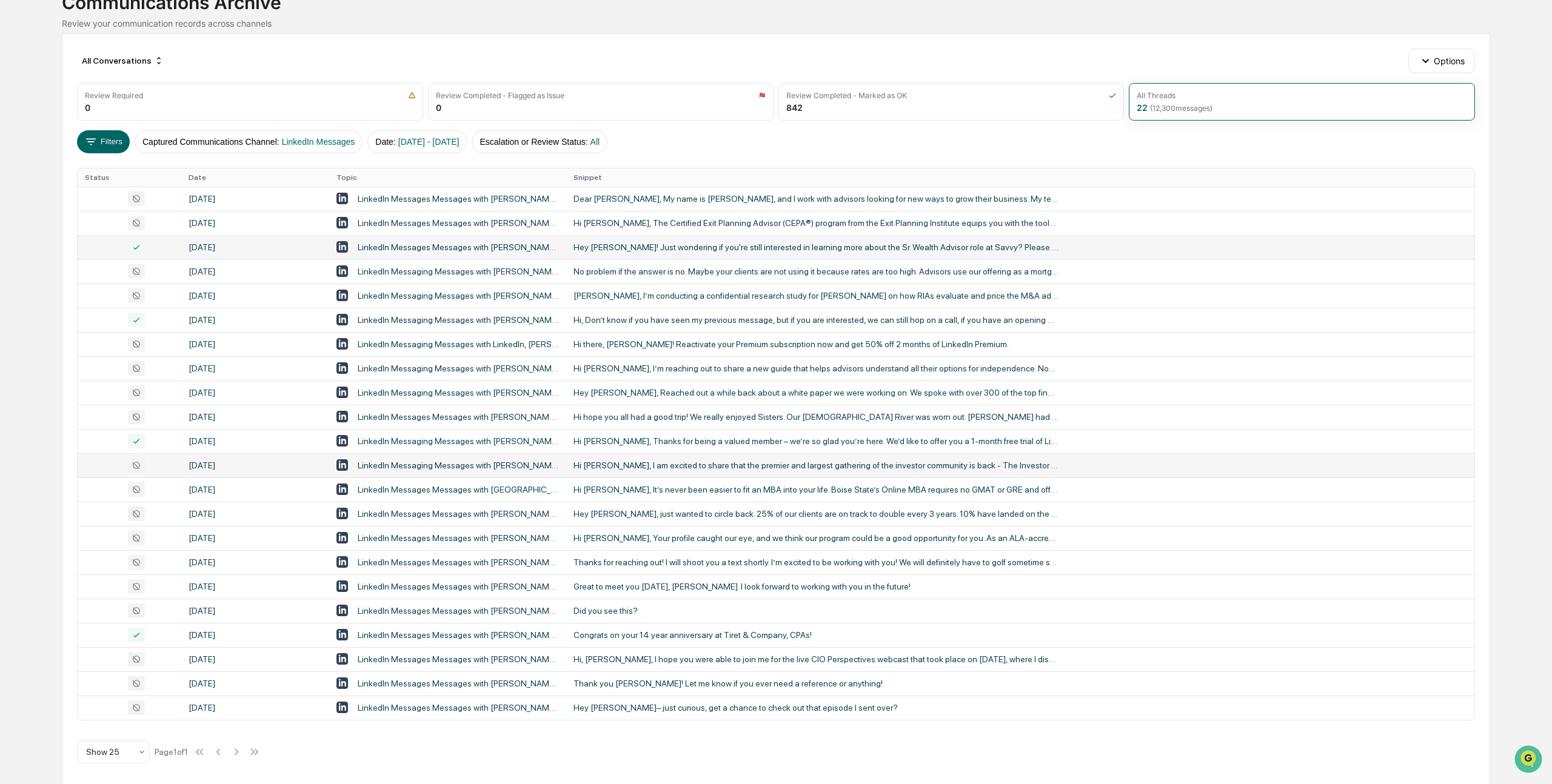
scroll to position [97, 0]
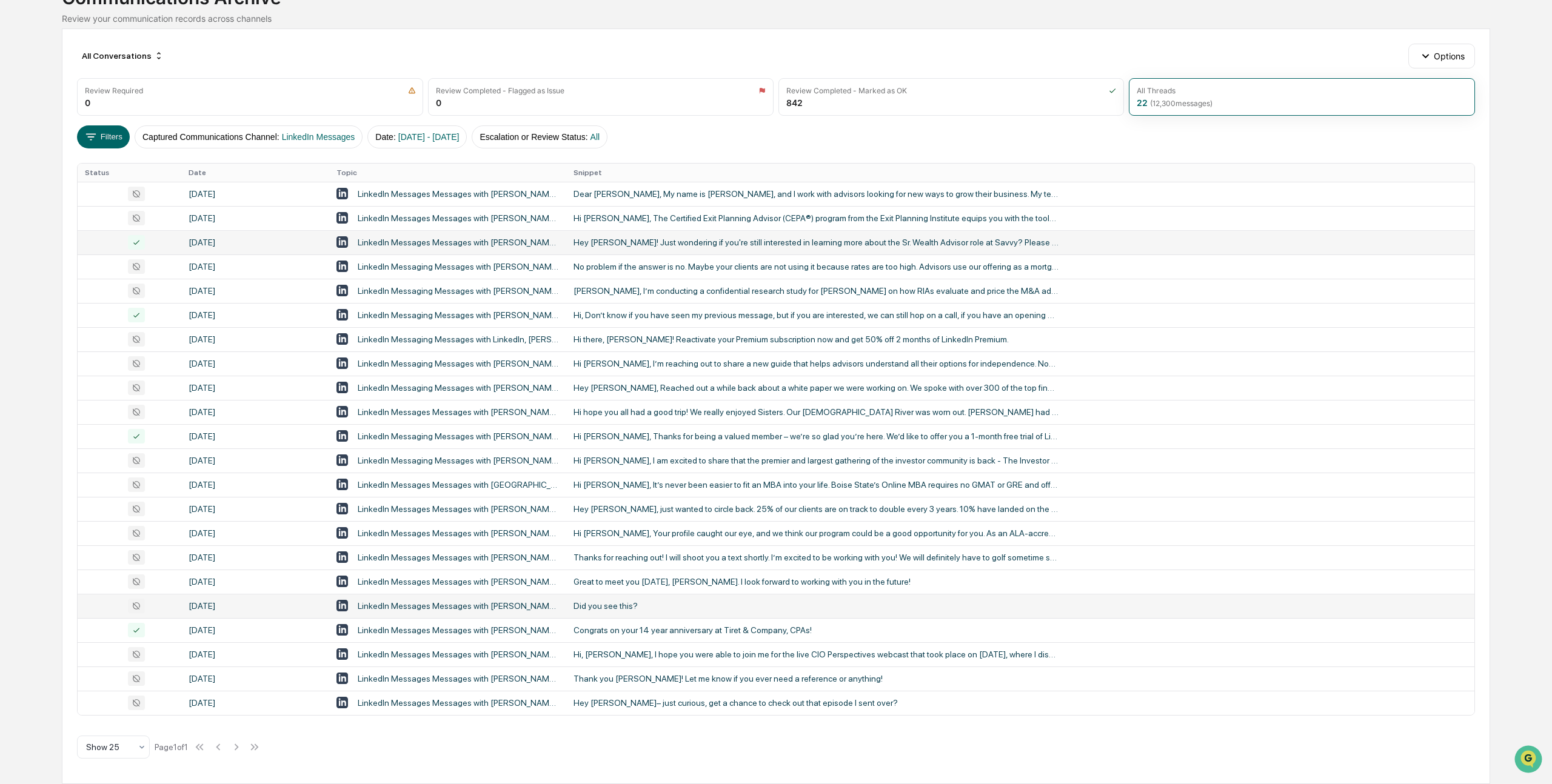
click at [409, 606] on div "LinkedIn Messages Messages with [PERSON_NAME], [PERSON_NAME], CFA" at bounding box center [459, 606] width 202 height 9
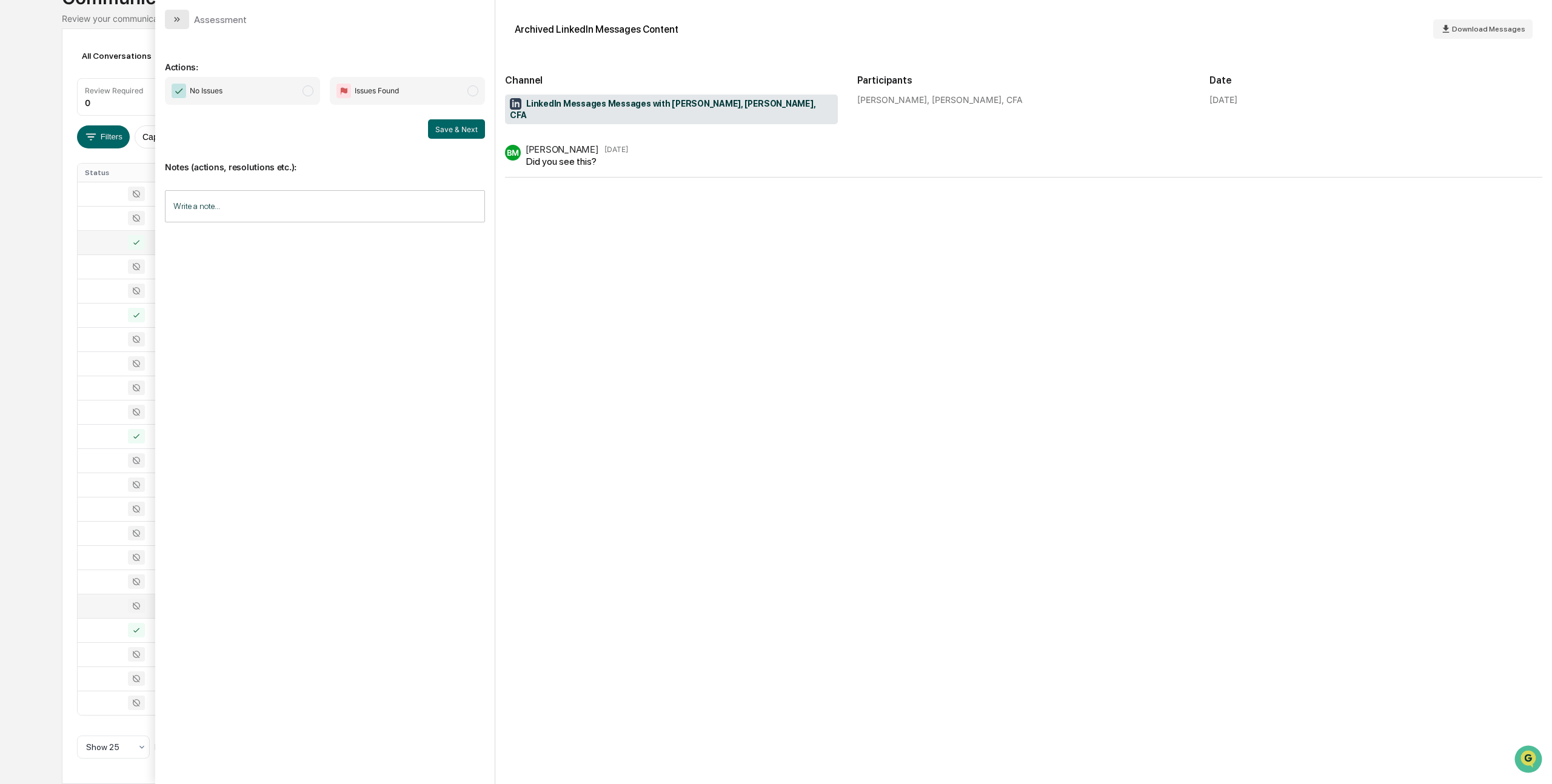
click at [175, 17] on icon "modal" at bounding box center [175, 20] width 3 height 5
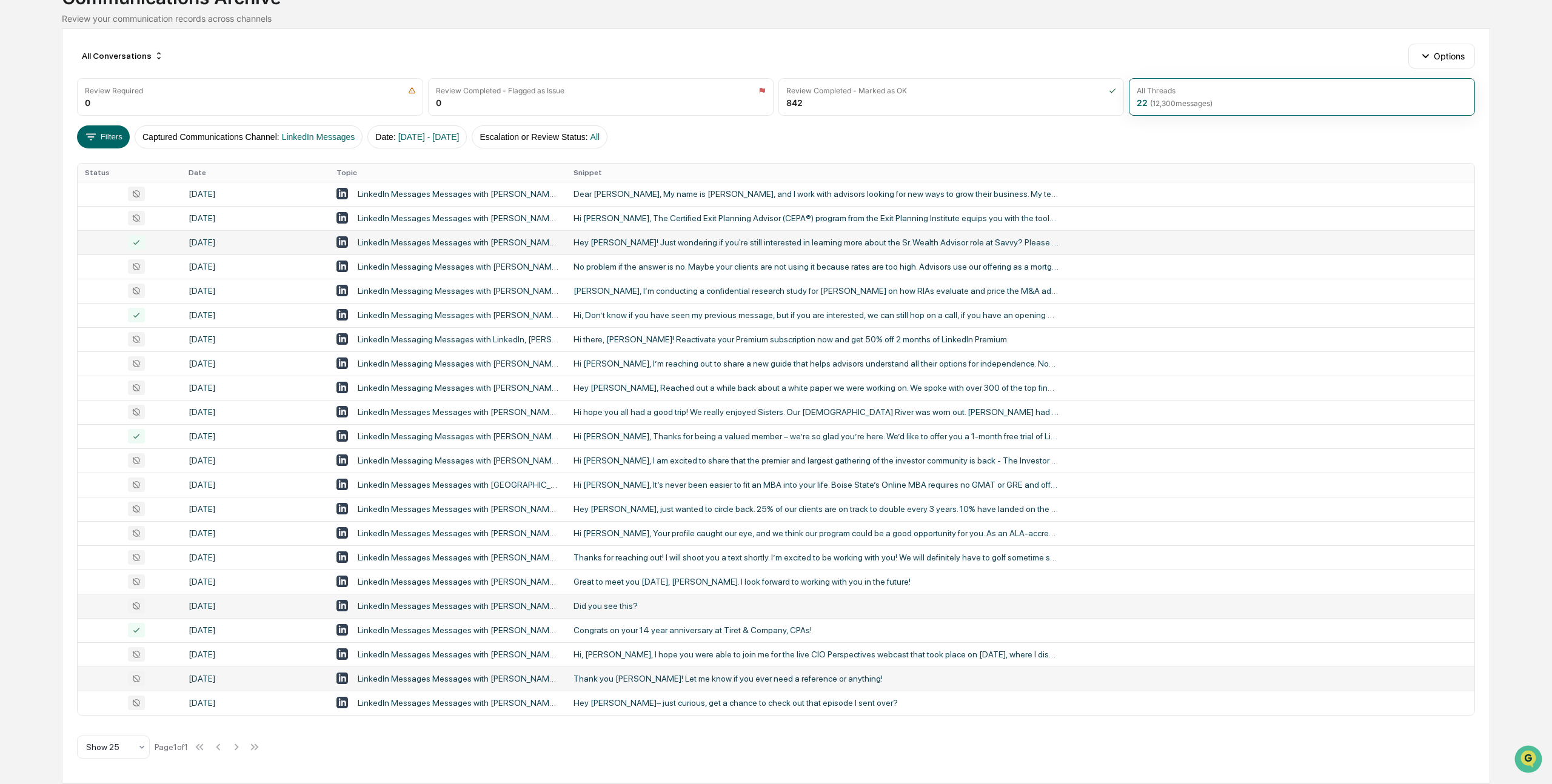
click at [437, 676] on div "LinkedIn Messages Messages with [PERSON_NAME], [PERSON_NAME]" at bounding box center [459, 678] width 202 height 9
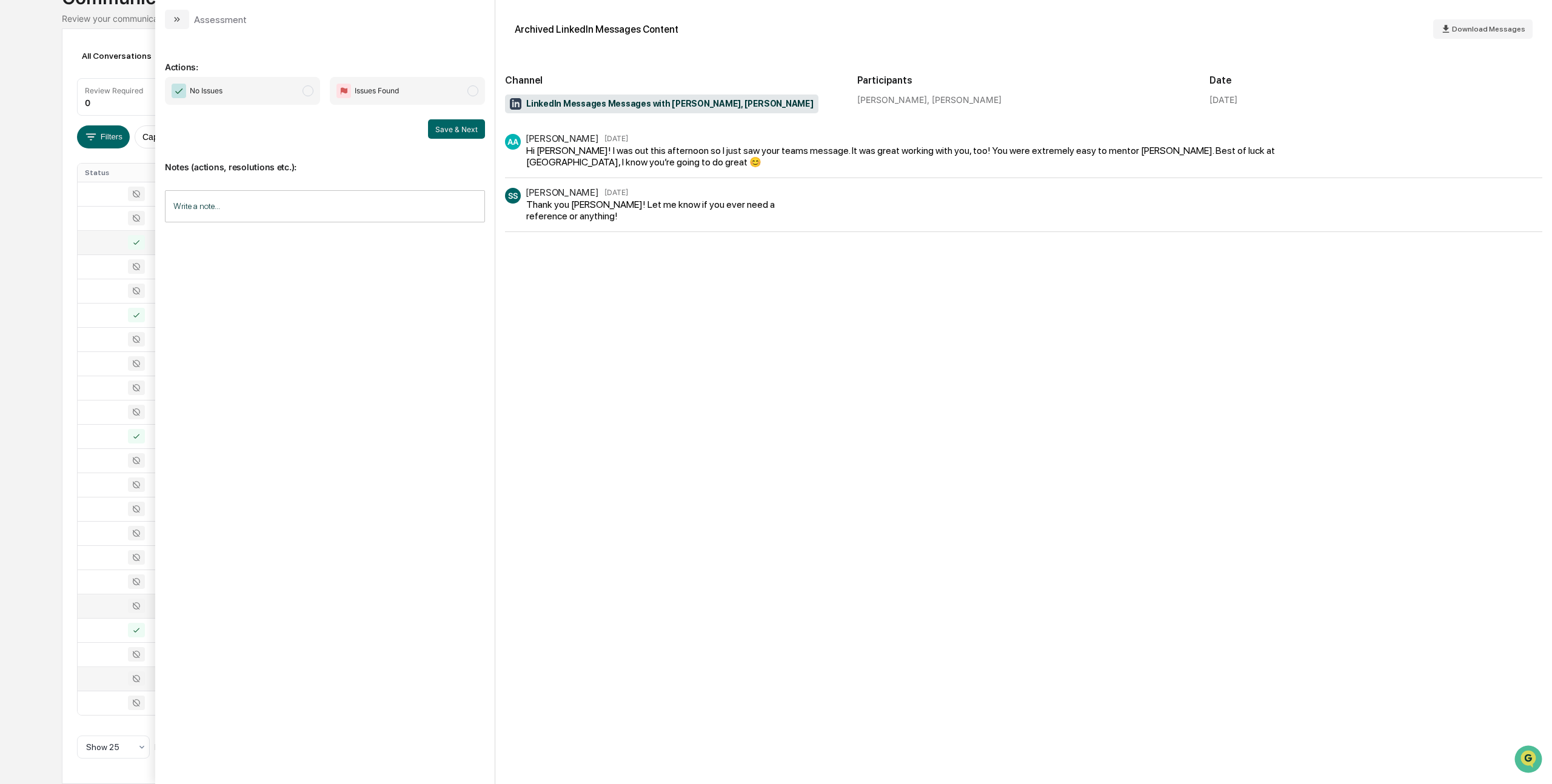
click at [305, 92] on span "modal" at bounding box center [308, 91] width 11 height 11
click at [456, 128] on button "Save & Next" at bounding box center [456, 129] width 57 height 20
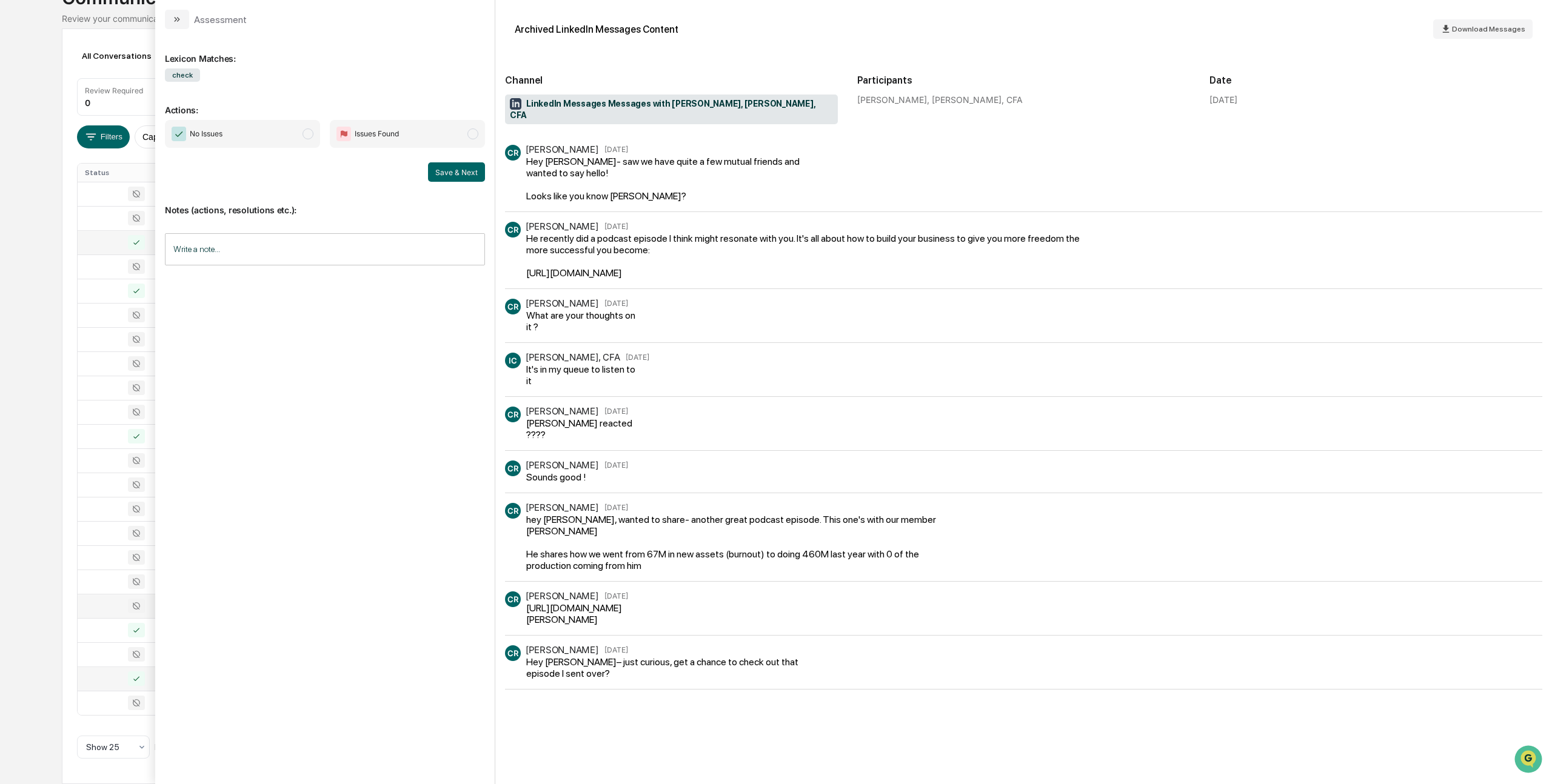
click at [307, 136] on span "modal" at bounding box center [308, 134] width 11 height 11
click at [450, 174] on button "Save & Next" at bounding box center [456, 172] width 57 height 20
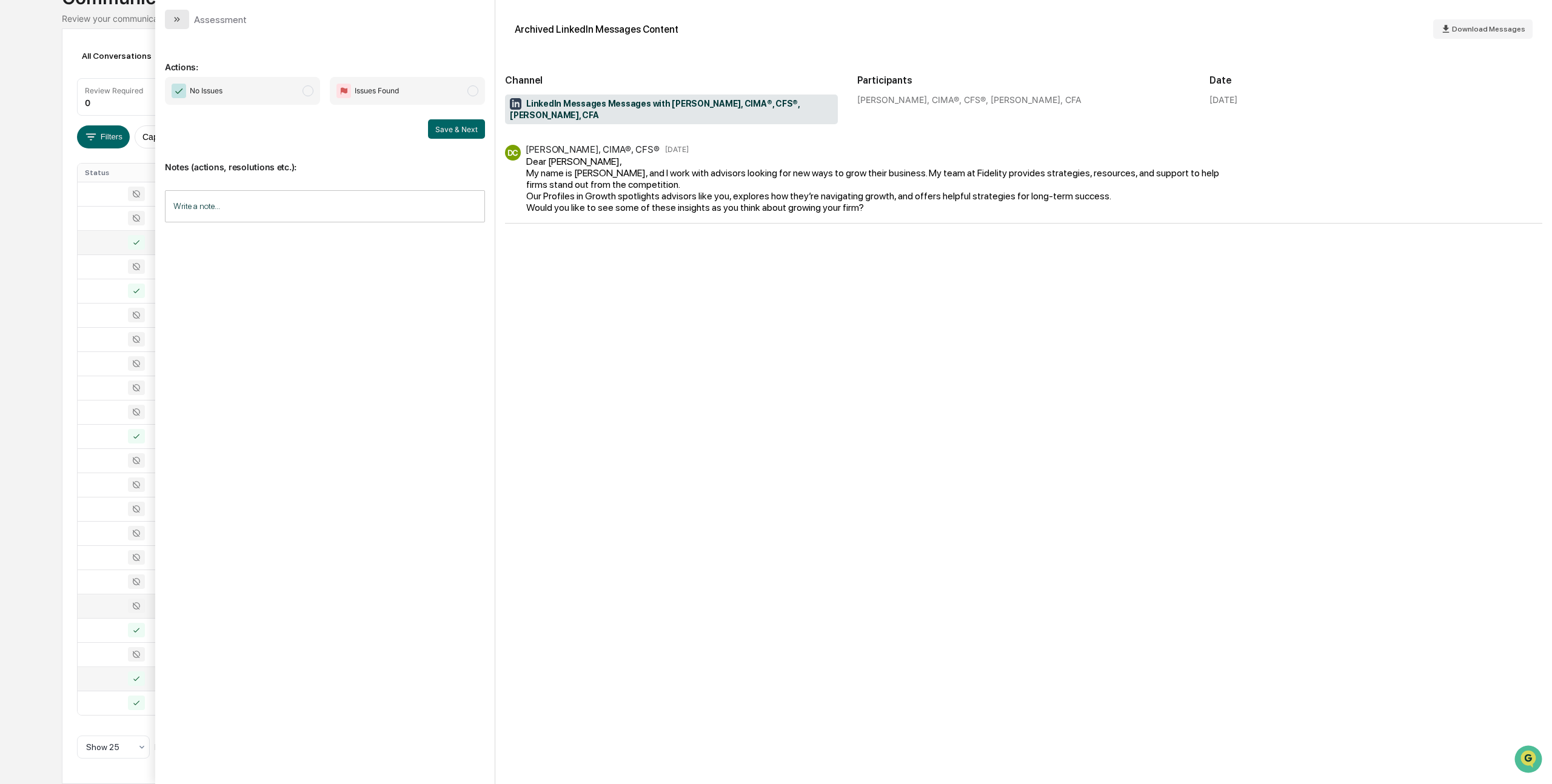
click at [175, 15] on icon "modal" at bounding box center [177, 20] width 9 height 9
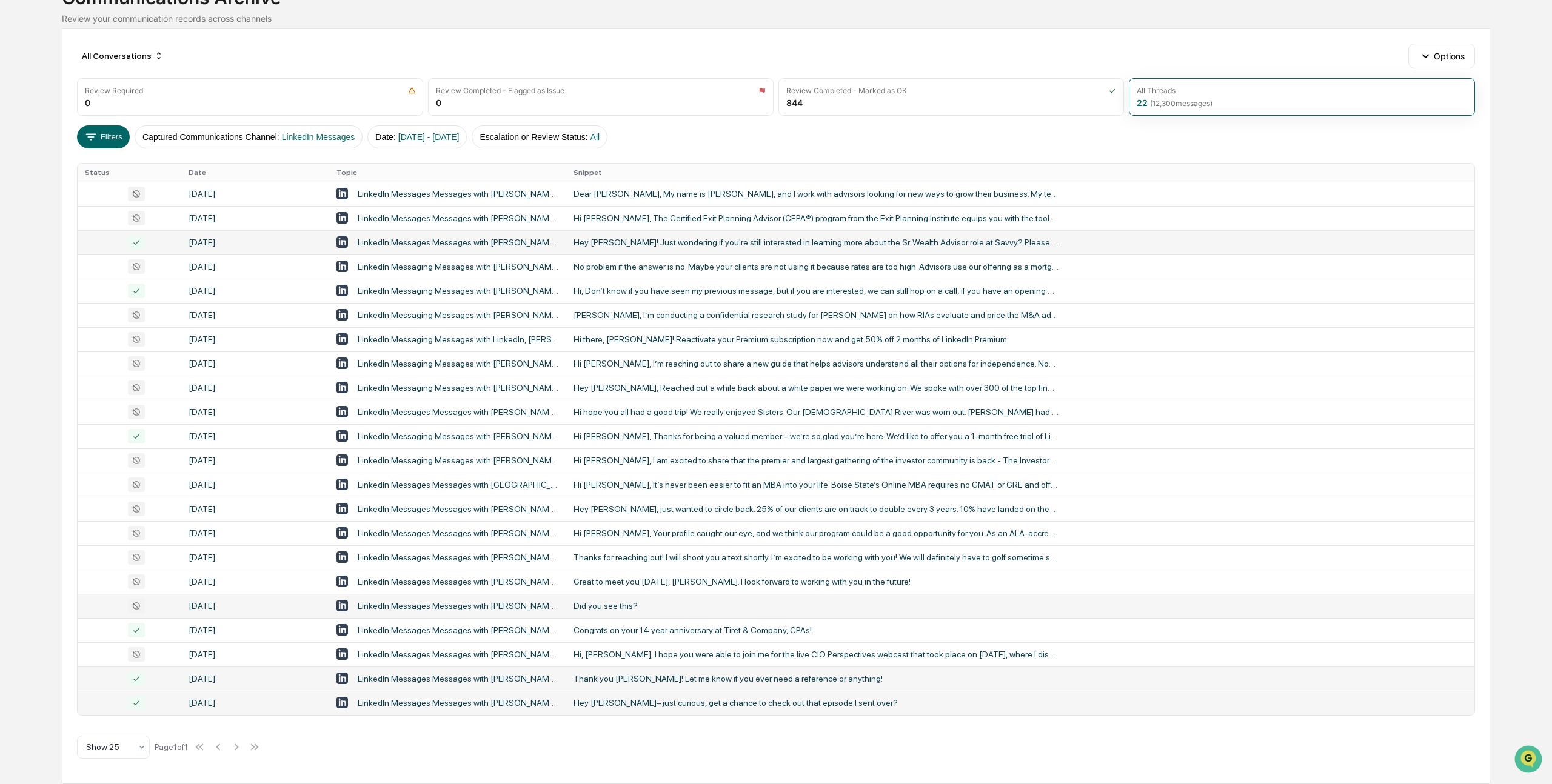
click at [419, 693] on td "LinkedIn Messages Messages with [PERSON_NAME], [PERSON_NAME], CFA" at bounding box center [448, 703] width 238 height 24
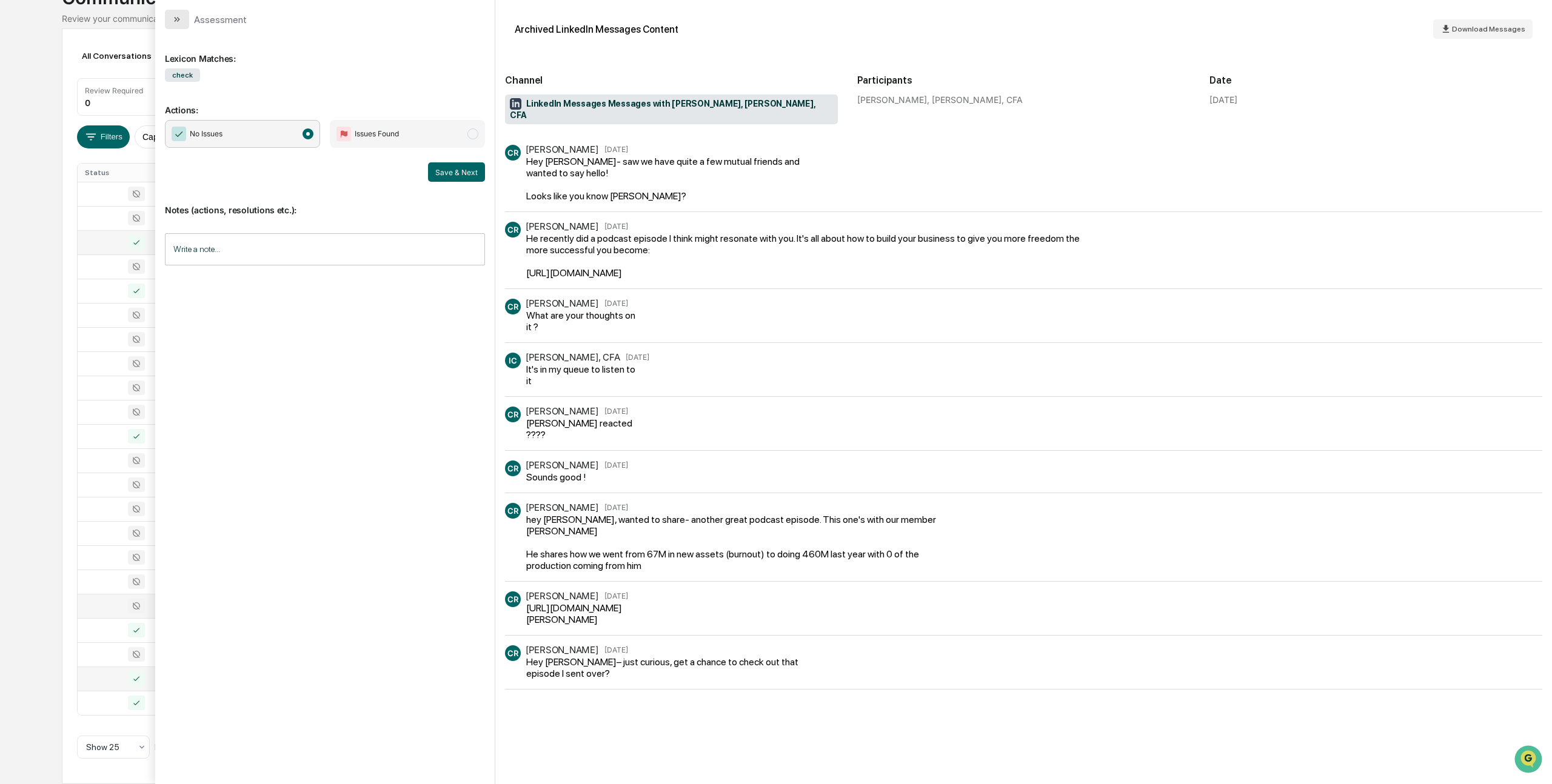
click at [178, 19] on icon "modal" at bounding box center [178, 20] width 3 height 5
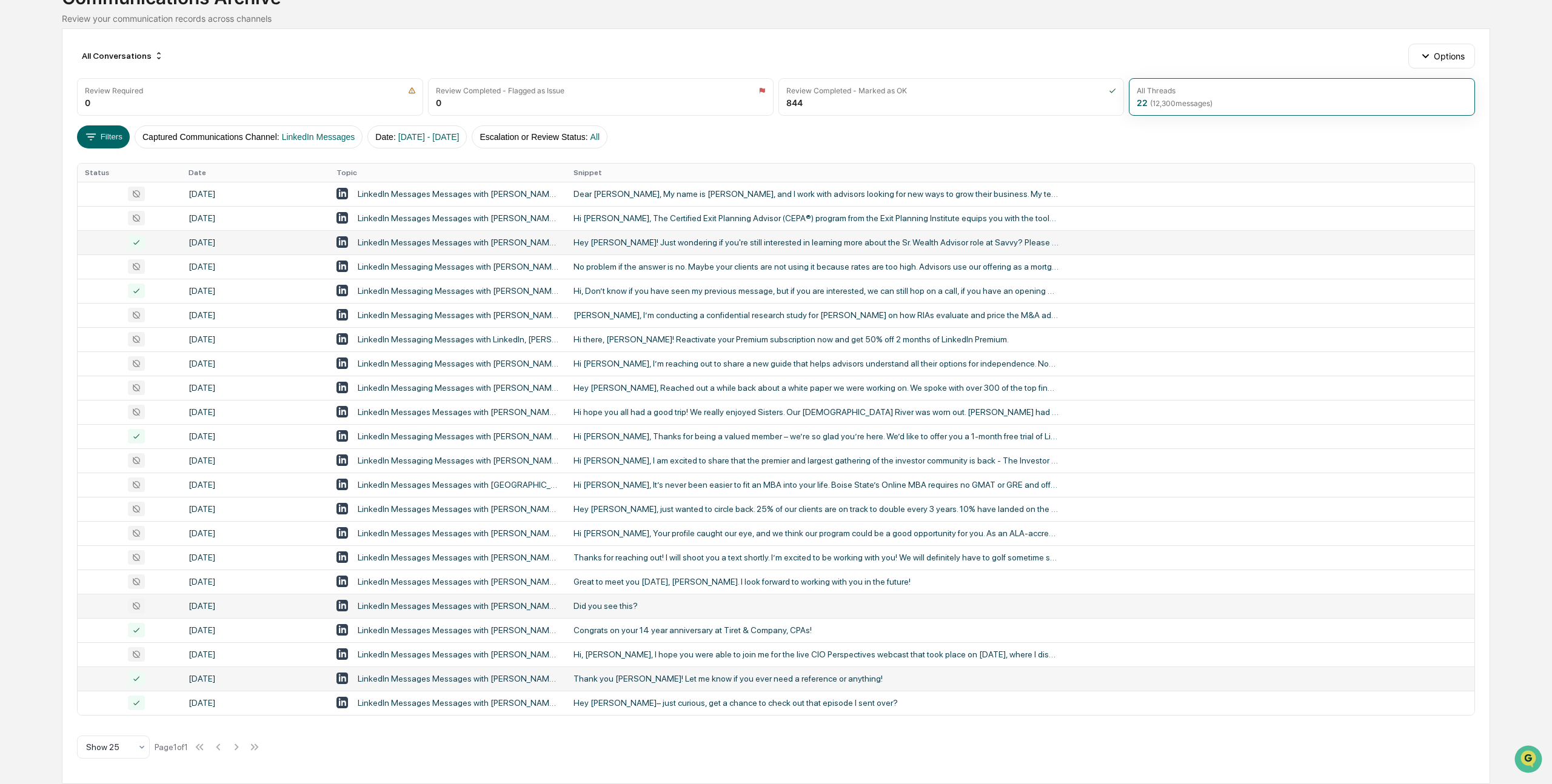
click at [430, 602] on div "LinkedIn Messages Messages with [PERSON_NAME], [PERSON_NAME], CFA" at bounding box center [459, 606] width 202 height 9
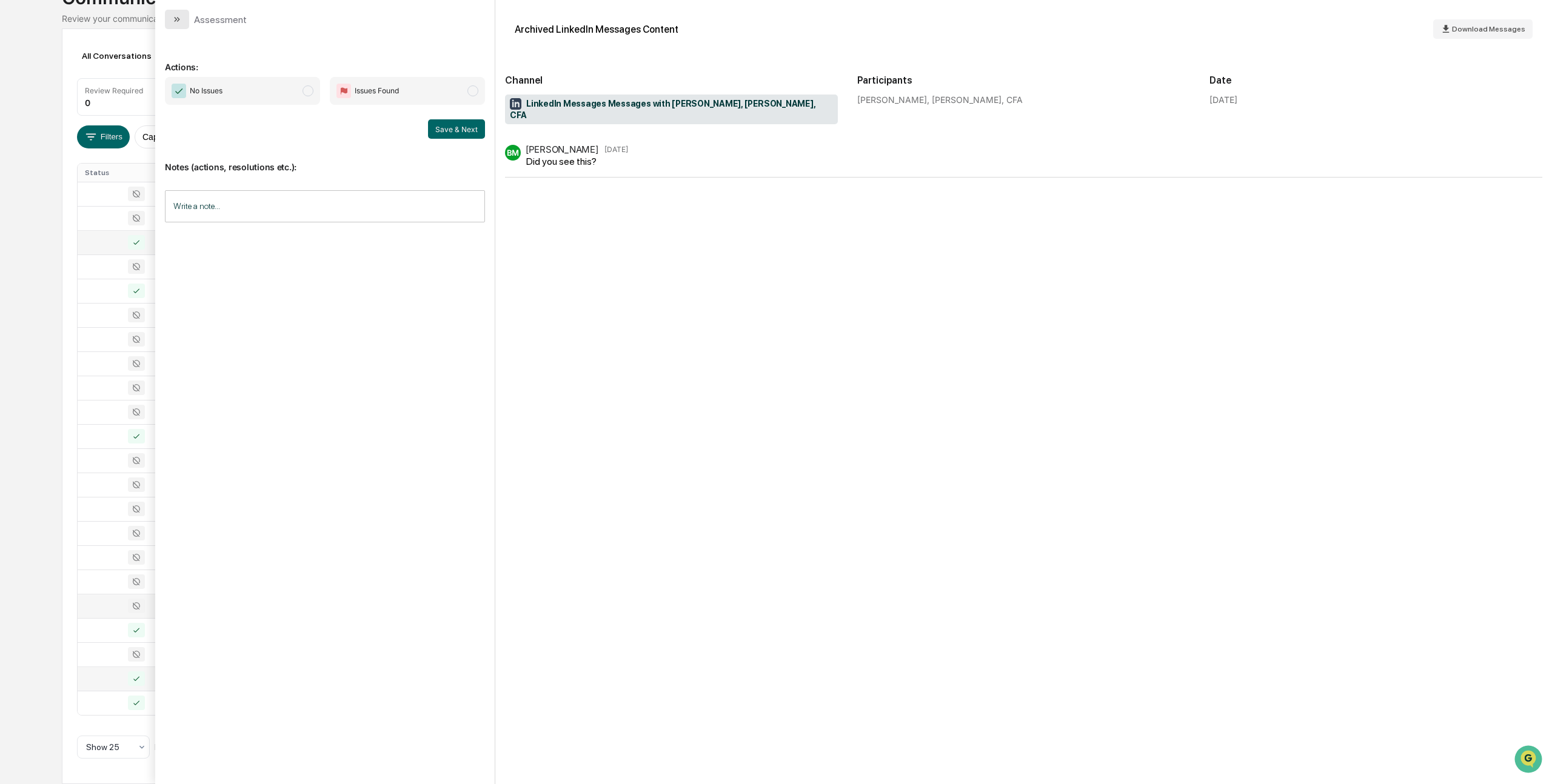
click at [171, 17] on button "modal" at bounding box center [177, 19] width 24 height 20
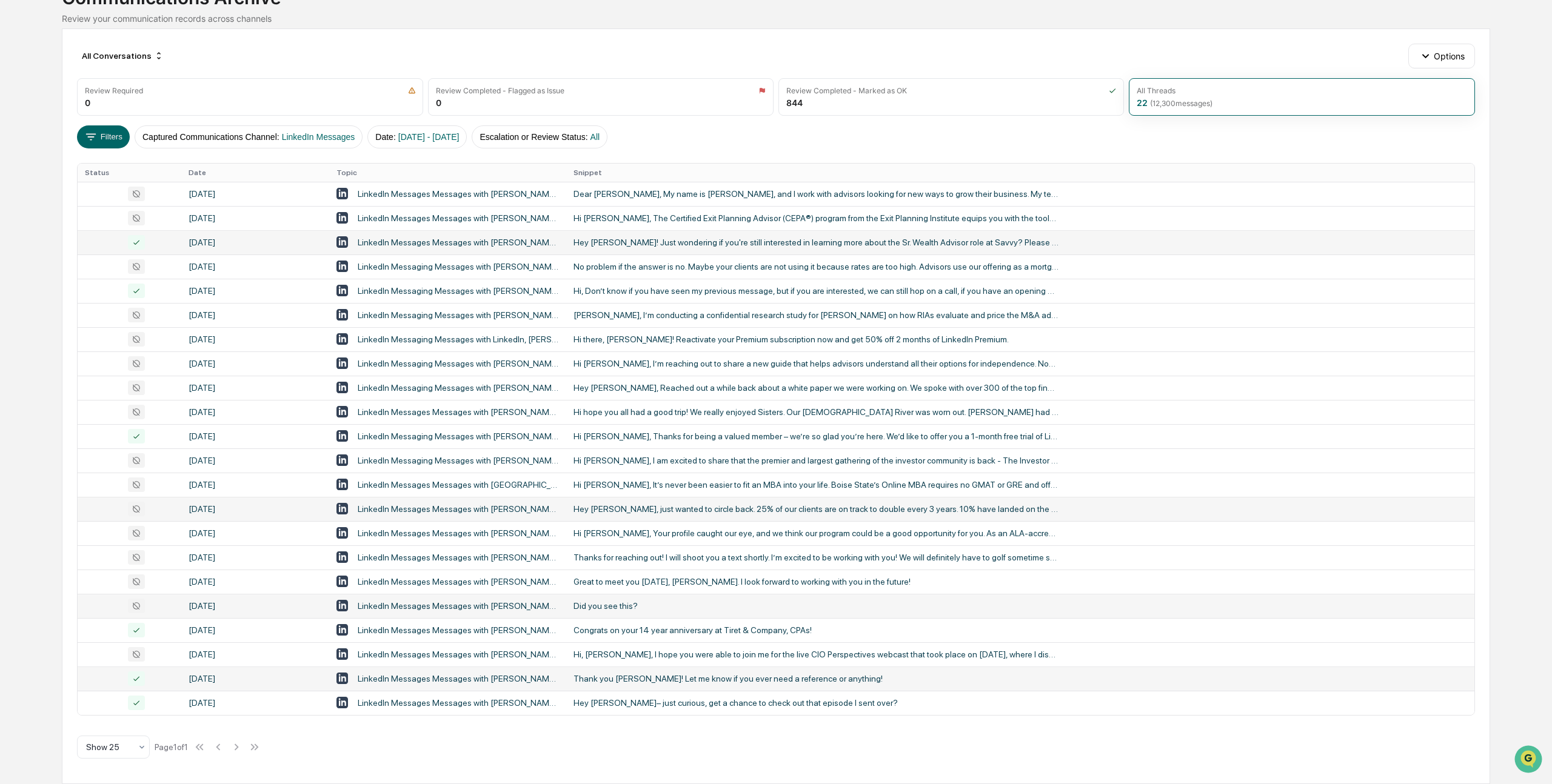
click at [396, 508] on div "LinkedIn Messages Messages with [PERSON_NAME], [PERSON_NAME], CFA" at bounding box center [459, 509] width 202 height 9
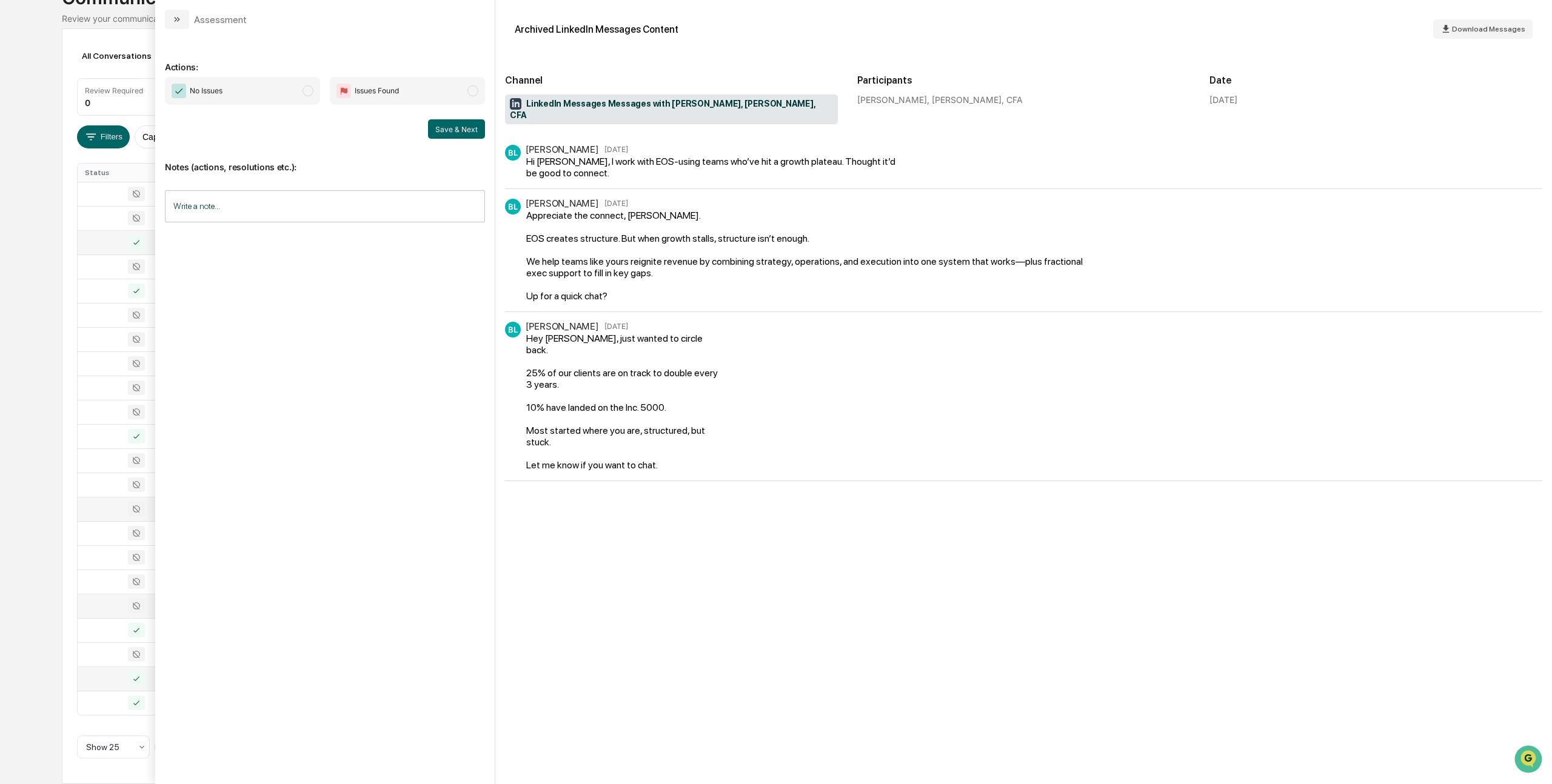
click at [304, 89] on span "modal" at bounding box center [308, 91] width 11 height 11
click at [453, 131] on button "Save & Next" at bounding box center [456, 129] width 57 height 20
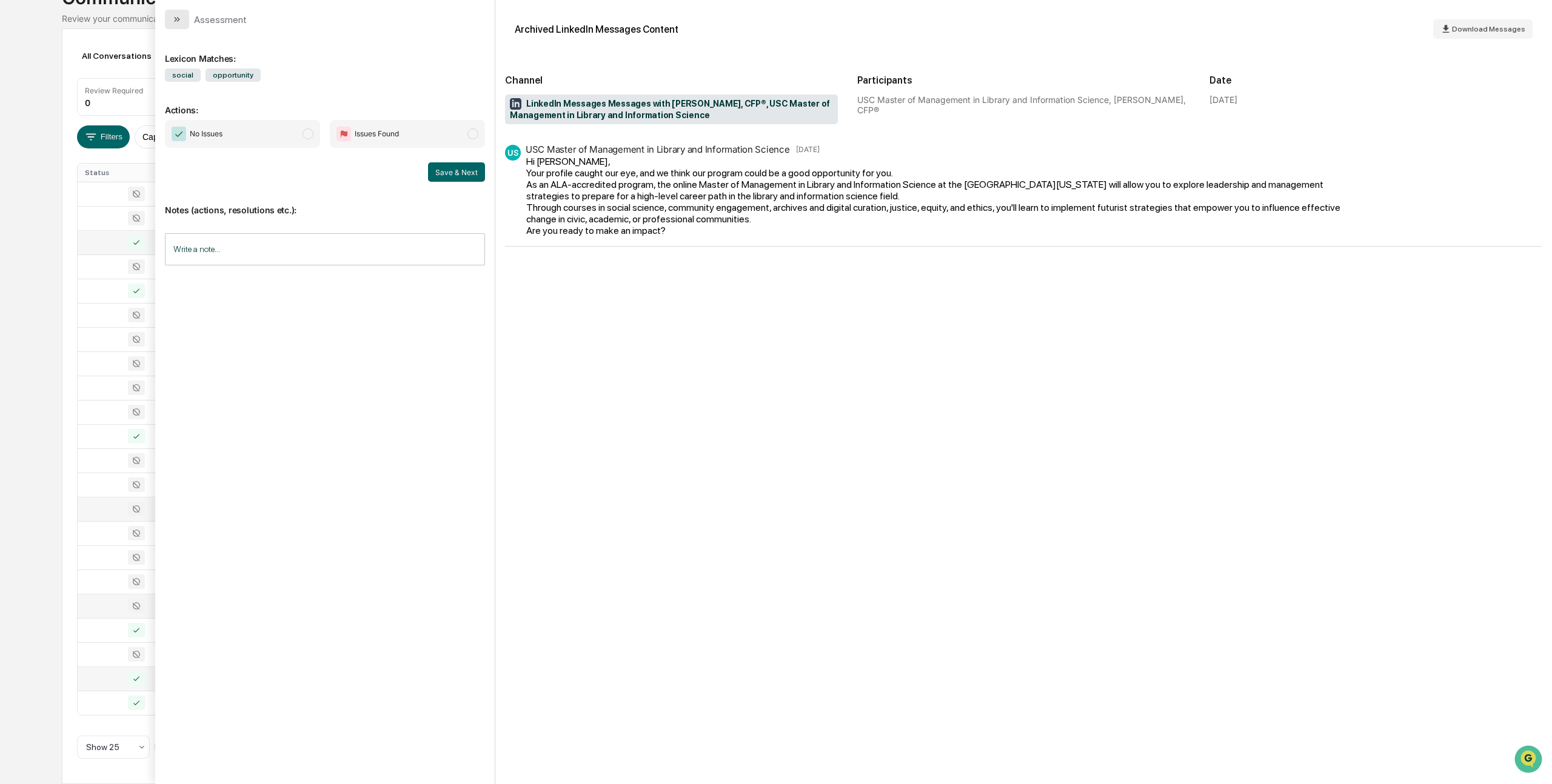
click at [176, 16] on icon "modal" at bounding box center [177, 20] width 9 height 9
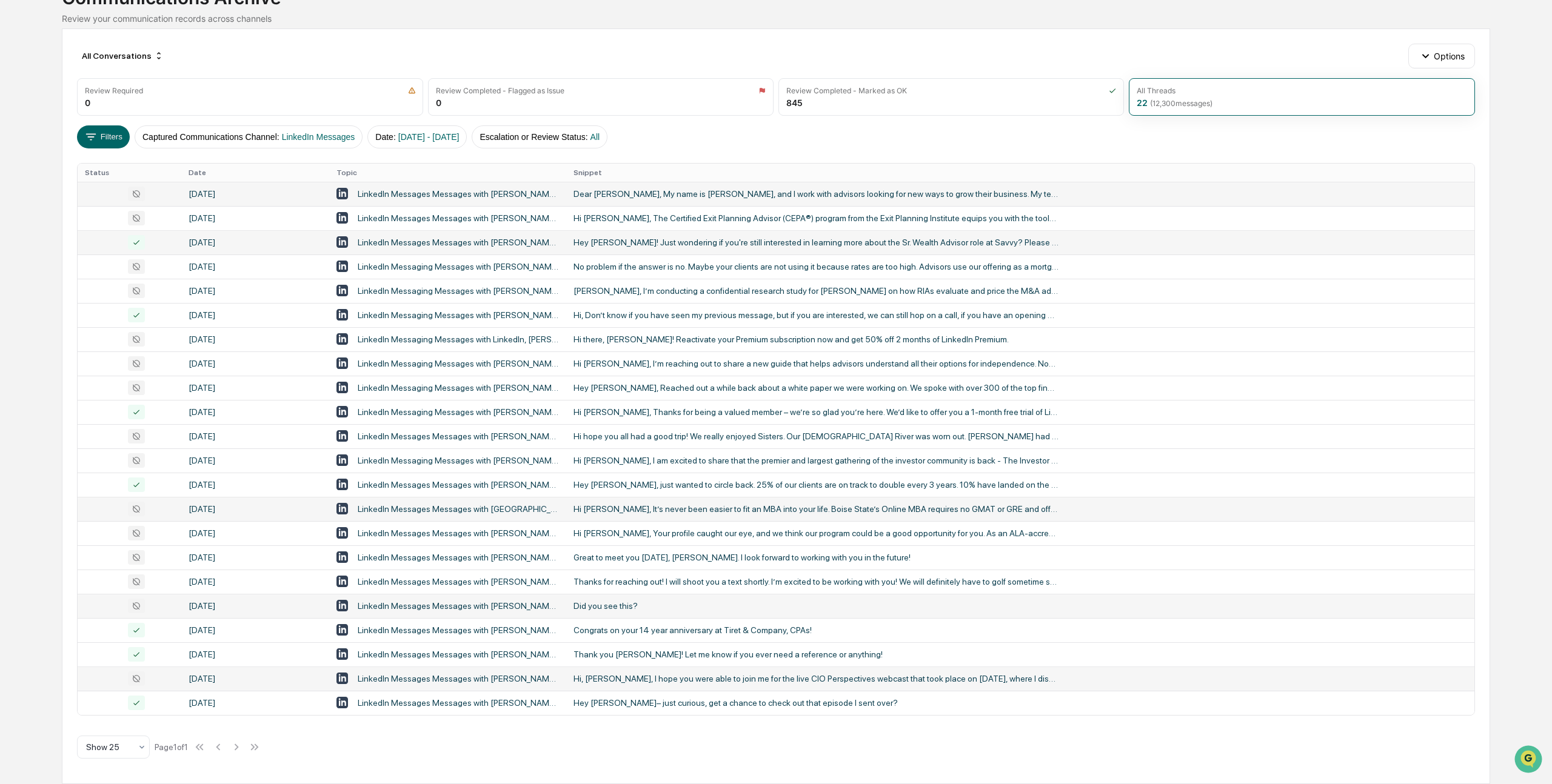
click at [413, 195] on div "LinkedIn Messages Messages with [PERSON_NAME], CIMA®, CFS®, [PERSON_NAME], CFA" at bounding box center [459, 194] width 202 height 9
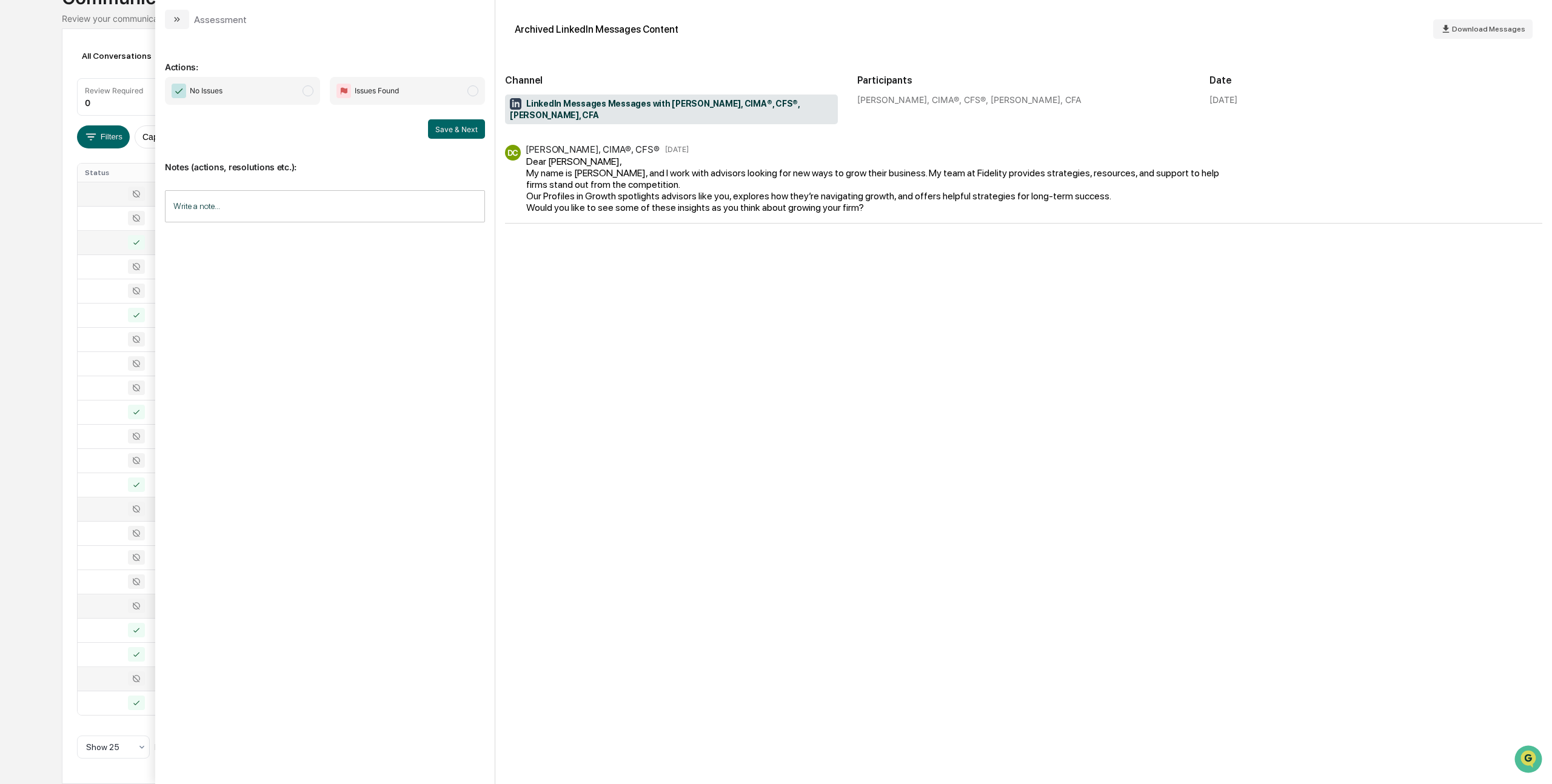
click at [311, 90] on span "modal" at bounding box center [308, 91] width 11 height 11
click at [434, 128] on button "Save & Next" at bounding box center [456, 129] width 57 height 20
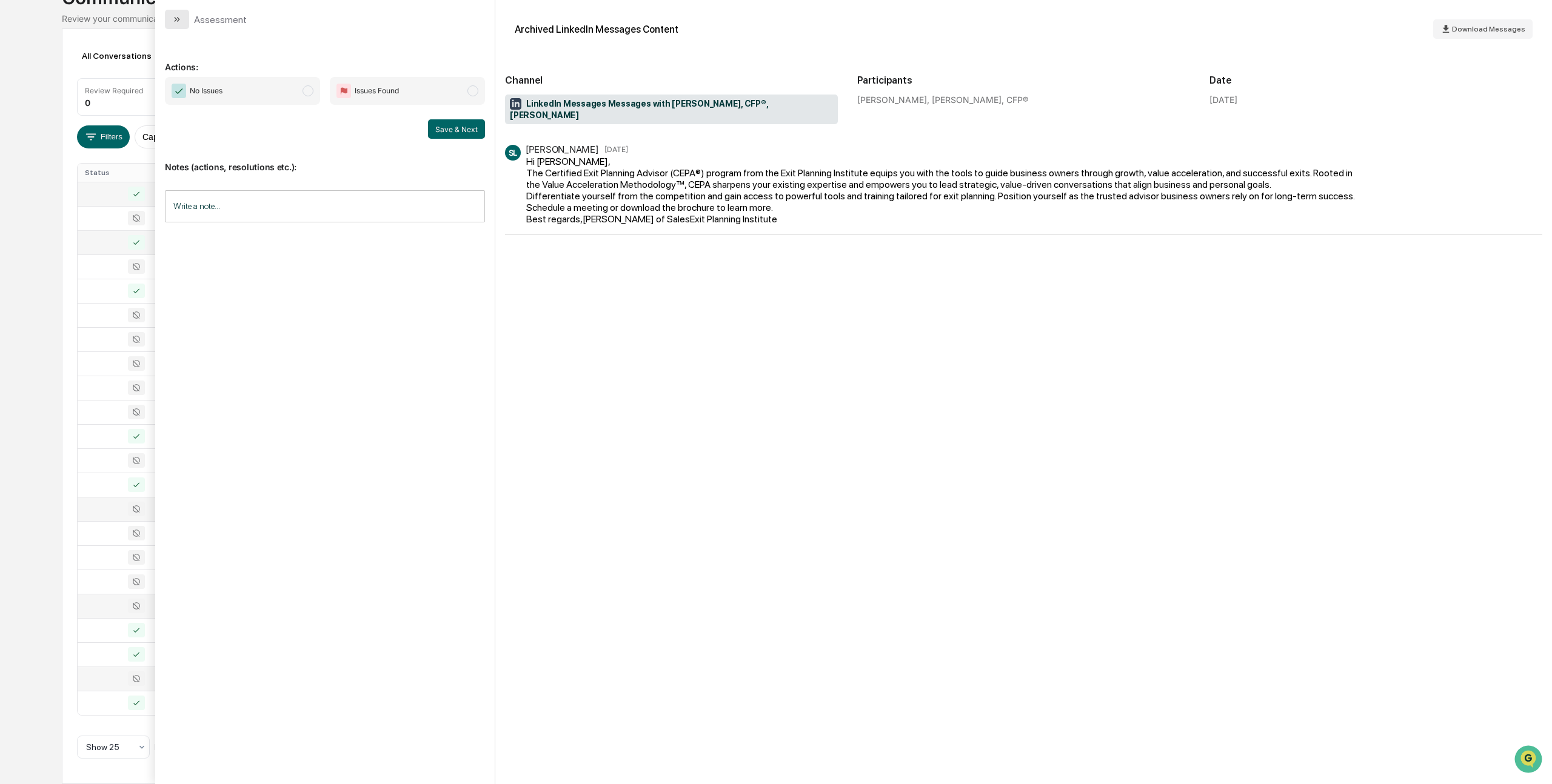
click at [185, 17] on button "modal" at bounding box center [177, 19] width 24 height 20
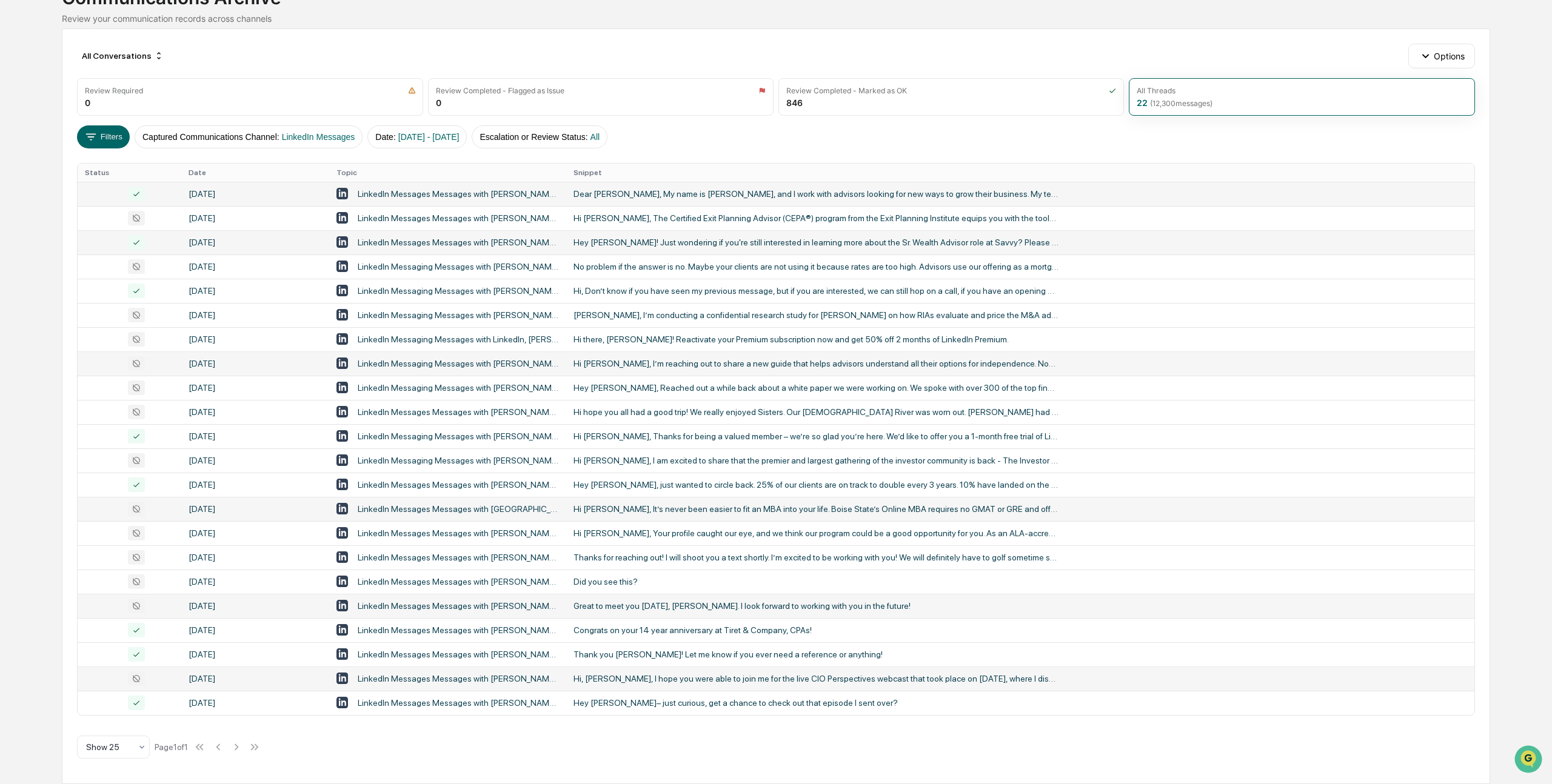
click at [426, 358] on div "LinkedIn Messaging Messages with [PERSON_NAME], CFP®, [PERSON_NAME]" at bounding box center [459, 363] width 202 height 9
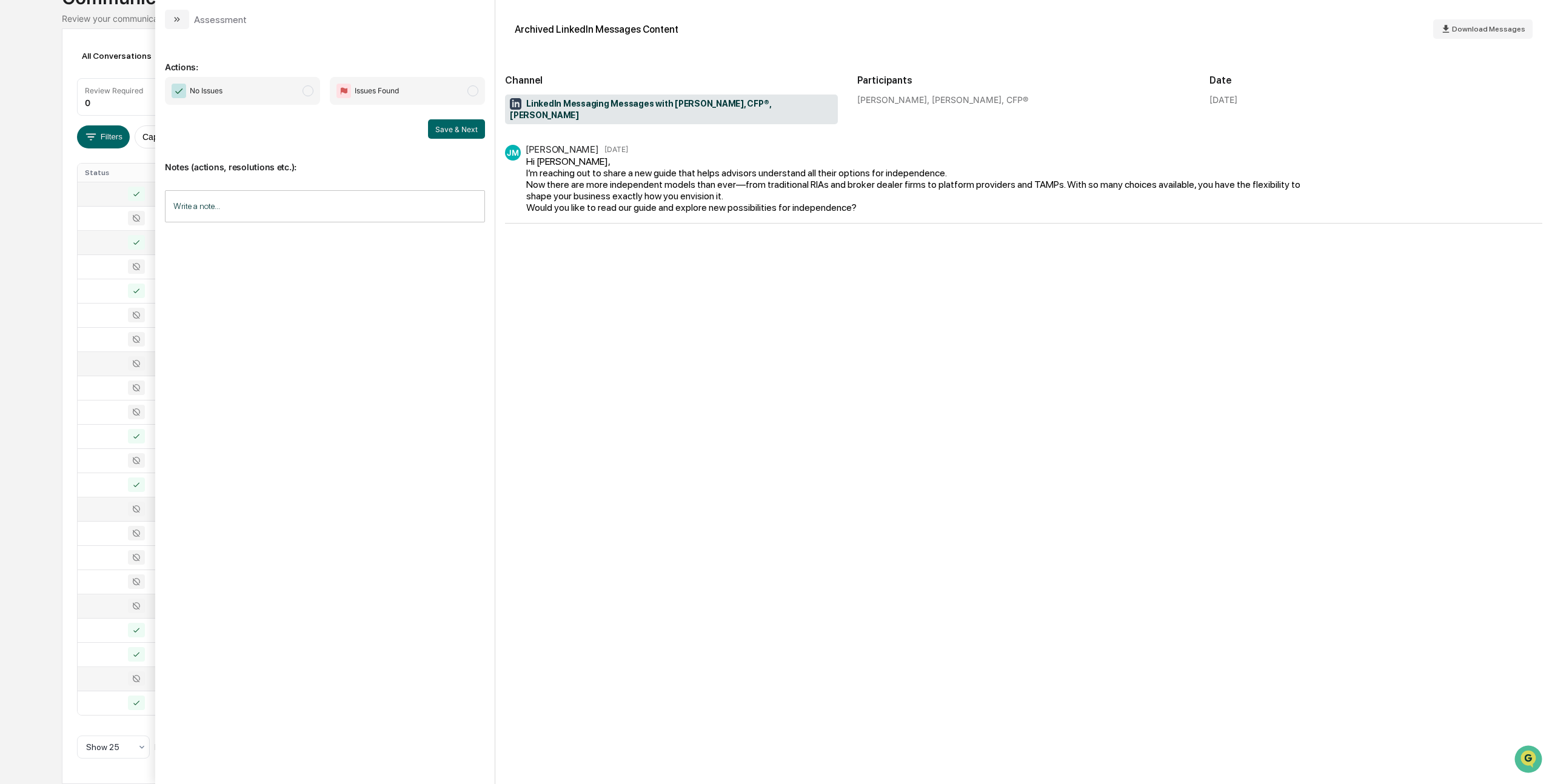
click at [301, 95] on span "No Issues" at bounding box center [243, 91] width 155 height 28
click at [450, 125] on button "Save & Next" at bounding box center [456, 129] width 57 height 20
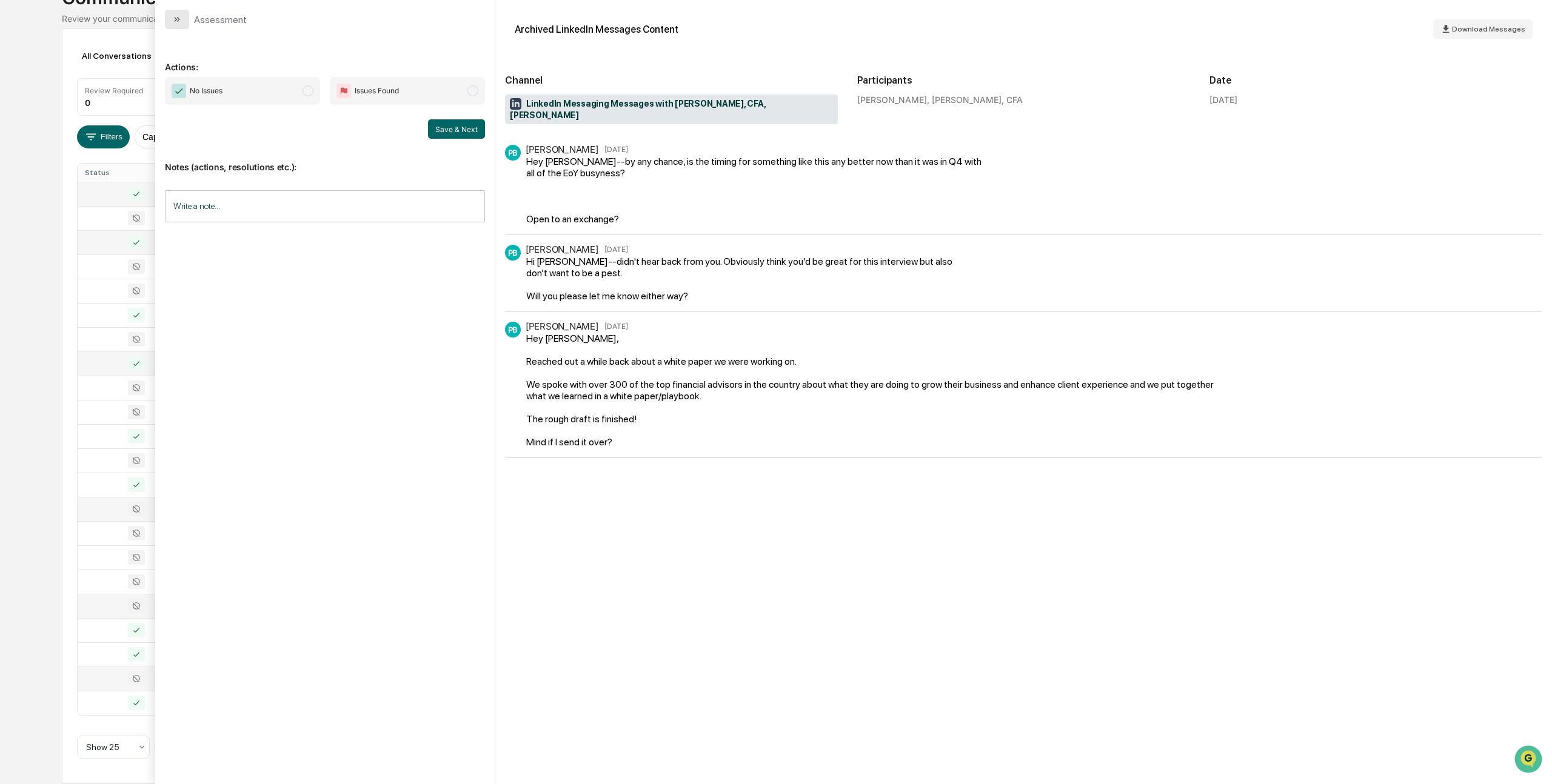
click at [178, 17] on icon "modal" at bounding box center [178, 20] width 3 height 5
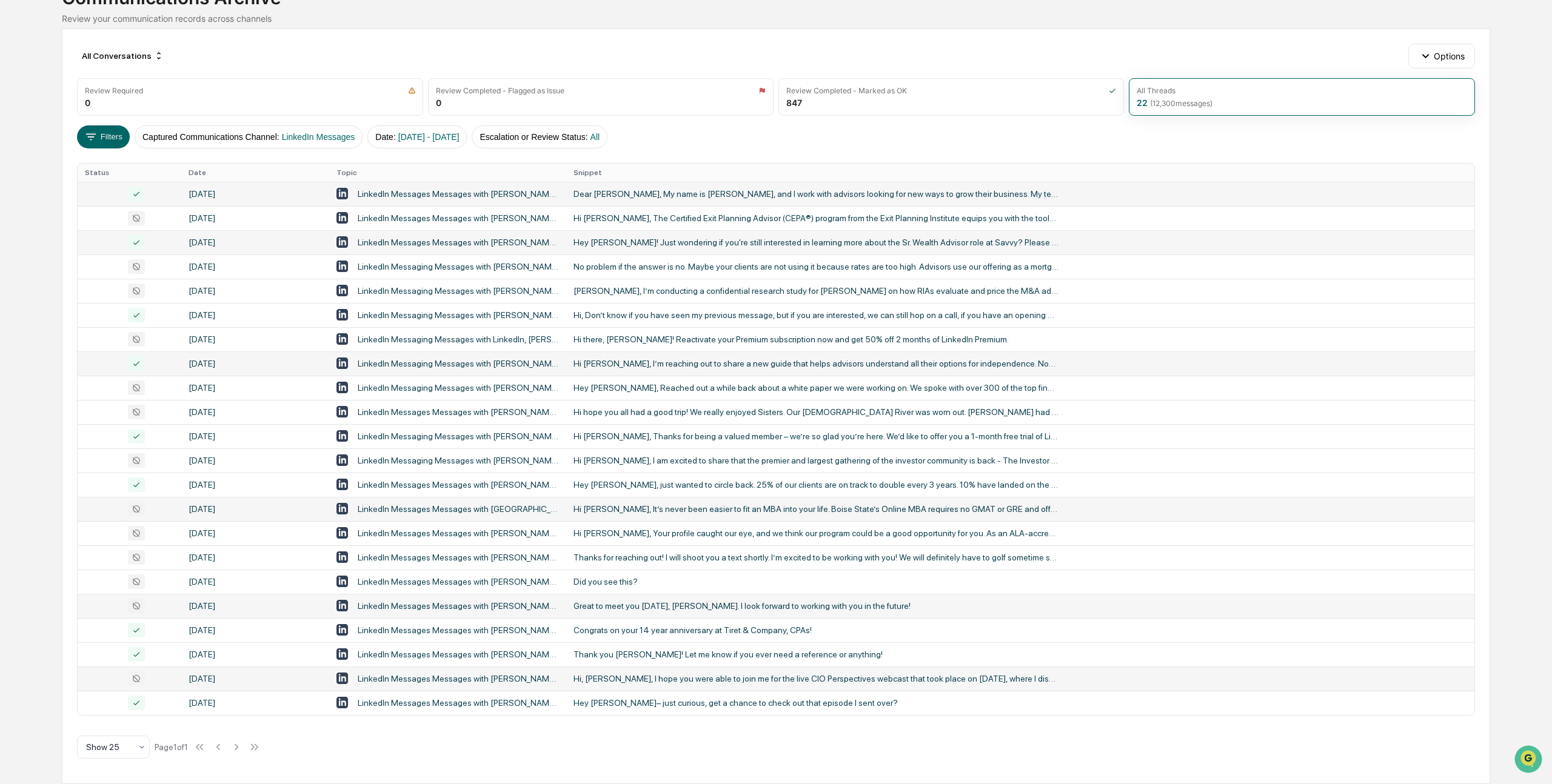
click at [588, 602] on div "Great to meet you [DATE], [PERSON_NAME]. I look forward to working with you in …" at bounding box center [816, 606] width 485 height 9
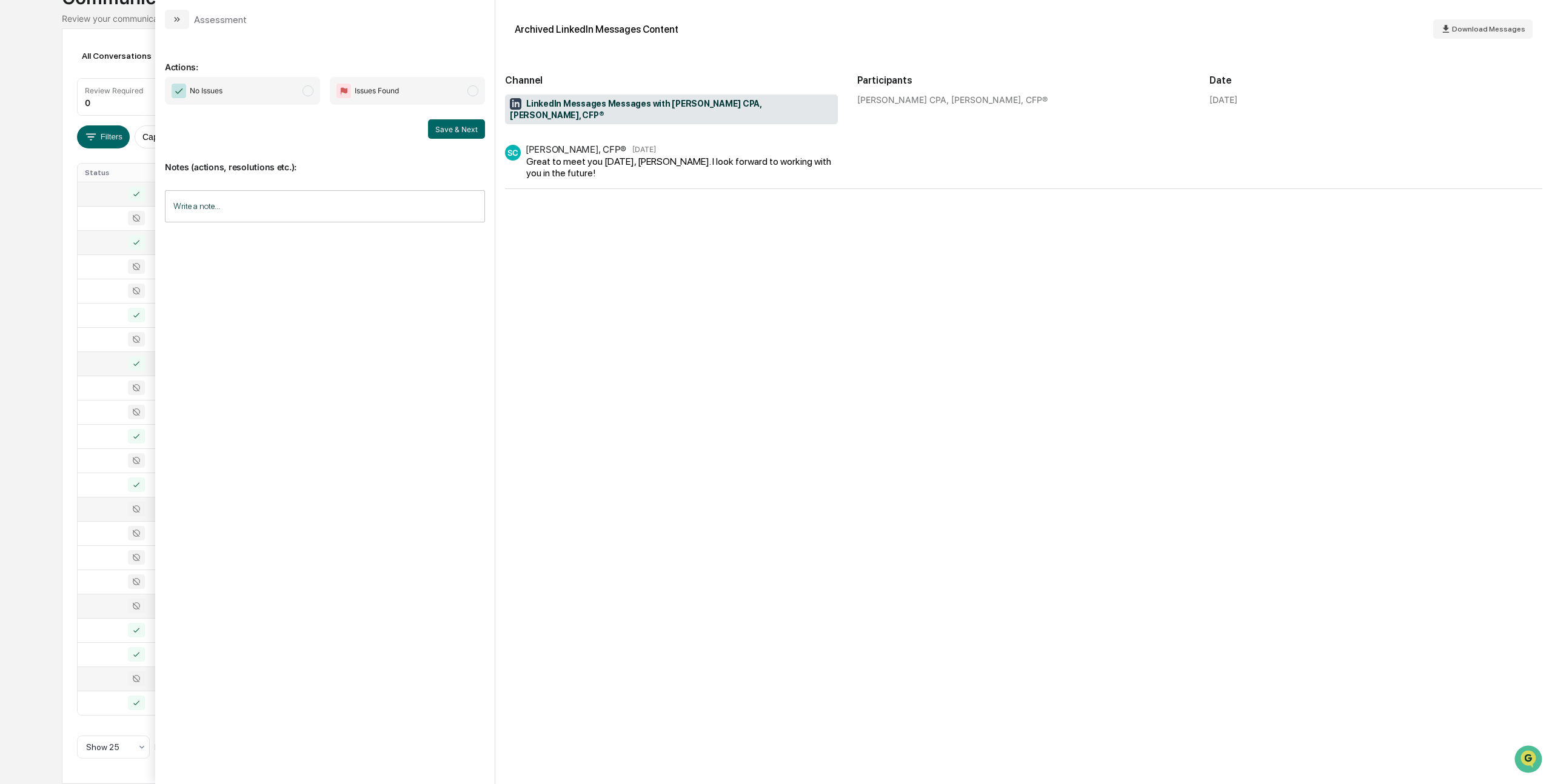
click at [308, 88] on span "modal" at bounding box center [308, 91] width 11 height 11
click at [448, 128] on button "Save & Next" at bounding box center [456, 129] width 57 height 20
click at [175, 20] on icon "modal" at bounding box center [177, 20] width 9 height 9
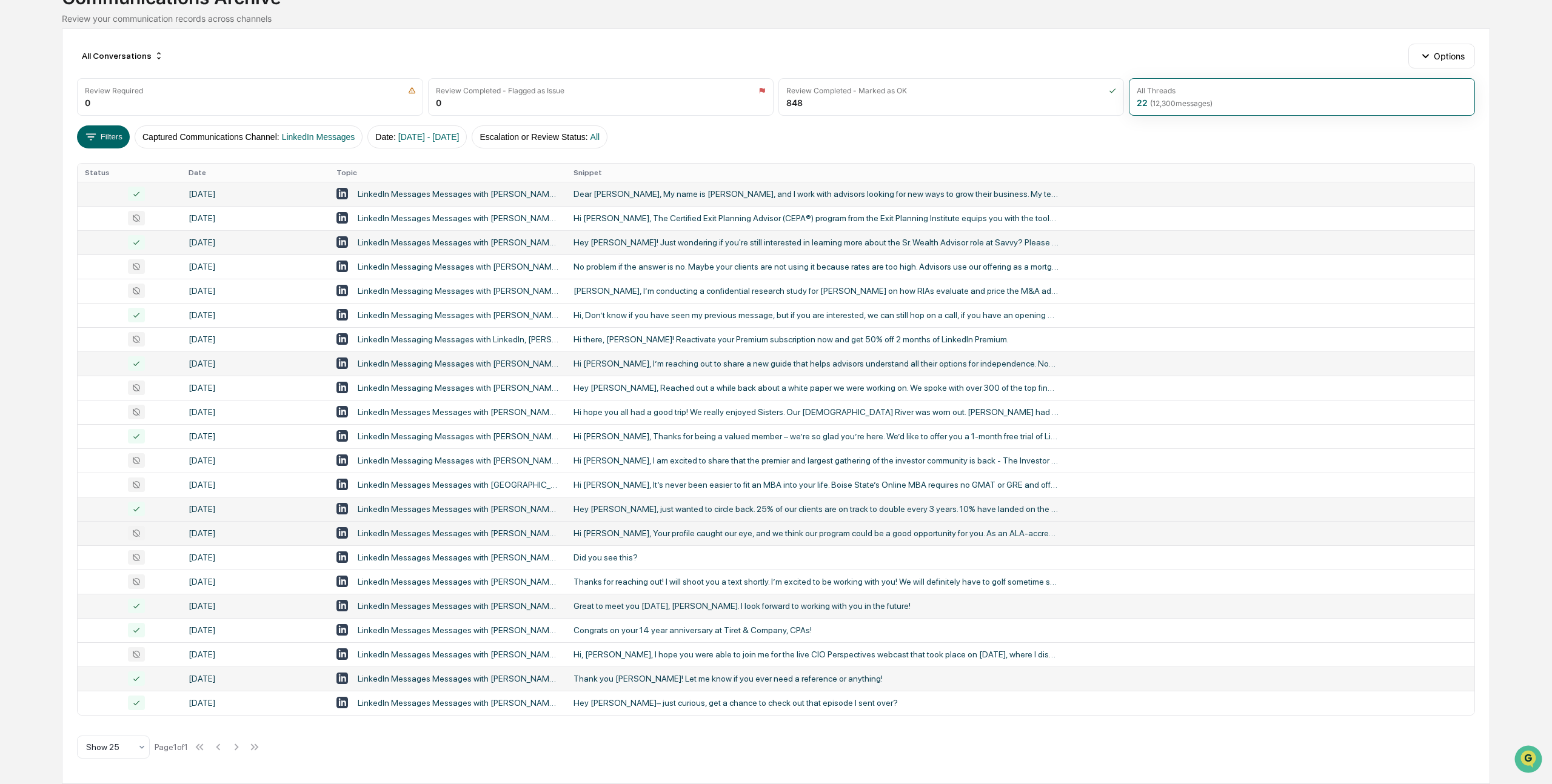
click at [591, 530] on div "Hi [PERSON_NAME], Your profile caught our eye, and we think our program could b…" at bounding box center [816, 533] width 485 height 9
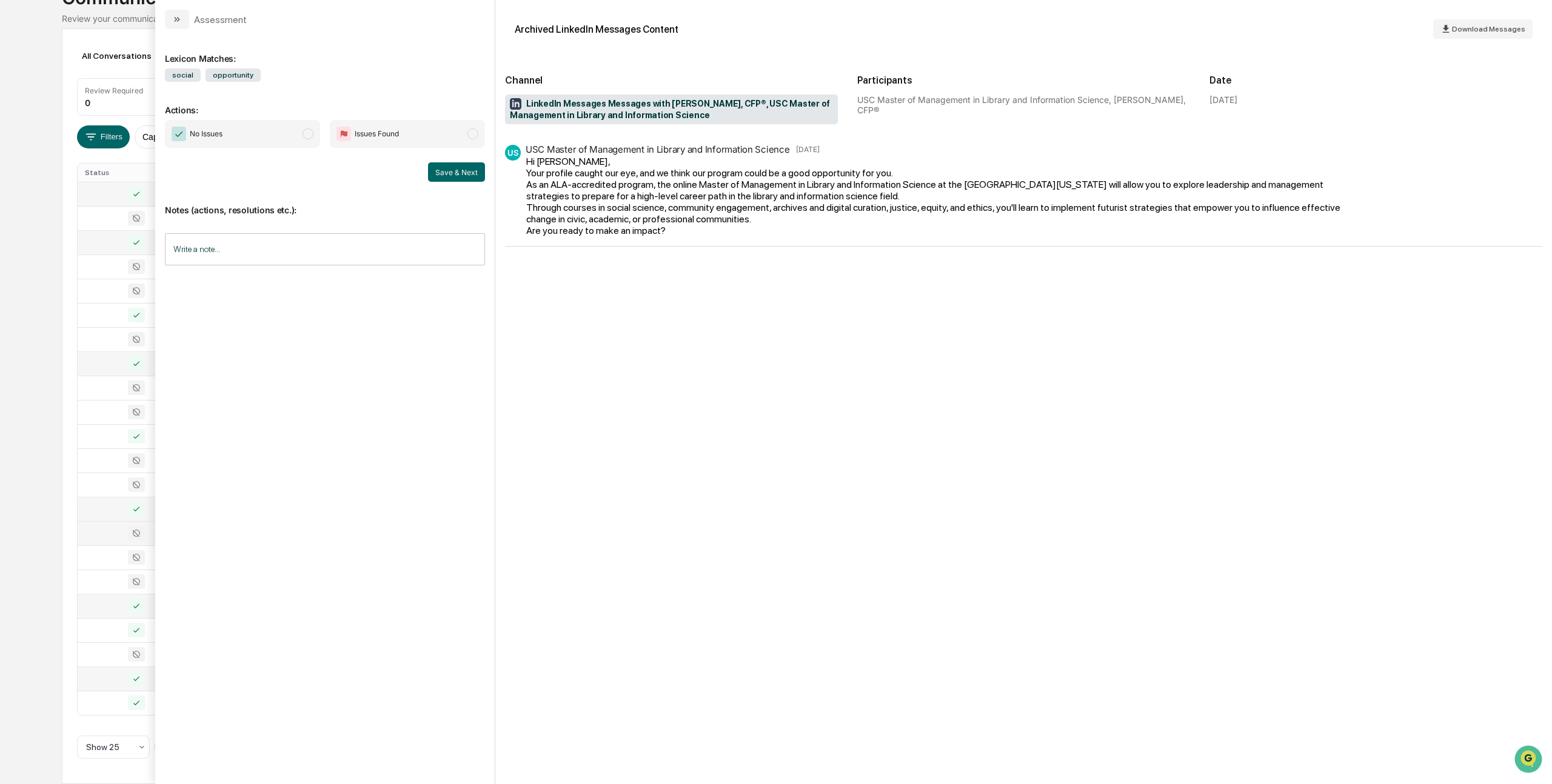
click at [308, 138] on span "modal" at bounding box center [308, 134] width 11 height 11
click at [446, 165] on button "Save & Next" at bounding box center [456, 172] width 57 height 20
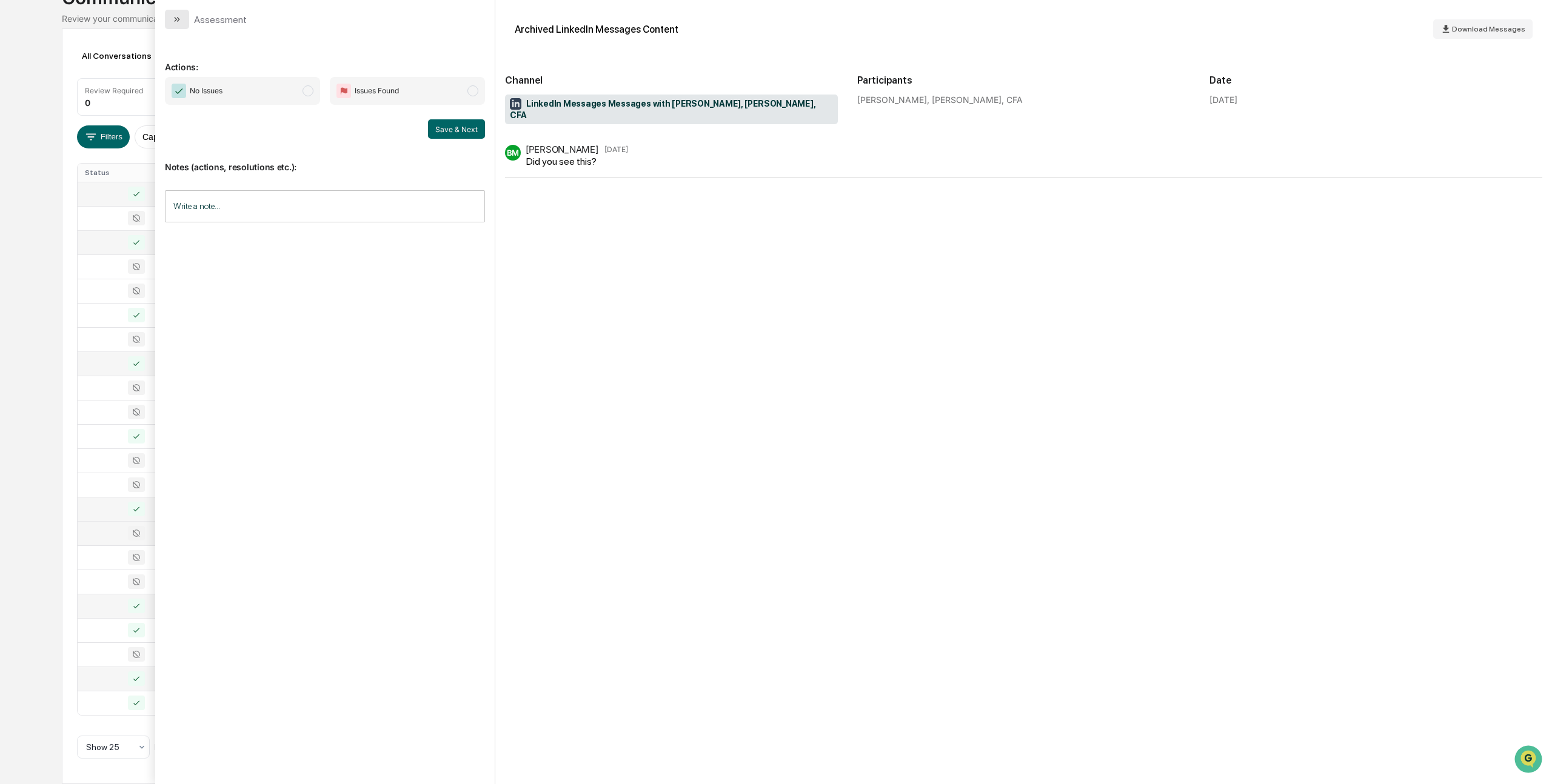
click at [173, 16] on icon "modal" at bounding box center [177, 20] width 9 height 9
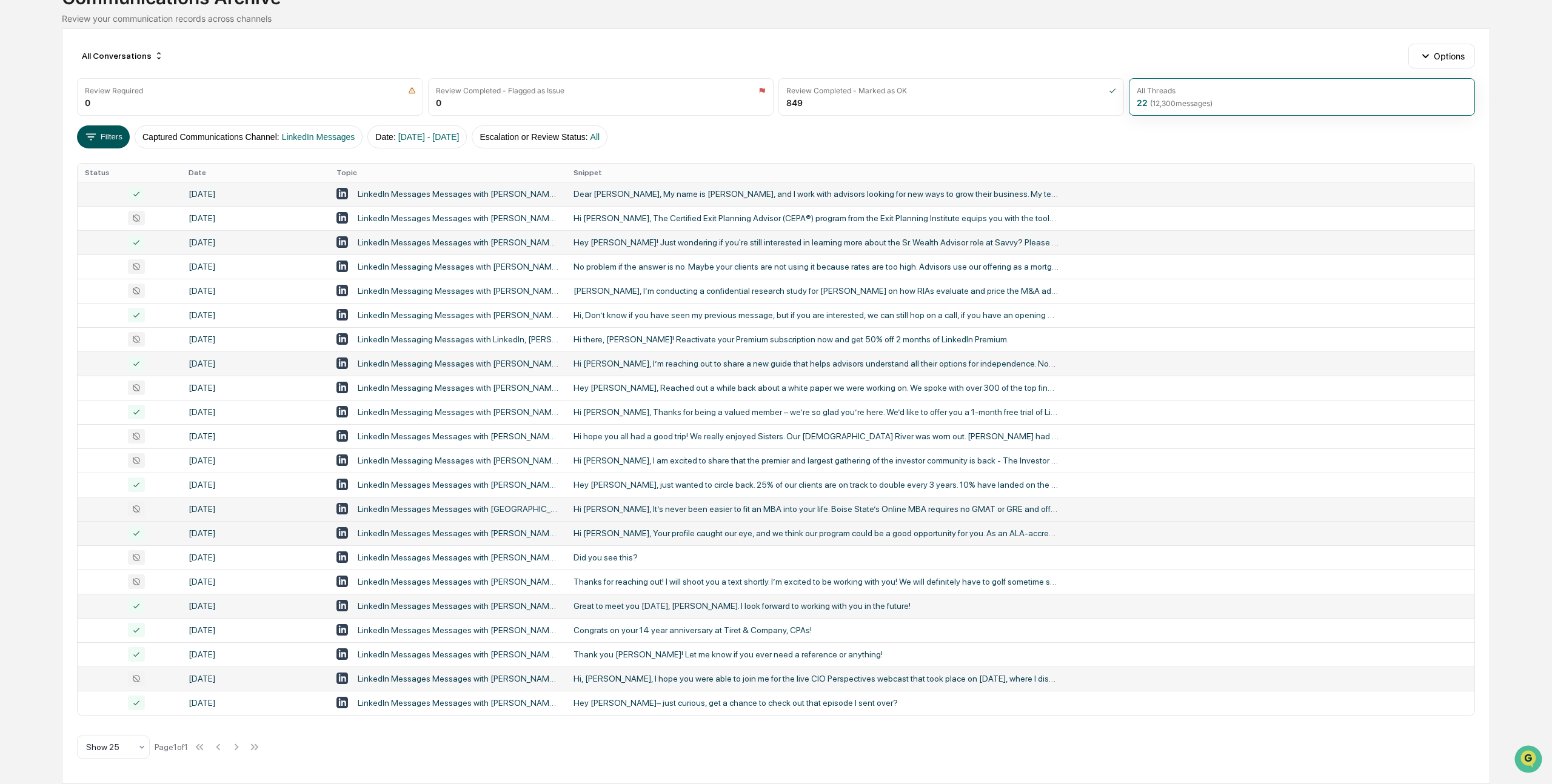
click at [95, 133] on icon at bounding box center [91, 136] width 10 height 7
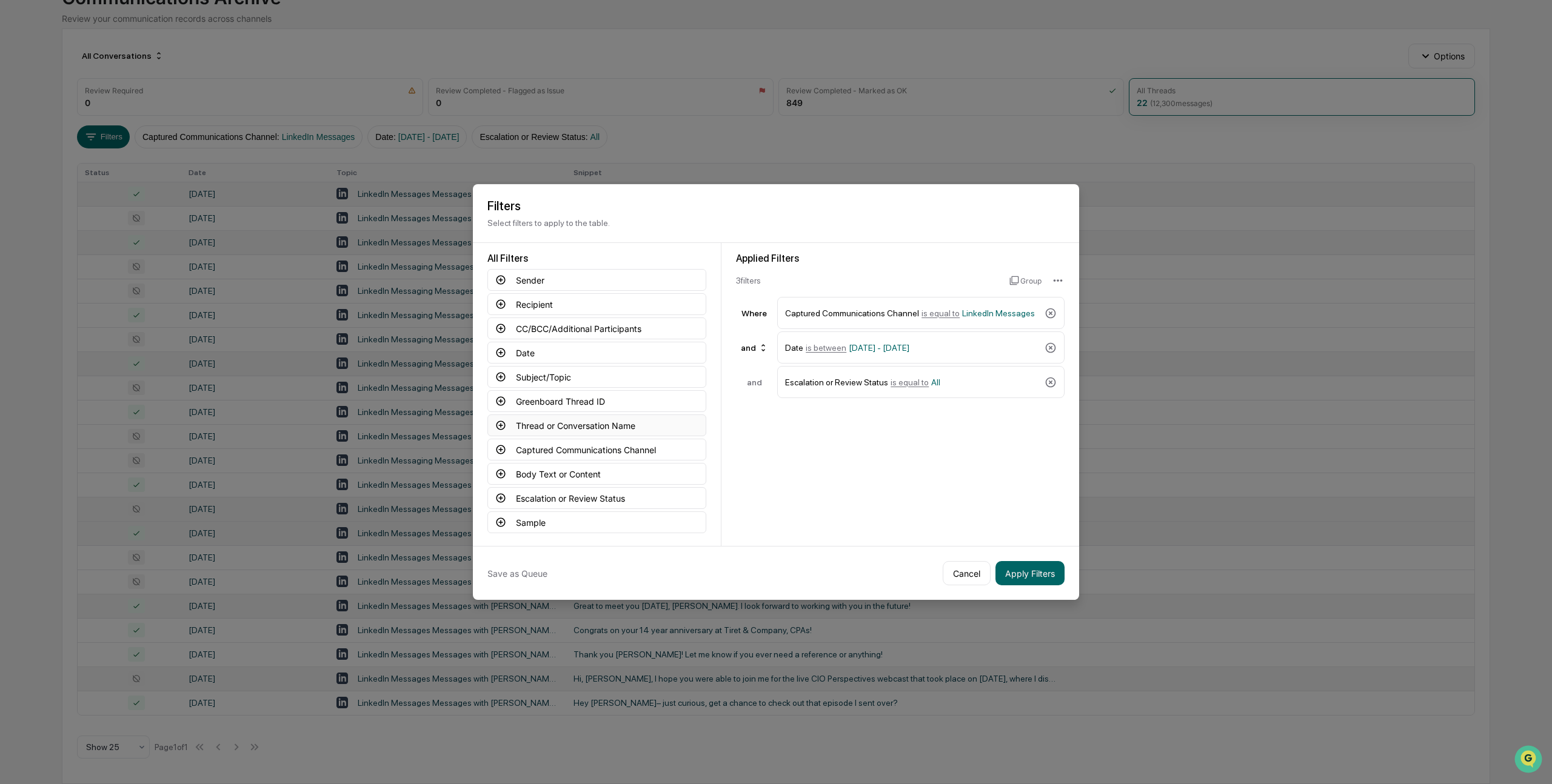
click at [502, 425] on icon at bounding box center [501, 426] width 11 height 11
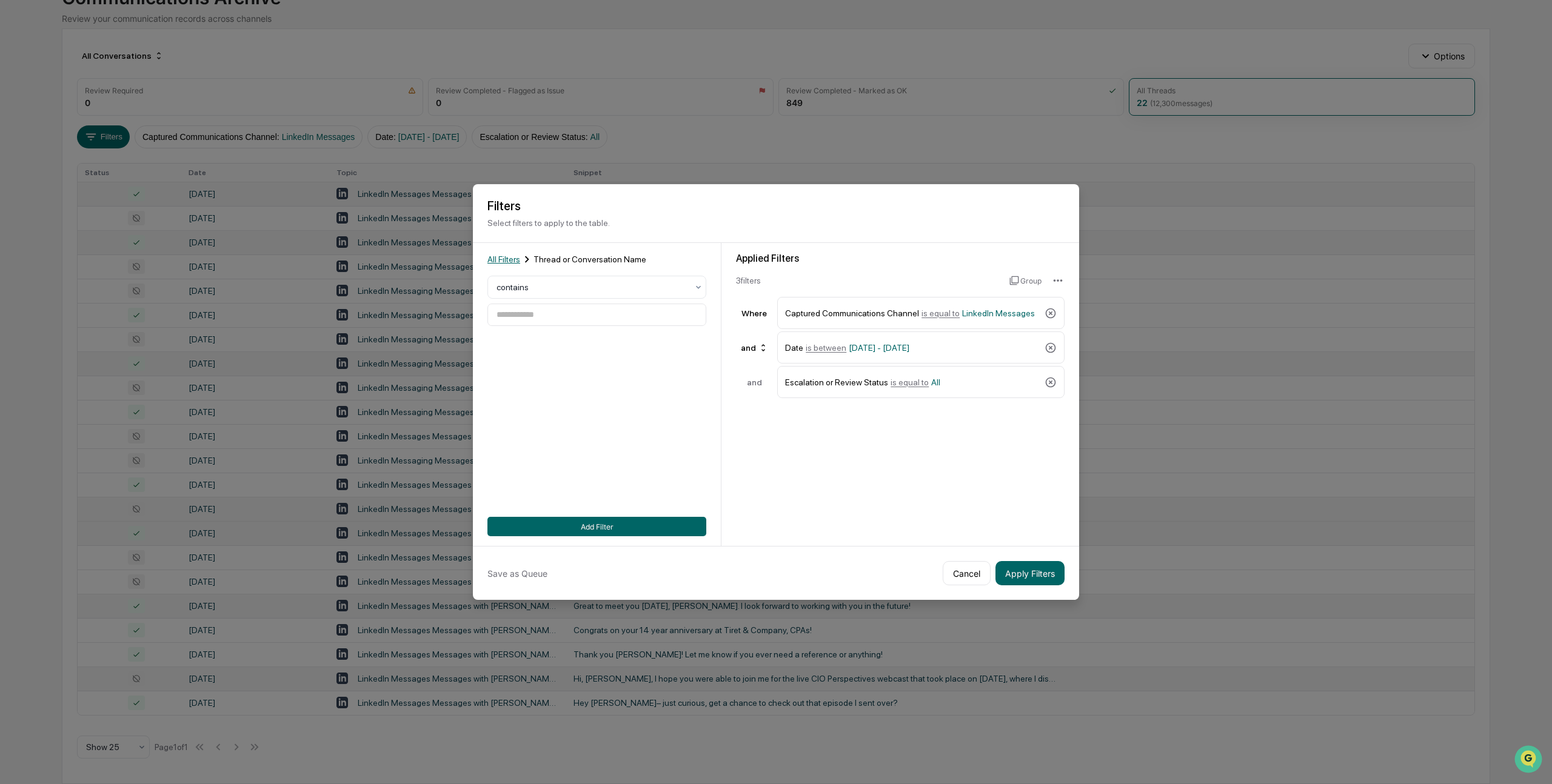
click at [500, 254] on span "All Filters" at bounding box center [504, 259] width 33 height 9
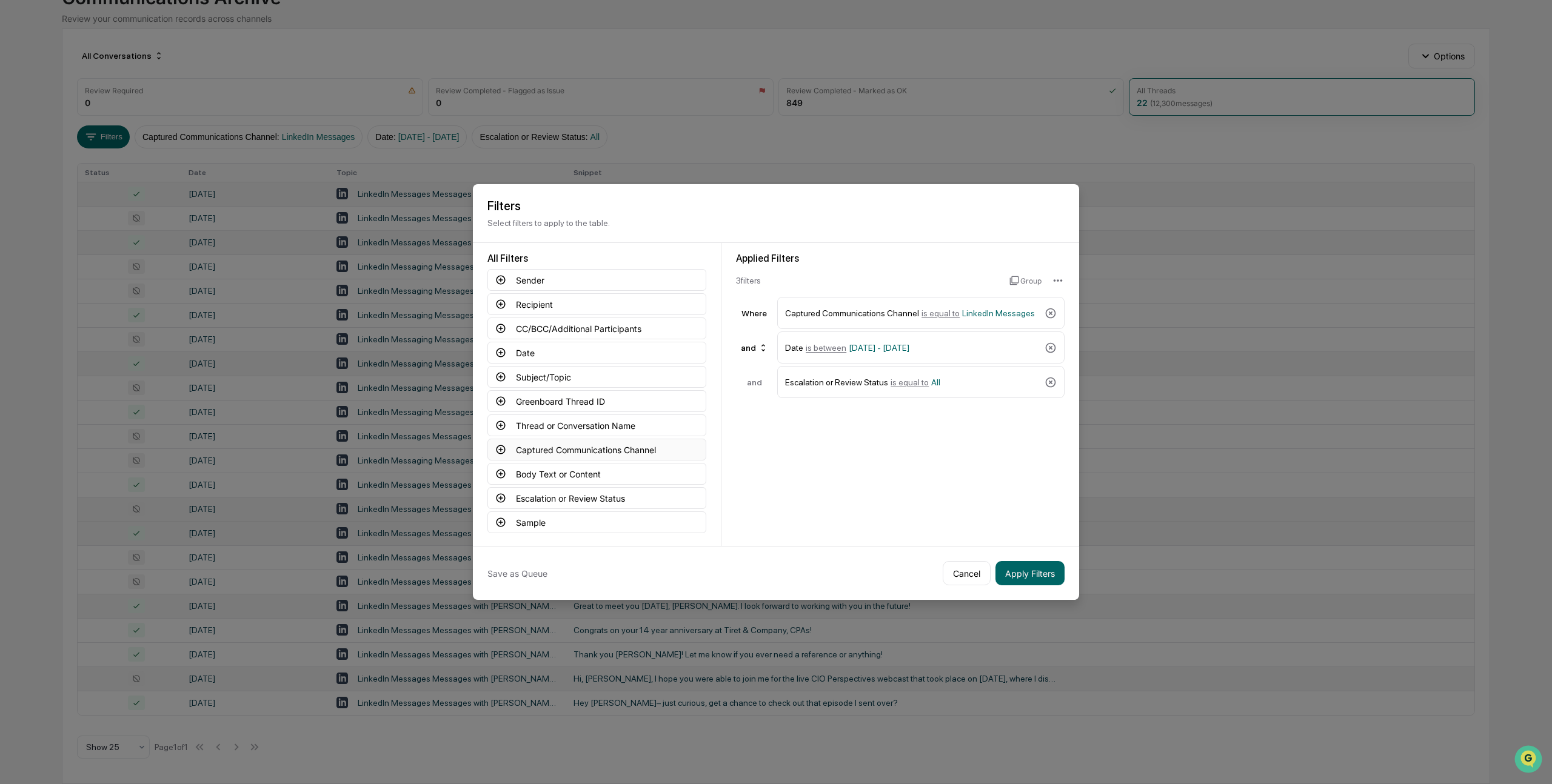
click at [503, 445] on icon at bounding box center [501, 450] width 9 height 9
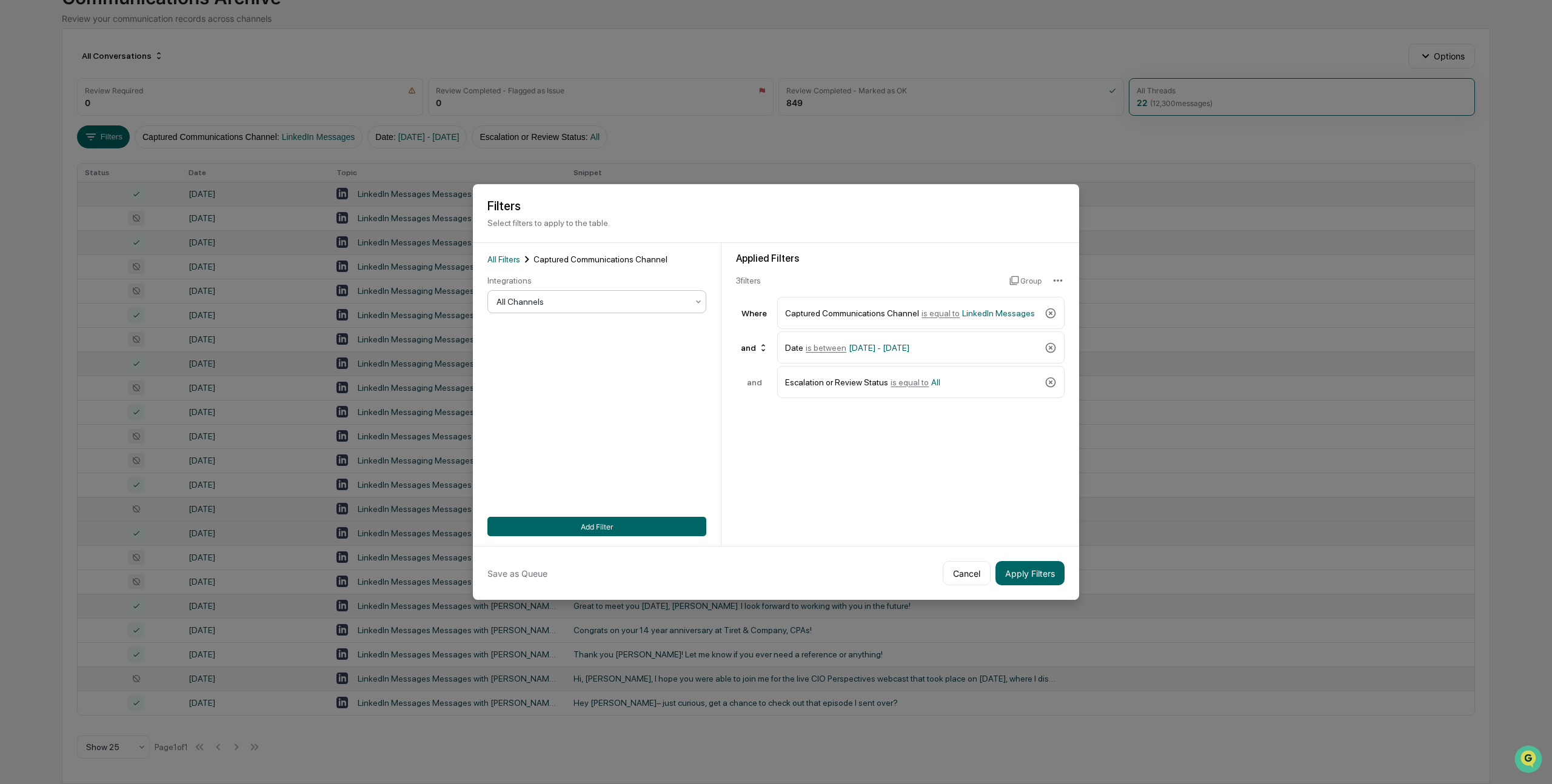
click at [668, 295] on div "All Channels" at bounding box center [592, 302] width 203 height 17
click at [607, 430] on div "LinkedIn Posts" at bounding box center [596, 428] width 218 height 24
click at [622, 526] on button "Add Filter" at bounding box center [597, 527] width 219 height 20
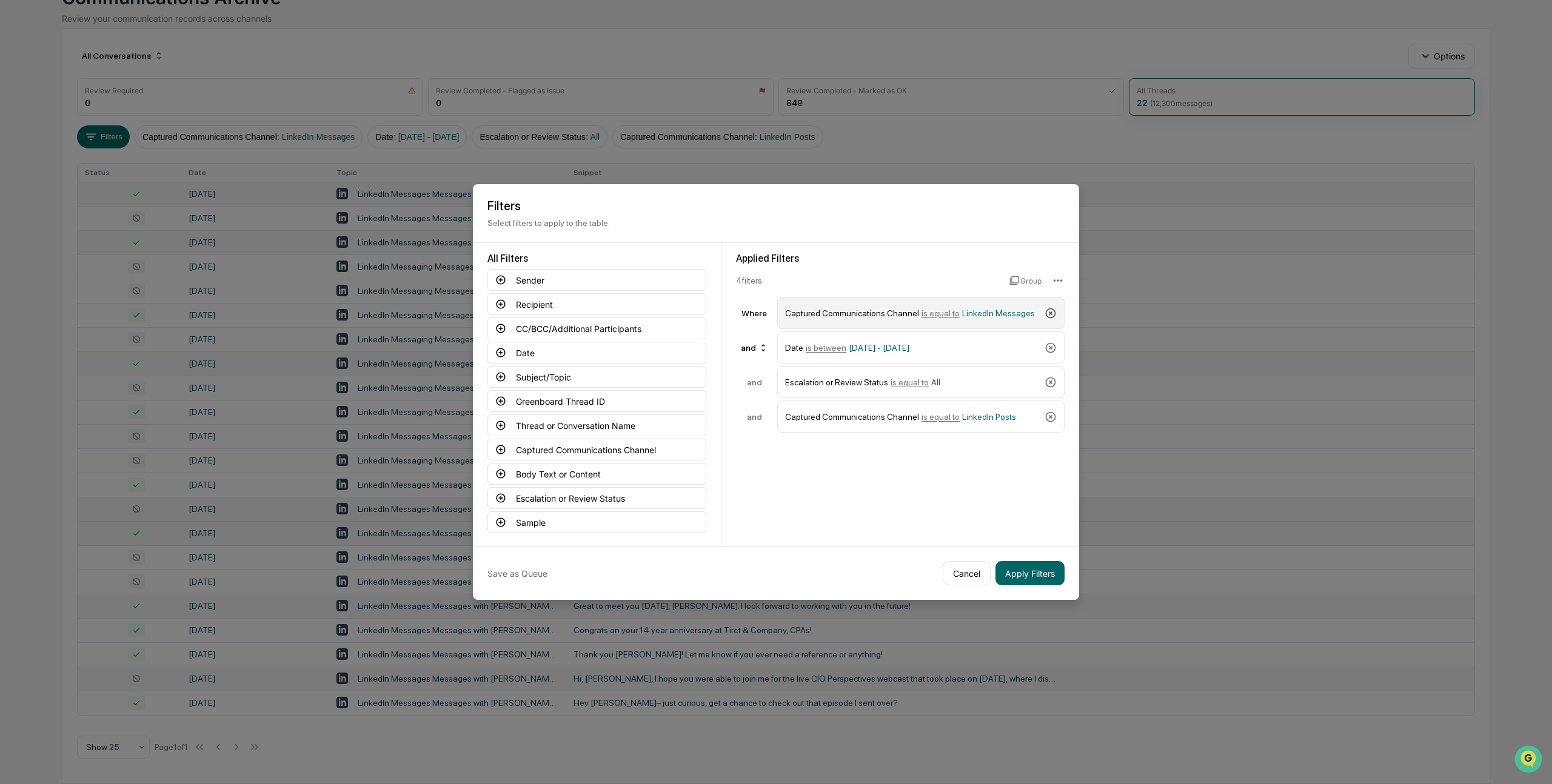
click at [1050, 311] on icon at bounding box center [1050, 313] width 12 height 12
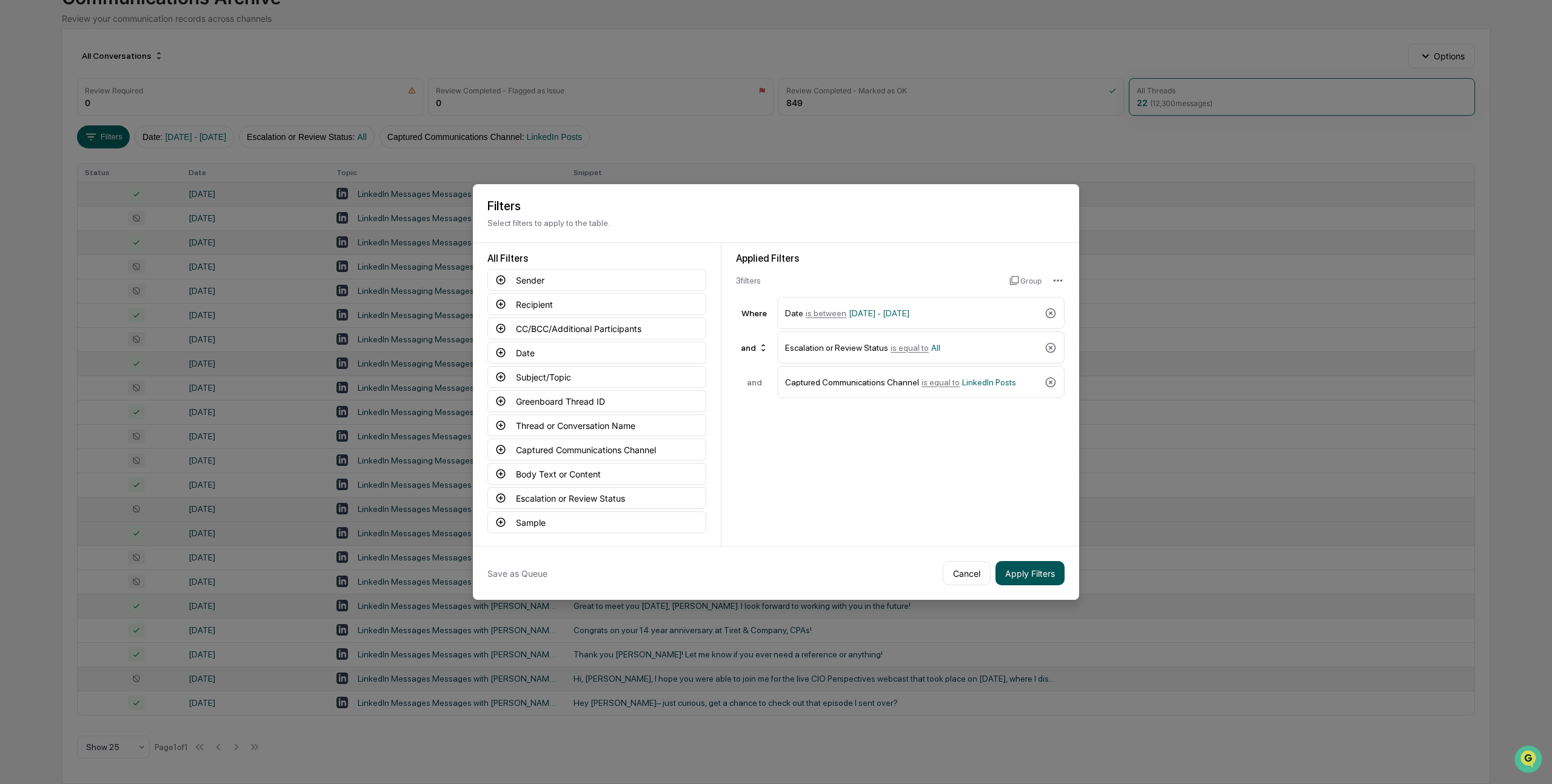
click at [1023, 574] on button "Apply Filters" at bounding box center [1030, 573] width 69 height 24
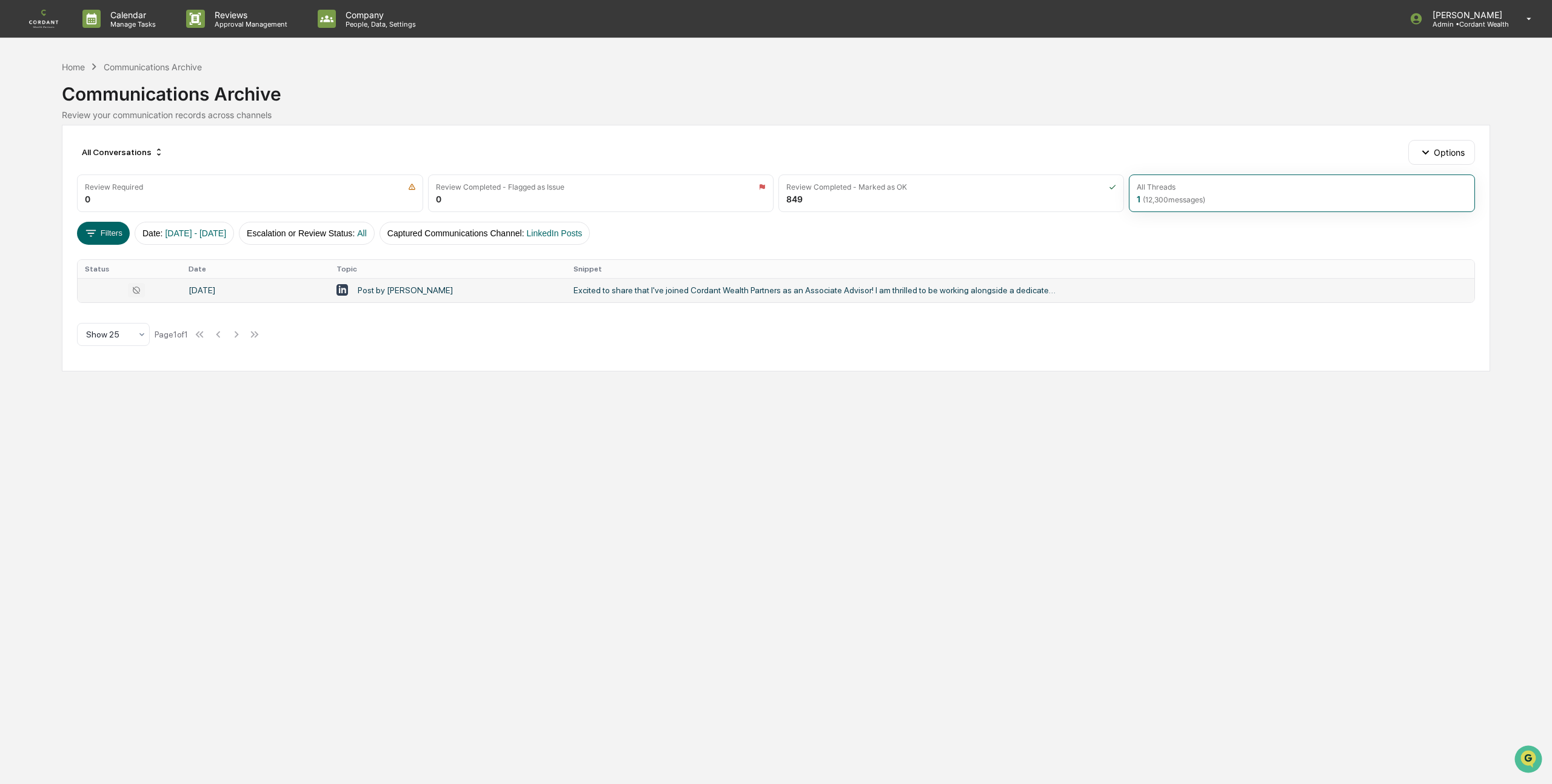
click at [670, 286] on div "Excited to share that I've joined Cordant Wealth Partners as an Associate Advis…" at bounding box center [816, 290] width 485 height 9
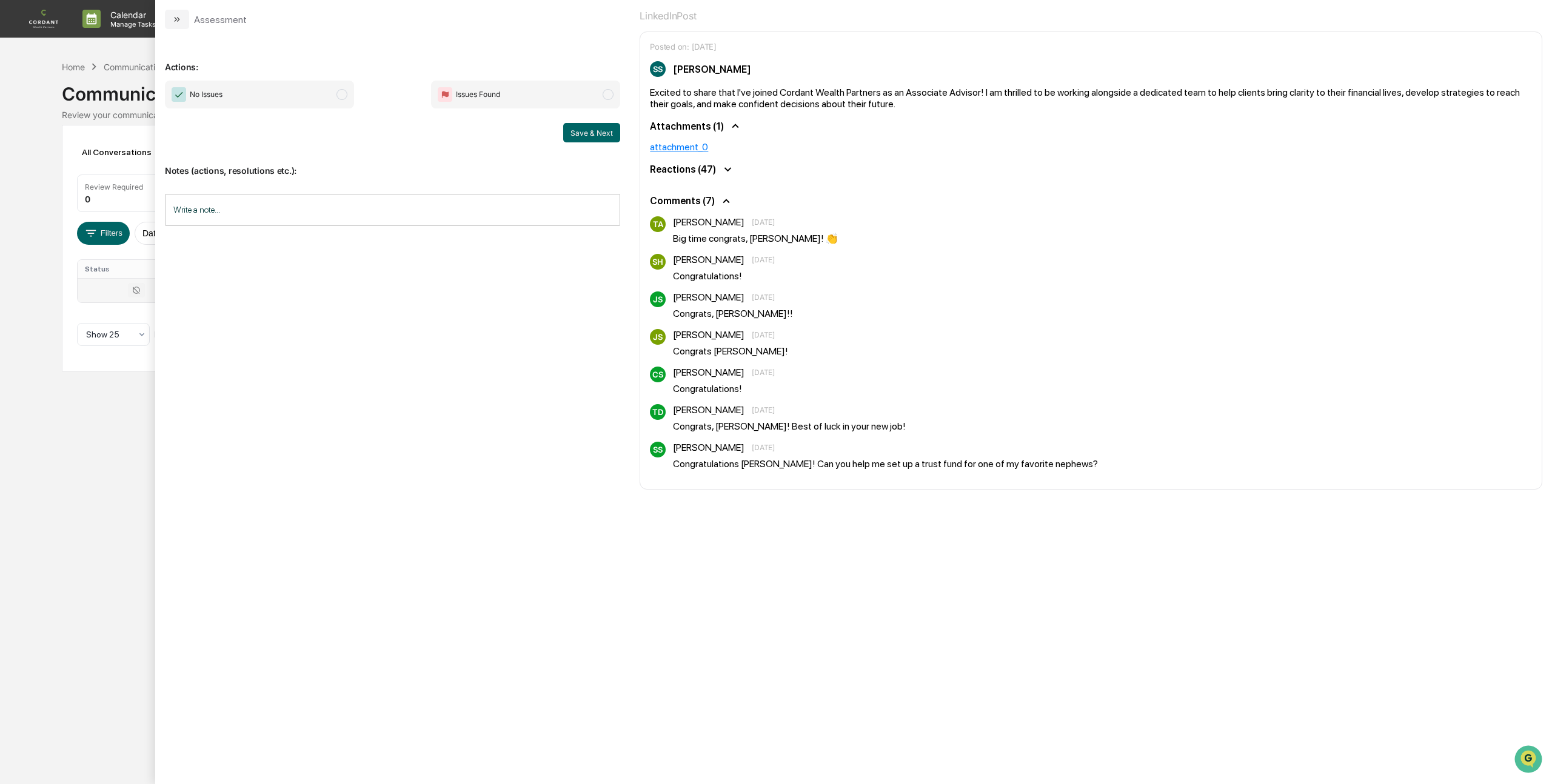
click at [344, 95] on span "modal" at bounding box center [342, 95] width 11 height 11
click at [593, 134] on button "Save & Next" at bounding box center [591, 132] width 57 height 20
click at [179, 18] on icon "modal" at bounding box center [177, 20] width 9 height 9
